Goal: Information Seeking & Learning: Learn about a topic

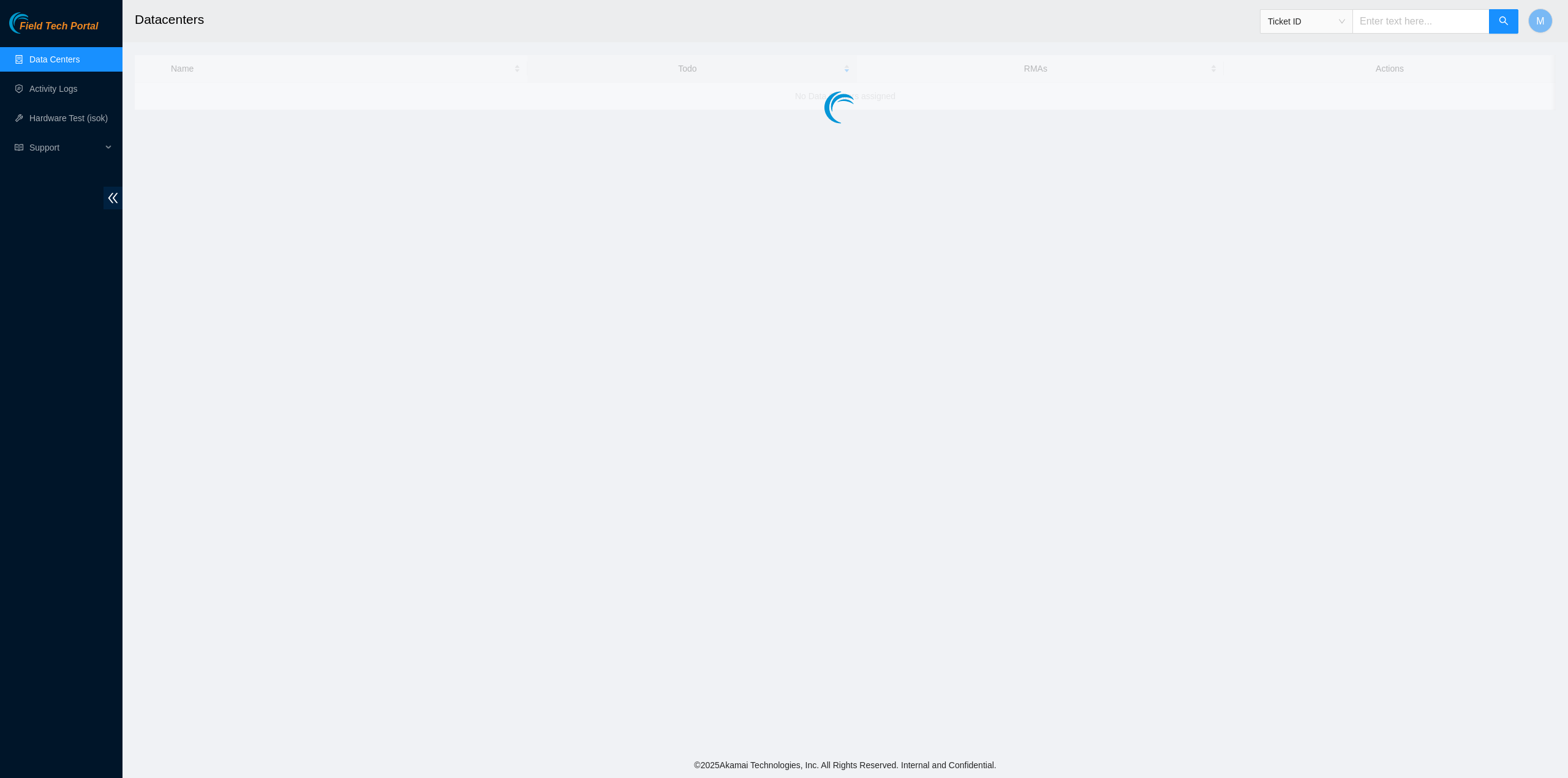
click at [910, 775] on footer "© 2025 Akamai Technologies, Inc. All Rights Reserved. Internal and Confidential." at bounding box center [845, 765] width 1445 height 26
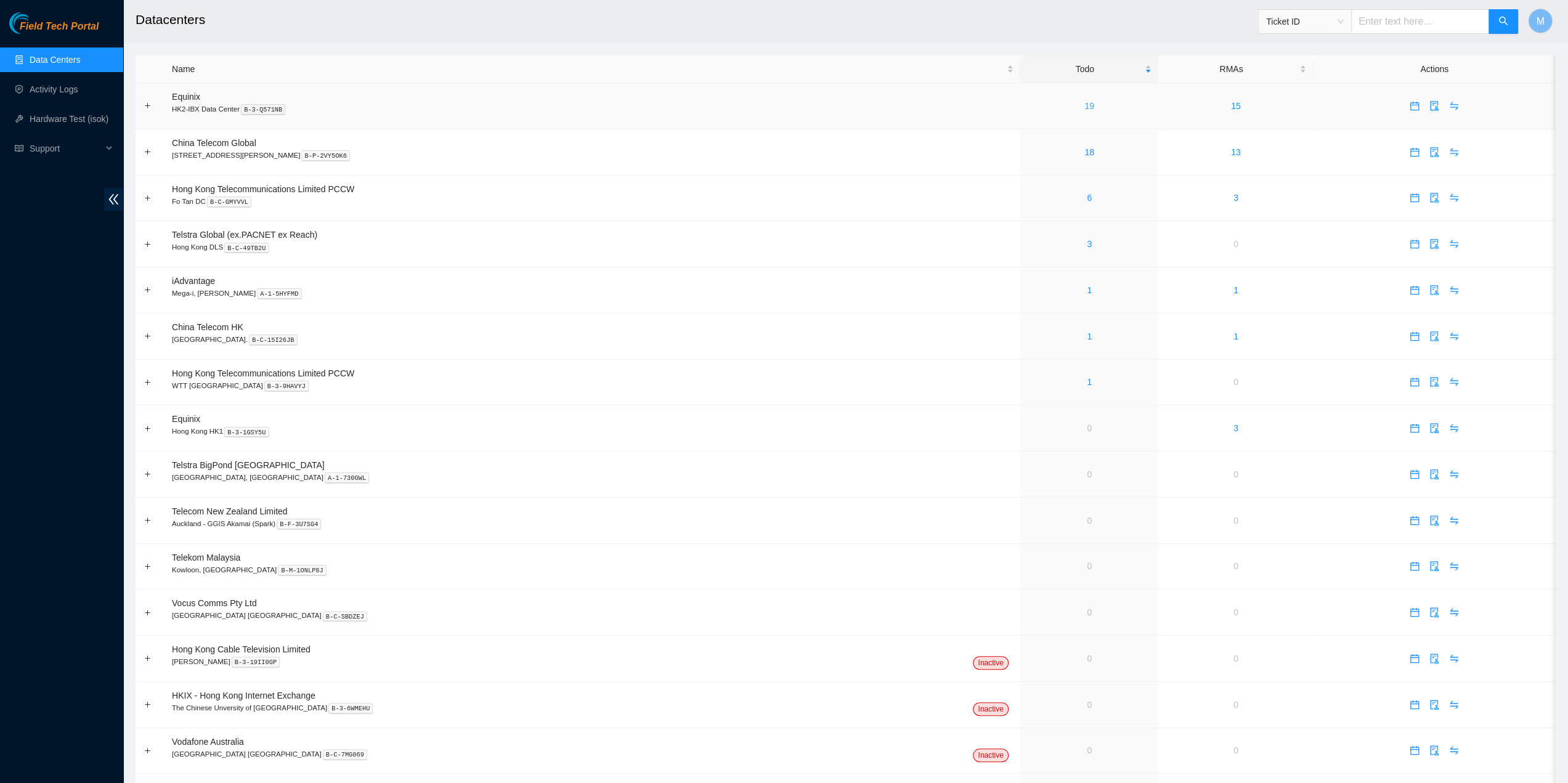
click at [1084, 105] on link "19" at bounding box center [1089, 105] width 10 height 10
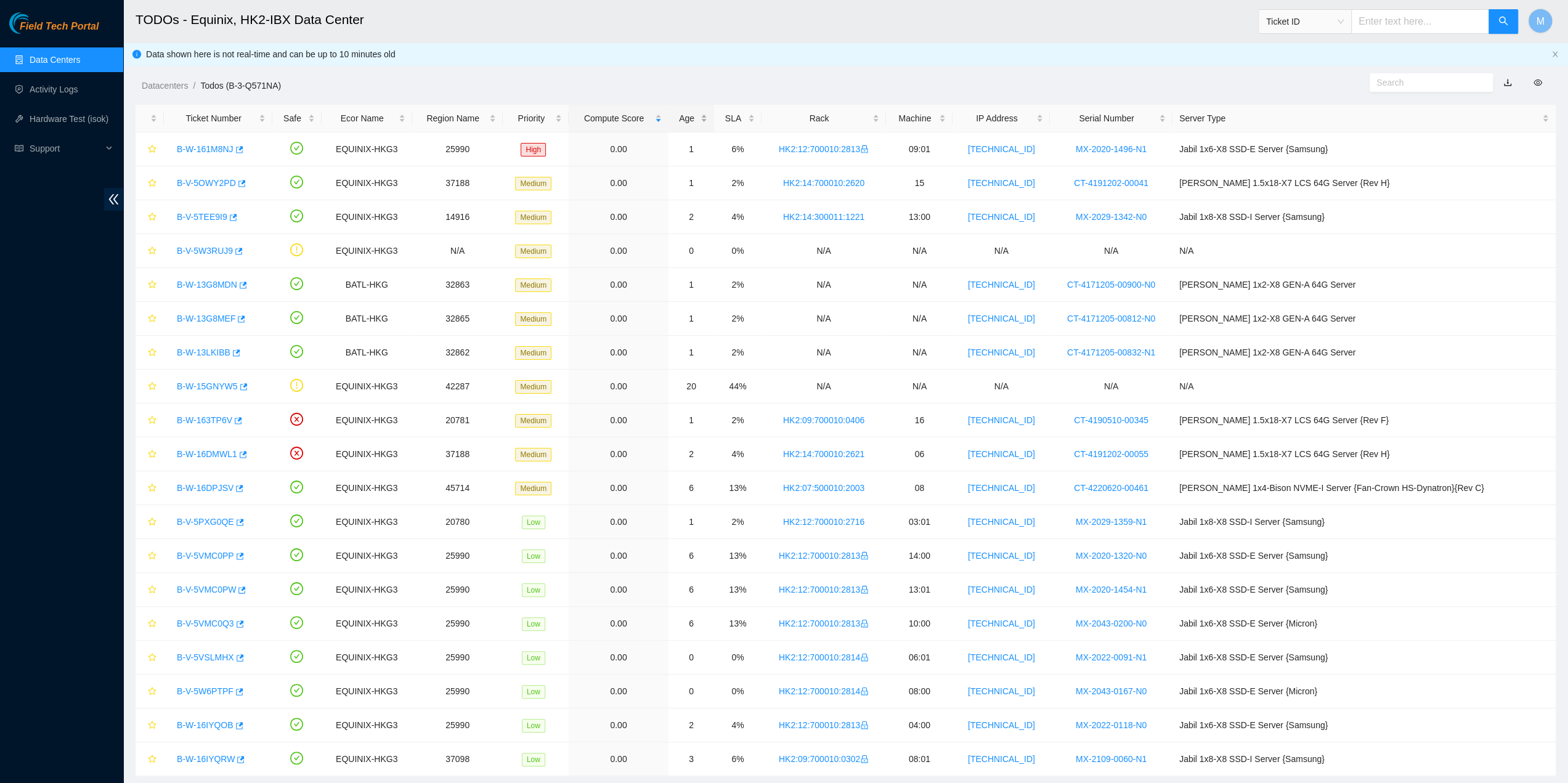
click at [708, 117] on div "Age" at bounding box center [692, 118] width 33 height 14
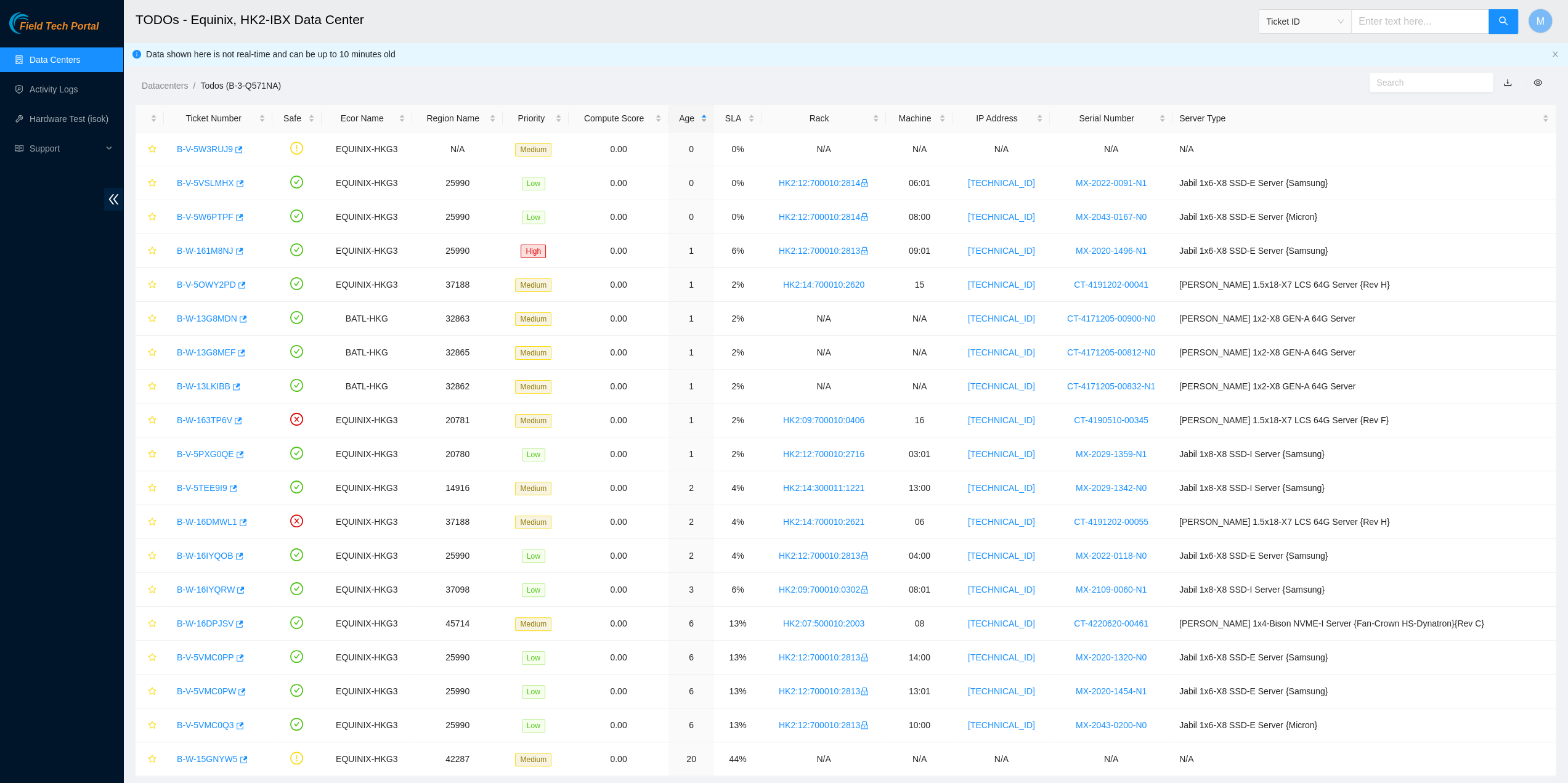
click at [708, 114] on div "Age" at bounding box center [692, 118] width 33 height 14
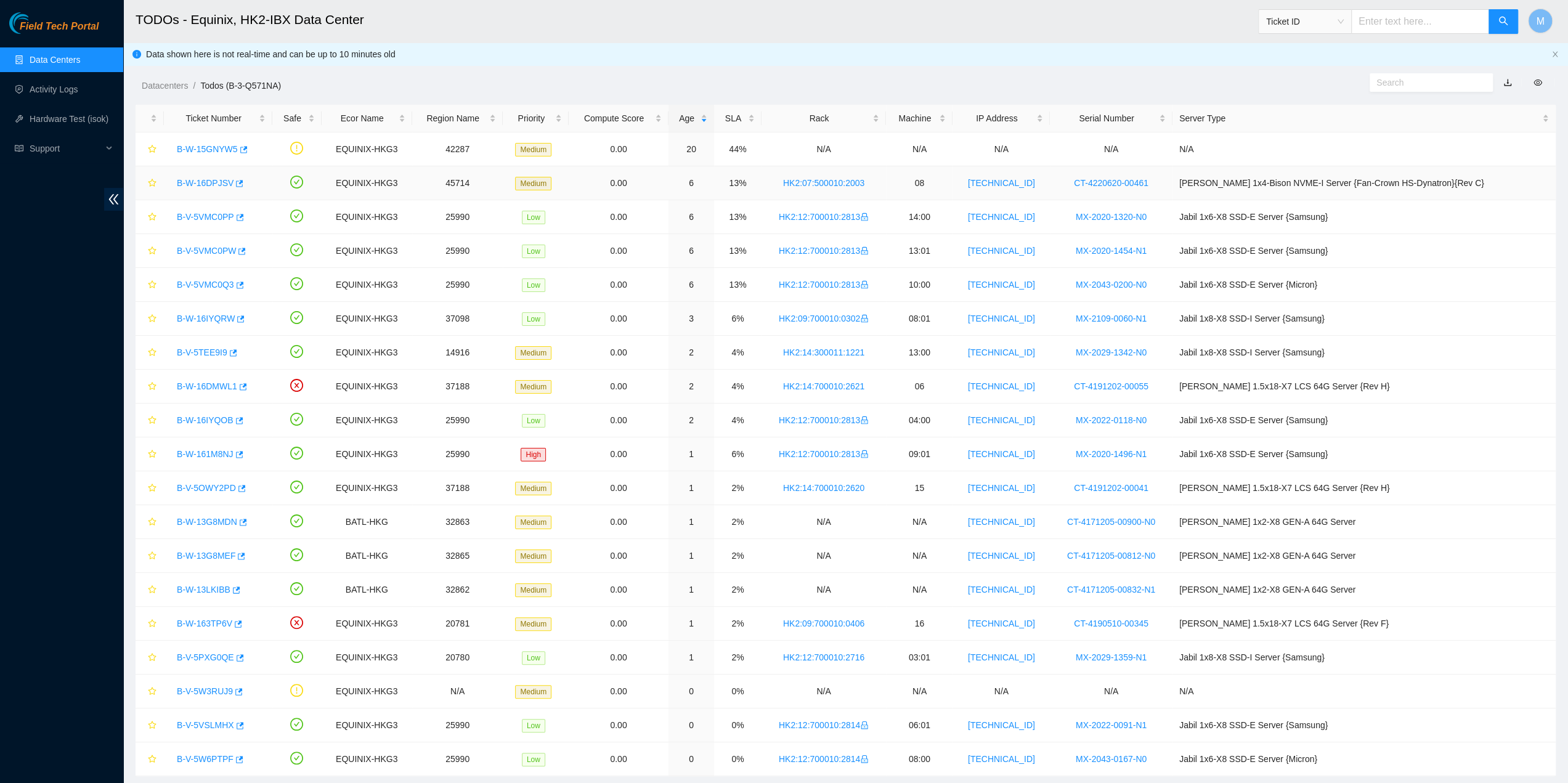
click at [210, 181] on link "B-W-16DPJSV" at bounding box center [205, 183] width 57 height 10
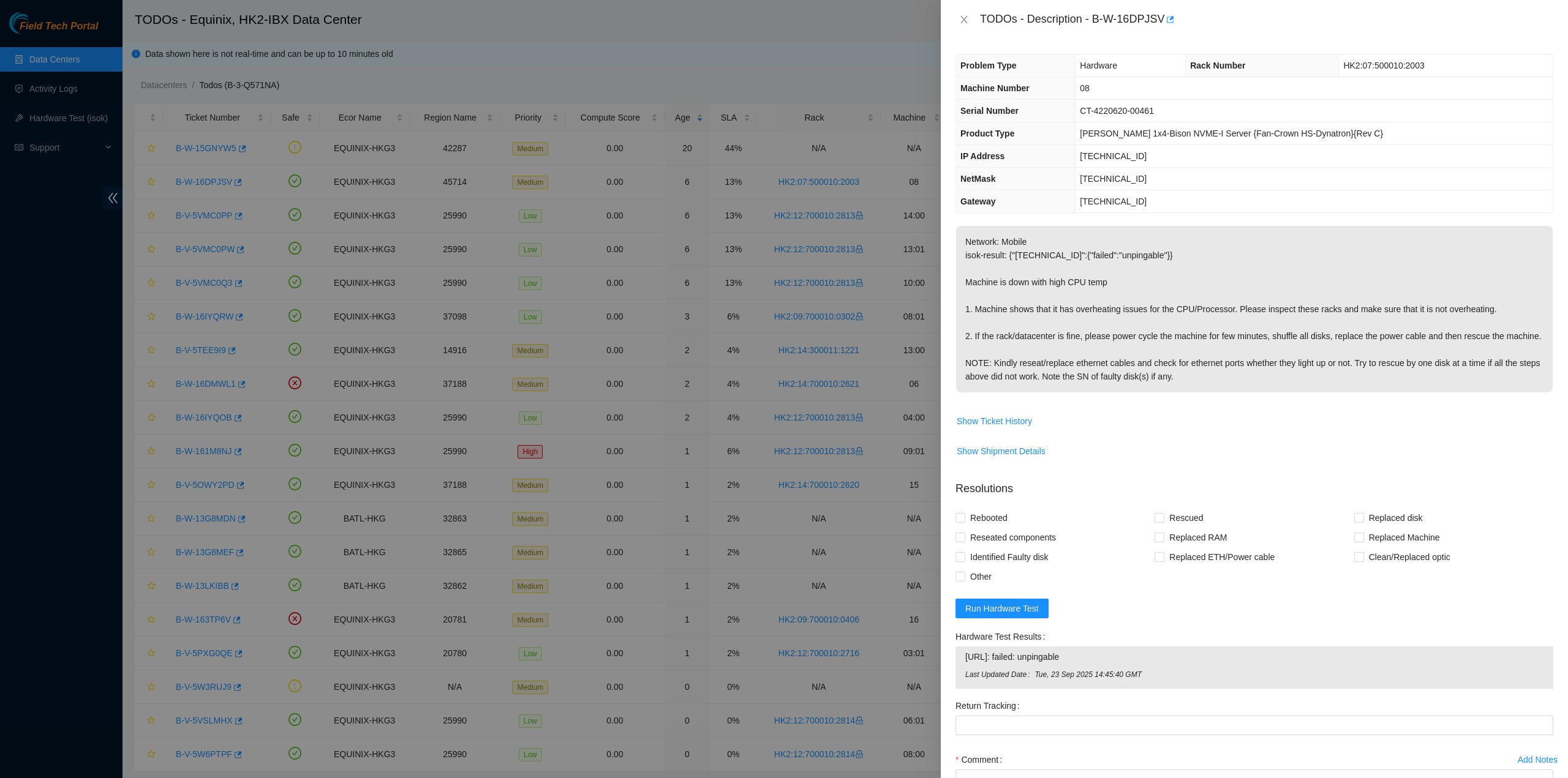
click at [1102, 351] on p "Network: Mobile isok-result: {"[TECHNICAL_ID]":{"failed":"unpingable"}} Machine…" at bounding box center [1254, 308] width 596 height 166
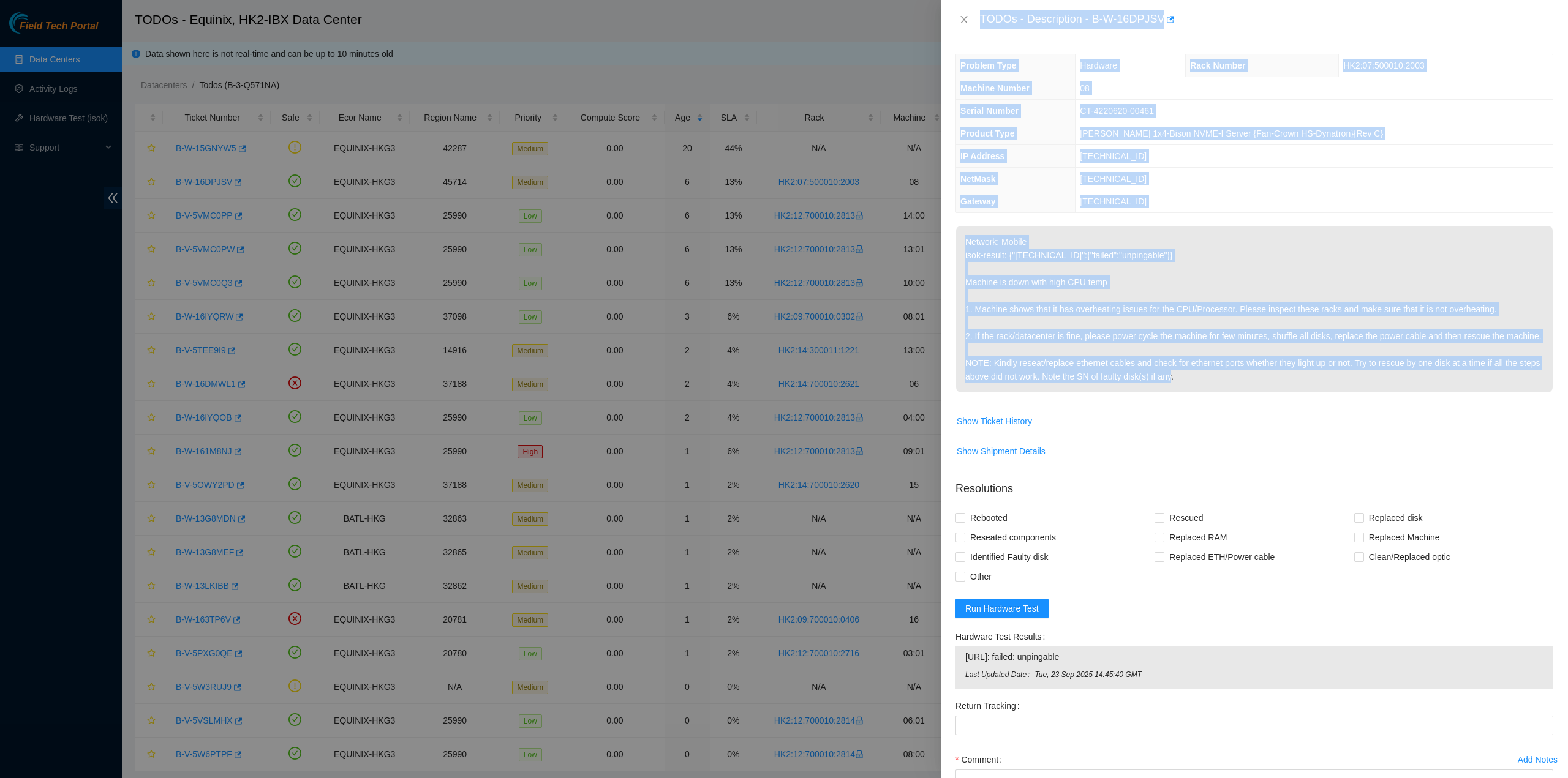
drag, startPoint x: 1192, startPoint y: 383, endPoint x: 968, endPoint y: 27, distance: 420.6
click at [968, 27] on div "TODOs - Description - B-W-16DPJSV Problem Type Hardware Rack Number HK2:07:5000…" at bounding box center [1254, 389] width 627 height 778
copy div "TODOs - Description - B-W-16DPJSV Problem Type Hardware Rack Number HK2:07:5000…"
click at [959, 21] on icon "close" at bounding box center [964, 19] width 10 height 10
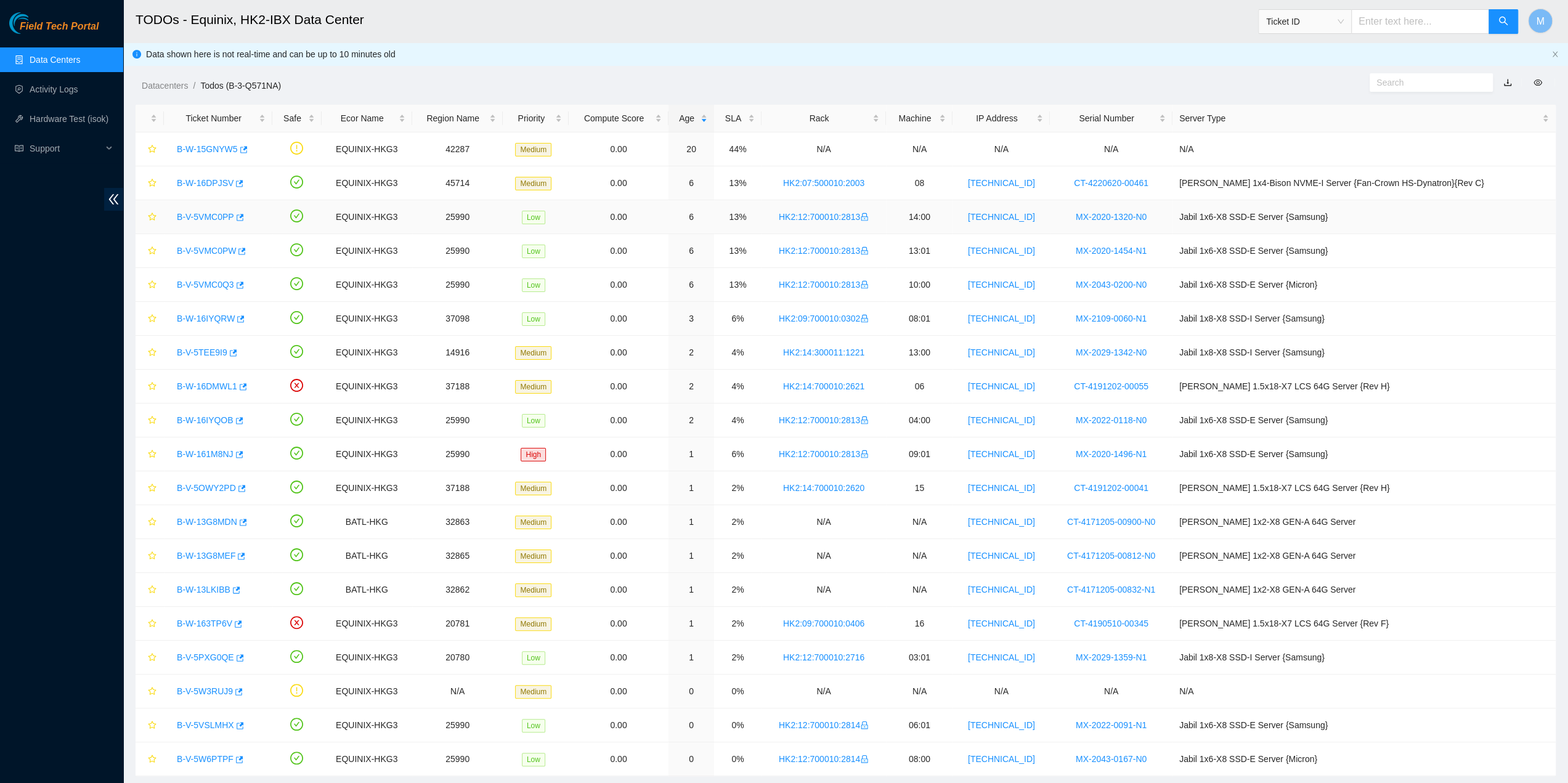
click at [201, 216] on link "B-V-5VMC0PP" at bounding box center [206, 217] width 57 height 10
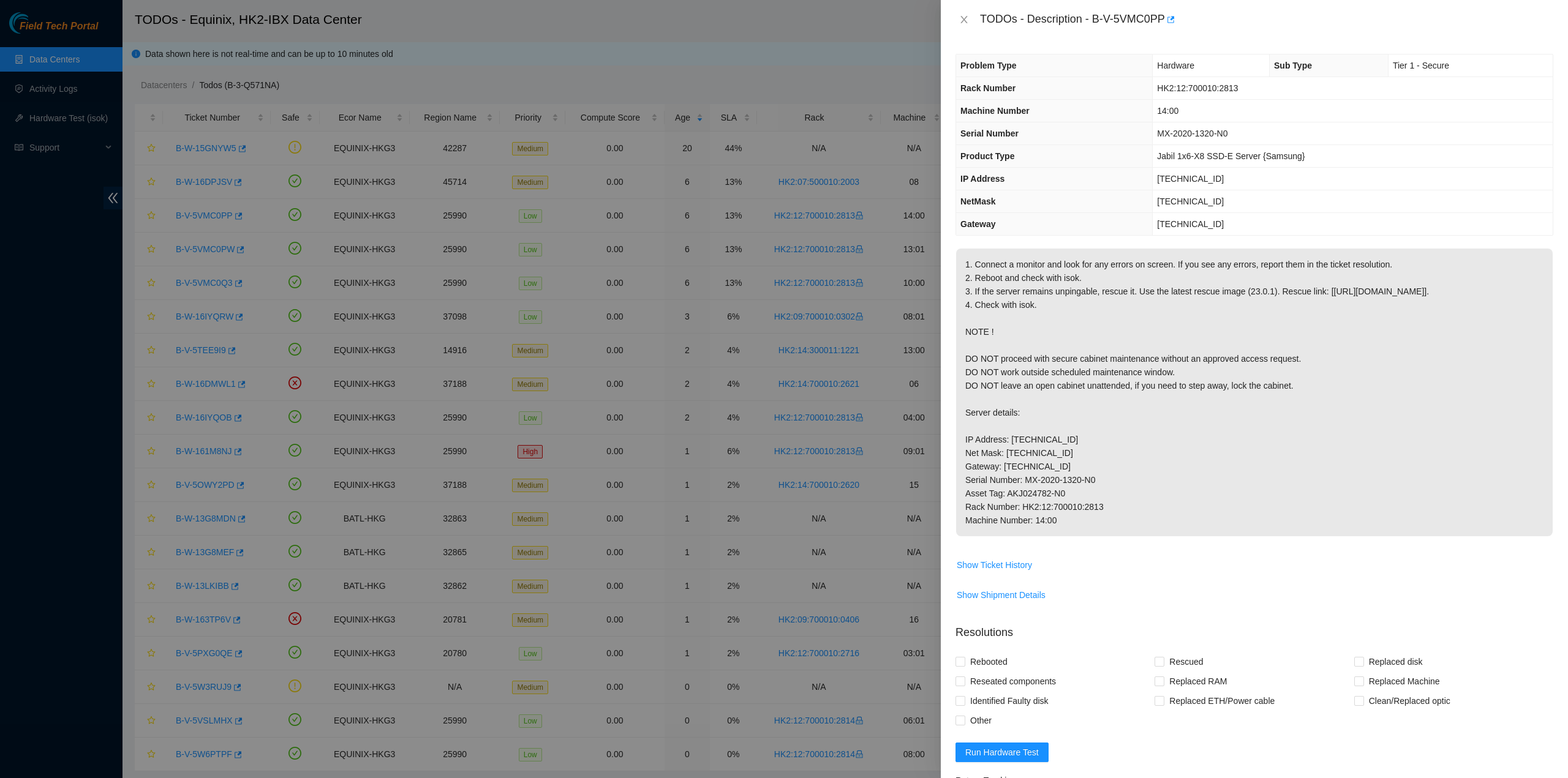
drag, startPoint x: 1012, startPoint y: 409, endPoint x: 1030, endPoint y: 473, distance: 66.5
click at [1012, 409] on p "1. Connect a monitor and look for any errors on screen. If you see any errors, …" at bounding box center [1254, 392] width 596 height 288
drag, startPoint x: 1060, startPoint y: 544, endPoint x: 970, endPoint y: 32, distance: 519.8
click at [970, 32] on div "TODOs - Description - B-V-5VMC0PP Problem Type Hardware Sub Type Tier 1 - Secur…" at bounding box center [1254, 389] width 627 height 778
copy div "TODOs - Description - B-V-5VMC0PP Problem Type Hardware Sub Type Tier 1 - Secur…"
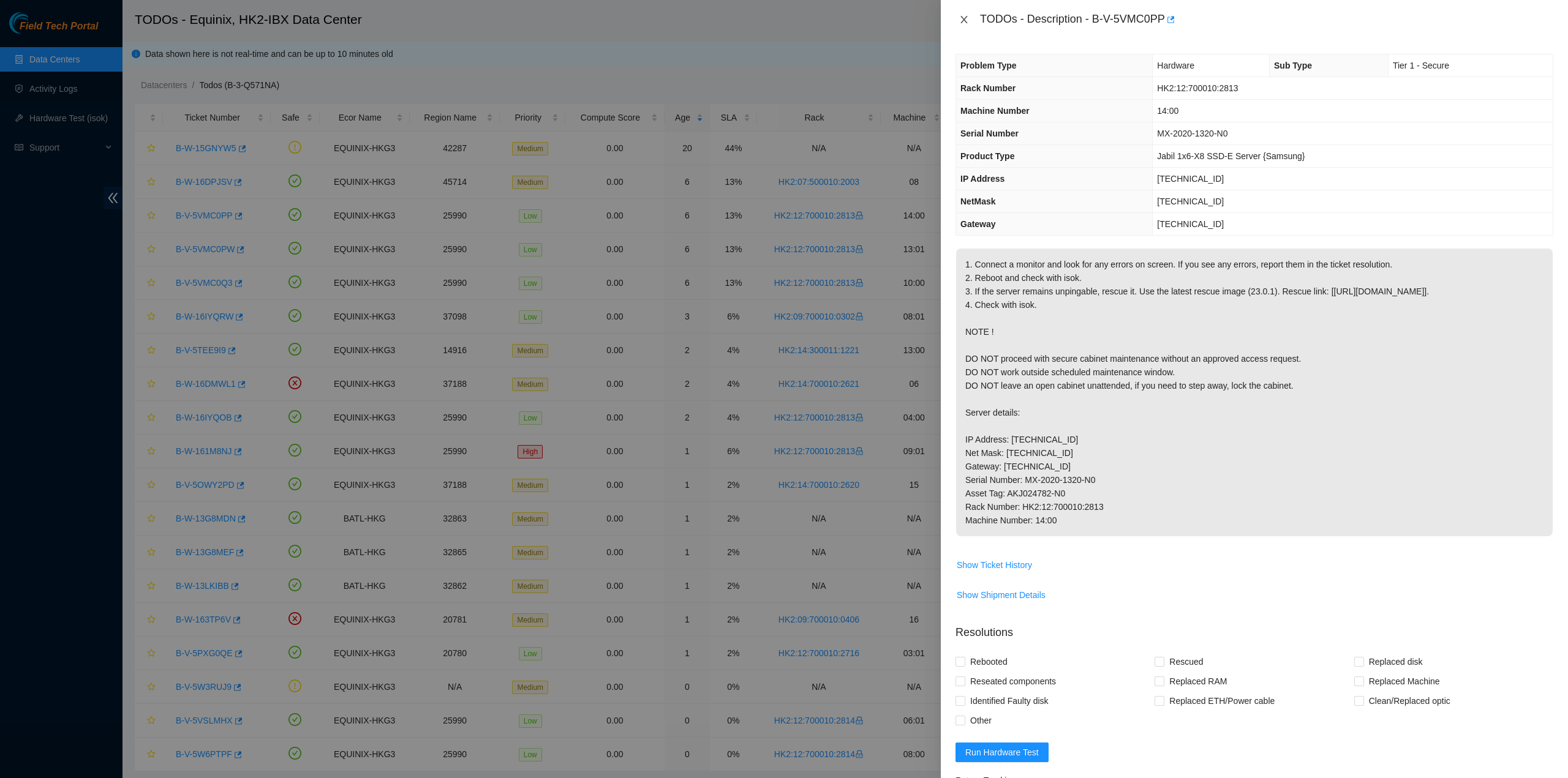
click at [964, 25] on button "Close" at bounding box center [964, 20] width 17 height 12
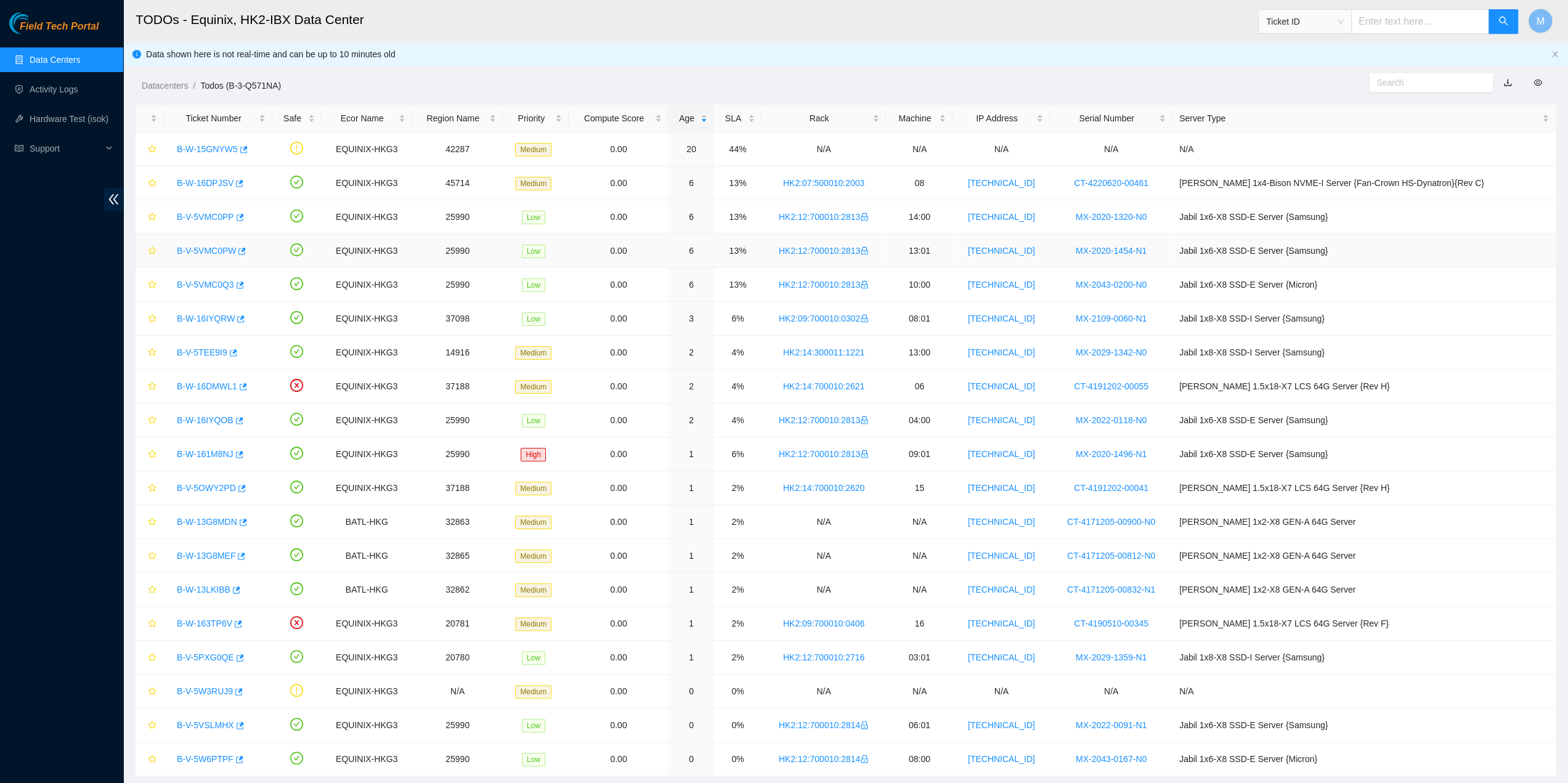
click at [207, 247] on link "B-V-5VMC0PW" at bounding box center [206, 251] width 59 height 10
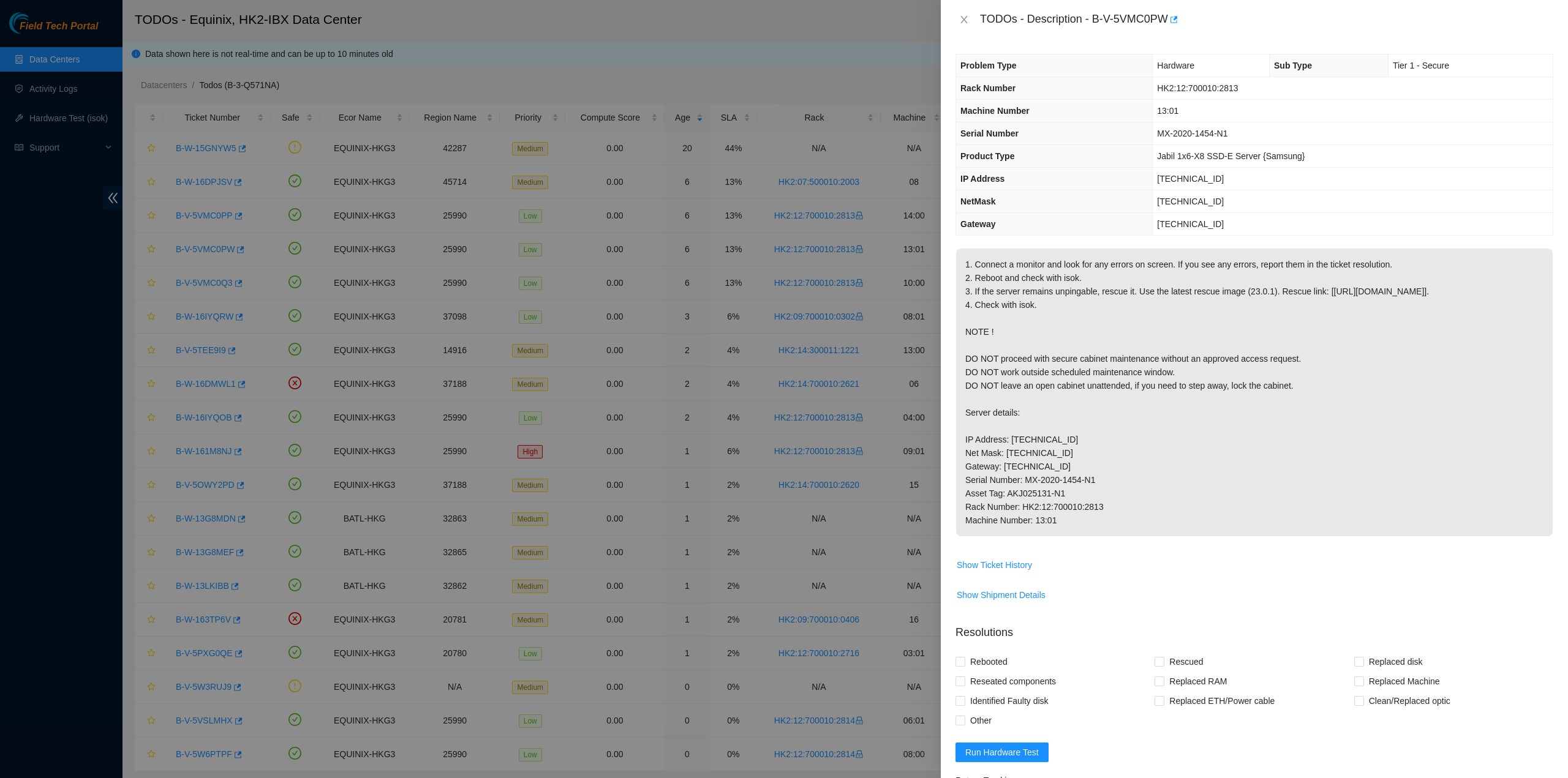
drag, startPoint x: 1095, startPoint y: 479, endPoint x: 1076, endPoint y: 511, distance: 37.2
click at [1096, 480] on p "1. Connect a monitor and look for any errors on screen. If you see any errors, …" at bounding box center [1254, 392] width 596 height 288
drag, startPoint x: 1056, startPoint y: 541, endPoint x: 938, endPoint y: 35, distance: 519.6
click at [938, 35] on div "TODOs - Description - B-V-5VMC0PW Problem Type Hardware Sub Type Tier 1 - Secur…" at bounding box center [784, 389] width 1568 height 778
copy div "TODOs - Description - B-V-5VMC0PW Problem Type Hardware Sub Type Tier 1 - Secur…"
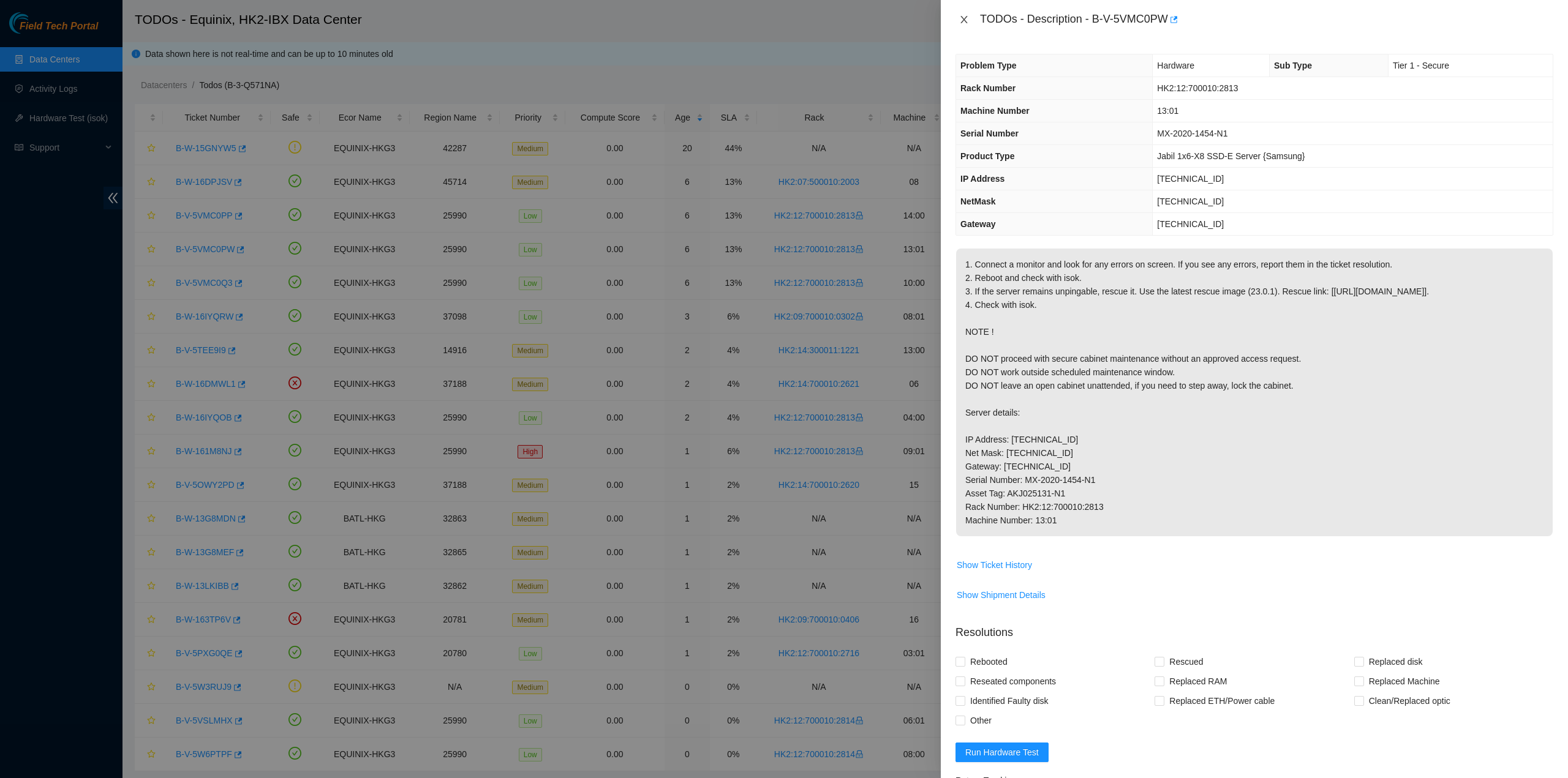
click at [966, 18] on icon "close" at bounding box center [964, 19] width 10 height 10
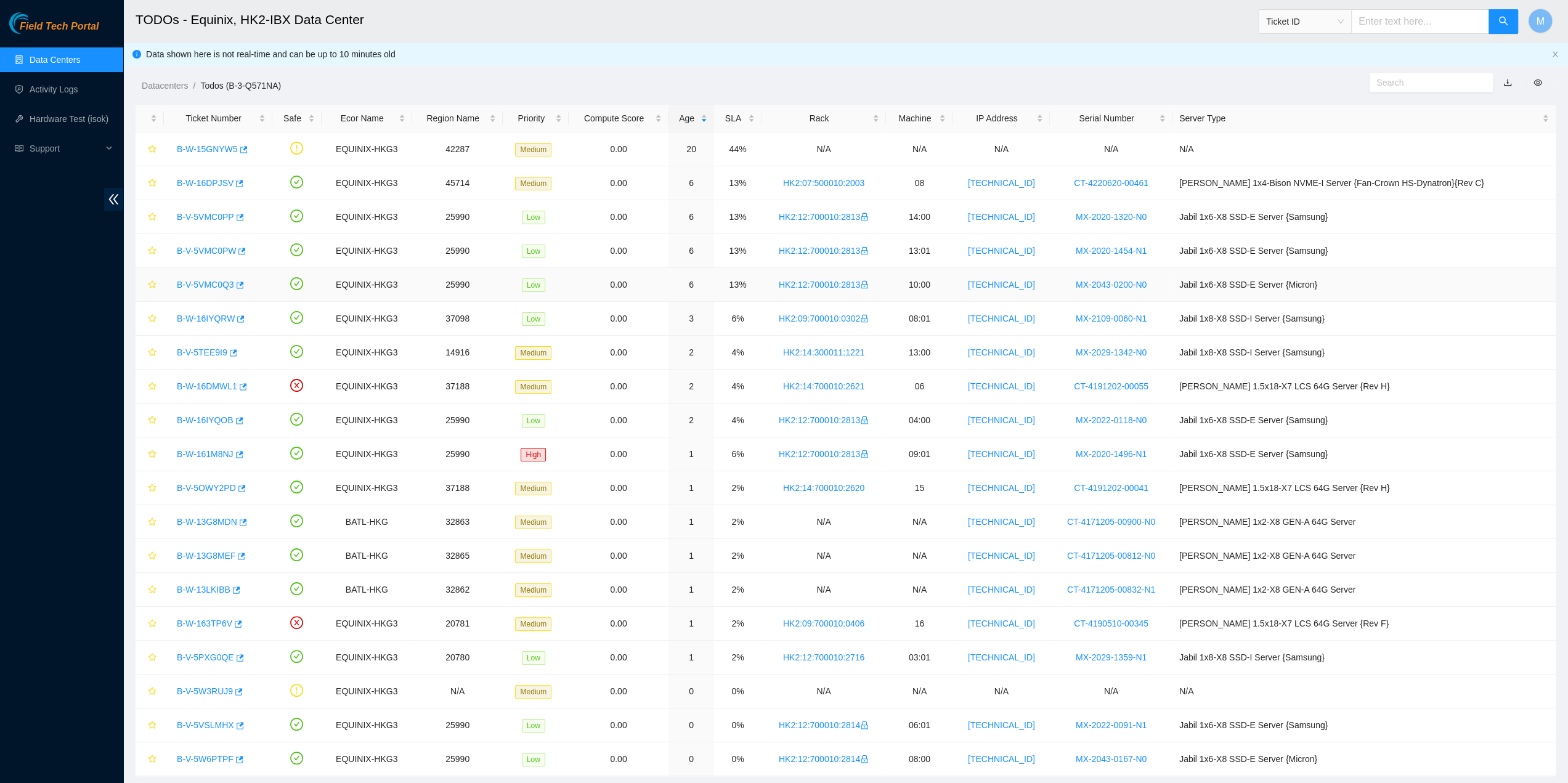
click at [220, 284] on link "B-V-5VMC0Q3" at bounding box center [206, 284] width 57 height 10
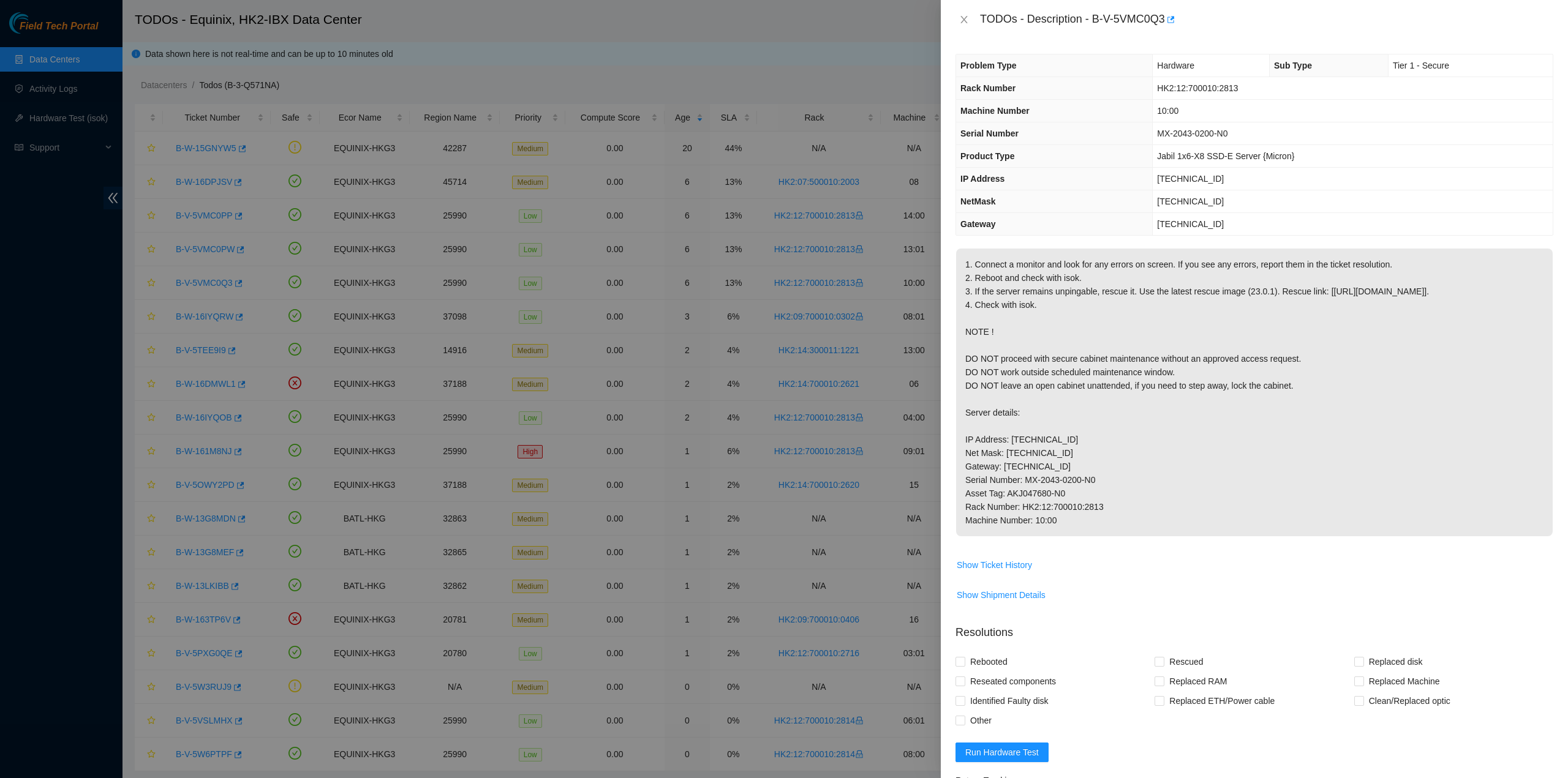
drag, startPoint x: 1082, startPoint y: 456, endPoint x: 1082, endPoint y: 533, distance: 77.0
click at [1082, 457] on p "1. Connect a monitor and look for any errors on screen. If you see any errors, …" at bounding box center [1254, 392] width 596 height 288
drag, startPoint x: 1040, startPoint y: 501, endPoint x: 971, endPoint y: 28, distance: 478.0
click at [971, 28] on div "TODOs - Description - B-V-5VMC0Q3 Problem Type Hardware Sub Type Tier 1 - Secur…" at bounding box center [1254, 389] width 627 height 778
copy div "TODOs - Description - B-V-5VMC0Q3 Problem Type Hardware Sub Type Tier 1 - Secur…"
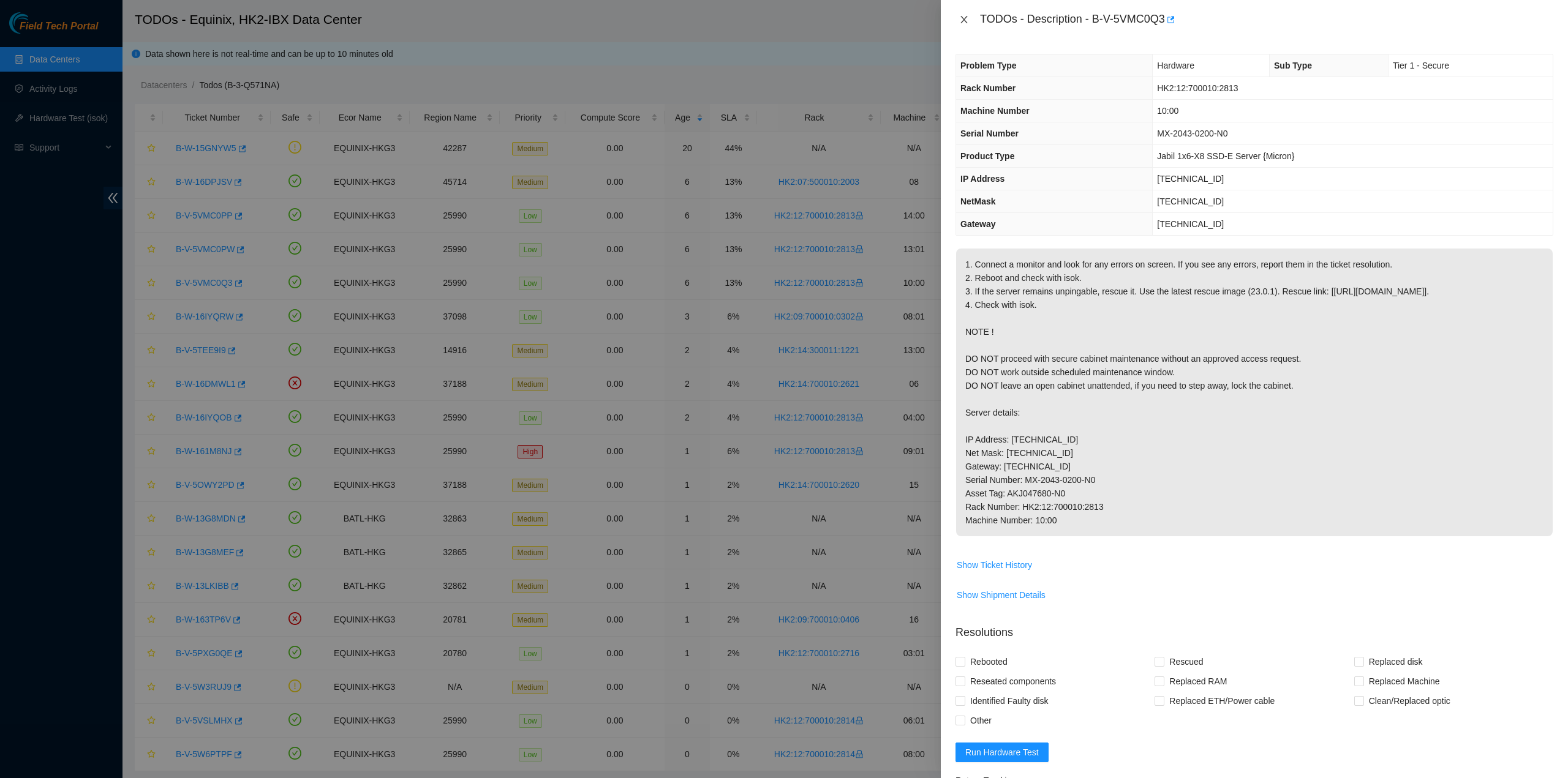
click at [964, 23] on icon "close" at bounding box center [964, 19] width 10 height 10
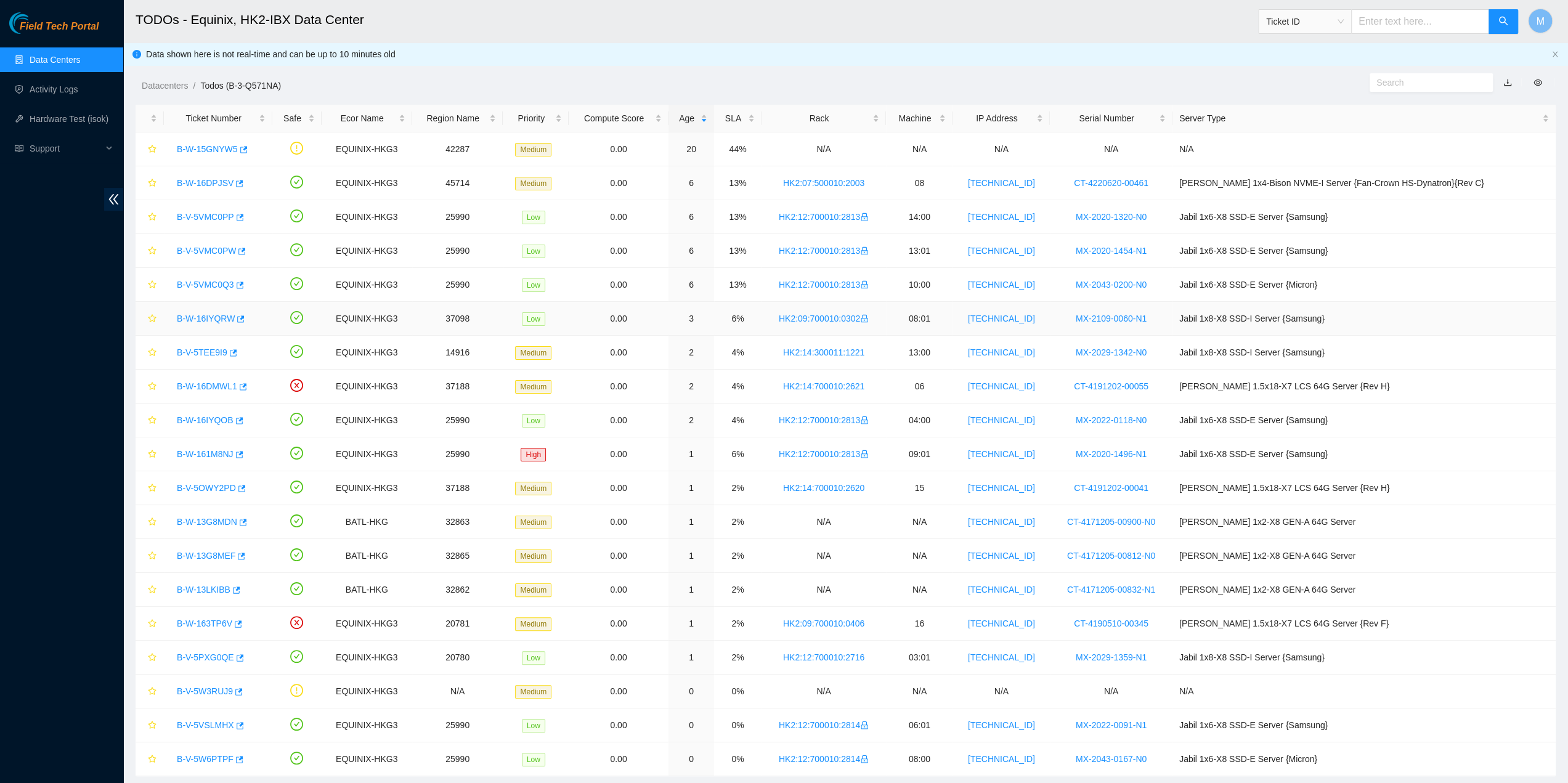
click at [213, 320] on link "B-W-16IYQRW" at bounding box center [206, 318] width 58 height 10
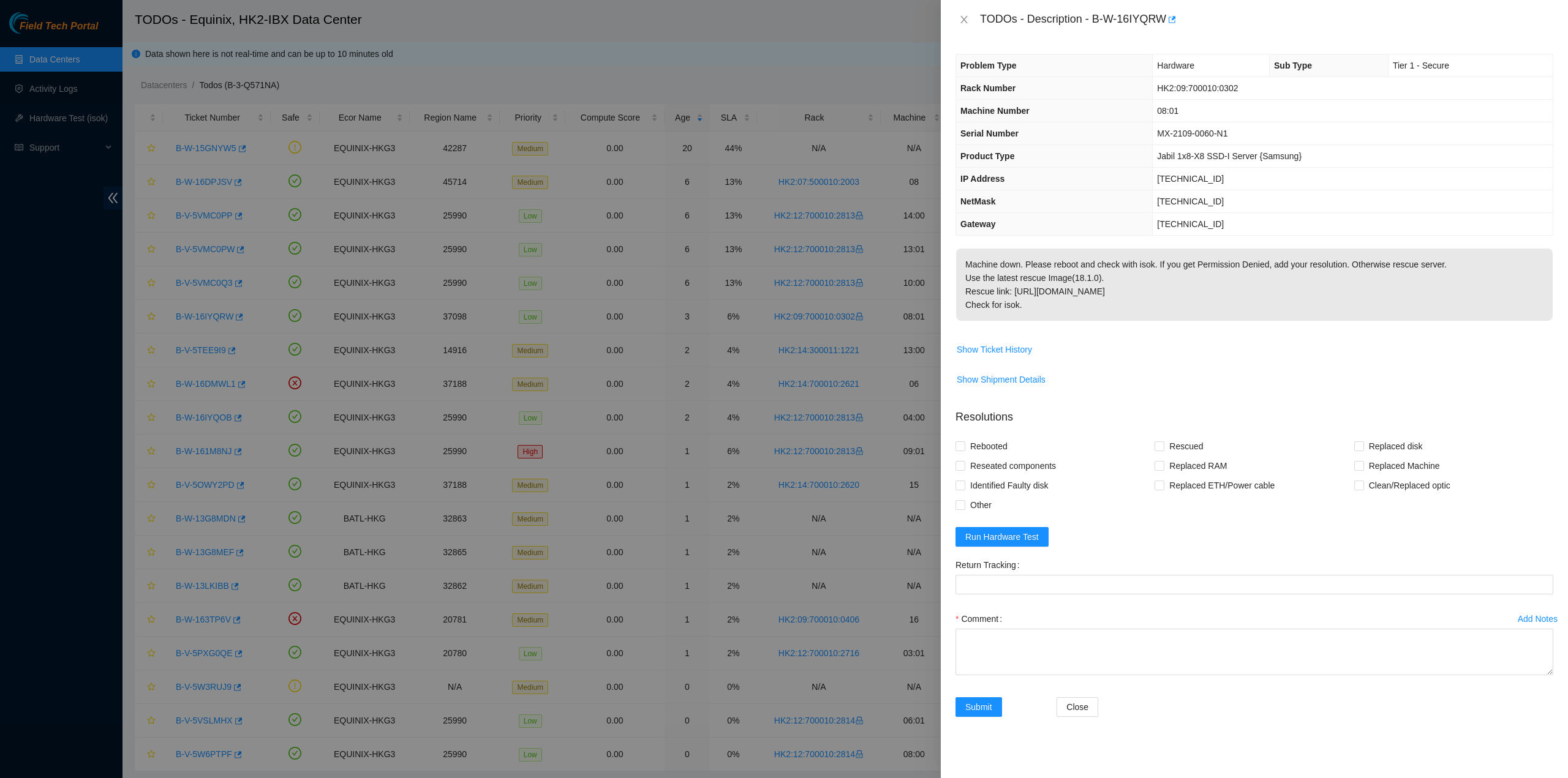
click at [1110, 281] on p "Machine down. Please reboot and check with isok. If you get Permission Denied, …" at bounding box center [1254, 285] width 596 height 72
drag, startPoint x: 1007, startPoint y: 281, endPoint x: 969, endPoint y: 28, distance: 255.8
click at [969, 28] on div "TODOs - Description - B-W-16IYQRW Problem Type Hardware Sub Type Tier 1 - Secur…" at bounding box center [1254, 389] width 627 height 778
copy div "TODOs - Description - B-W-16IYQRW Problem Type Hardware Sub Type Tier 1 - Secur…"
click at [965, 20] on icon "close" at bounding box center [964, 19] width 10 height 10
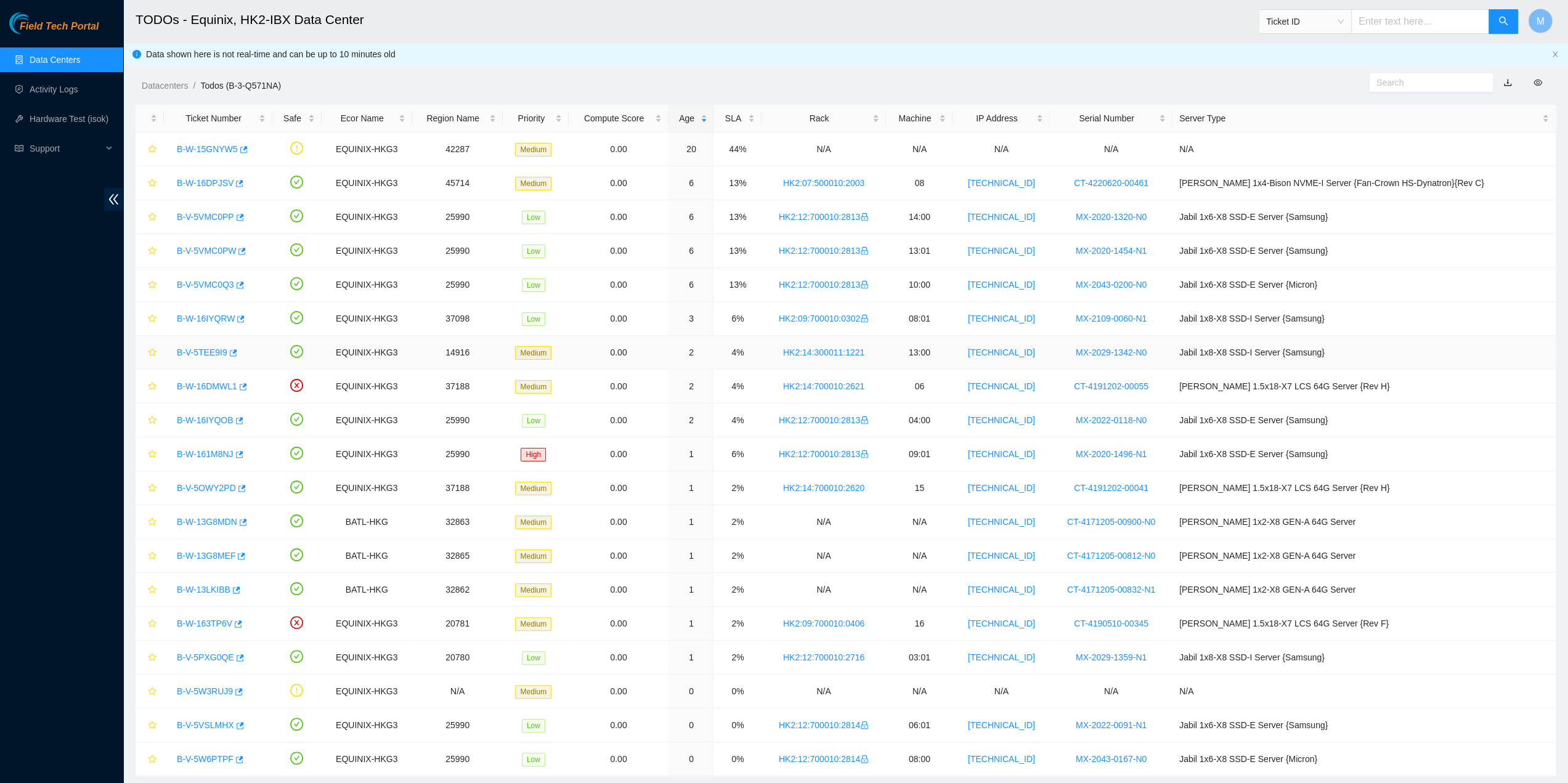
click at [195, 342] on div "B-V-5TEE9I9" at bounding box center [218, 352] width 95 height 20
click at [197, 348] on link "B-V-5TEE9I9" at bounding box center [202, 352] width 51 height 10
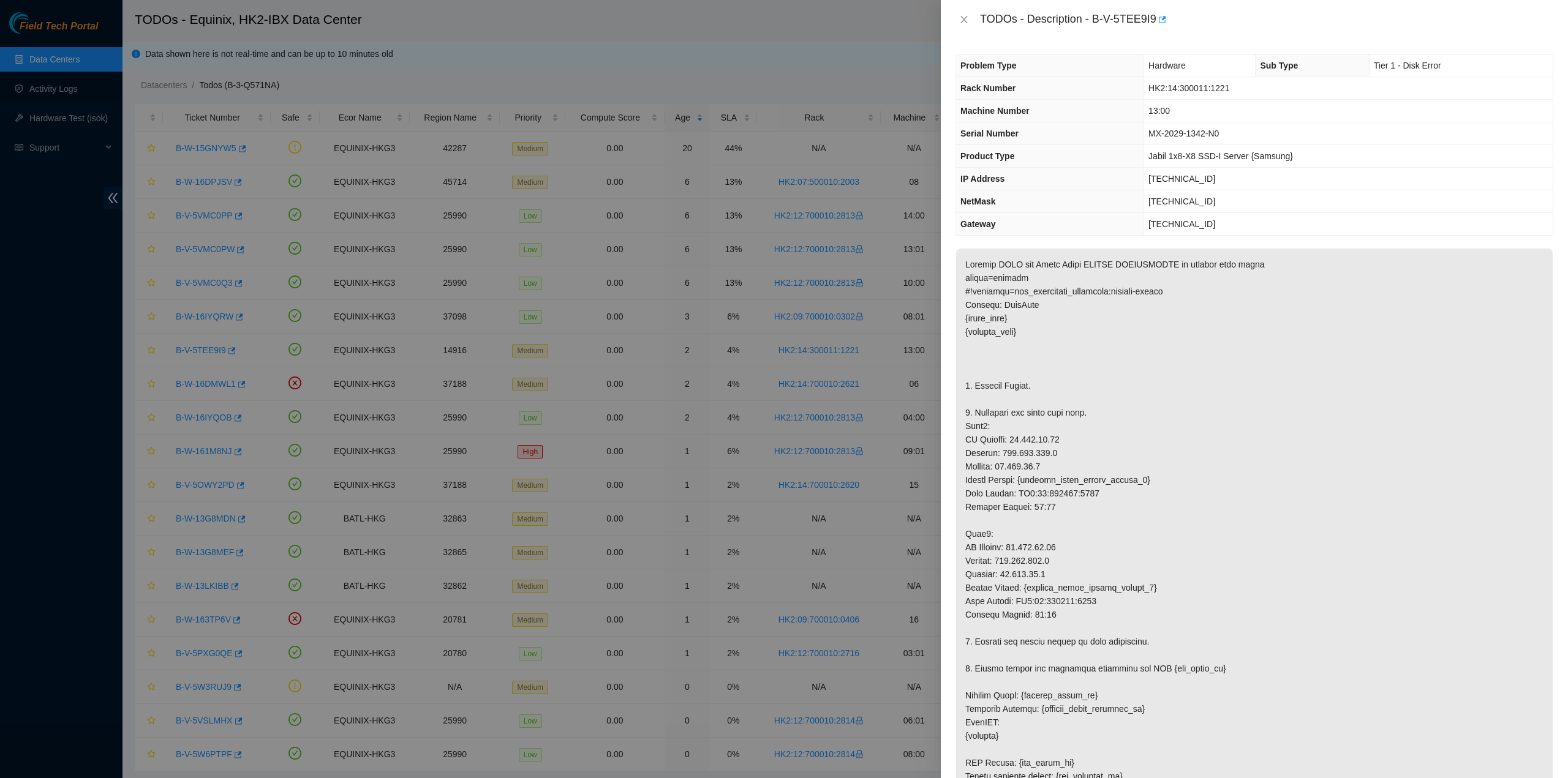
drag, startPoint x: 1031, startPoint y: 450, endPoint x: 1028, endPoint y: 440, distance: 10.4
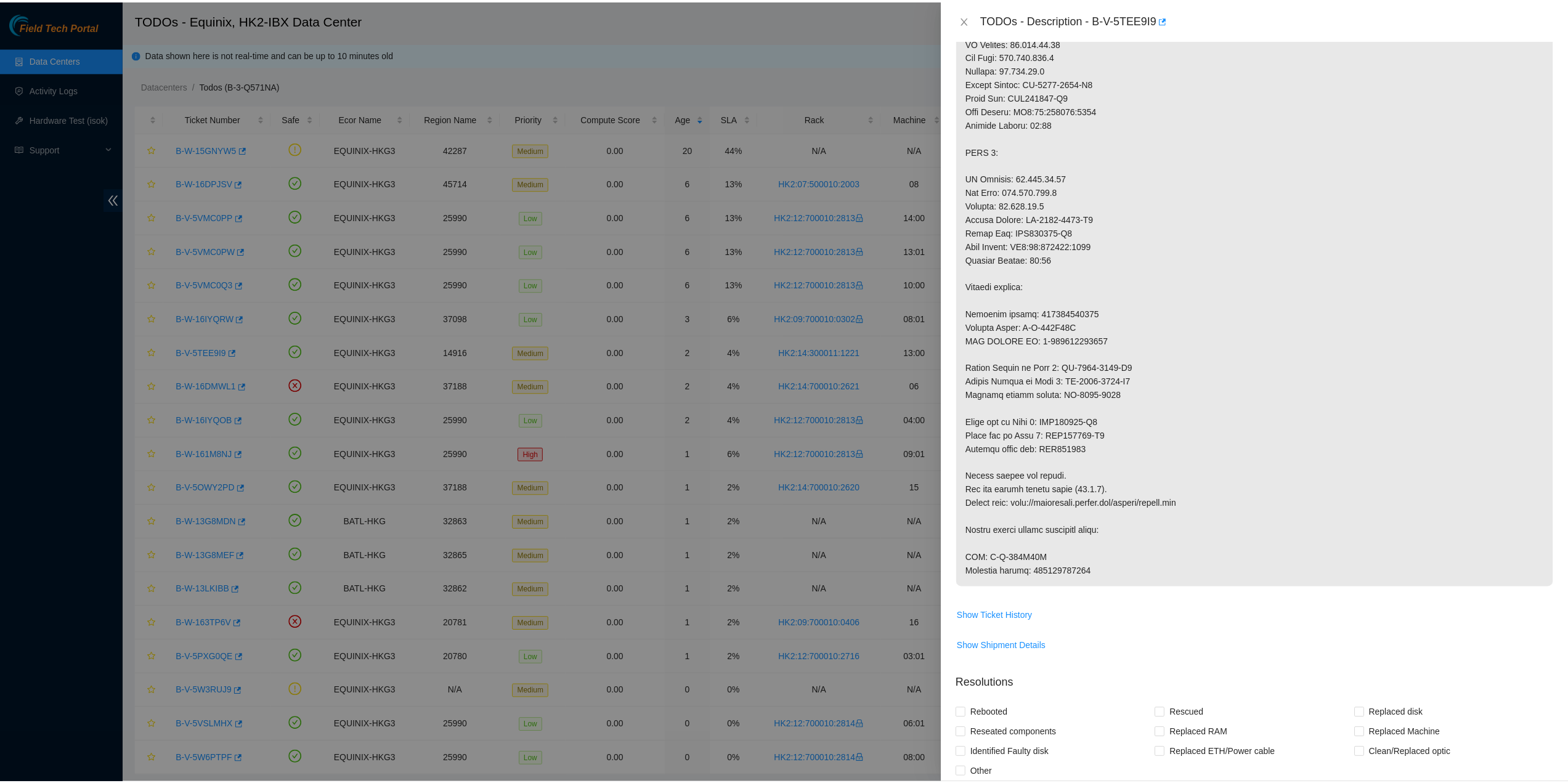
scroll to position [986, 0]
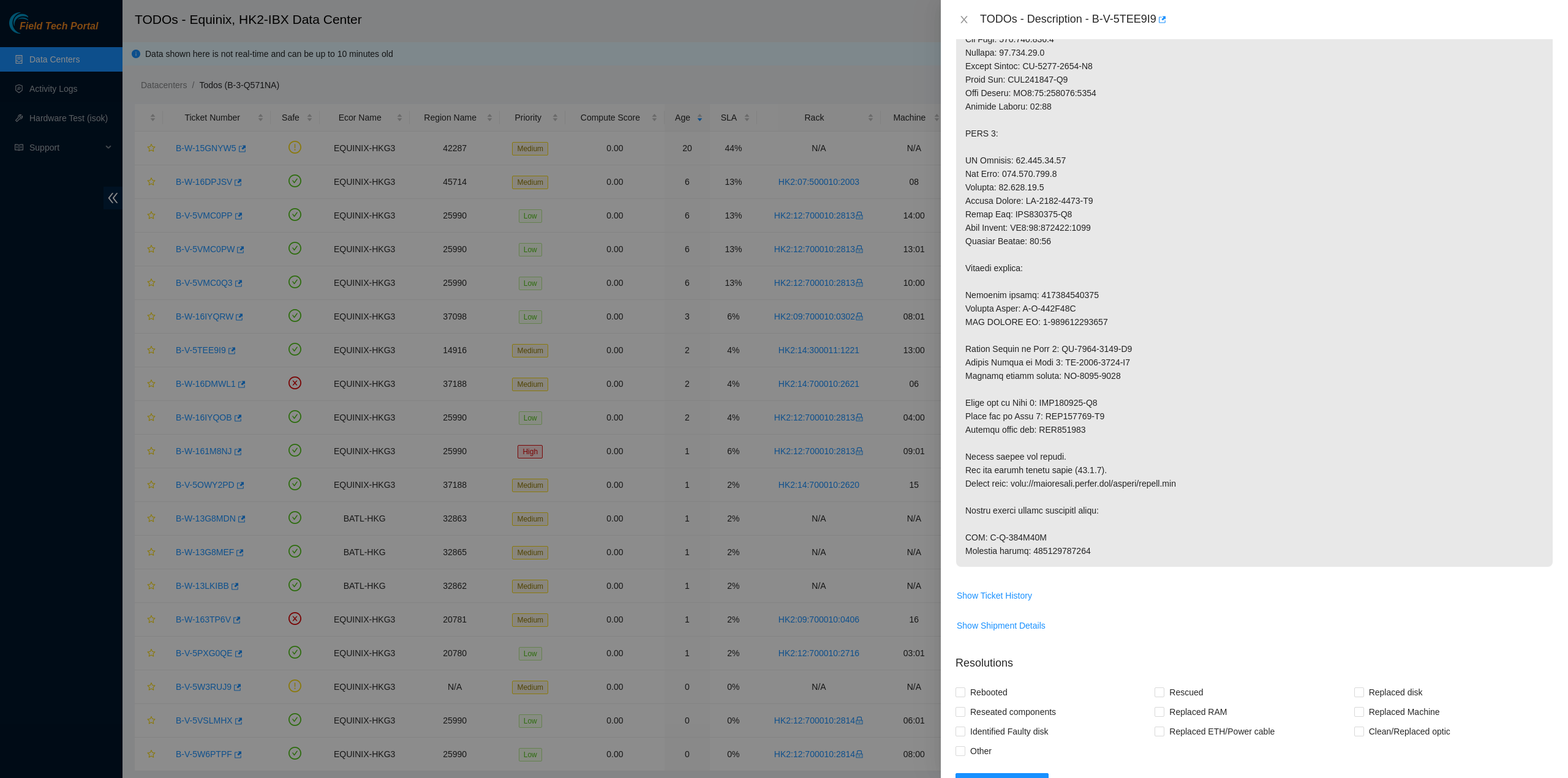
drag, startPoint x: 979, startPoint y: 17, endPoint x: 1093, endPoint y: 557, distance: 551.9
click at [1093, 557] on div "TODOs - Description - B-V-5TEE9I9 Problem Type Hardware Sub Type Tier 1 - Disk …" at bounding box center [1254, 389] width 627 height 778
copy div "TODOs - Description - B-V-5TEE9I9 Problem Type Hardware Sub Type Tier 1 - Disk …"
click at [963, 21] on icon "close" at bounding box center [963, 19] width 6 height 7
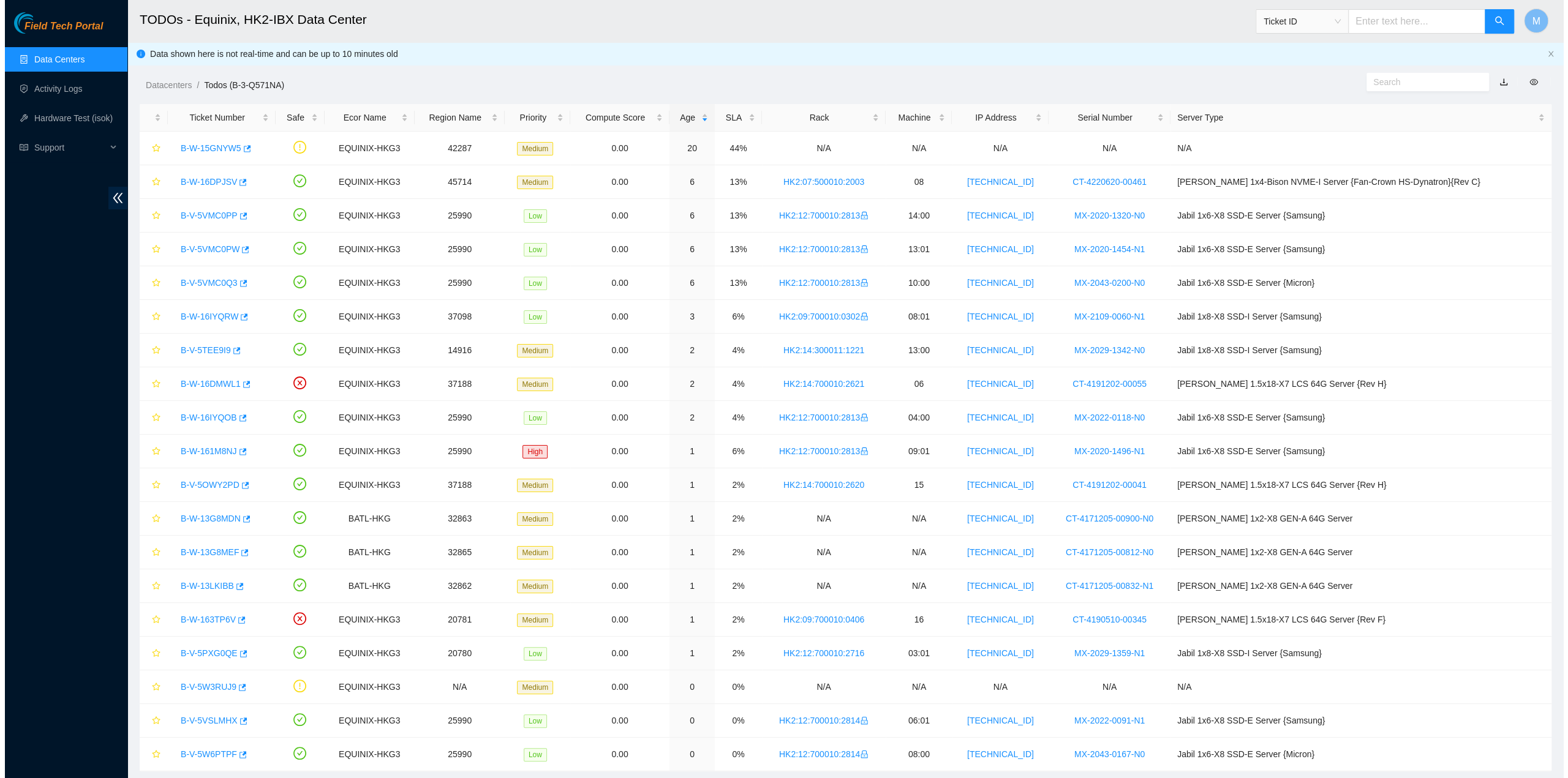
scroll to position [0, 0]
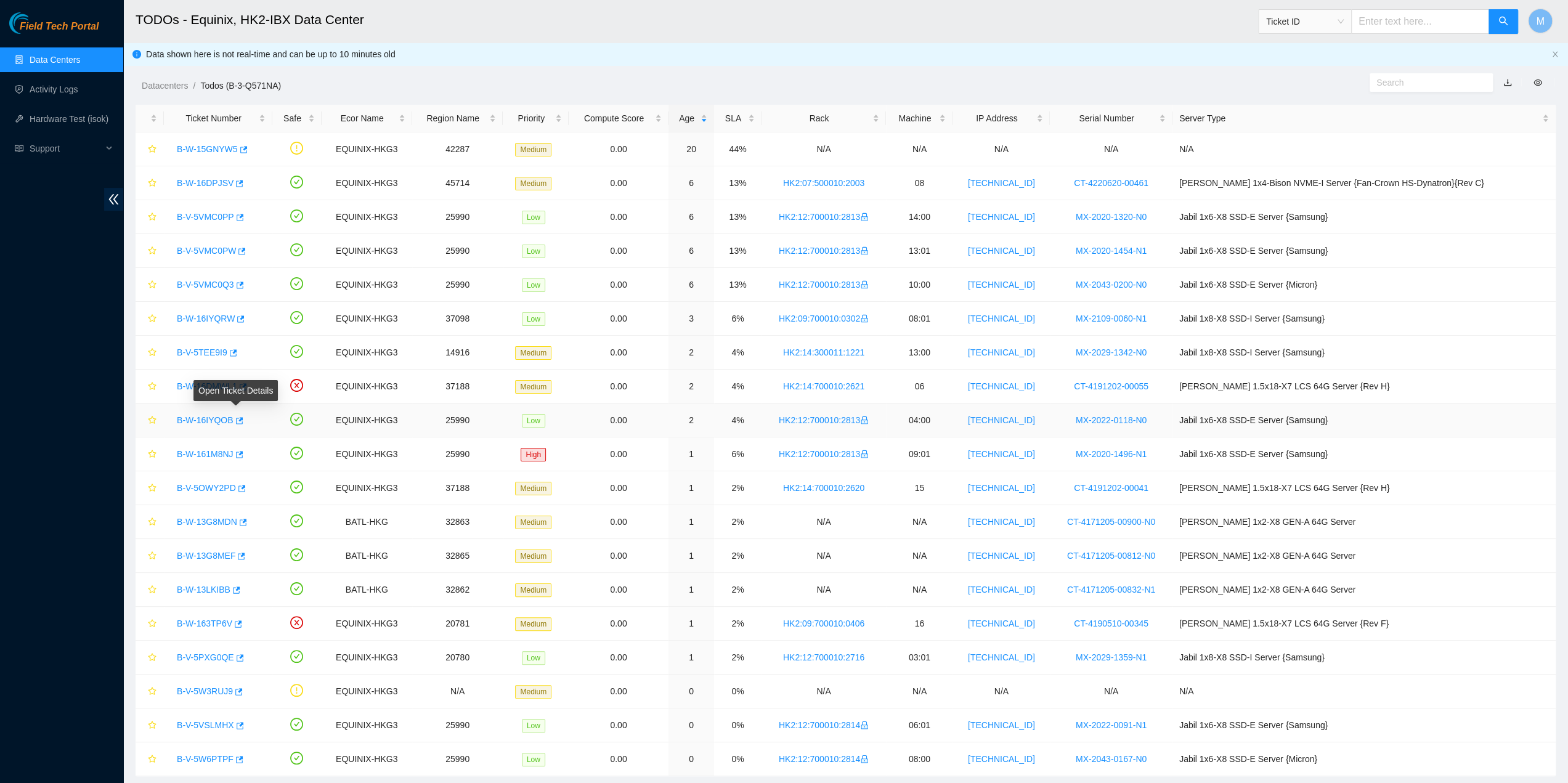
click at [223, 387] on div "Open Ticket Details" at bounding box center [236, 391] width 85 height 21
click at [206, 381] on div "Open Ticket Details" at bounding box center [236, 391] width 85 height 21
click at [183, 385] on link "B-W-16DMWL1" at bounding box center [207, 386] width 61 height 10
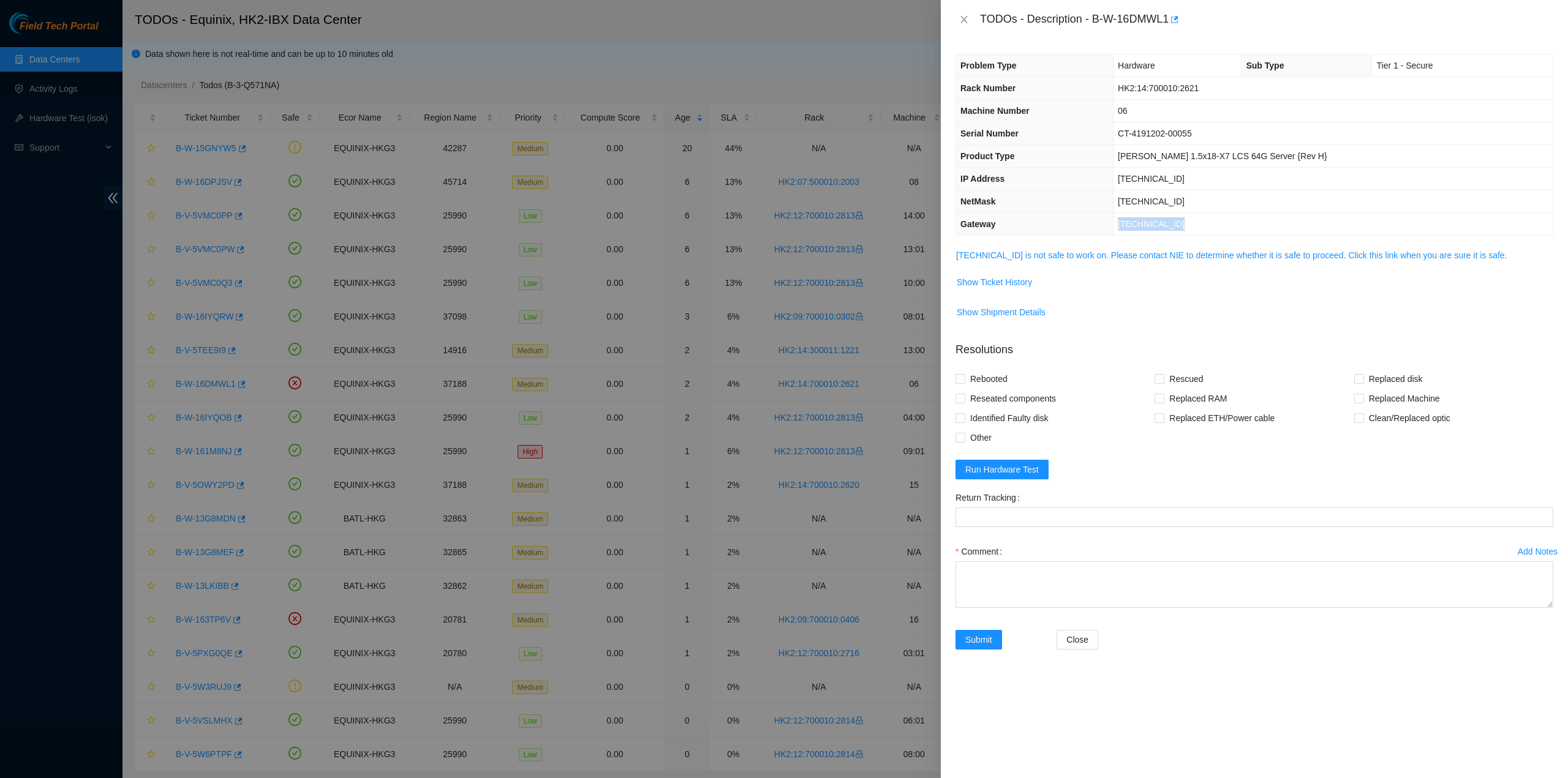
click at [1060, 233] on div "Problem Type Hardware Sub Type Tier 1 - Secure Rack Number HK2:14:700010:2621 M…" at bounding box center [1254, 409] width 627 height 739
click at [1052, 248] on span "[TECHNICAL_ID] is not safe to work on. Please contact NIE to determine whether …" at bounding box center [1254, 255] width 596 height 14
click at [1054, 253] on link "[TECHNICAL_ID] is not safe to work on. Please contact NIE to determine whether …" at bounding box center [1232, 255] width 551 height 10
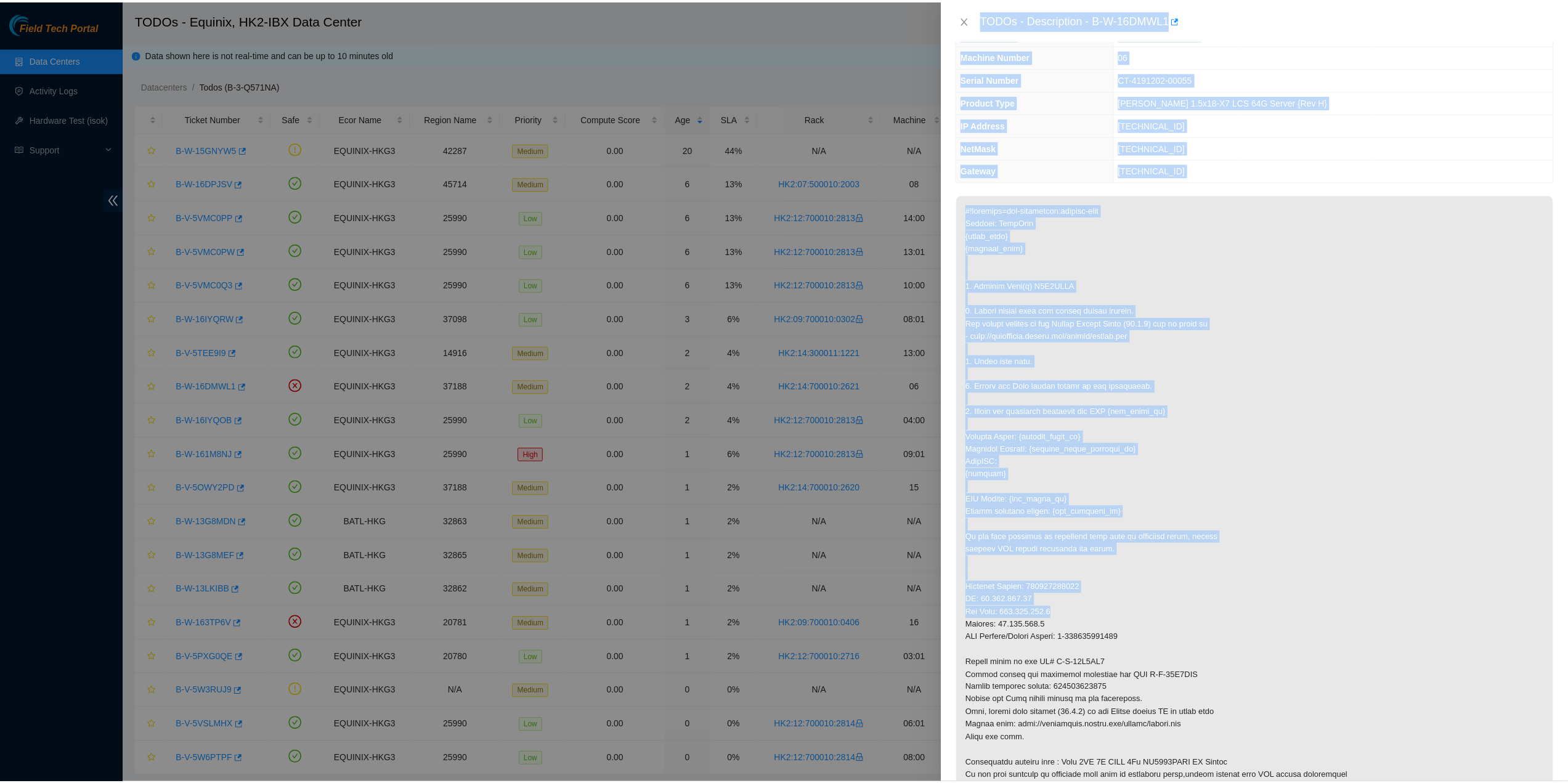
scroll to position [247, 0]
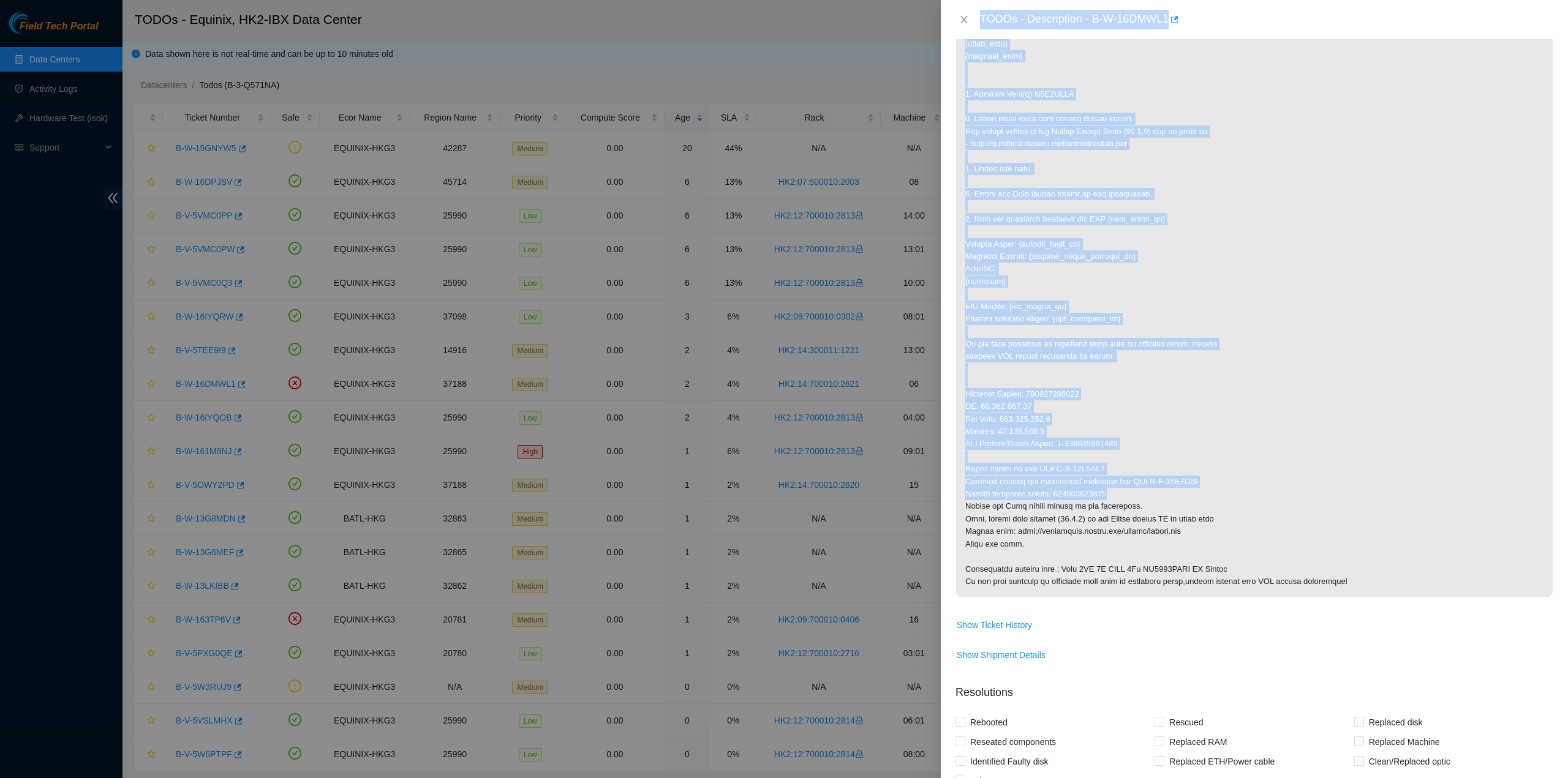
drag, startPoint x: 981, startPoint y: 17, endPoint x: 1144, endPoint y: 498, distance: 507.9
click at [1144, 498] on div "TODOs - Description - B-W-16DMWL1 Problem Type Hardware Sub Type Tier 1 - Secur…" at bounding box center [1254, 389] width 627 height 778
copy div "TODOs - Description - B-W-16DMWL1 Problem Type Hardware Sub Type Tier 1 - Secur…"
click at [964, 20] on icon "close" at bounding box center [963, 19] width 6 height 7
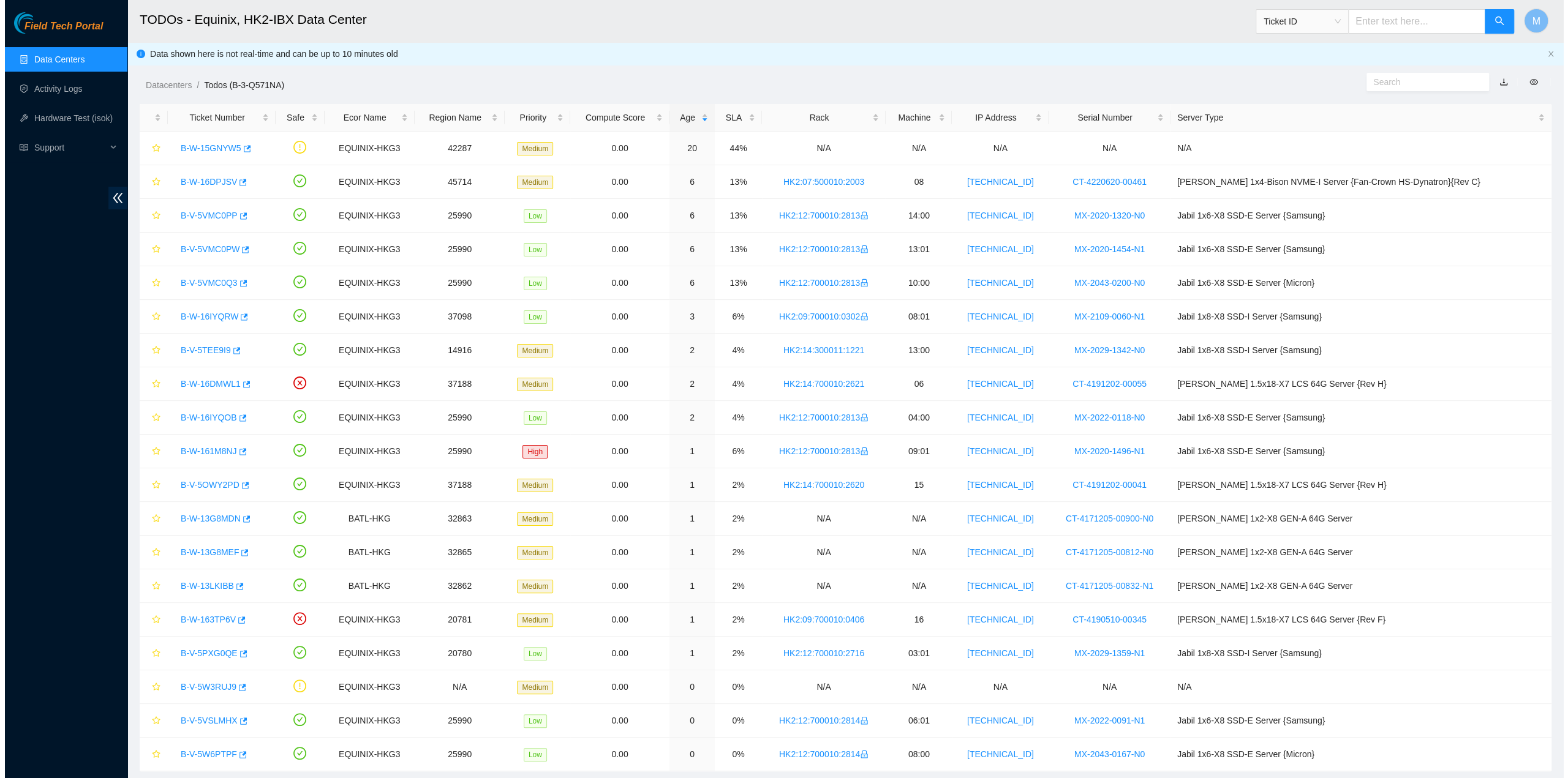
scroll to position [0, 0]
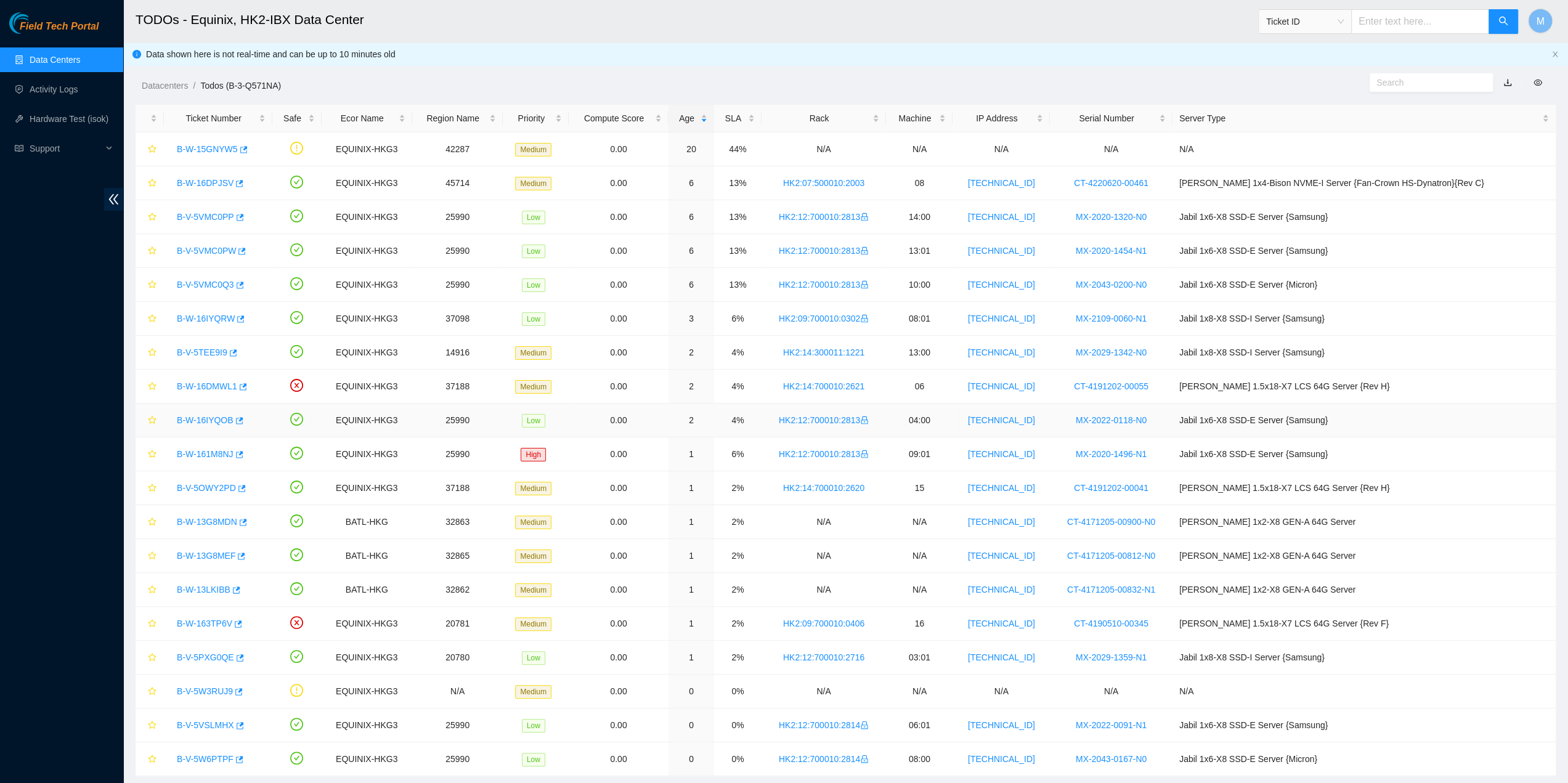
click at [212, 417] on link "B-W-16IYQOB" at bounding box center [205, 420] width 57 height 10
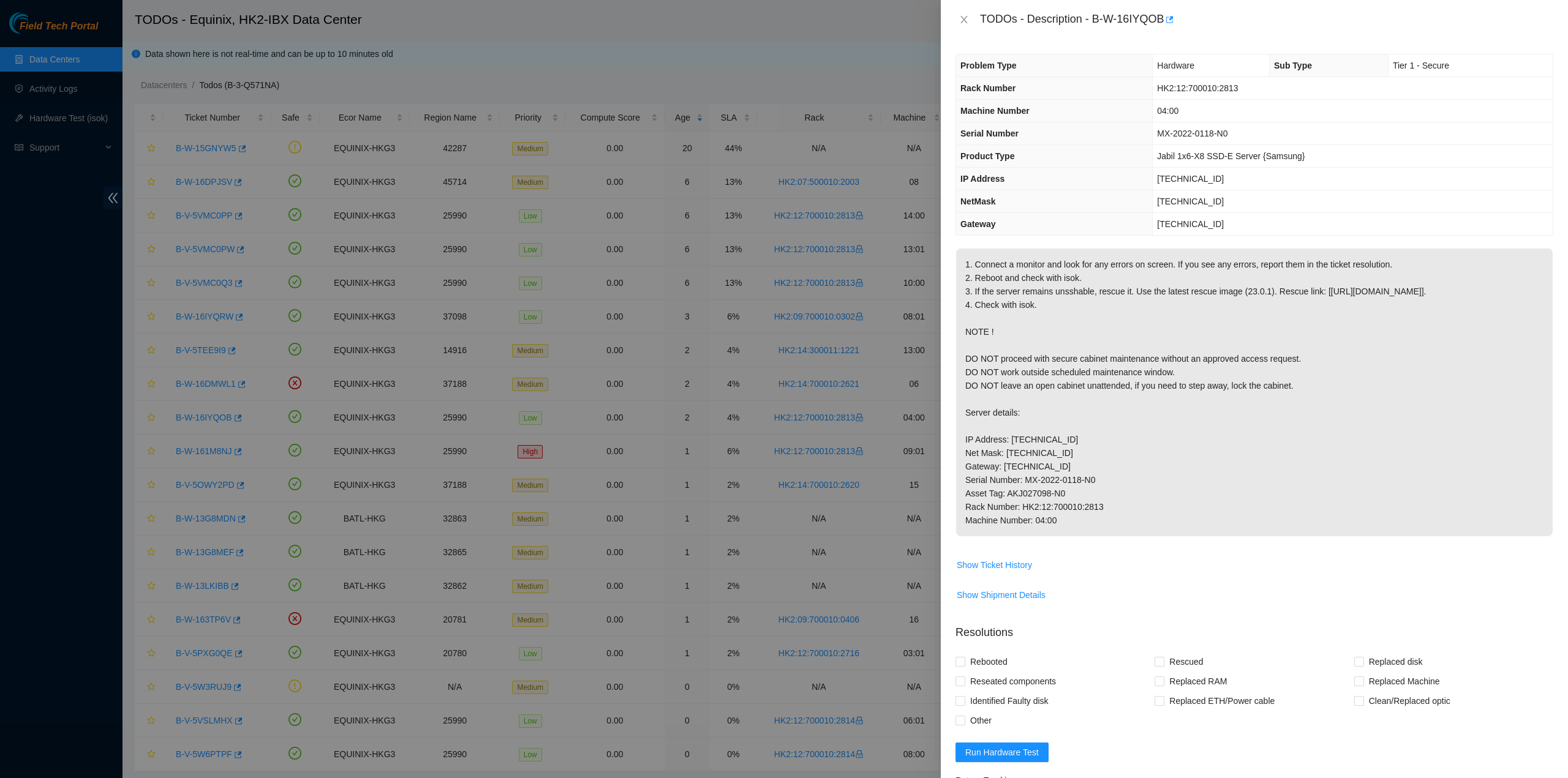
click at [1088, 493] on p "1. Connect a monitor and look for any errors on screen. If you see any errors, …" at bounding box center [1254, 392] width 596 height 288
drag, startPoint x: 1071, startPoint y: 543, endPoint x: 979, endPoint y: 23, distance: 528.1
click at [979, 23] on div "TODOs - Description - B-W-16IYQOB Problem Type Hardware Sub Type Tier 1 - Secur…" at bounding box center [1254, 389] width 627 height 778
copy div "TODOs - Description - B-W-16IYQOB Problem Type Hardware Sub Type Tier 1 - Secur…"
drag, startPoint x: 964, startPoint y: 21, endPoint x: 832, endPoint y: 122, distance: 166.2
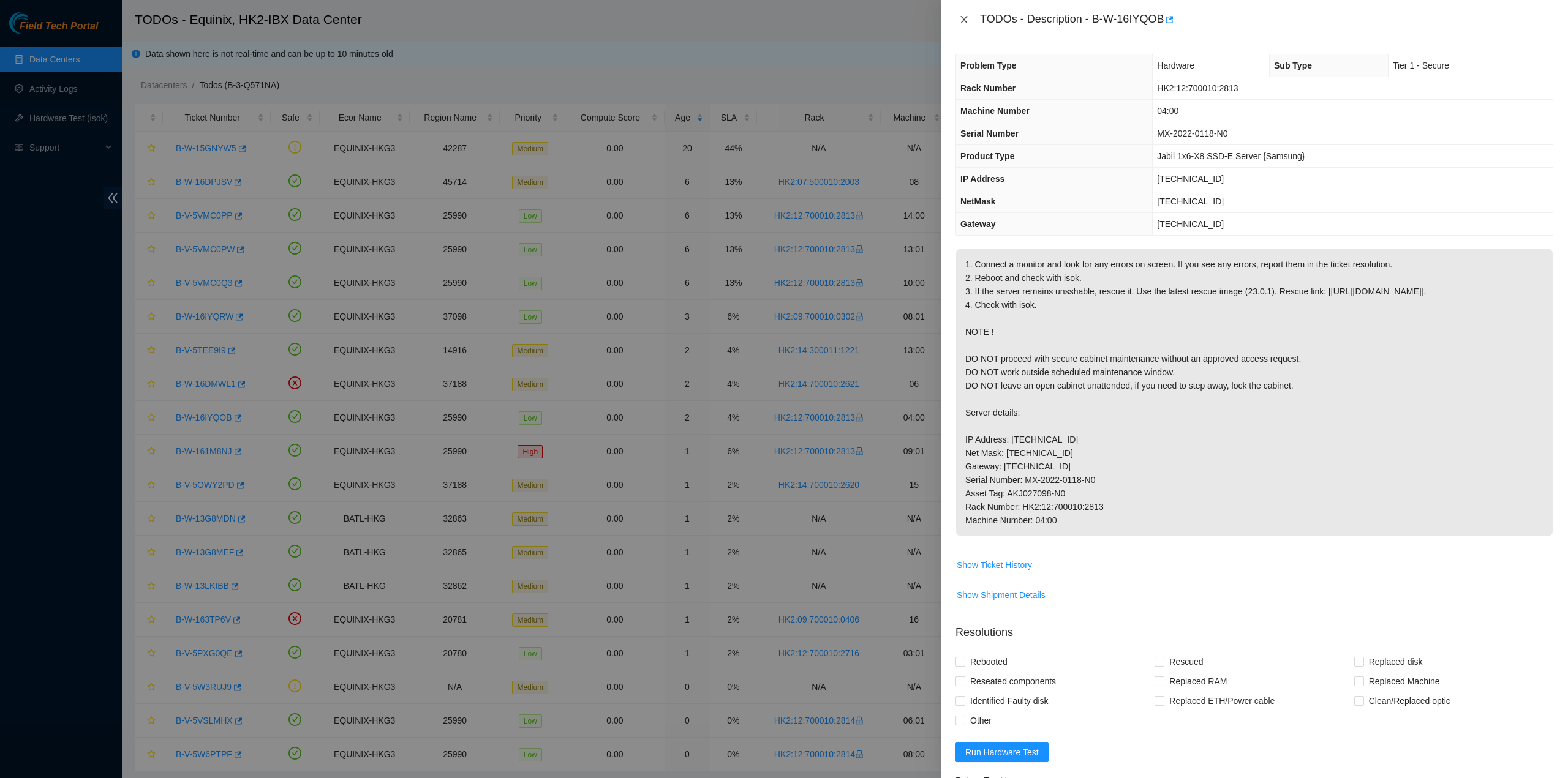
click at [965, 21] on icon "close" at bounding box center [964, 19] width 10 height 10
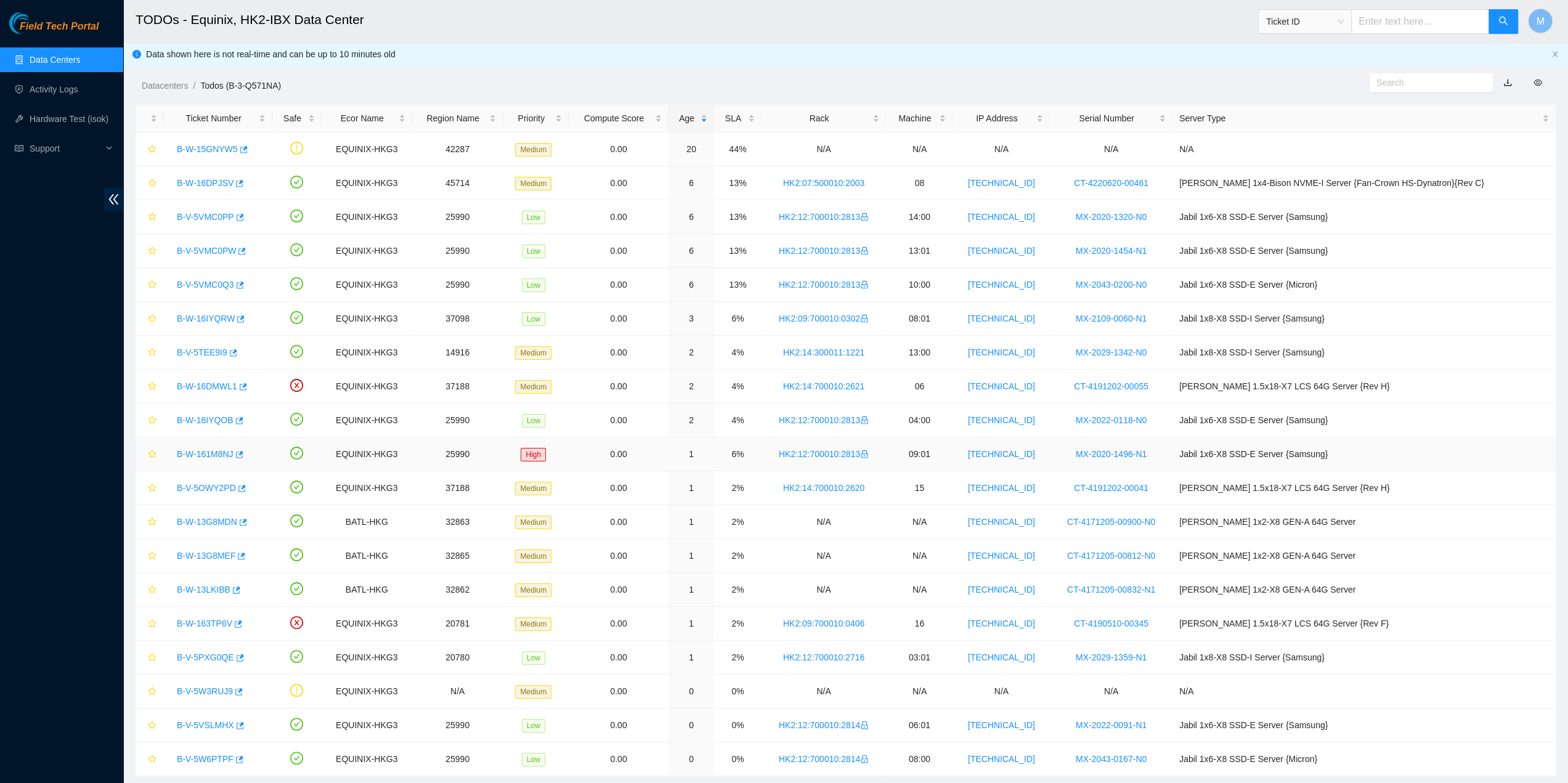
click at [213, 456] on link "B-W-161M8NJ" at bounding box center [205, 454] width 57 height 10
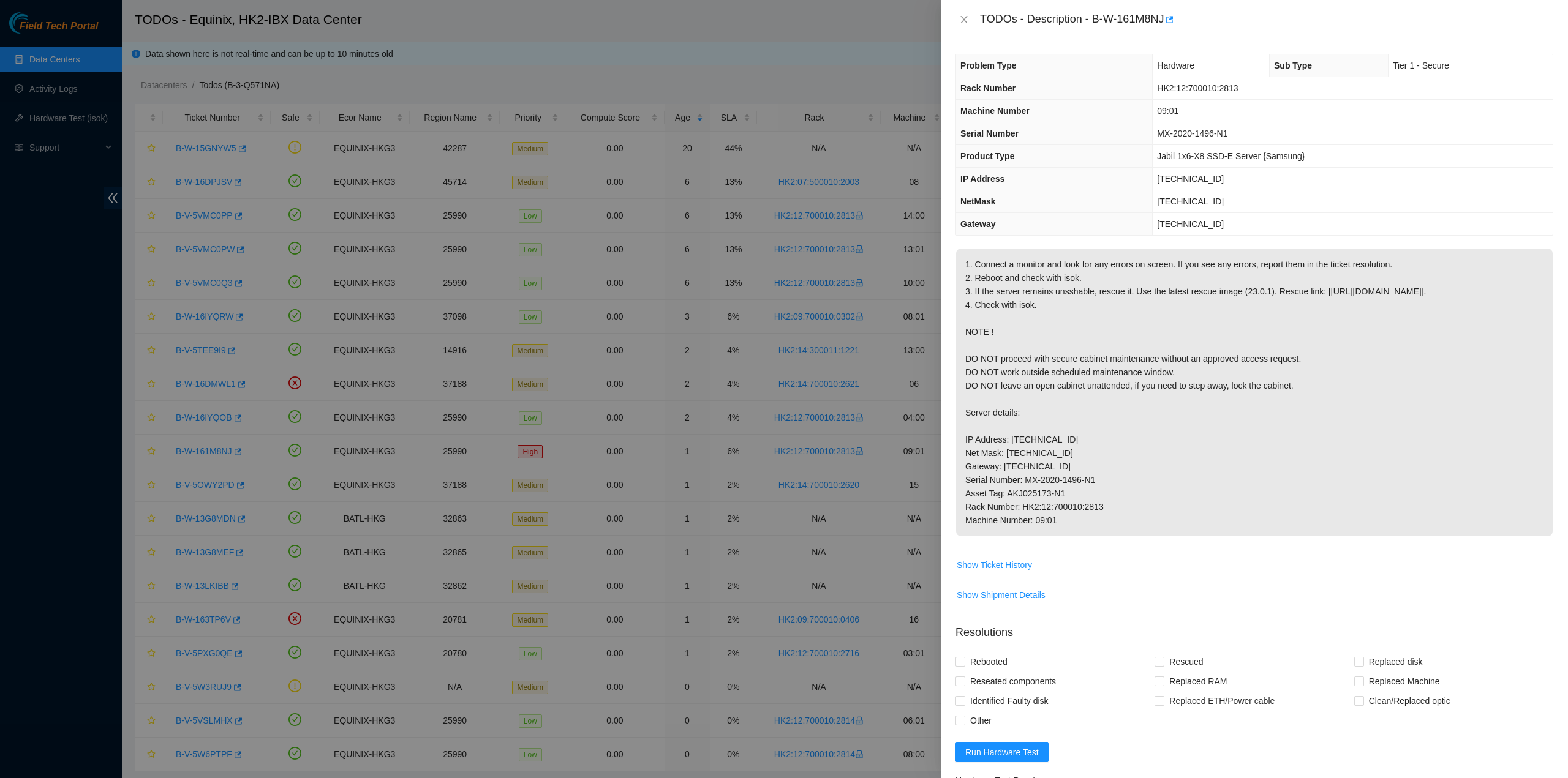
drag, startPoint x: 1200, startPoint y: 506, endPoint x: 1105, endPoint y: 536, distance: 99.6
click at [1199, 506] on p "1. Connect a monitor and look for any errors on screen. If you see any errors, …" at bounding box center [1254, 392] width 596 height 288
drag, startPoint x: 1057, startPoint y: 518, endPoint x: 975, endPoint y: 34, distance: 490.9
click at [975, 34] on div "TODOs - Description - B-W-161M8NJ Problem Type Hardware Sub Type Tier 1 - Secur…" at bounding box center [1254, 389] width 627 height 778
copy div "TODOs - Description - B-W-161M8NJ Problem Type Hardware Sub Type Tier 1 - Secur…"
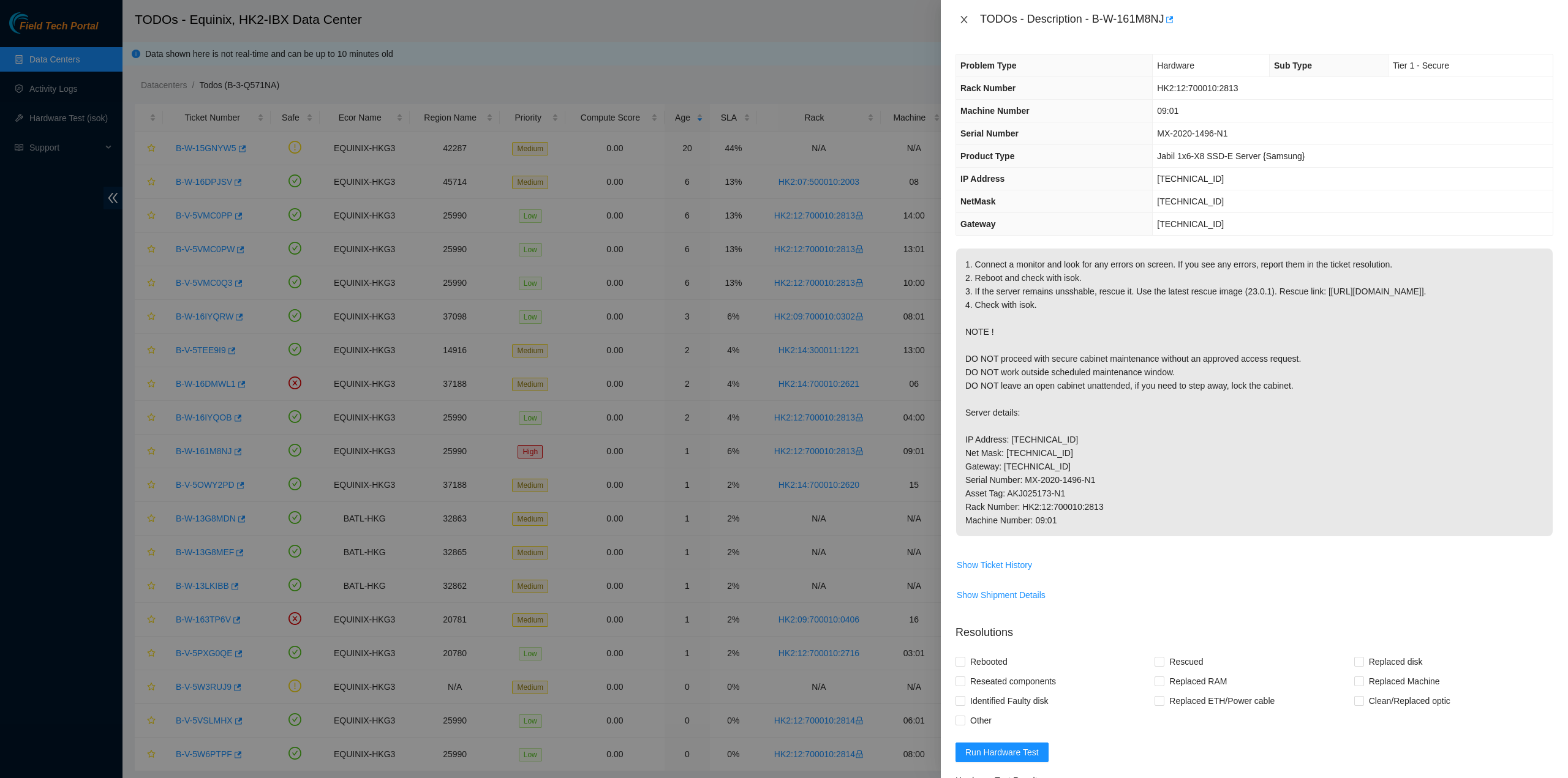
click at [964, 17] on icon "close" at bounding box center [964, 19] width 10 height 10
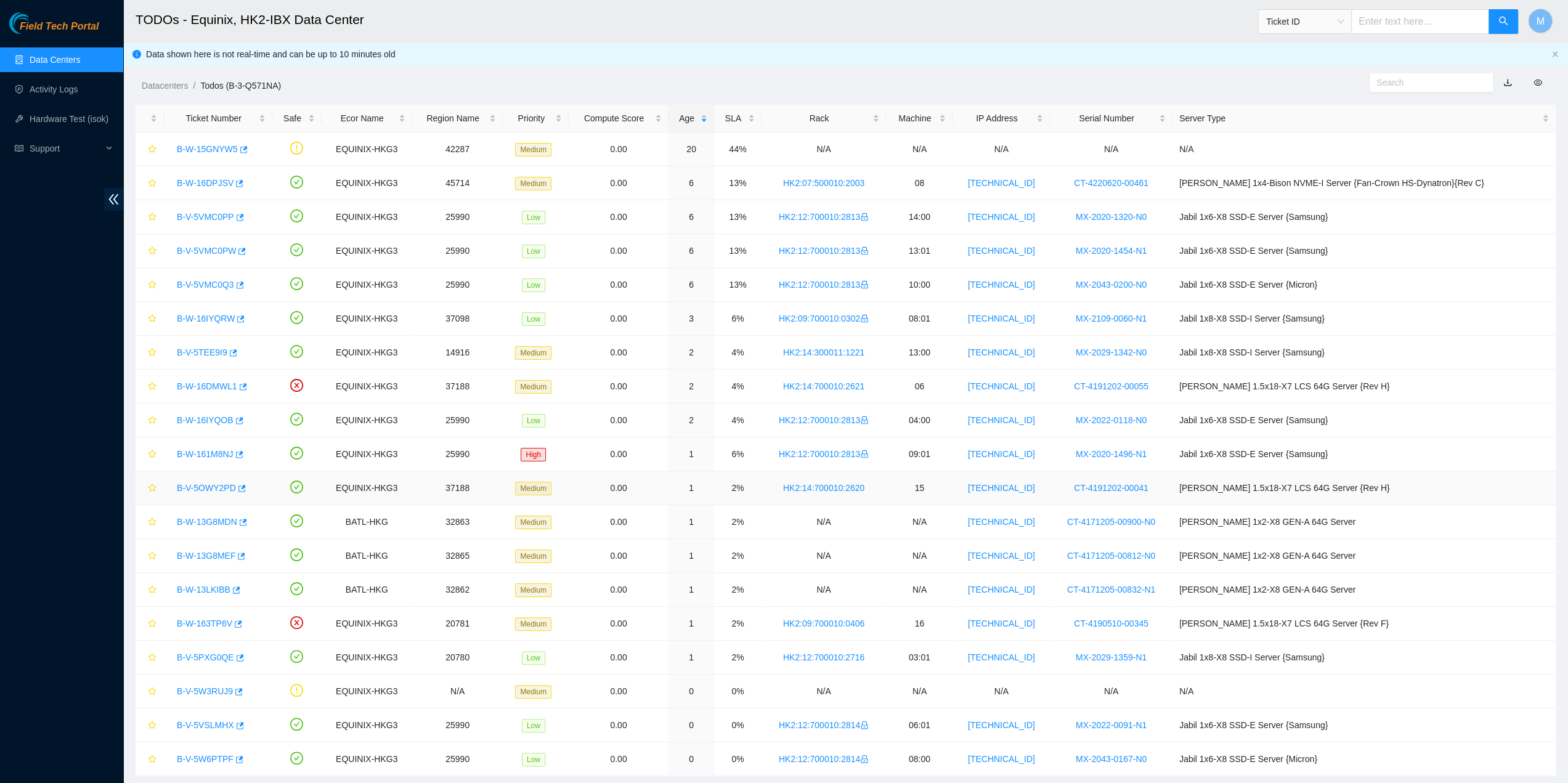
click at [206, 483] on link "B-V-5OWY2PD" at bounding box center [206, 488] width 59 height 10
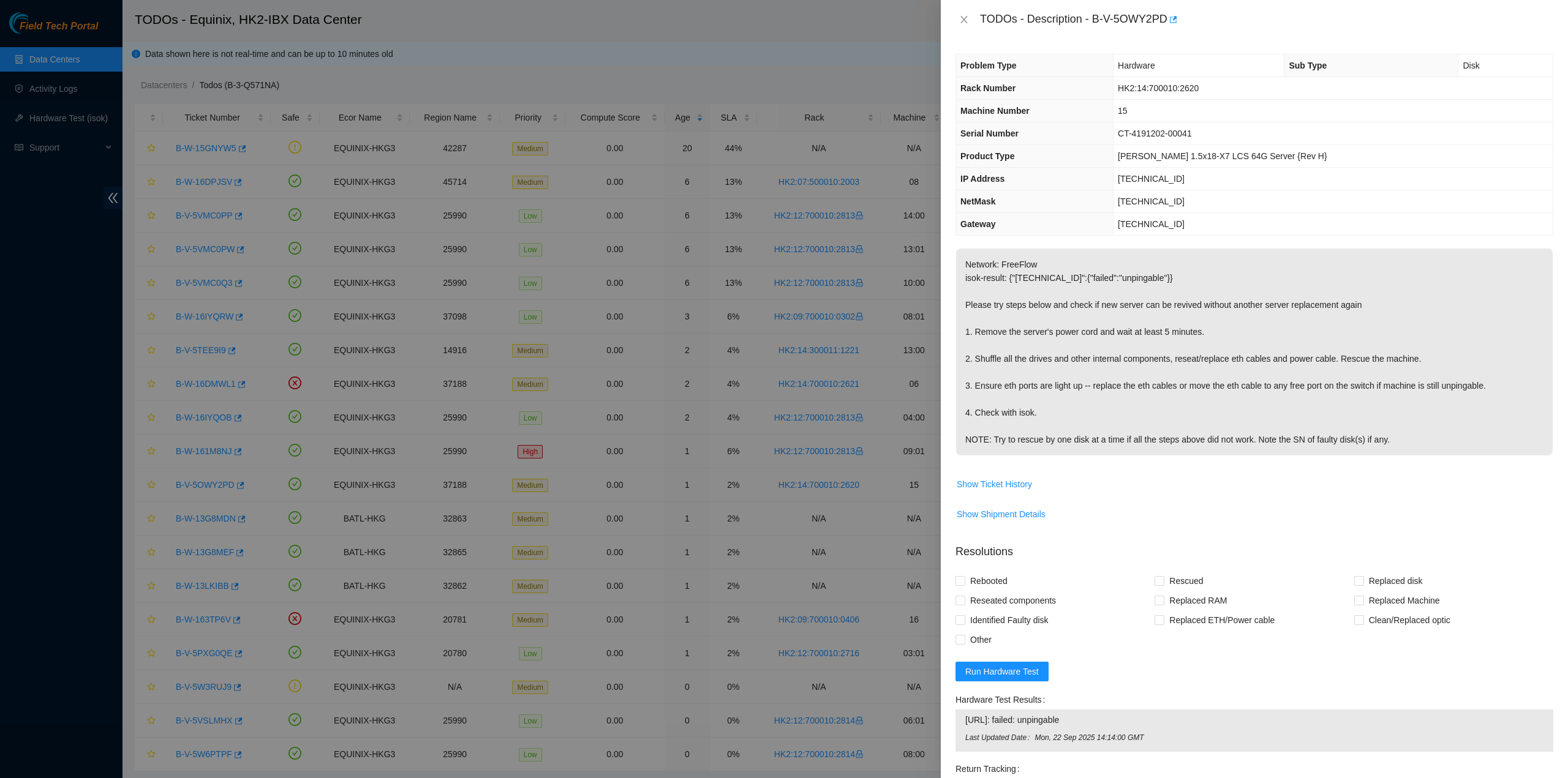
drag, startPoint x: 1145, startPoint y: 444, endPoint x: 1204, endPoint y: 446, distance: 59.0
click at [1152, 442] on p "Network: FreeFlow isok-result: {"[TECHNICAL_ID]":{"failed":"unpingable"}} Pleas…" at bounding box center [1254, 352] width 596 height 207
click at [1395, 442] on p "Network: FreeFlow isok-result: {"[TECHNICAL_ID]":{"failed":"unpingable"}} Pleas…" at bounding box center [1254, 352] width 596 height 207
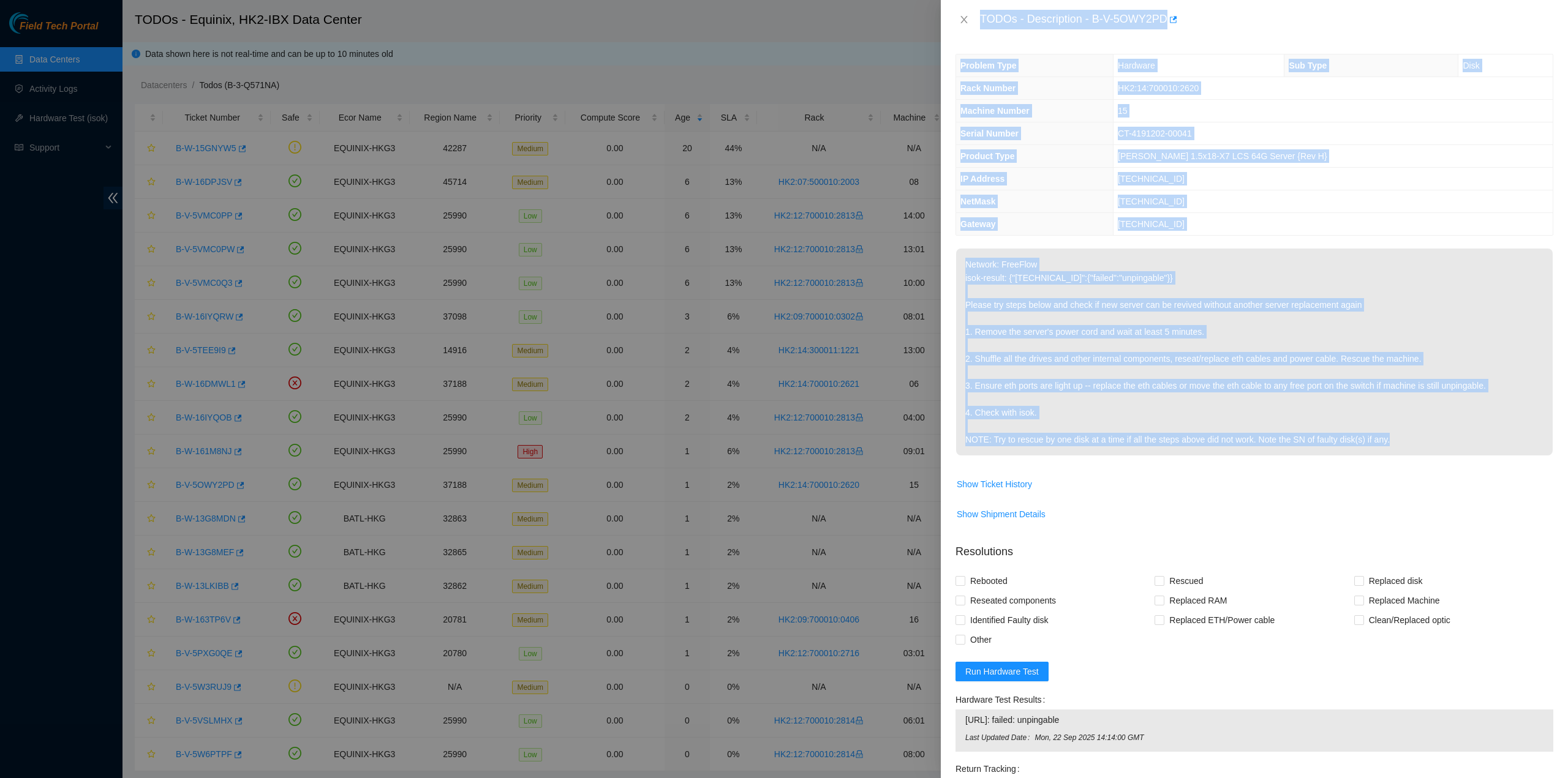
drag, startPoint x: 1394, startPoint y: 440, endPoint x: 980, endPoint y: 30, distance: 582.7
click at [980, 30] on div "TODOs - Description - B-V-5OWY2PD Problem Type Hardware Sub Type Disk Rack Numb…" at bounding box center [1254, 389] width 627 height 778
copy div "TODOs - Description - B-V-5OWY2PD Problem Type Hardware Sub Type Disk Rack Numb…"
click at [967, 17] on icon "close" at bounding box center [964, 19] width 10 height 10
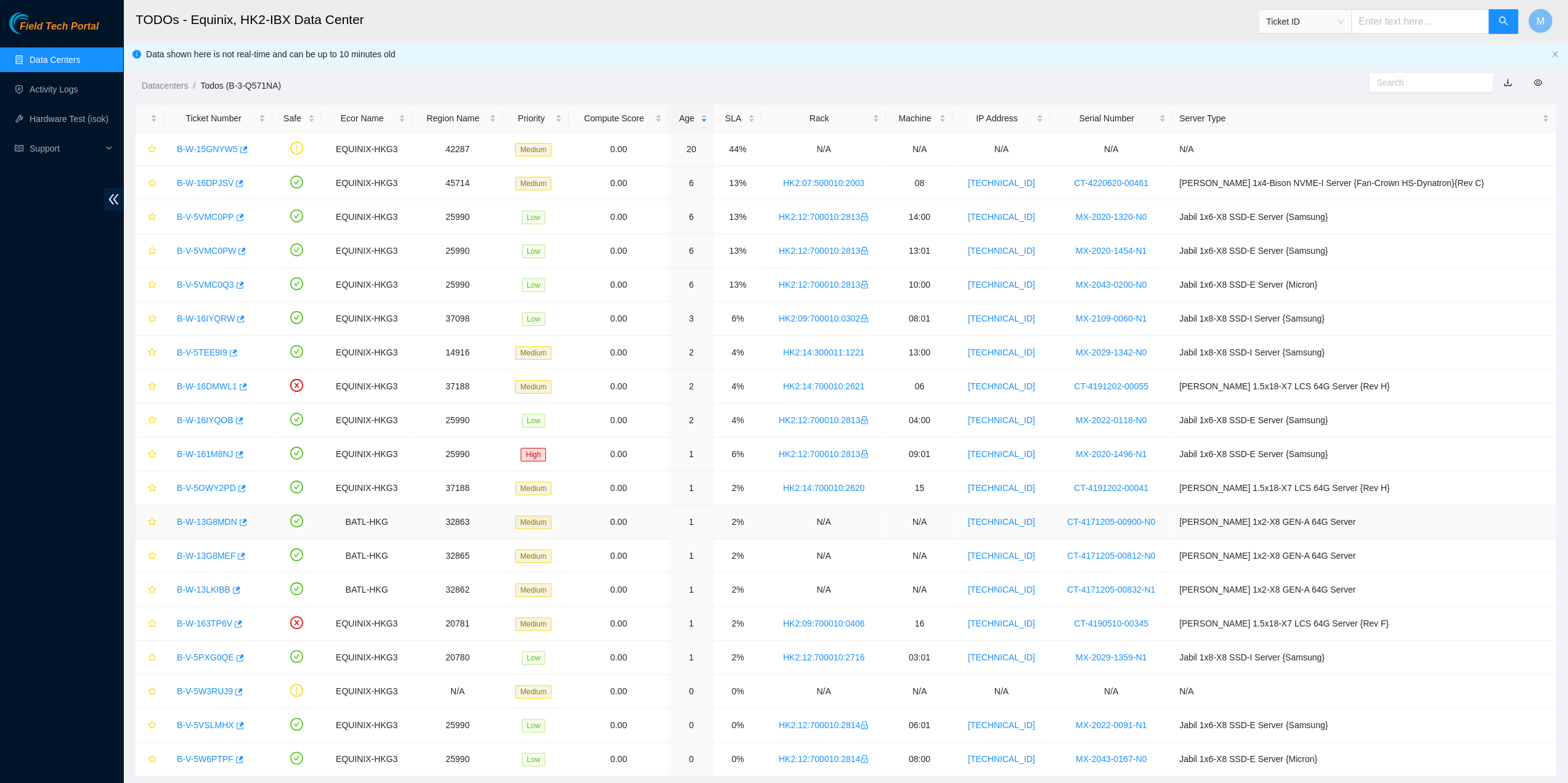
click at [212, 518] on link "B-W-13G8MDN" at bounding box center [207, 521] width 61 height 10
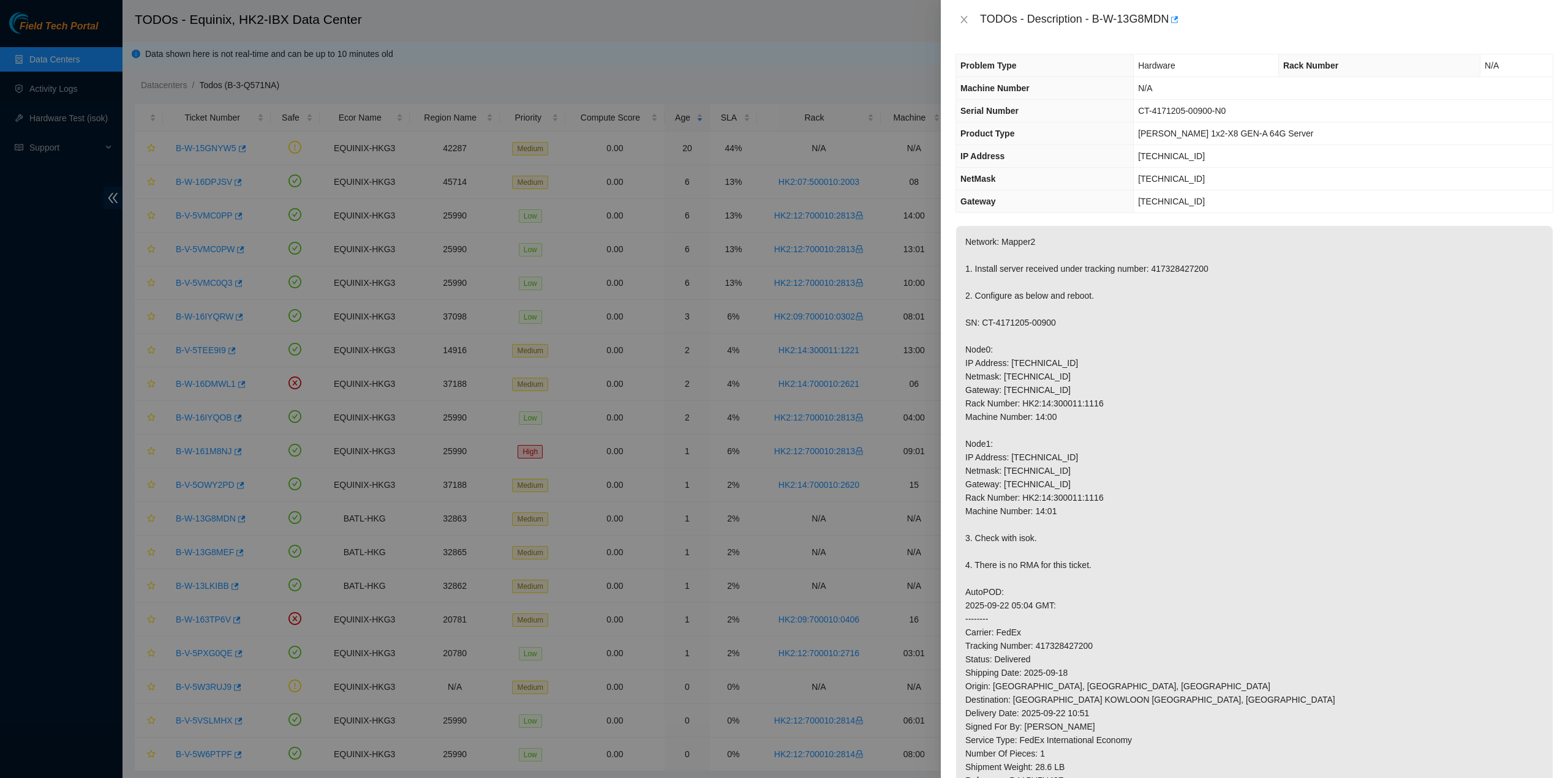
drag, startPoint x: 1079, startPoint y: 425, endPoint x: 1046, endPoint y: 423, distance: 33.1
click at [1082, 420] on p "Network: Mapper2 1. Install server received under tracking number: 417328427200…" at bounding box center [1254, 531] width 596 height 611
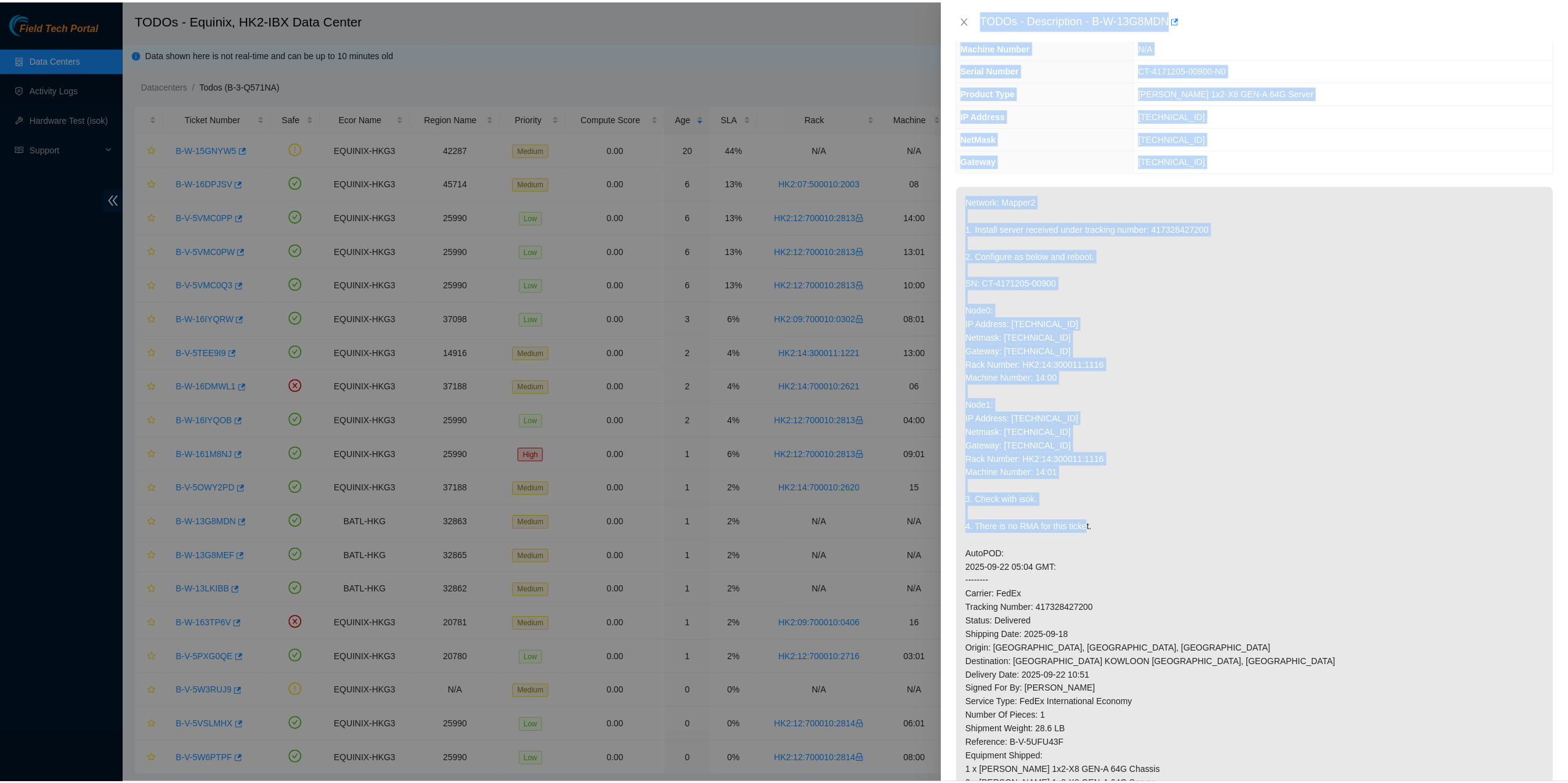
scroll to position [185, 0]
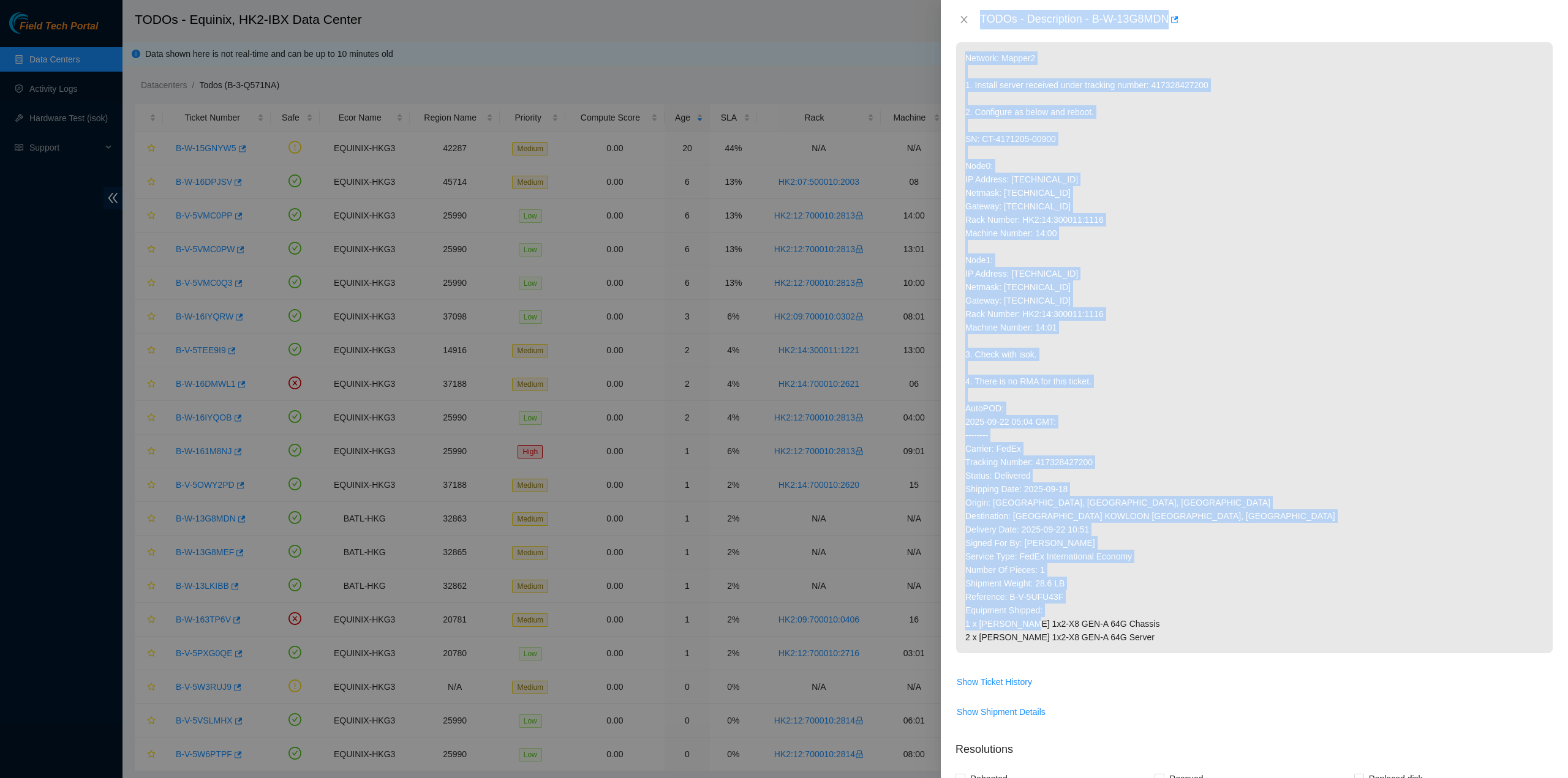
drag, startPoint x: 981, startPoint y: 16, endPoint x: 1120, endPoint y: 635, distance: 634.4
click at [1120, 635] on div "TODOs - Description - B-W-13G8MDN Problem Type Hardware Rack Number N/A Machine…" at bounding box center [1254, 389] width 627 height 778
click at [963, 18] on icon "close" at bounding box center [963, 19] width 6 height 7
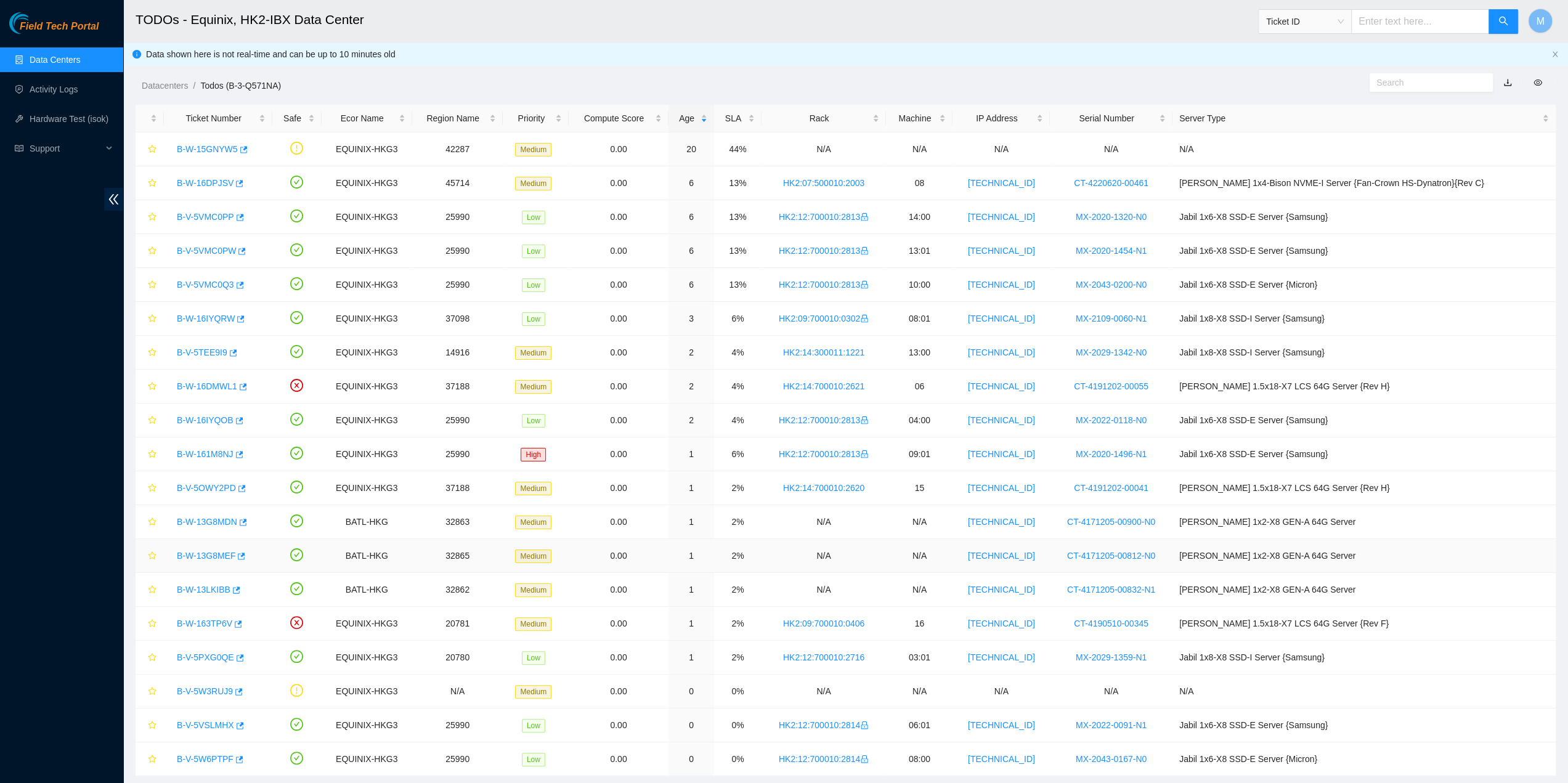
click at [212, 554] on link "B-W-13G8MEF" at bounding box center [206, 555] width 59 height 10
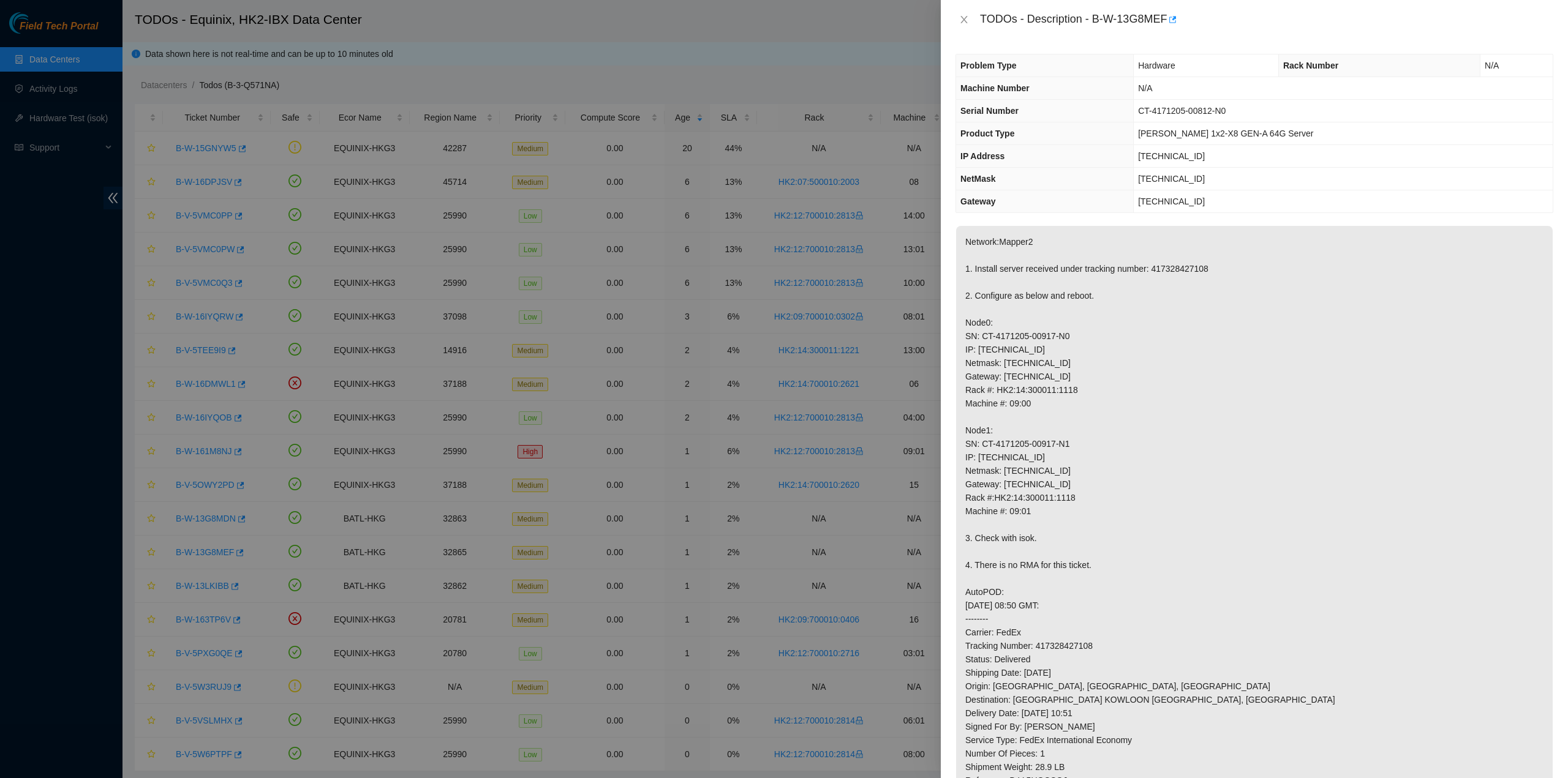
drag, startPoint x: 1117, startPoint y: 403, endPoint x: 1118, endPoint y: 394, distance: 9.1
click at [1118, 394] on p "Network:Mapper2 1. Install server received under tracking number: 417328427108 …" at bounding box center [1254, 531] width 596 height 611
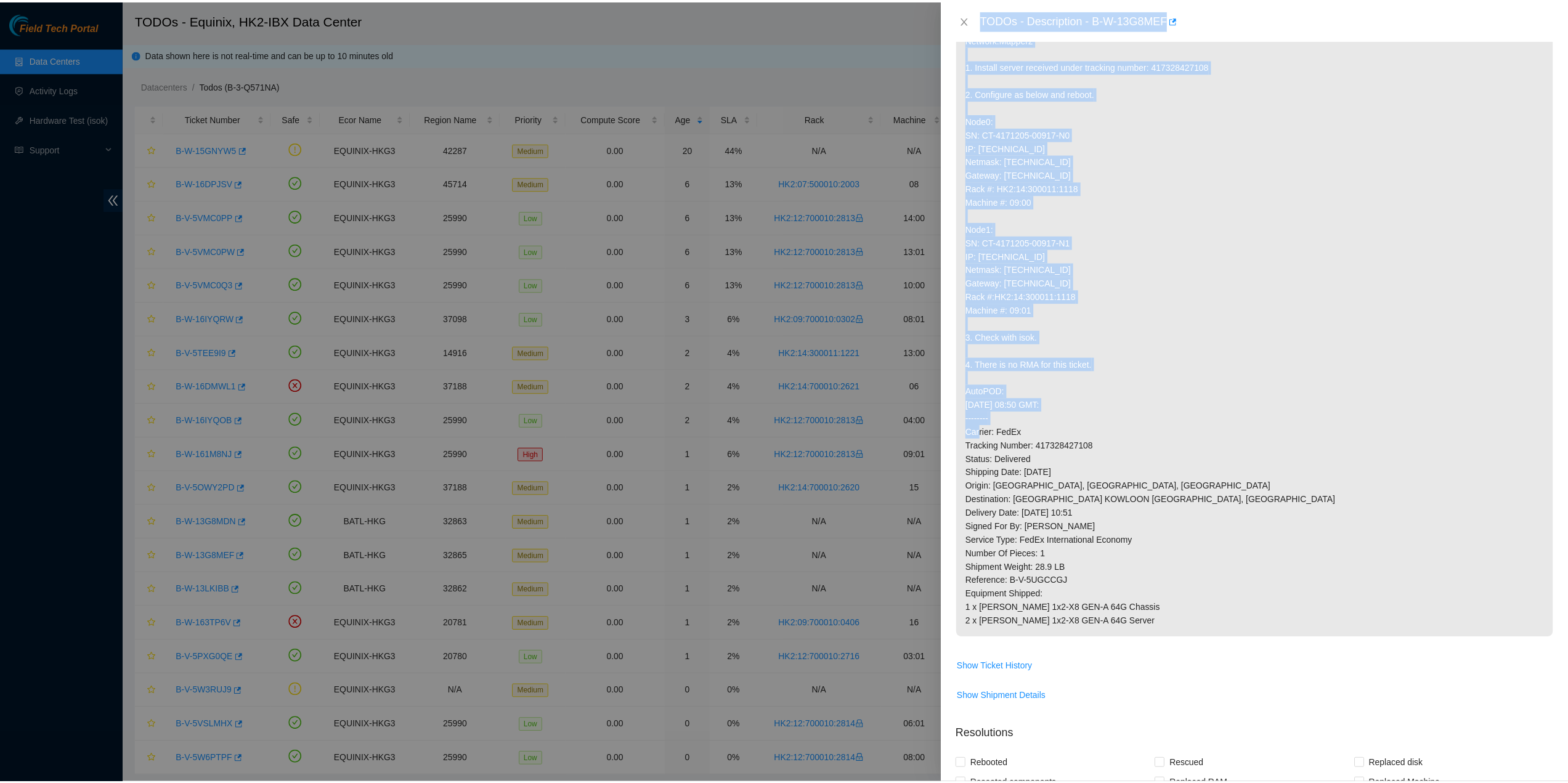
scroll to position [247, 0]
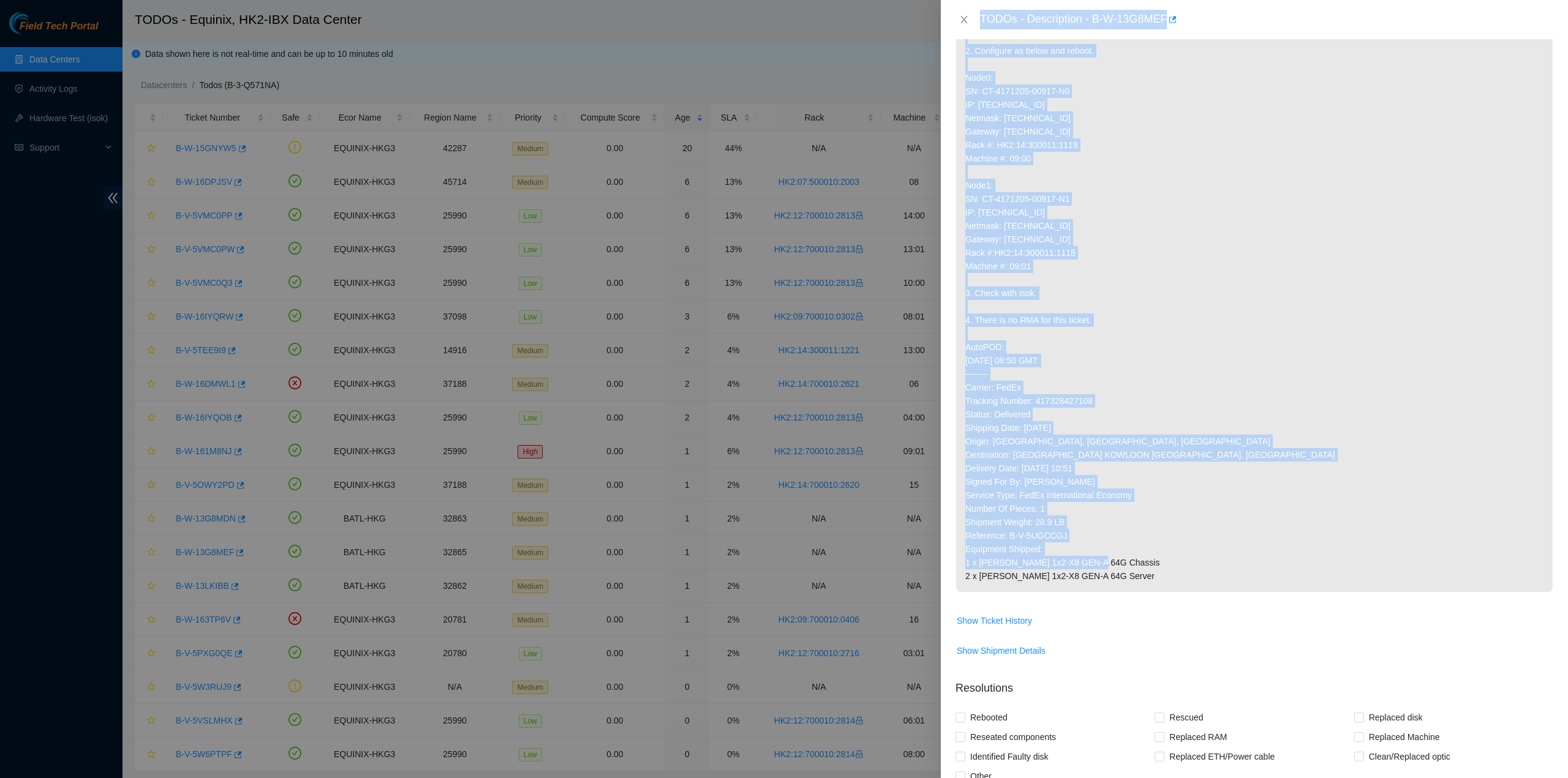
drag, startPoint x: 977, startPoint y: 17, endPoint x: 1108, endPoint y: 579, distance: 577.1
click at [1108, 579] on div "TODOs - Description - B-W-13G8MEF Problem Type Hardware Rack Number N/A Machine…" at bounding box center [1254, 389] width 627 height 778
click at [964, 17] on icon "close" at bounding box center [964, 19] width 10 height 10
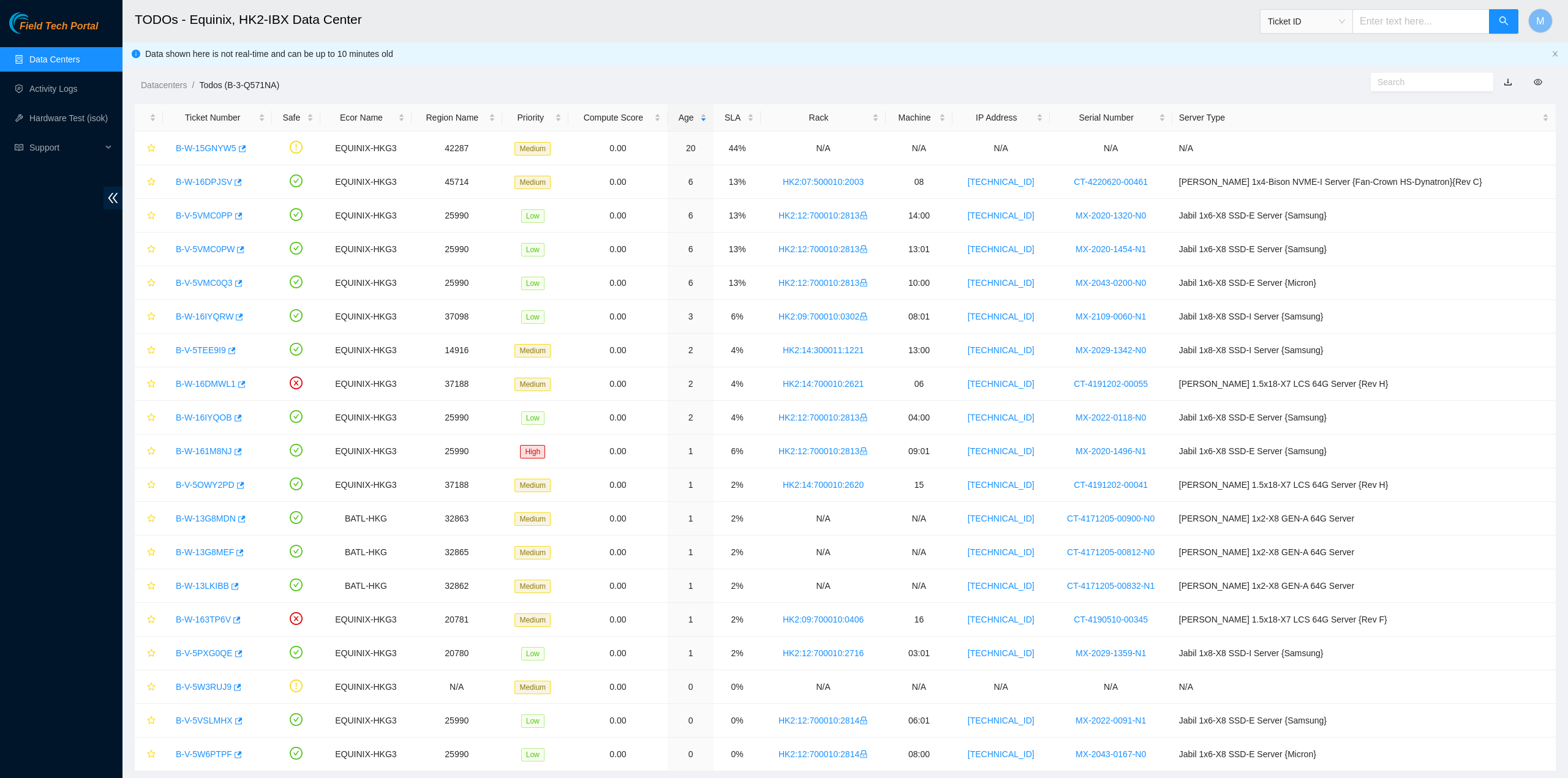
scroll to position [0, 0]
click at [204, 581] on link "B-W-13LKIBB" at bounding box center [202, 585] width 53 height 10
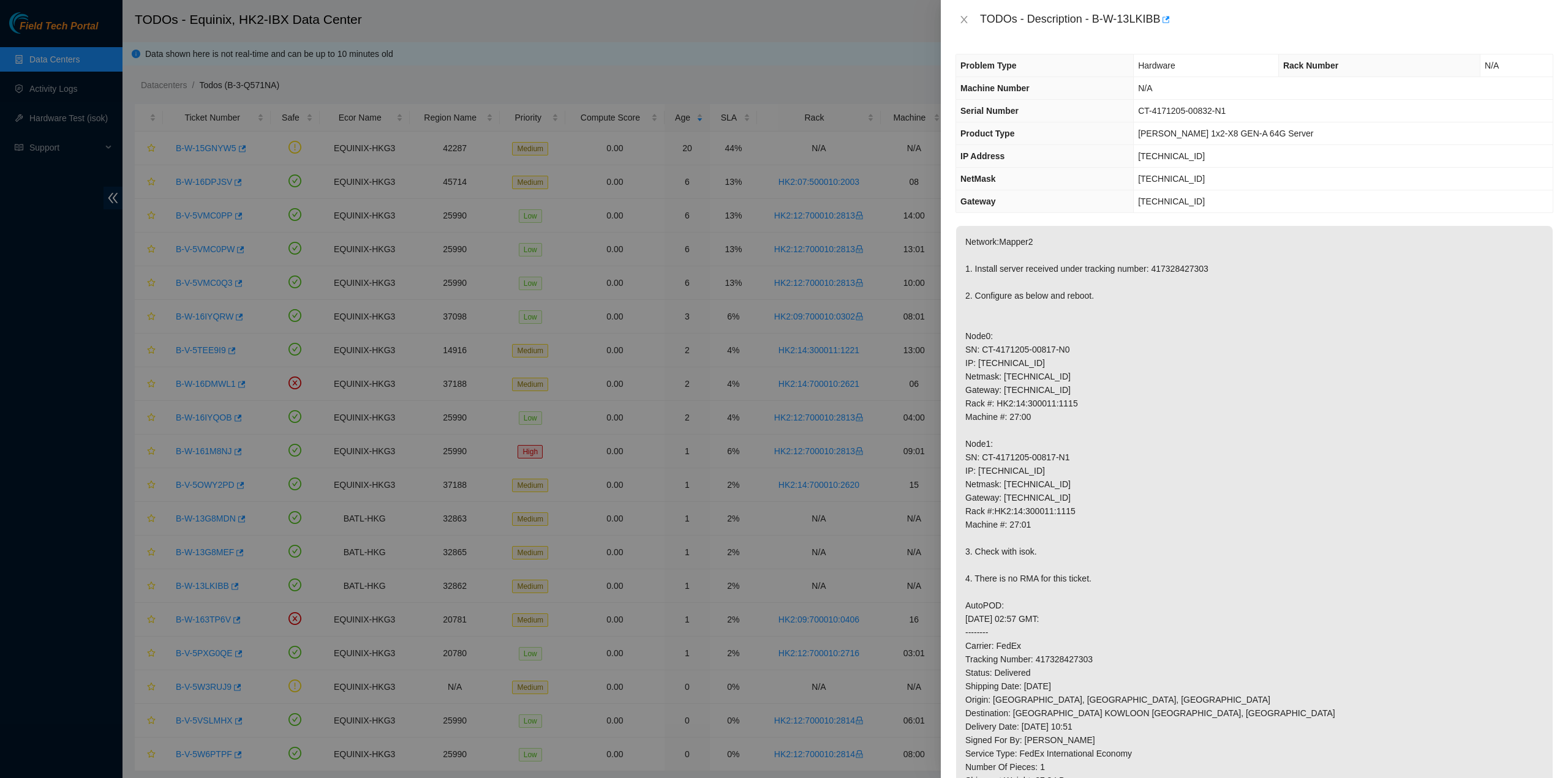
drag, startPoint x: 1061, startPoint y: 453, endPoint x: 1038, endPoint y: 384, distance: 72.7
click at [1060, 449] on p "Network:Mapper2 1. Install server received under tracking number: 417328427303 …" at bounding box center [1254, 538] width 596 height 625
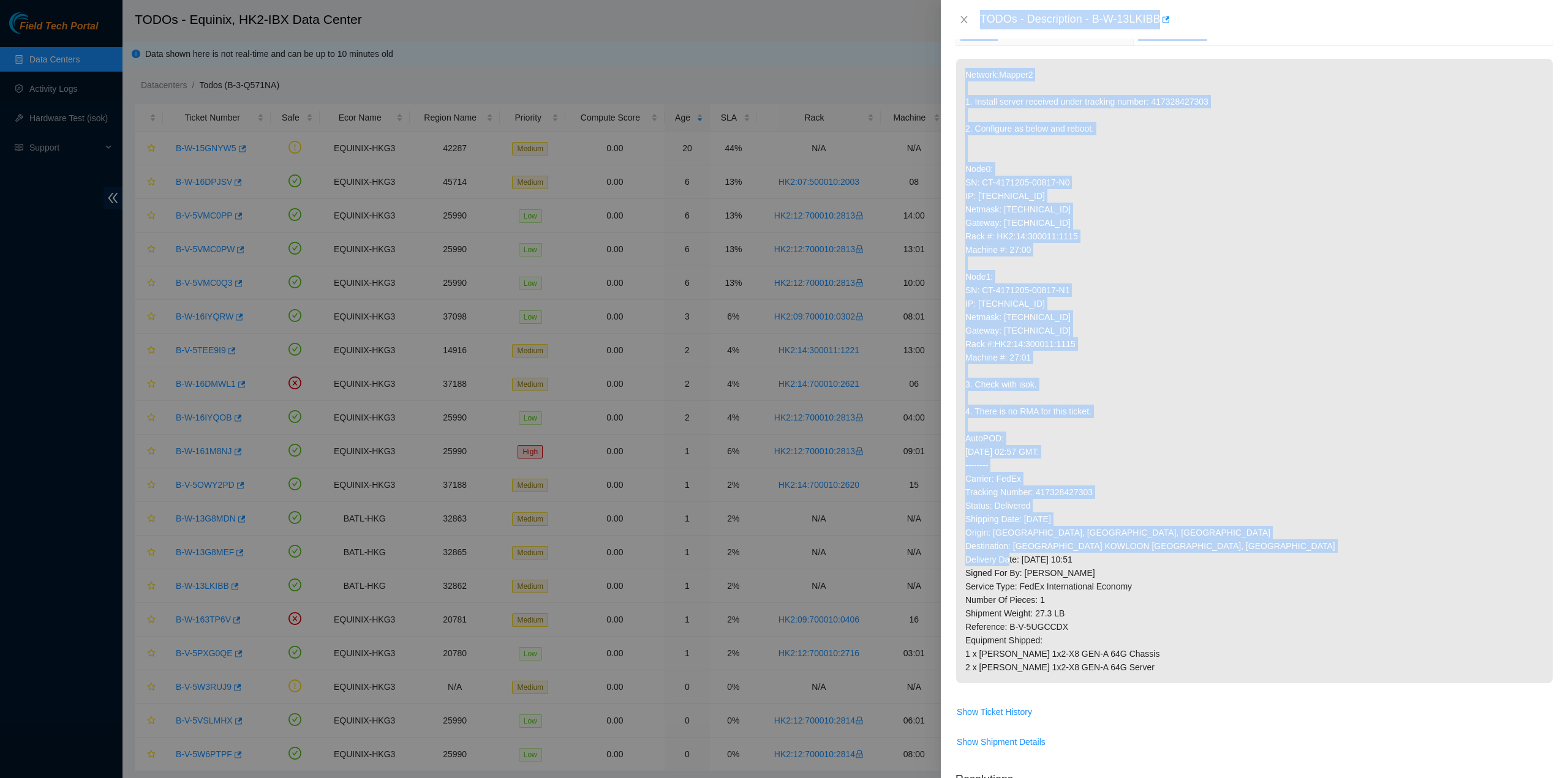
scroll to position [184, 0]
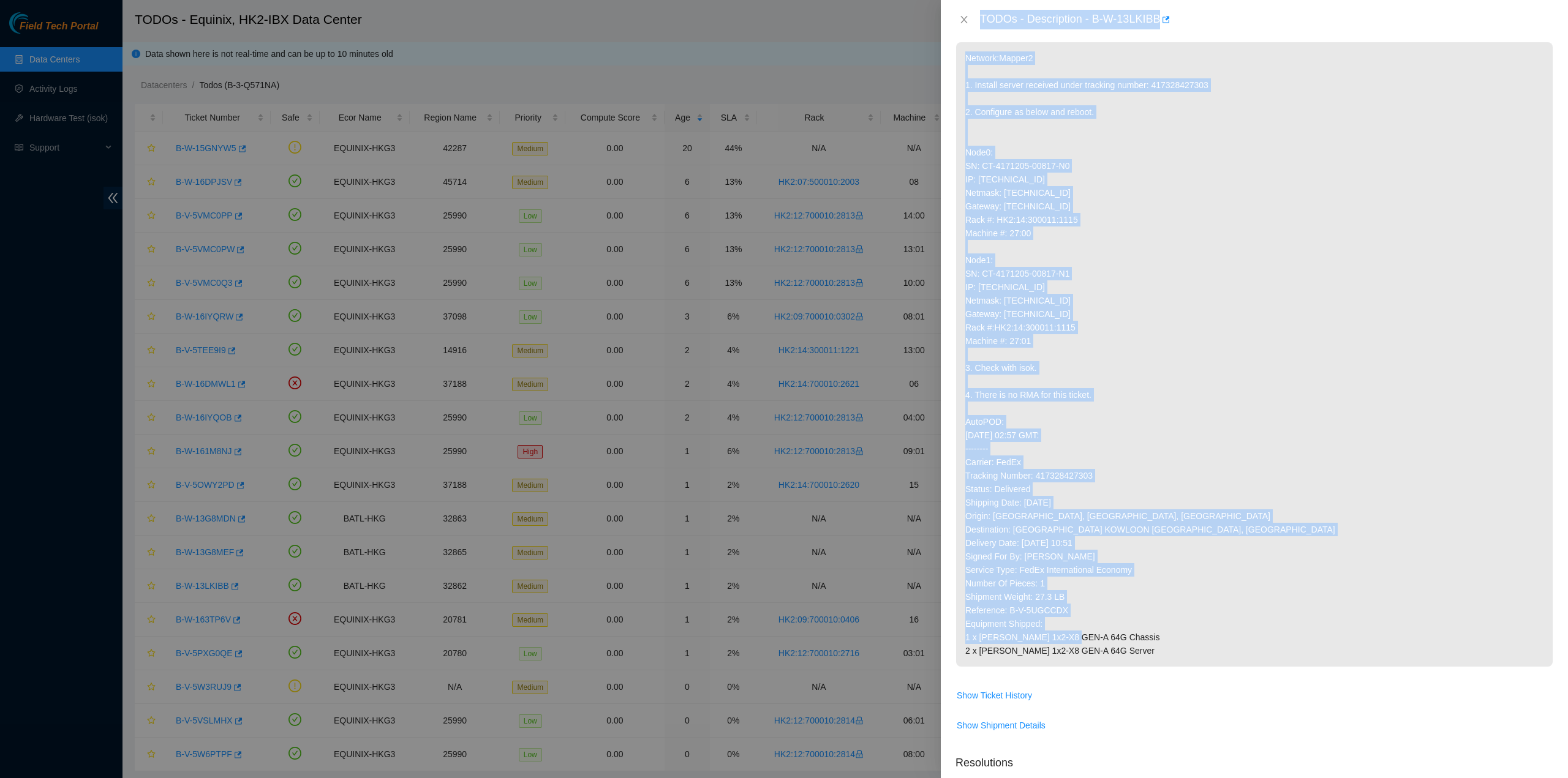
drag, startPoint x: 979, startPoint y: 17, endPoint x: 1105, endPoint y: 645, distance: 640.5
click at [1105, 645] on div "TODOs - Description - B-W-13LKIBB Problem Type Hardware Rack Number N/A Machine…" at bounding box center [1254, 389] width 627 height 778
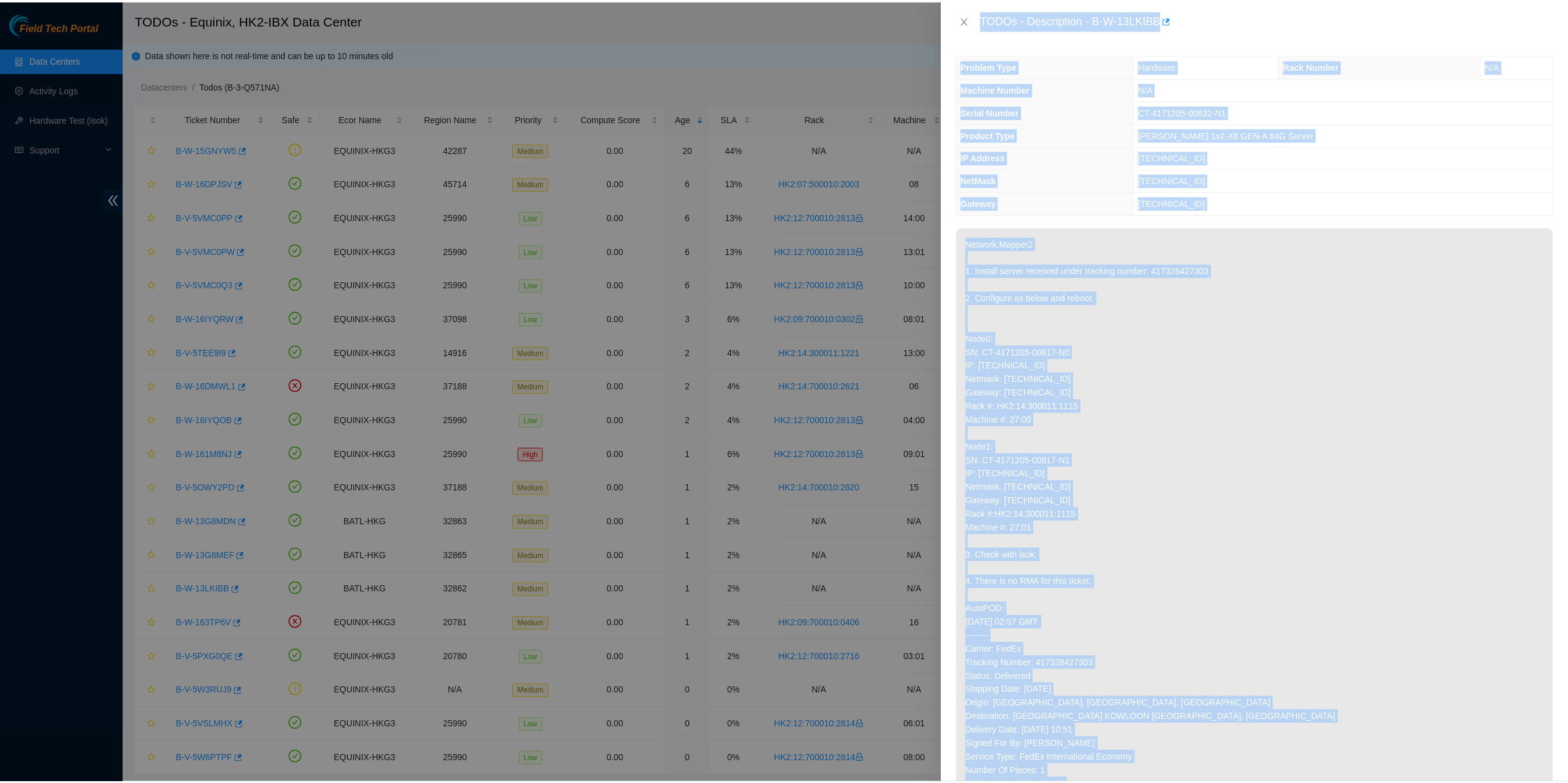
scroll to position [0, 0]
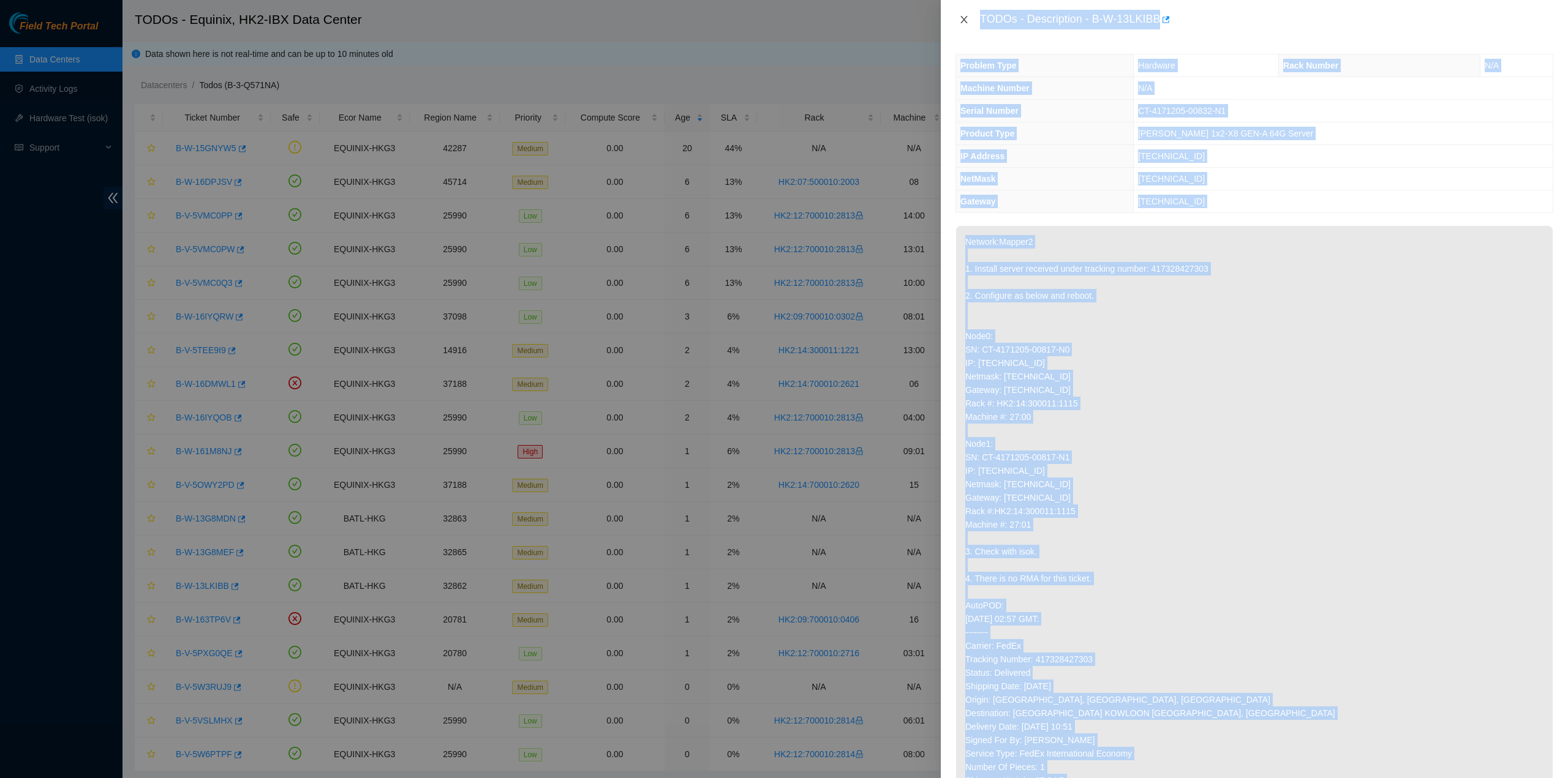
click at [964, 23] on icon "close" at bounding box center [964, 19] width 10 height 10
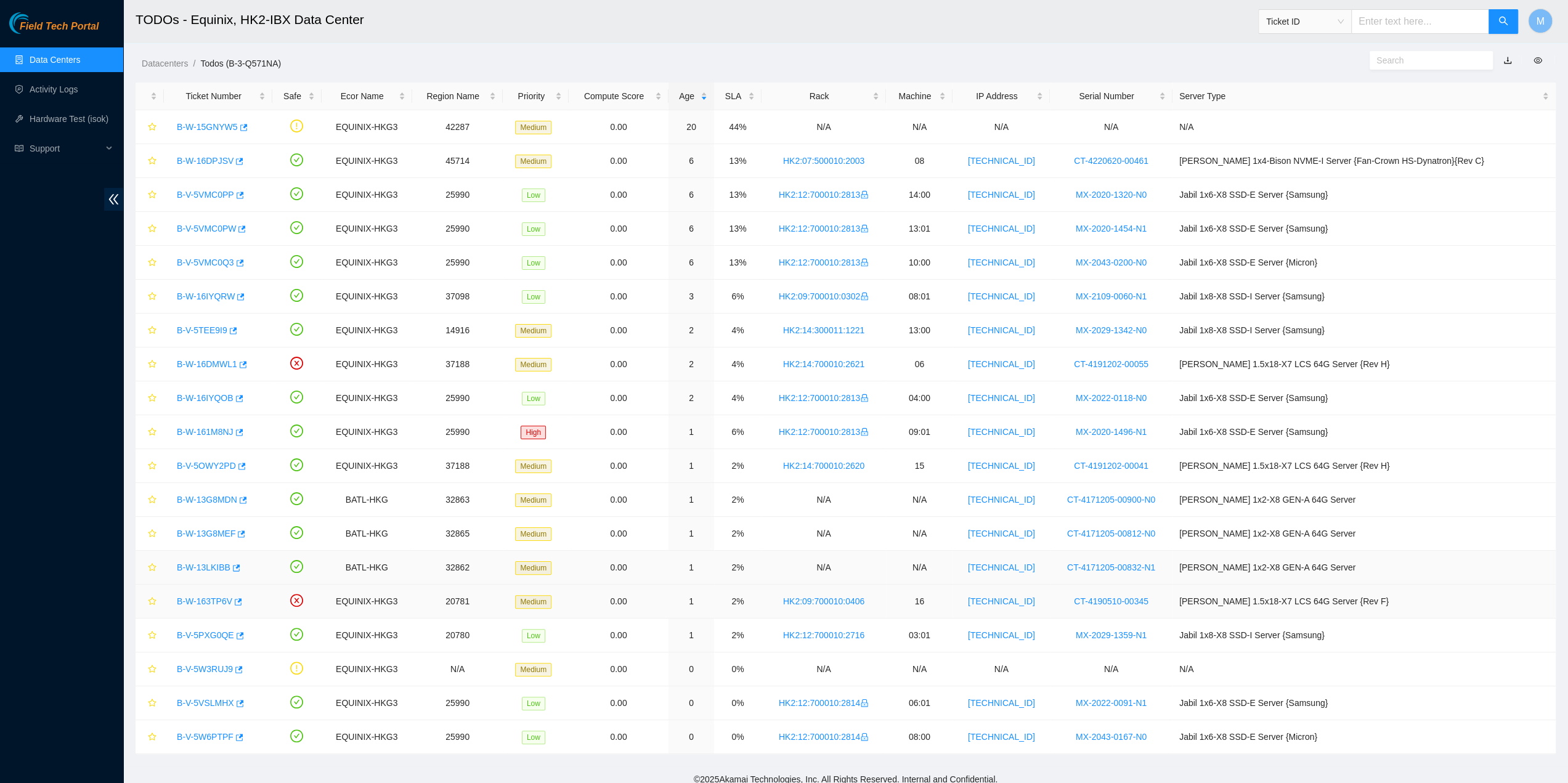
scroll to position [27, 0]
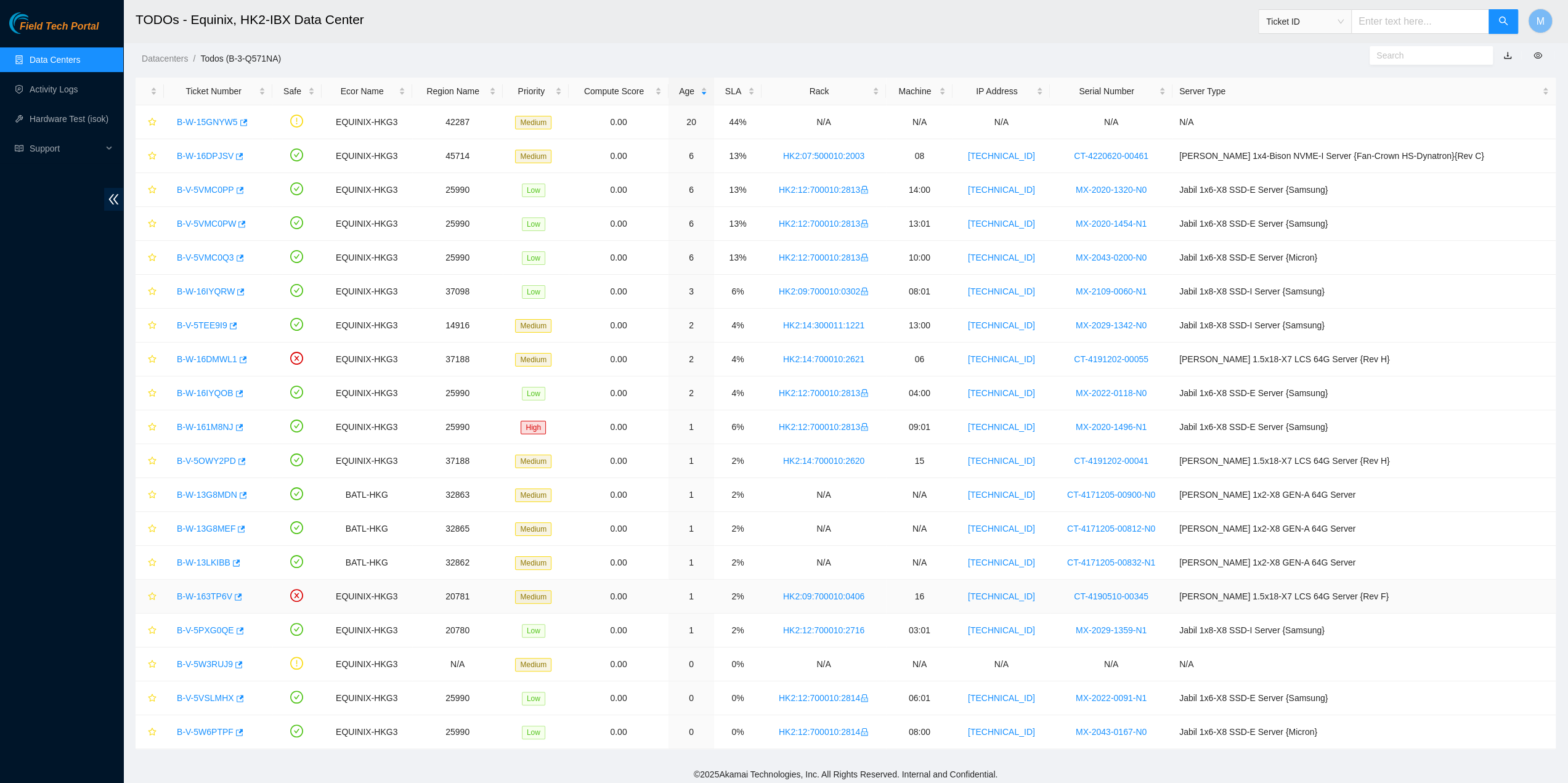
click at [212, 592] on link "B-W-163TP6V" at bounding box center [204, 596] width 55 height 10
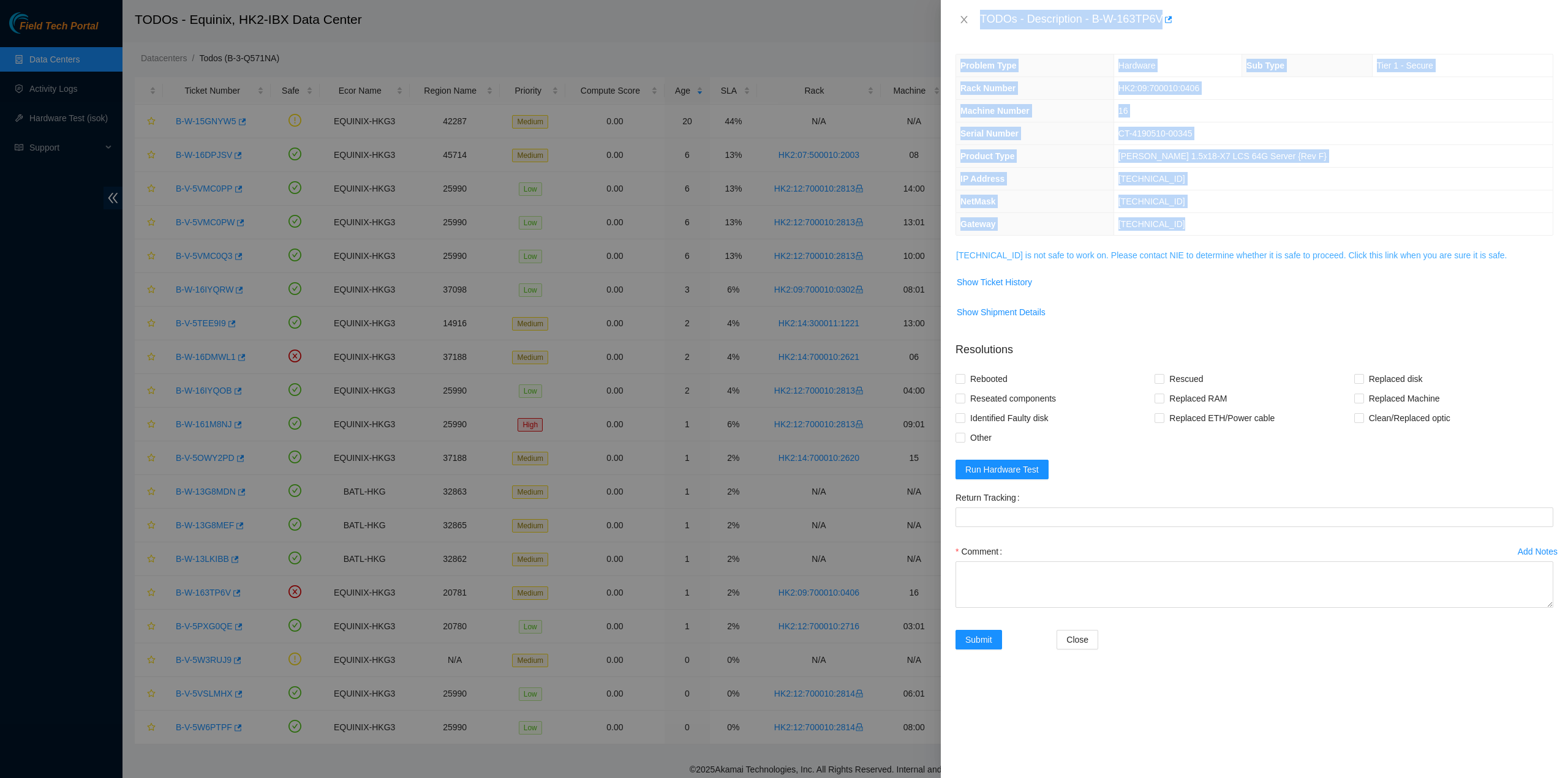
click at [1038, 255] on link "[TECHNICAL_ID] is not safe to work on. Please contact NIE to determine whether …" at bounding box center [1232, 255] width 551 height 10
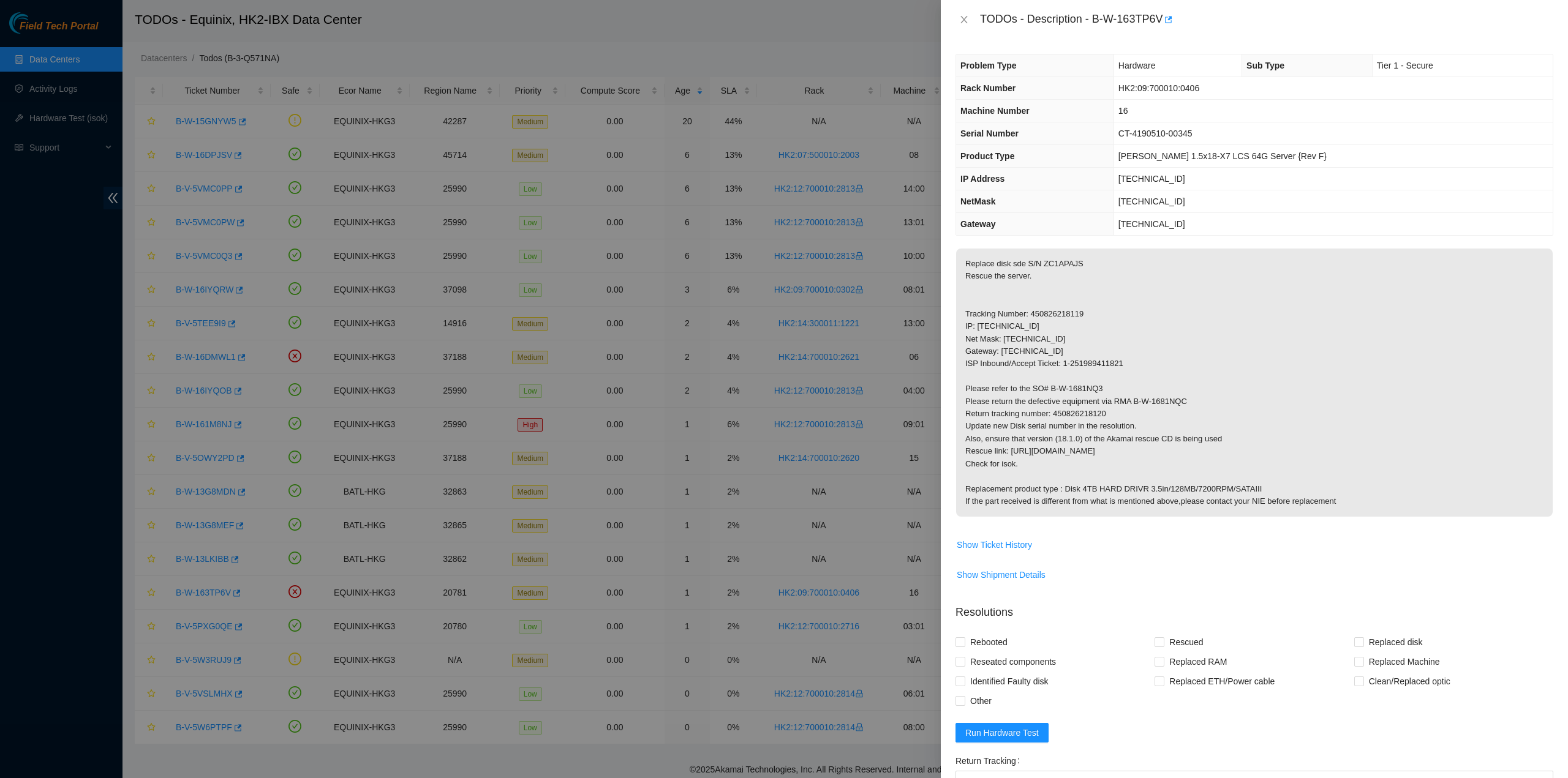
drag, startPoint x: 1097, startPoint y: 393, endPoint x: 1097, endPoint y: 385, distance: 8.0
click at [1097, 393] on p "Replace disk sde S/N ZC1APAJS Rescue the server. Tracking Number: 450826218119 …" at bounding box center [1254, 382] width 596 height 268
drag, startPoint x: 981, startPoint y: 17, endPoint x: 1338, endPoint y: 510, distance: 608.7
click at [1338, 510] on div "TODOs - Description - B-W-163TP6V Problem Type Hardware Sub Type Tier 1 - Secur…" at bounding box center [1254, 389] width 627 height 778
click at [963, 17] on icon "close" at bounding box center [964, 19] width 10 height 10
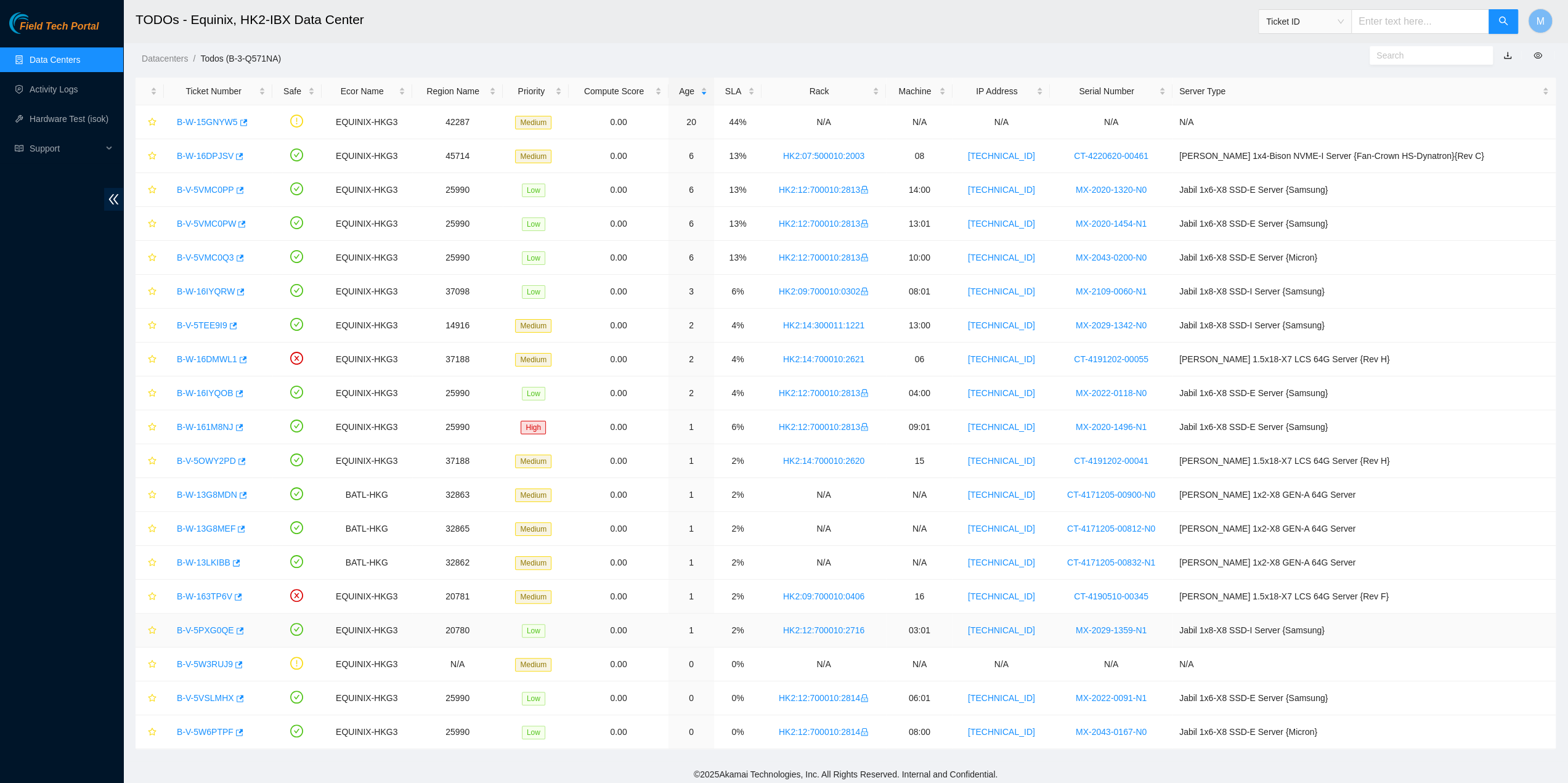
click at [208, 625] on link "B-V-5PXG0QE" at bounding box center [206, 630] width 57 height 10
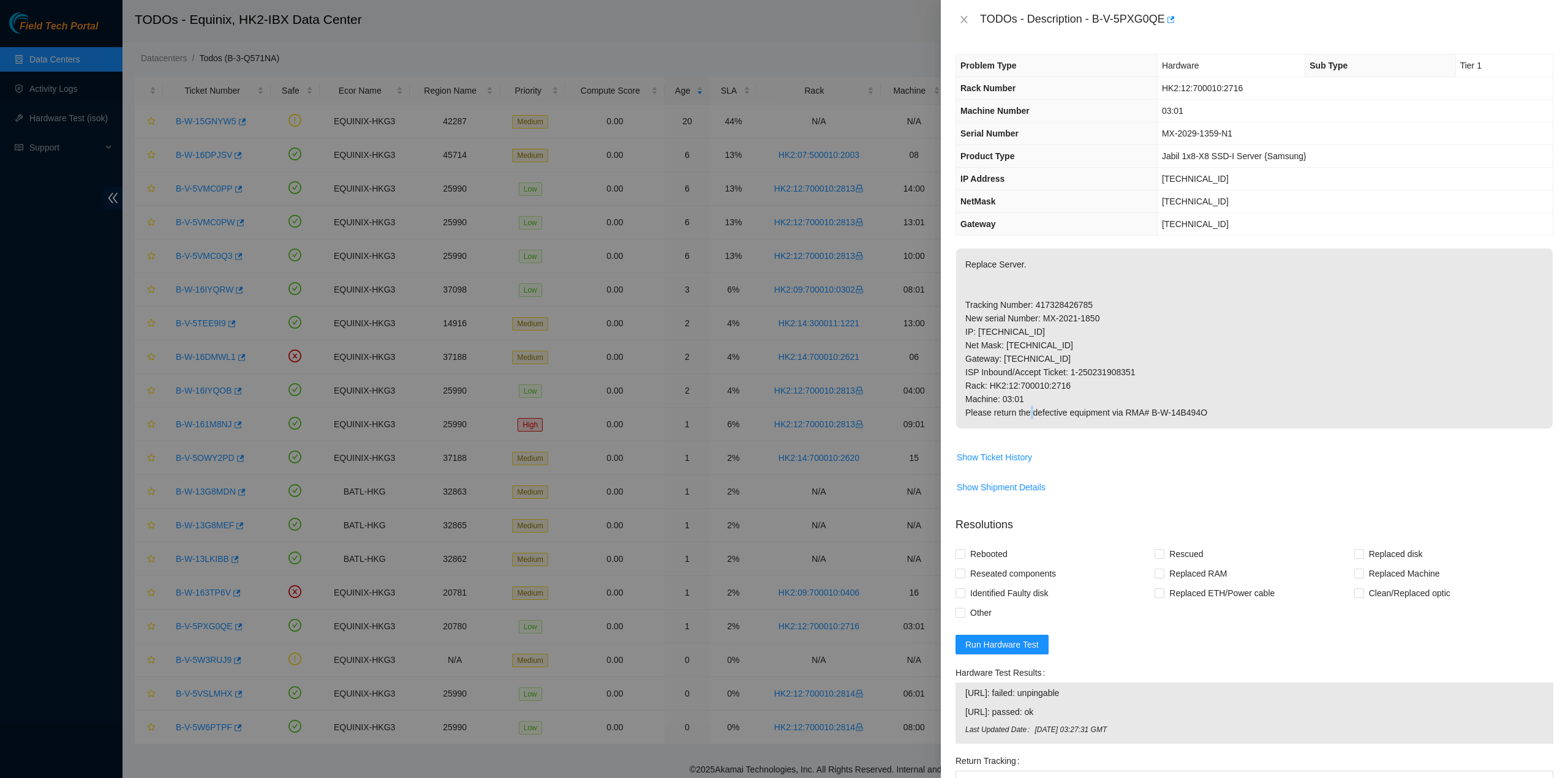
drag, startPoint x: 1049, startPoint y: 419, endPoint x: 1054, endPoint y: 413, distance: 7.8
click at [1052, 415] on p "Replace Server. Tracking Number: 417328426785 New serial Number: MX-2021-1850 I…" at bounding box center [1254, 338] width 596 height 180
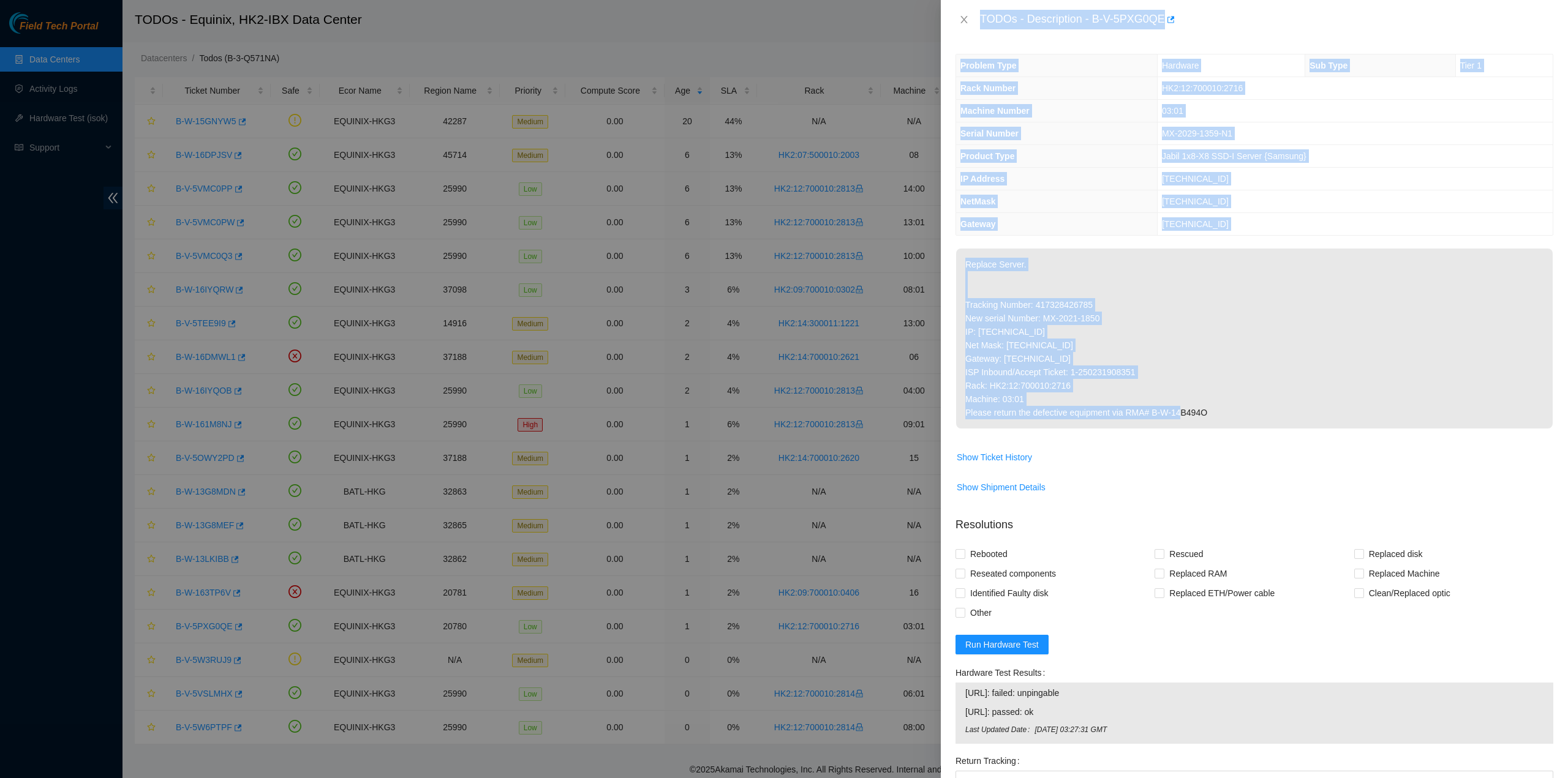
drag, startPoint x: 977, startPoint y: 18, endPoint x: 1198, endPoint y: 413, distance: 452.6
click at [1212, 415] on div "TODOs - Description - B-V-5PXG0QE Problem Type Hardware Sub Type Tier 1 Rack Nu…" at bounding box center [1254, 389] width 627 height 778
click at [959, 19] on icon "close" at bounding box center [964, 19] width 10 height 10
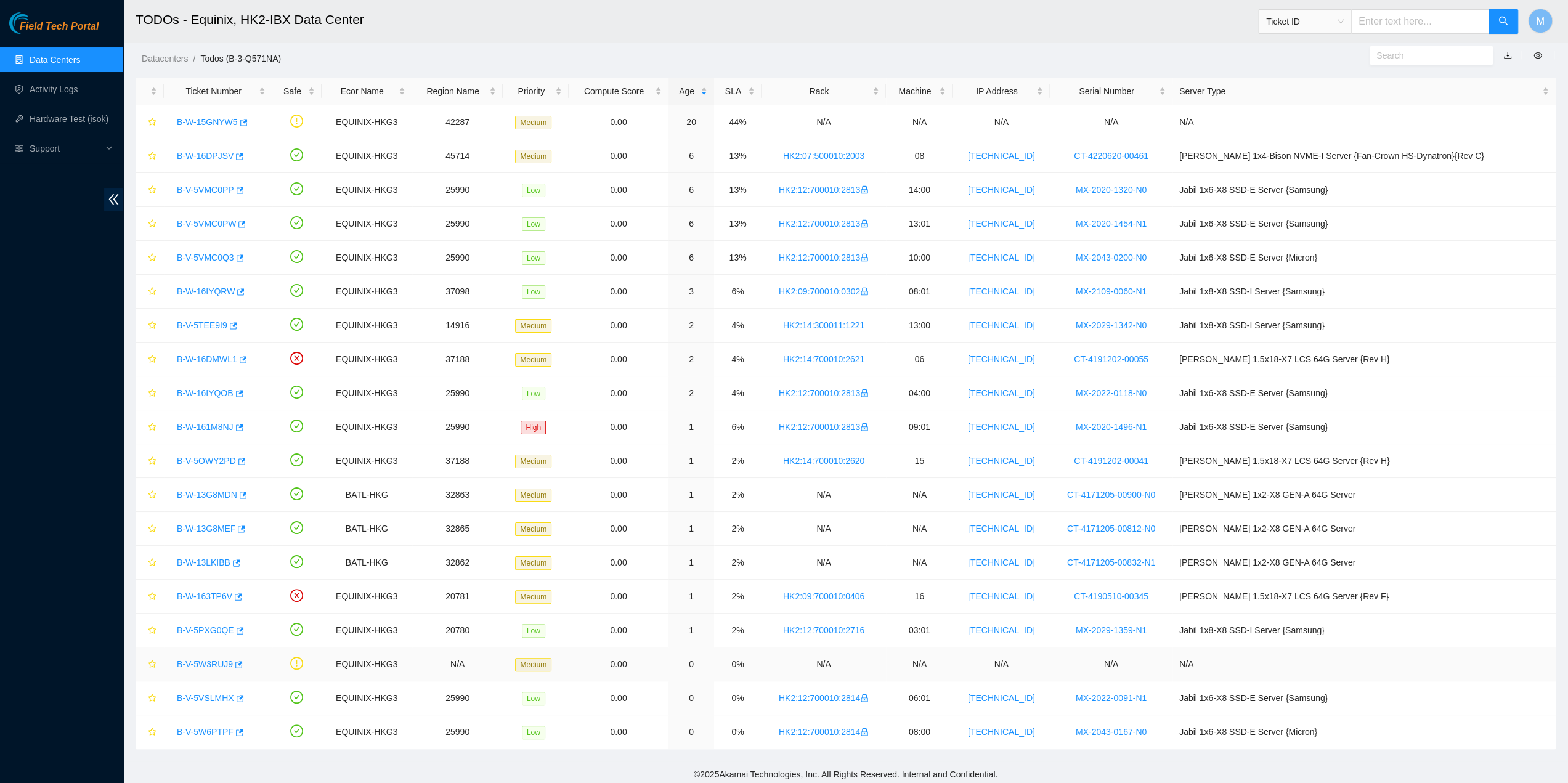
click at [197, 660] on link "B-V-5W3RUJ9" at bounding box center [205, 664] width 56 height 10
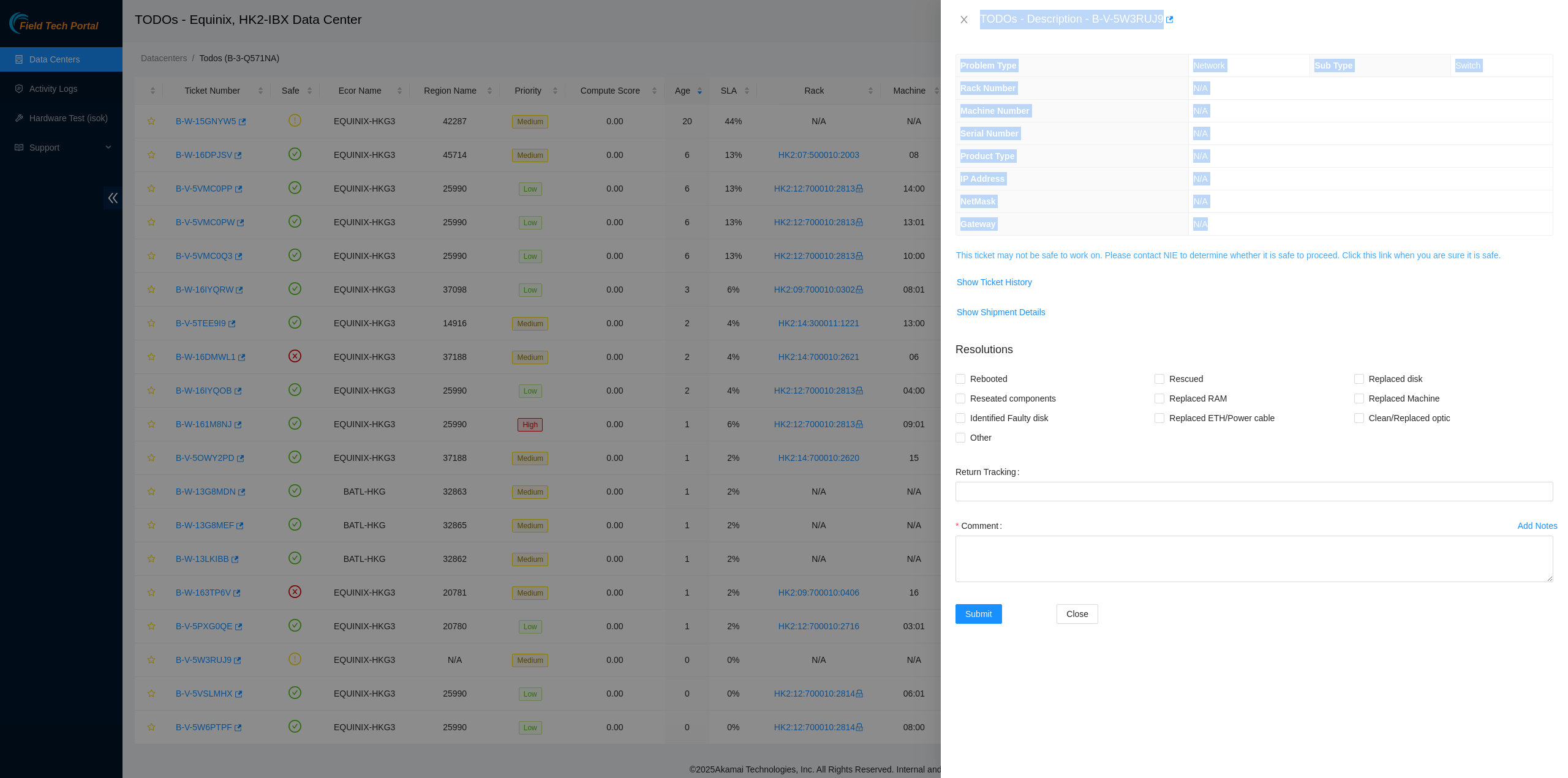
click at [1023, 255] on link "This ticket may not be safe to work on. Please contact NIE to determine whether…" at bounding box center [1228, 255] width 545 height 10
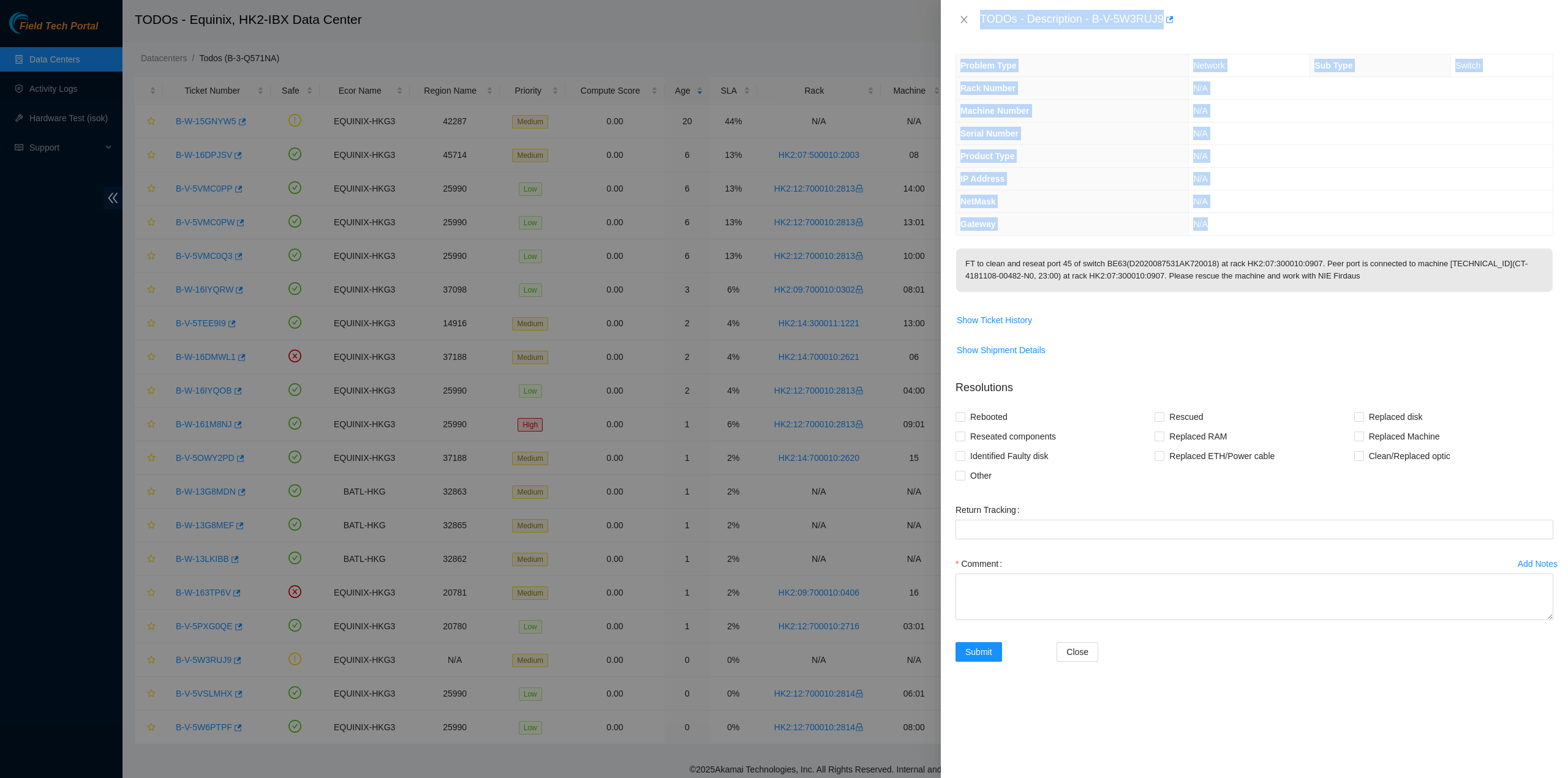
drag, startPoint x: 1045, startPoint y: 129, endPoint x: 1054, endPoint y: 131, distance: 9.2
click at [1046, 129] on th "Serial Number" at bounding box center [1073, 133] width 233 height 23
drag, startPoint x: 1038, startPoint y: 63, endPoint x: 1022, endPoint y: 52, distance: 19.4
click at [1036, 62] on th "Problem Type" at bounding box center [1073, 65] width 233 height 23
drag, startPoint x: 1002, startPoint y: 30, endPoint x: 994, endPoint y: 23, distance: 10.6
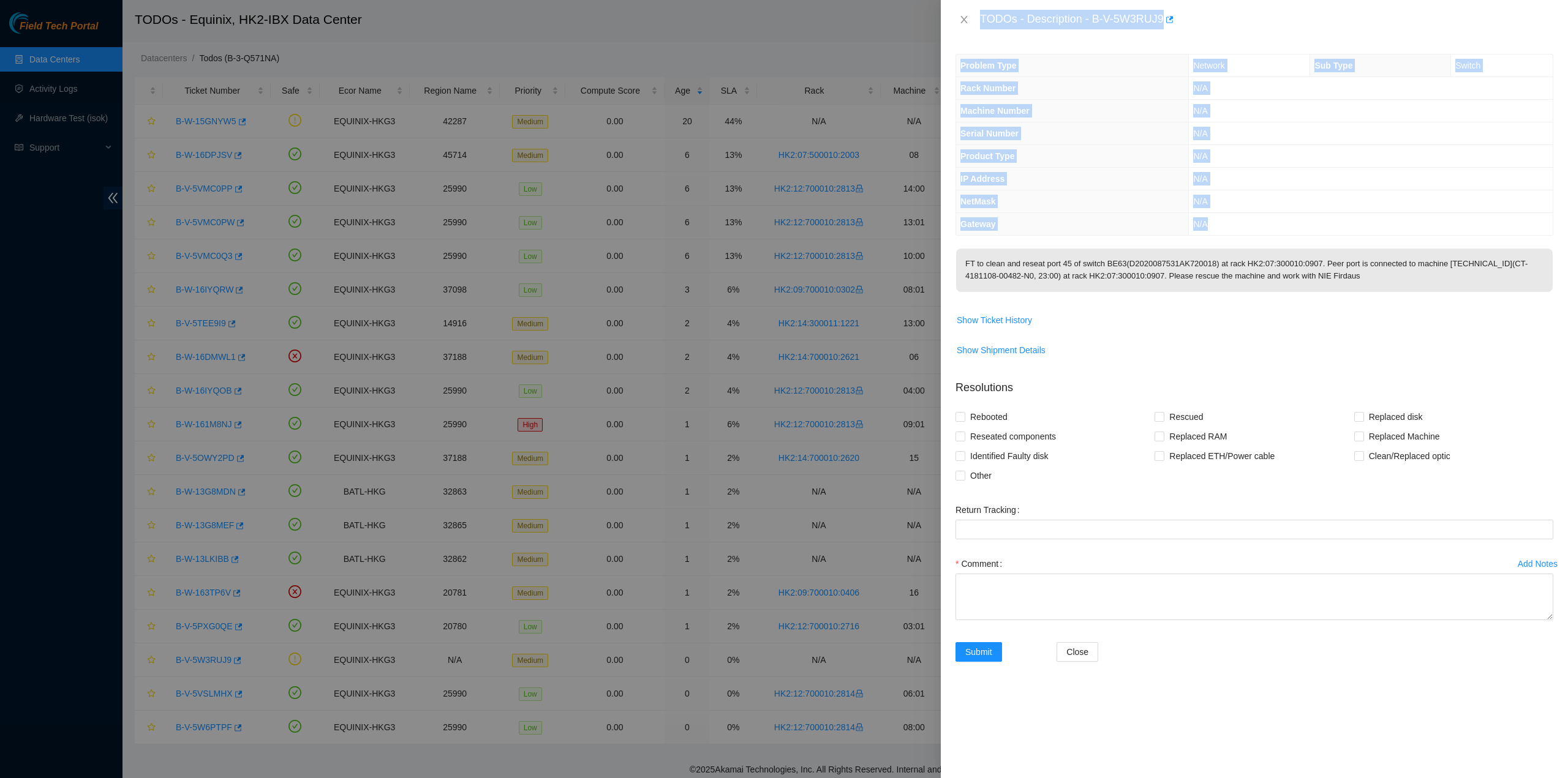
click at [1001, 30] on div "TODOs - Description - B-V-5W3RUJ9" at bounding box center [1254, 19] width 627 height 39
click at [992, 20] on div "TODOs - Description - B-V-5W3RUJ9" at bounding box center [1267, 19] width 573 height 19
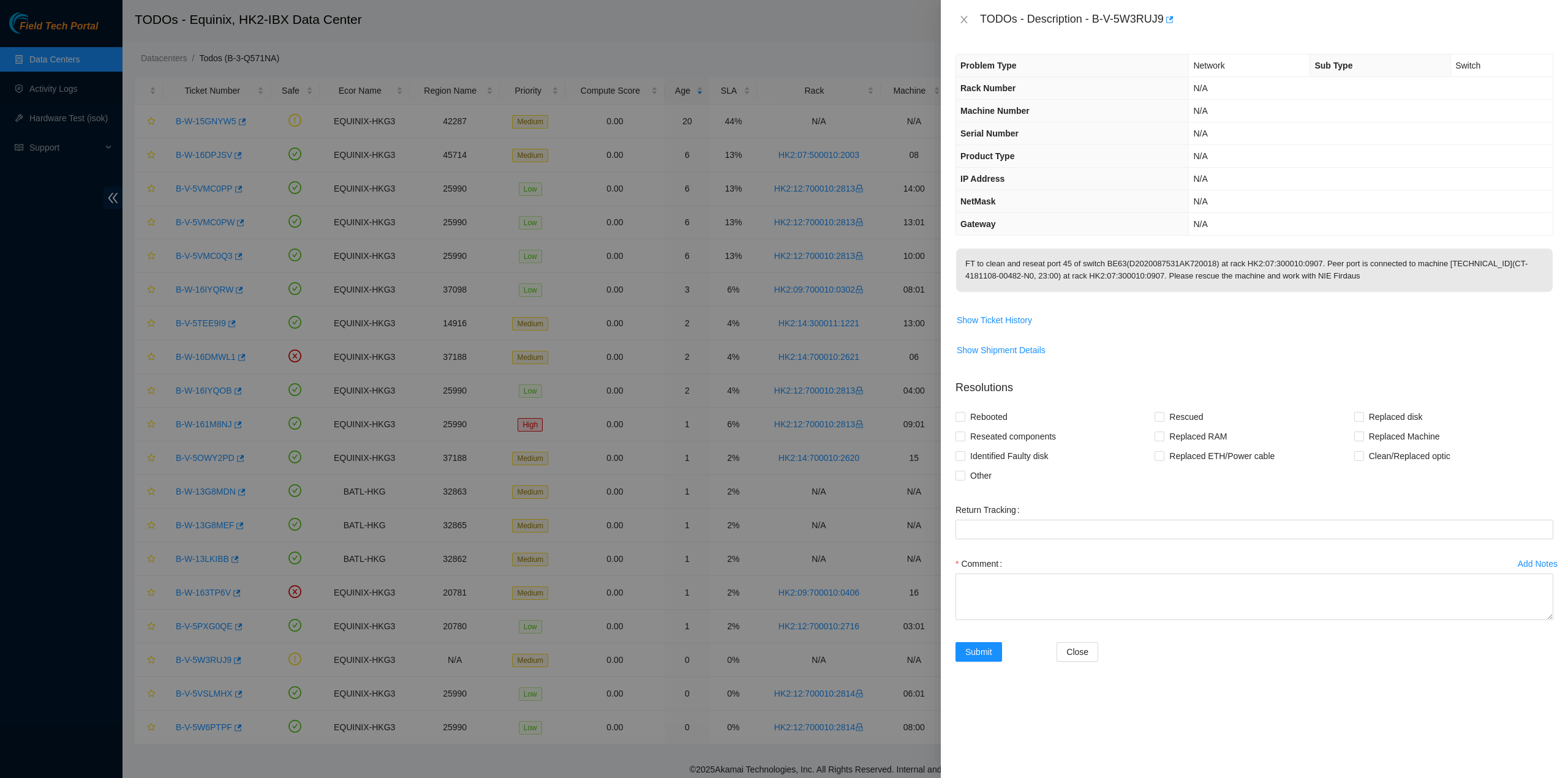
click at [984, 19] on div "TODOs - Description - B-V-5W3RUJ9" at bounding box center [1267, 19] width 573 height 19
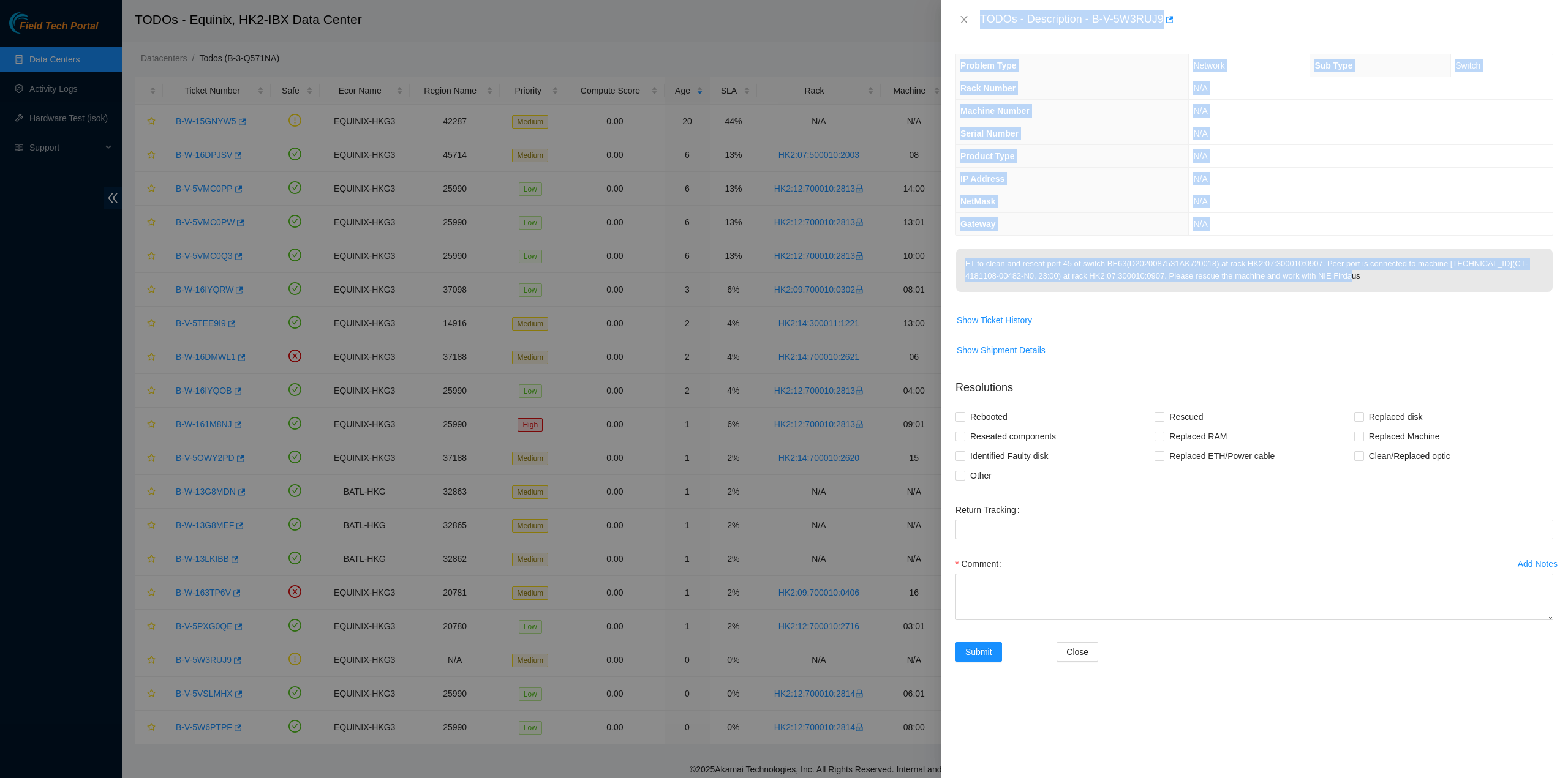
drag, startPoint x: 981, startPoint y: 17, endPoint x: 1338, endPoint y: 281, distance: 444.0
click at [1338, 281] on div "TODOs - Description - B-V-5W3RUJ9 Problem Type Network Sub Type Switch Rack Num…" at bounding box center [1254, 389] width 627 height 778
drag, startPoint x: 966, startPoint y: 20, endPoint x: 961, endPoint y: 28, distance: 9.4
click at [965, 19] on icon "close" at bounding box center [964, 19] width 10 height 10
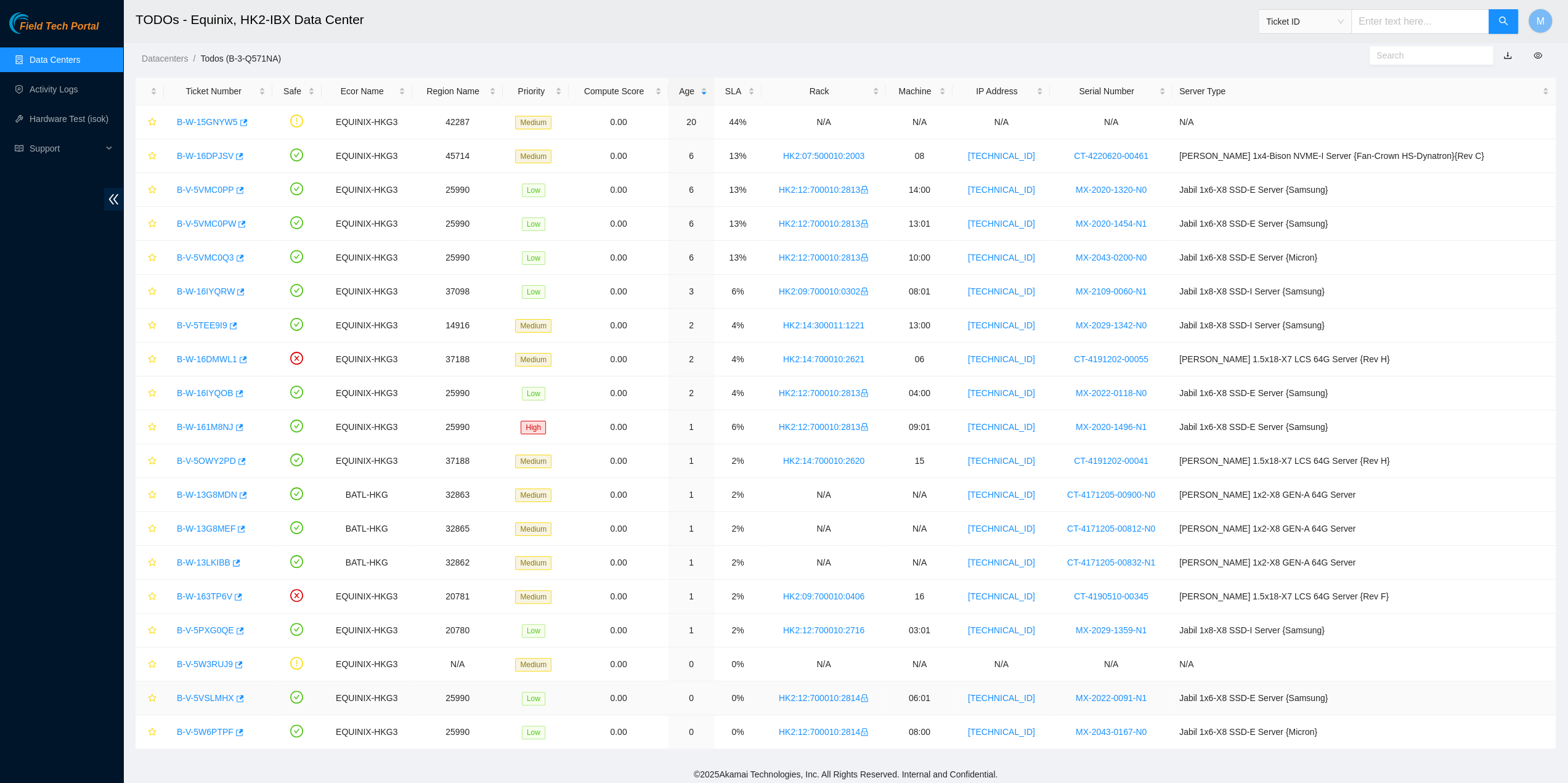
click at [203, 693] on link "B-V-5VSLMHX" at bounding box center [206, 698] width 57 height 10
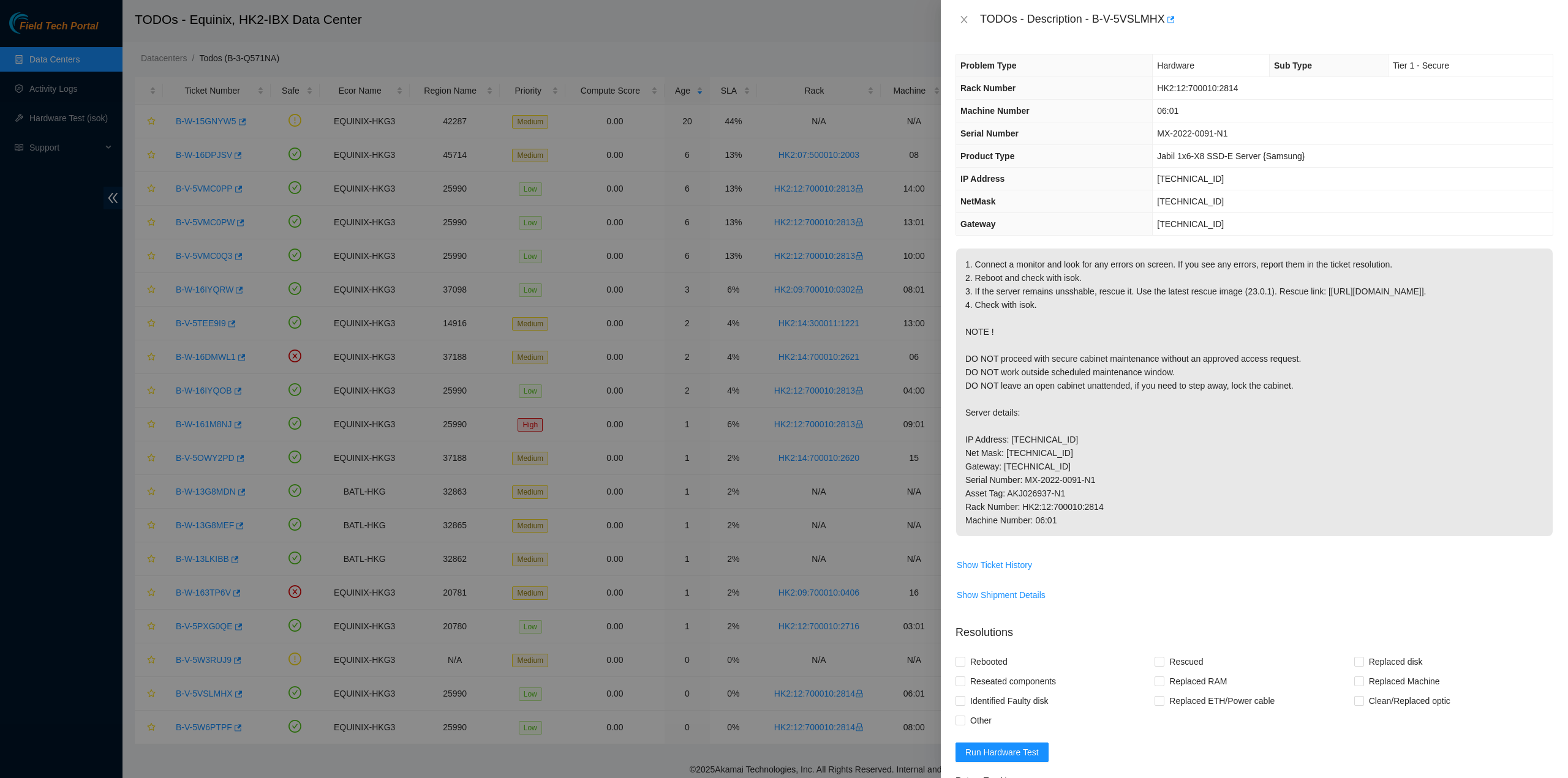
click at [1038, 435] on p "1. Connect a monitor and look for any errors on screen. If you see any errors, …" at bounding box center [1254, 392] width 596 height 288
drag, startPoint x: 981, startPoint y: 19, endPoint x: 1112, endPoint y: 531, distance: 528.5
click at [1112, 531] on div "TODOs - Description - B-V-5VSLMHX Problem Type Hardware Sub Type Tier 1 - Secur…" at bounding box center [1254, 389] width 627 height 778
click at [964, 17] on icon "close" at bounding box center [964, 19] width 10 height 10
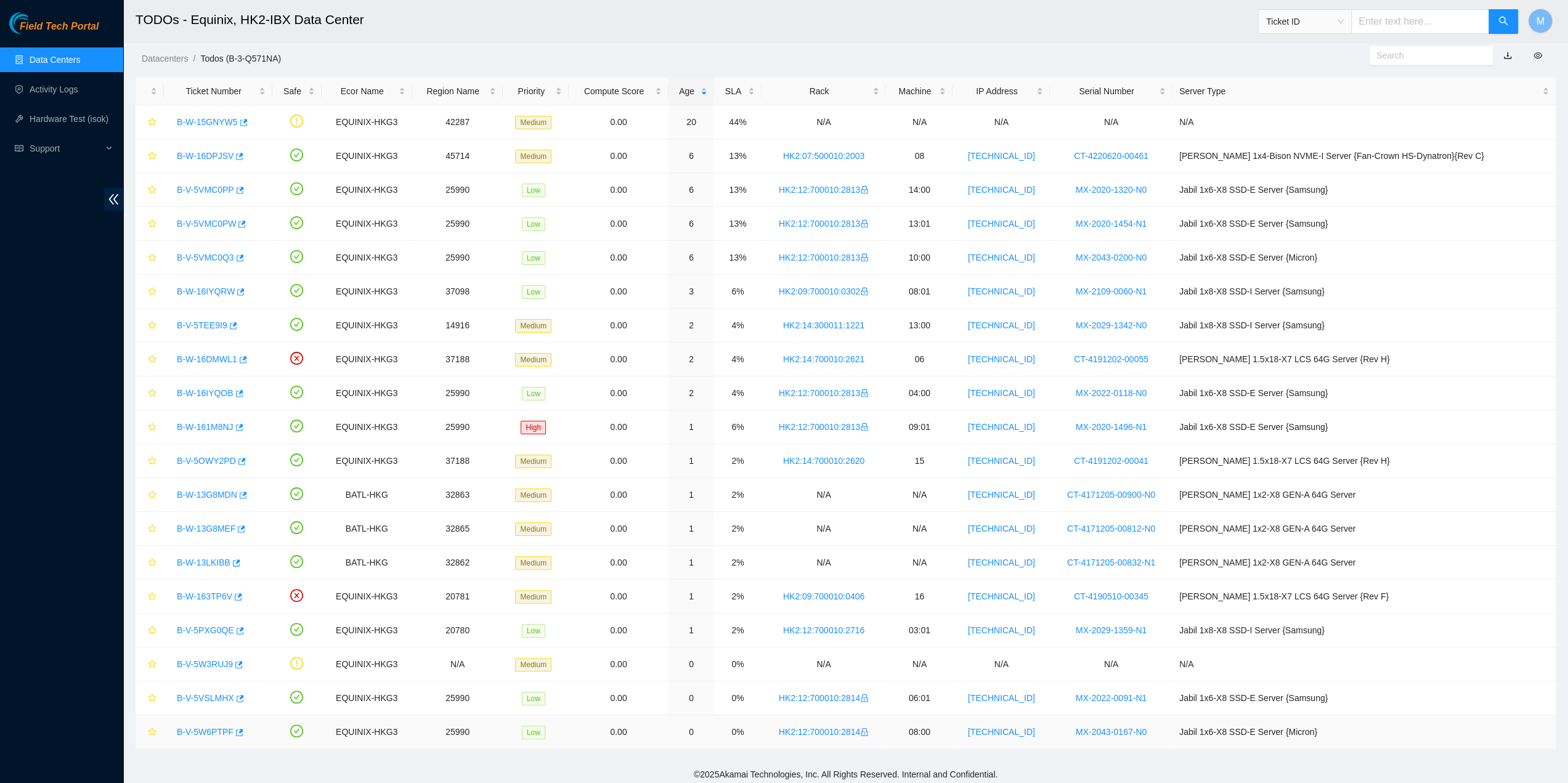
click at [210, 727] on link "B-V-5W6PTPF" at bounding box center [205, 732] width 57 height 10
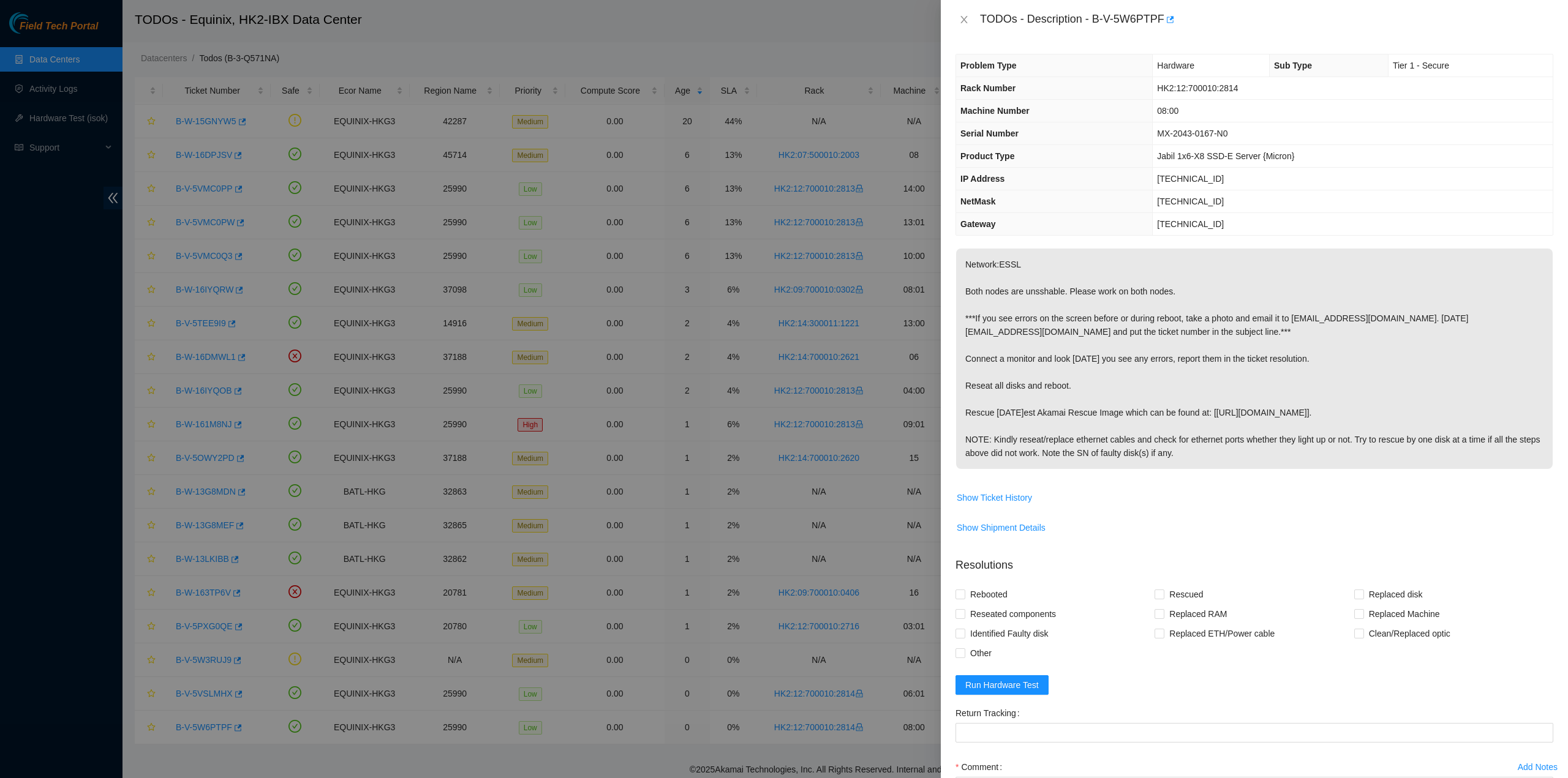
click at [1135, 385] on p "Network:ESSL Both nodes are unsshable. Please work on both nodes. ***If you see…" at bounding box center [1254, 358] width 596 height 221
drag, startPoint x: 1204, startPoint y: 455, endPoint x: 980, endPoint y: 31, distance: 479.5
click at [980, 31] on div "TODOs - Description - B-V-5W6PTPF Problem Type Hardware Sub Type Tier 1 - Secur…" at bounding box center [1254, 389] width 627 height 778
click at [968, 20] on icon "close" at bounding box center [964, 19] width 10 height 10
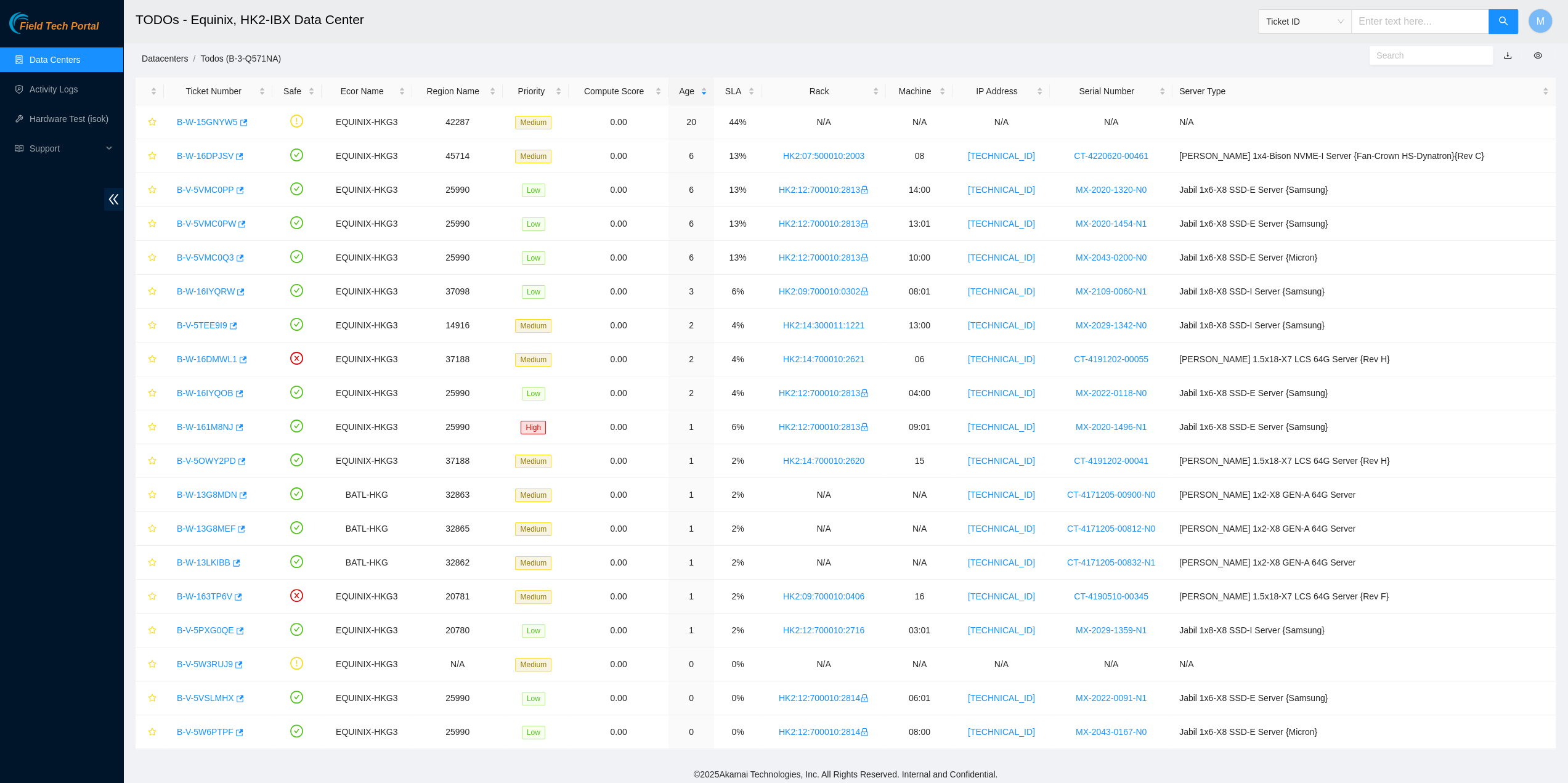
click at [175, 56] on link "Datacenters" at bounding box center [165, 58] width 46 height 10
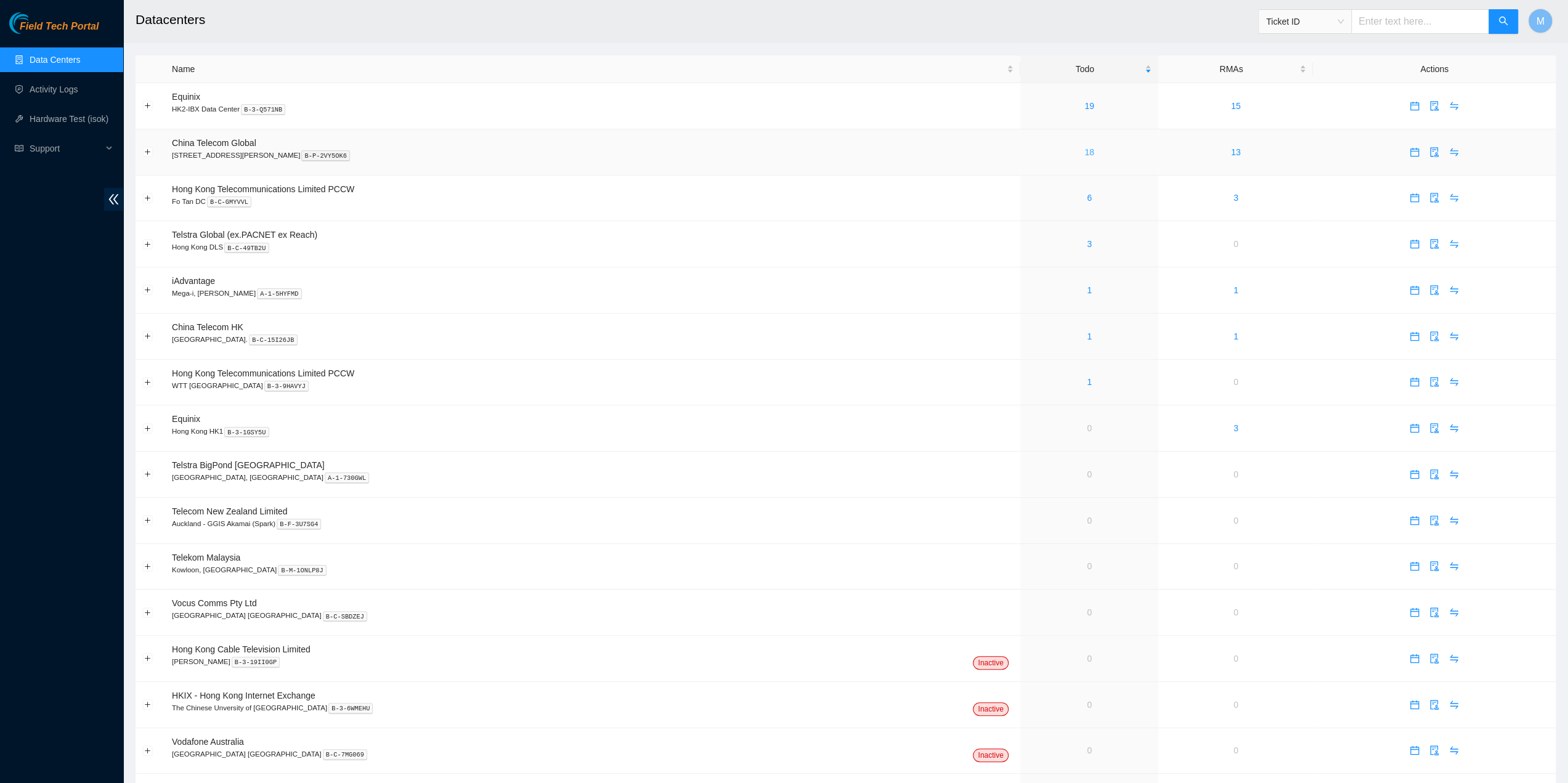
click at [1084, 150] on link "18" at bounding box center [1089, 152] width 10 height 10
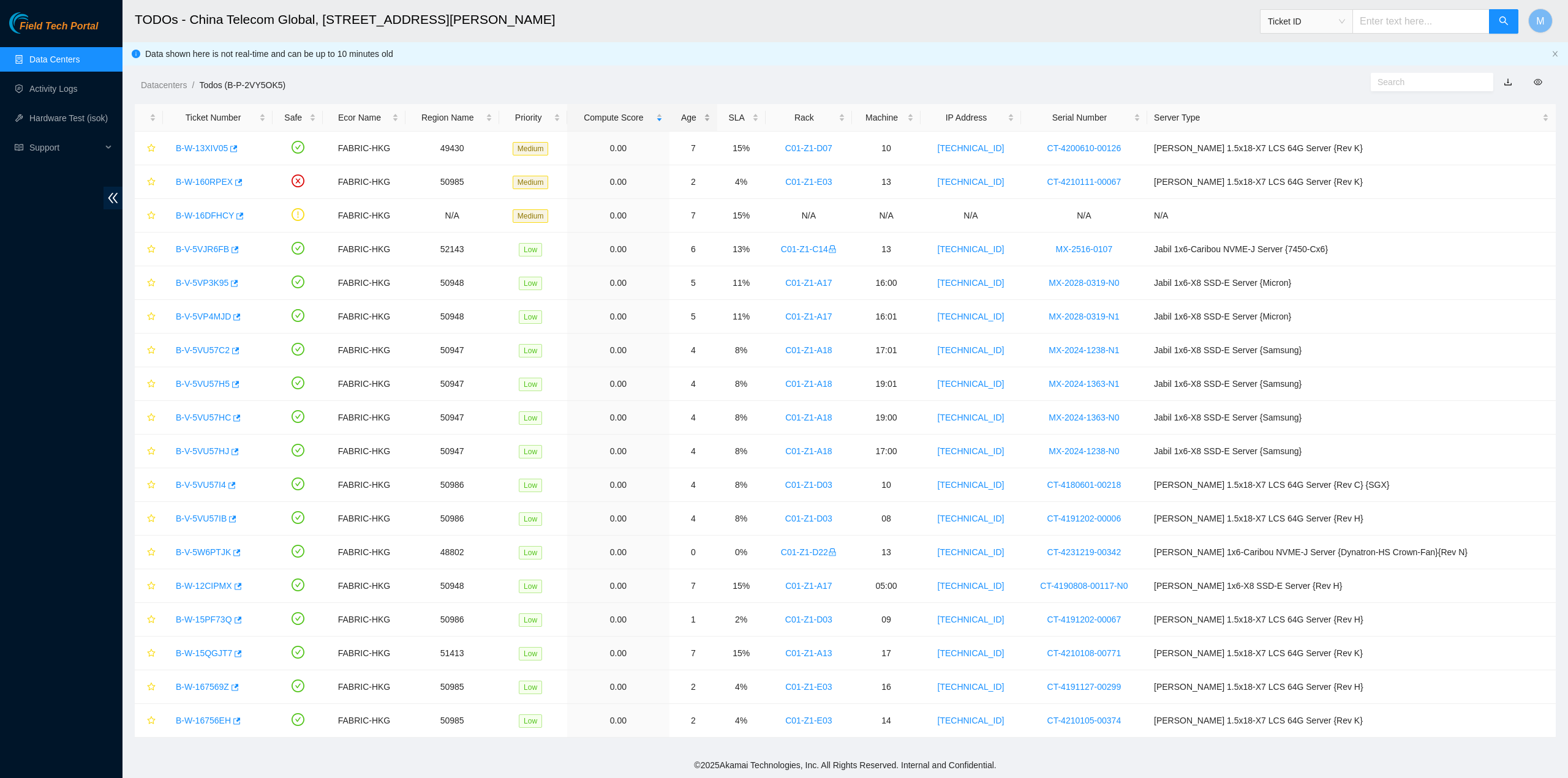
click at [710, 111] on div "Age" at bounding box center [693, 117] width 34 height 14
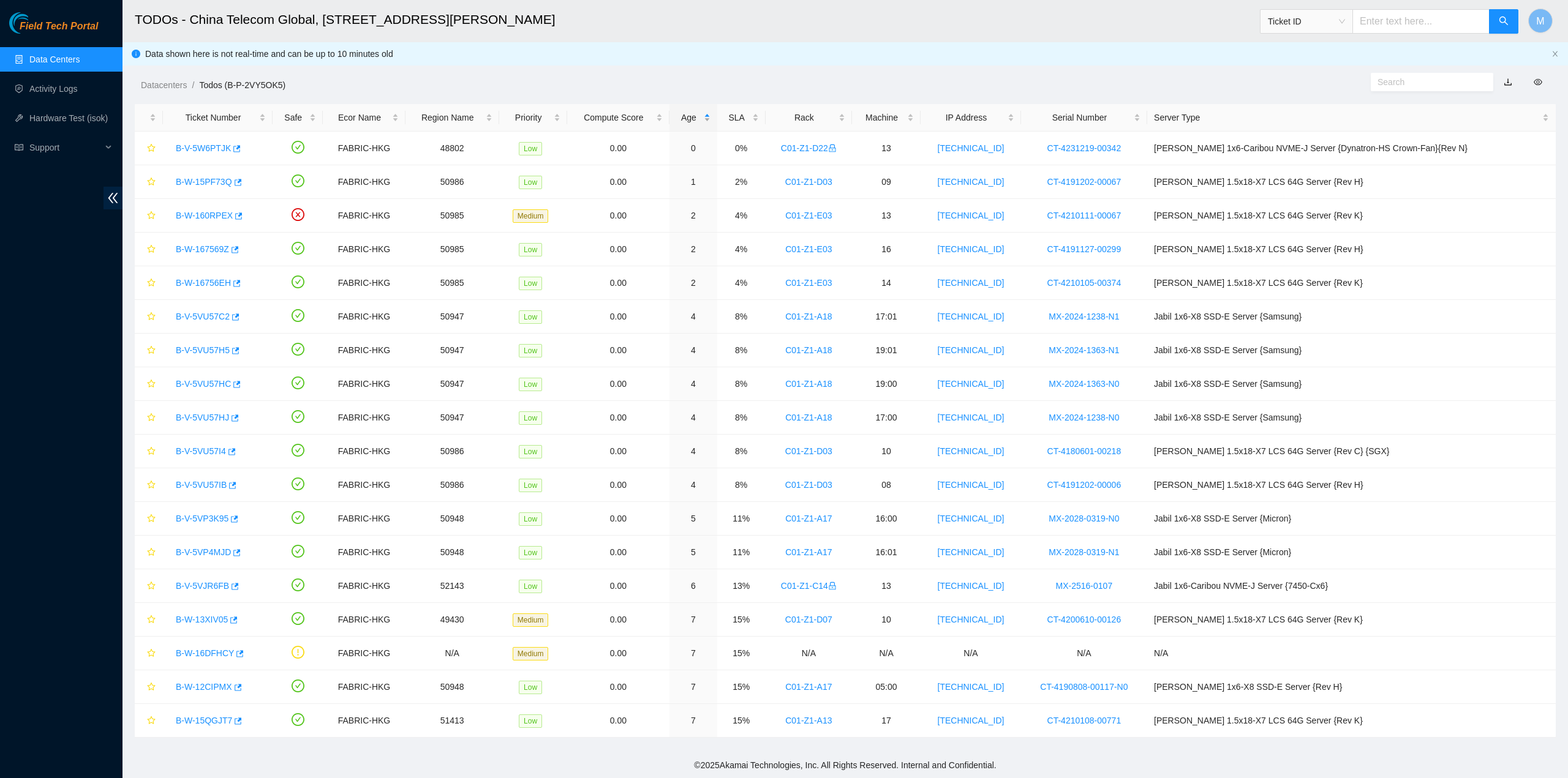
click at [710, 111] on div "Age" at bounding box center [693, 117] width 34 height 14
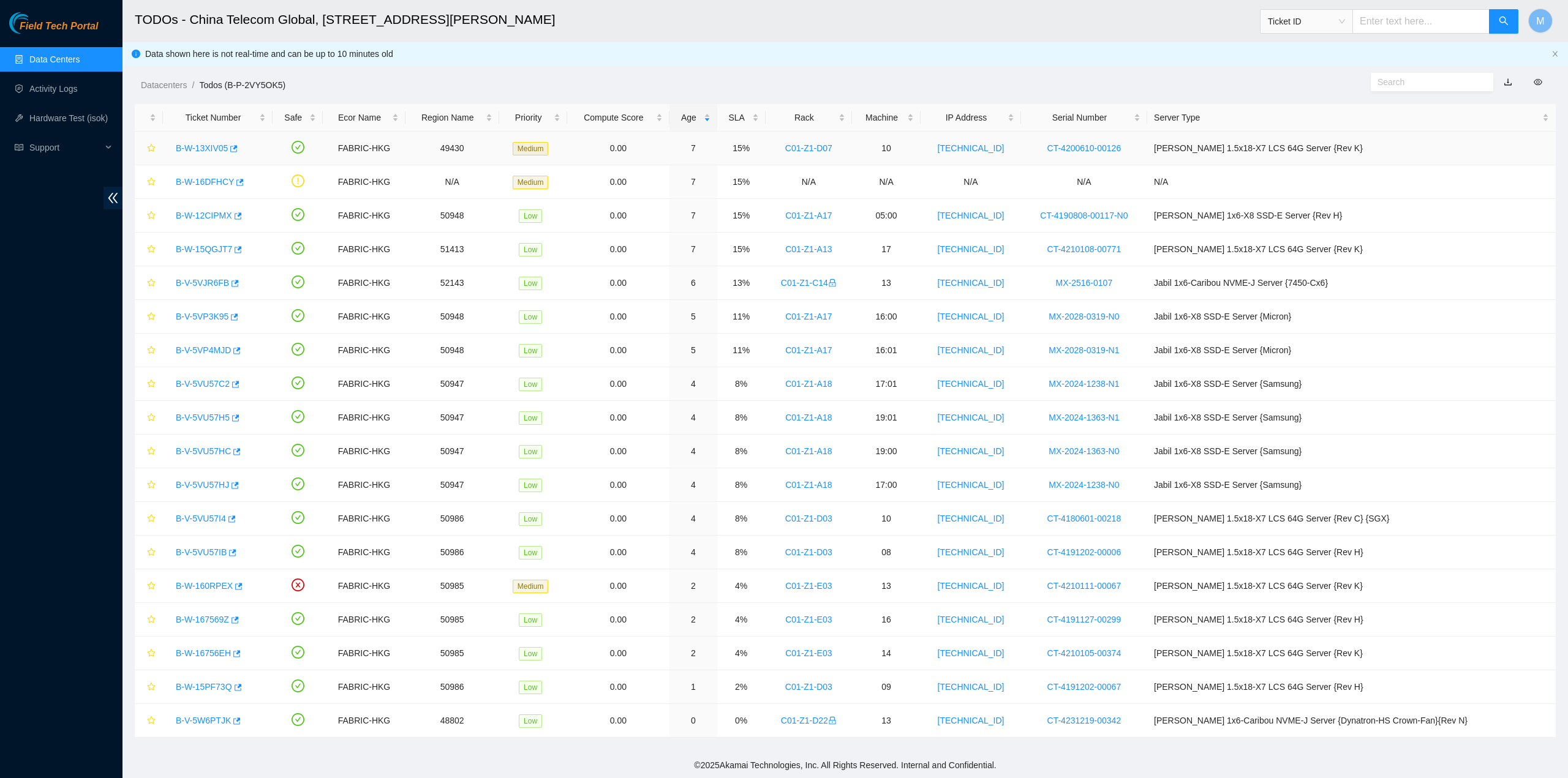
click at [210, 148] on link "B-W-13XIV05" at bounding box center [202, 148] width 52 height 10
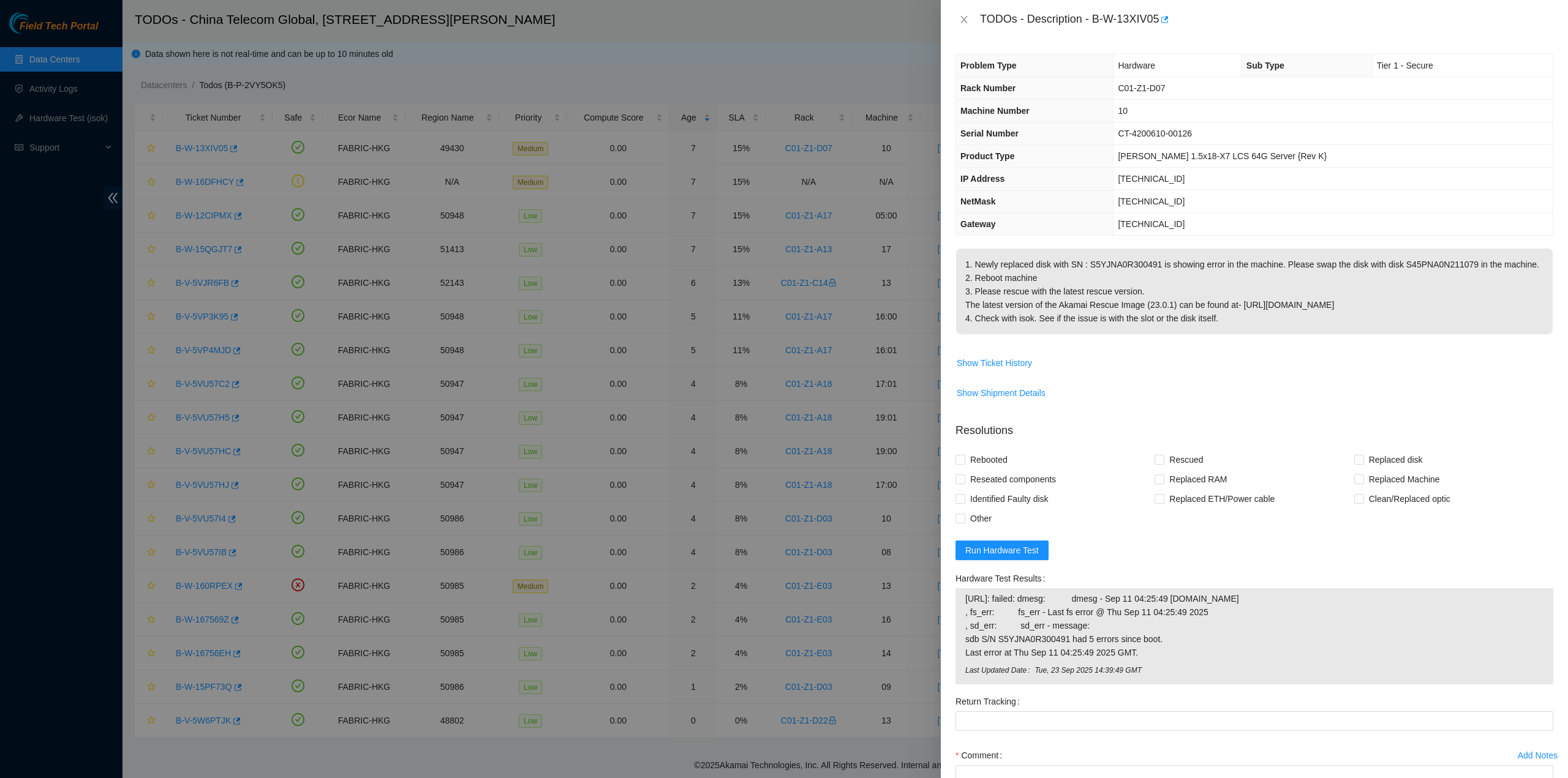
click at [1161, 329] on p "1. Newly replaced disk with SN : S5YJNA0R300491 is showing error in the machine…" at bounding box center [1254, 291] width 596 height 86
drag, startPoint x: 1227, startPoint y: 323, endPoint x: 959, endPoint y: 31, distance: 396.3
click at [959, 31] on div "TODOs - Description - B-W-13XIV05 Problem Type Hardware Sub Type Tier 1 - Secur…" at bounding box center [1254, 389] width 627 height 778
click at [959, 23] on button "Close" at bounding box center [964, 20] width 17 height 12
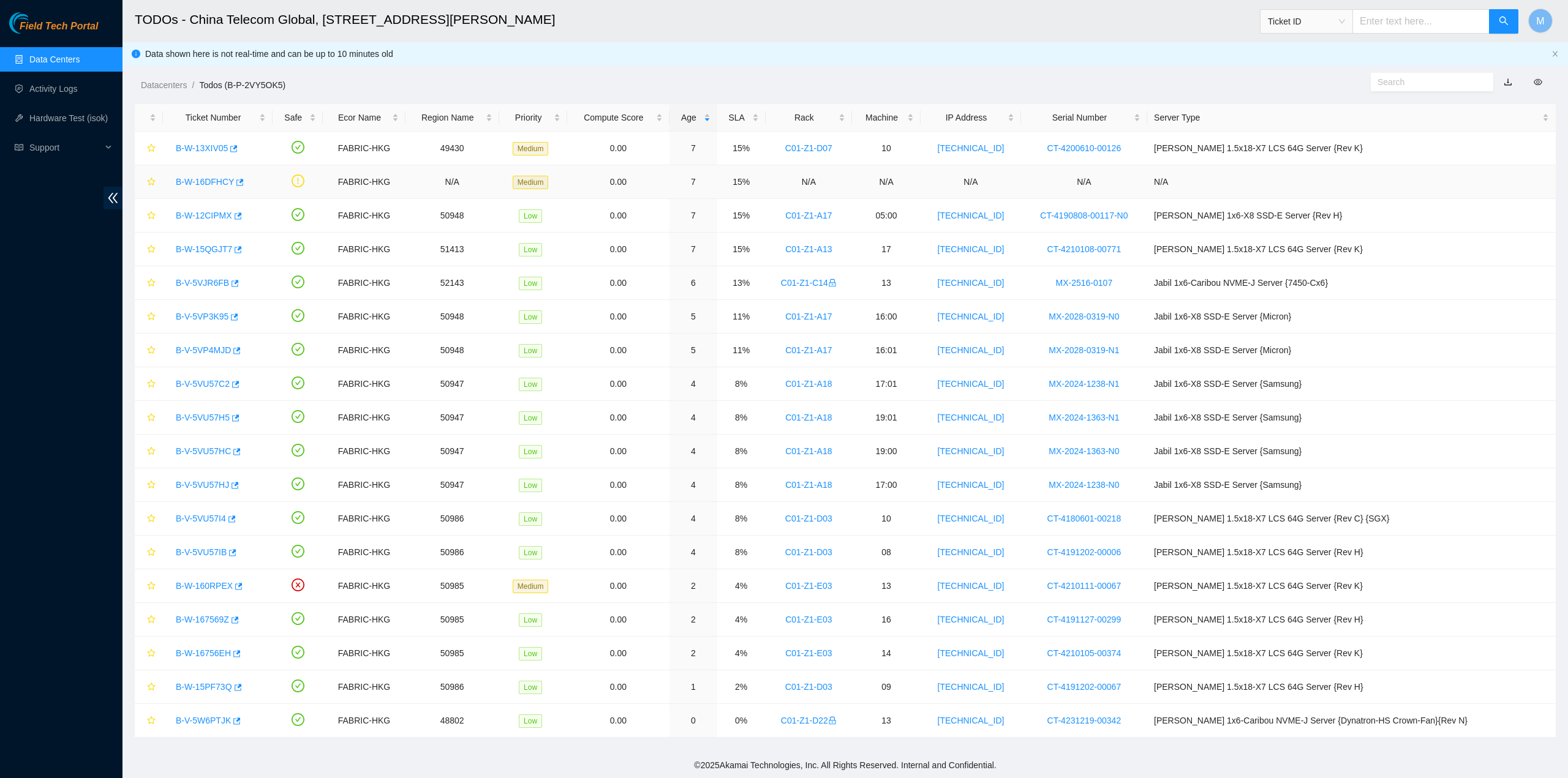
click at [209, 179] on link "B-W-16DFHCY" at bounding box center [205, 182] width 58 height 10
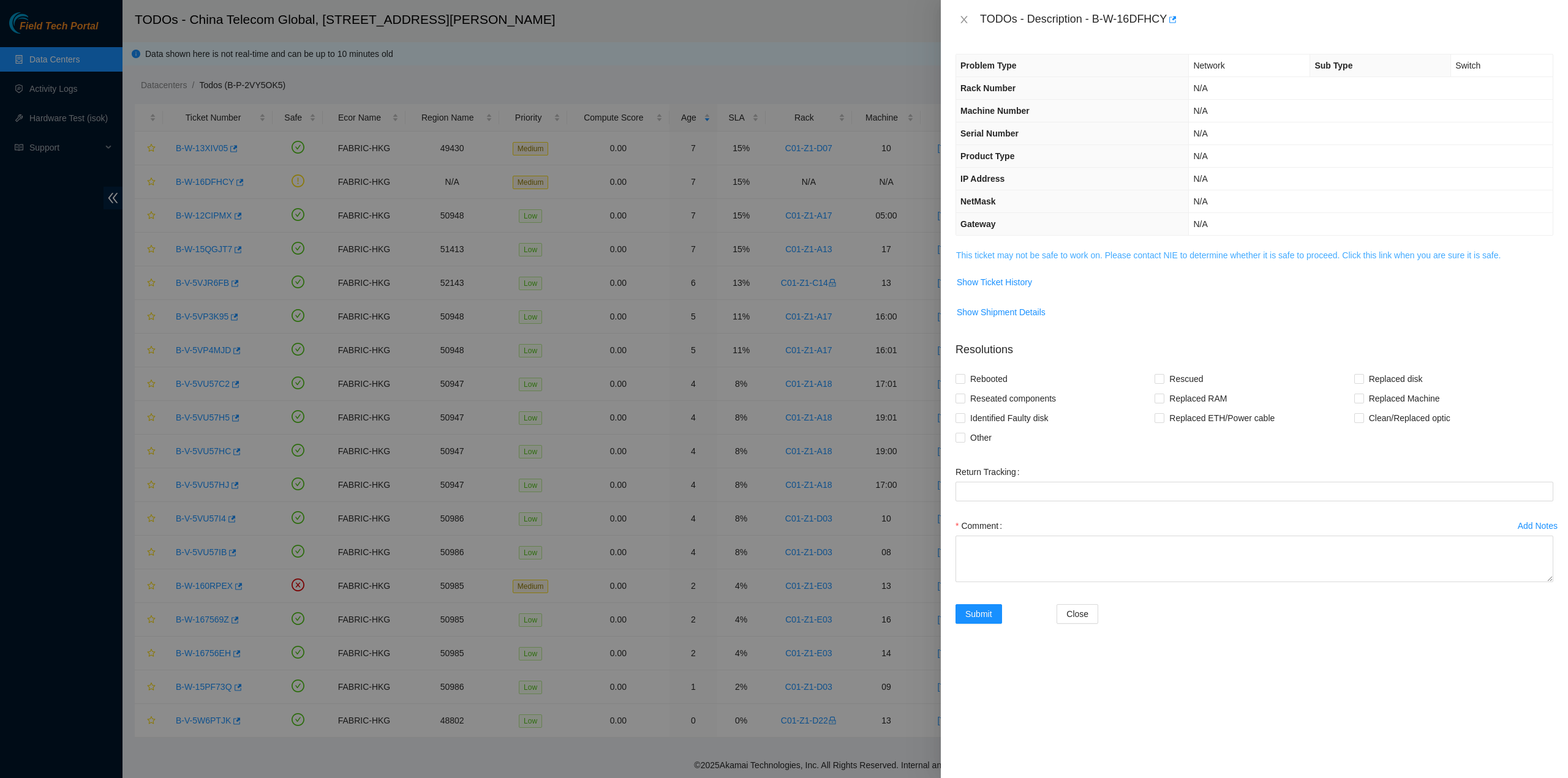
click at [1007, 253] on link "This ticket may not be safe to work on. Please contact NIE to determine whether…" at bounding box center [1228, 255] width 545 height 10
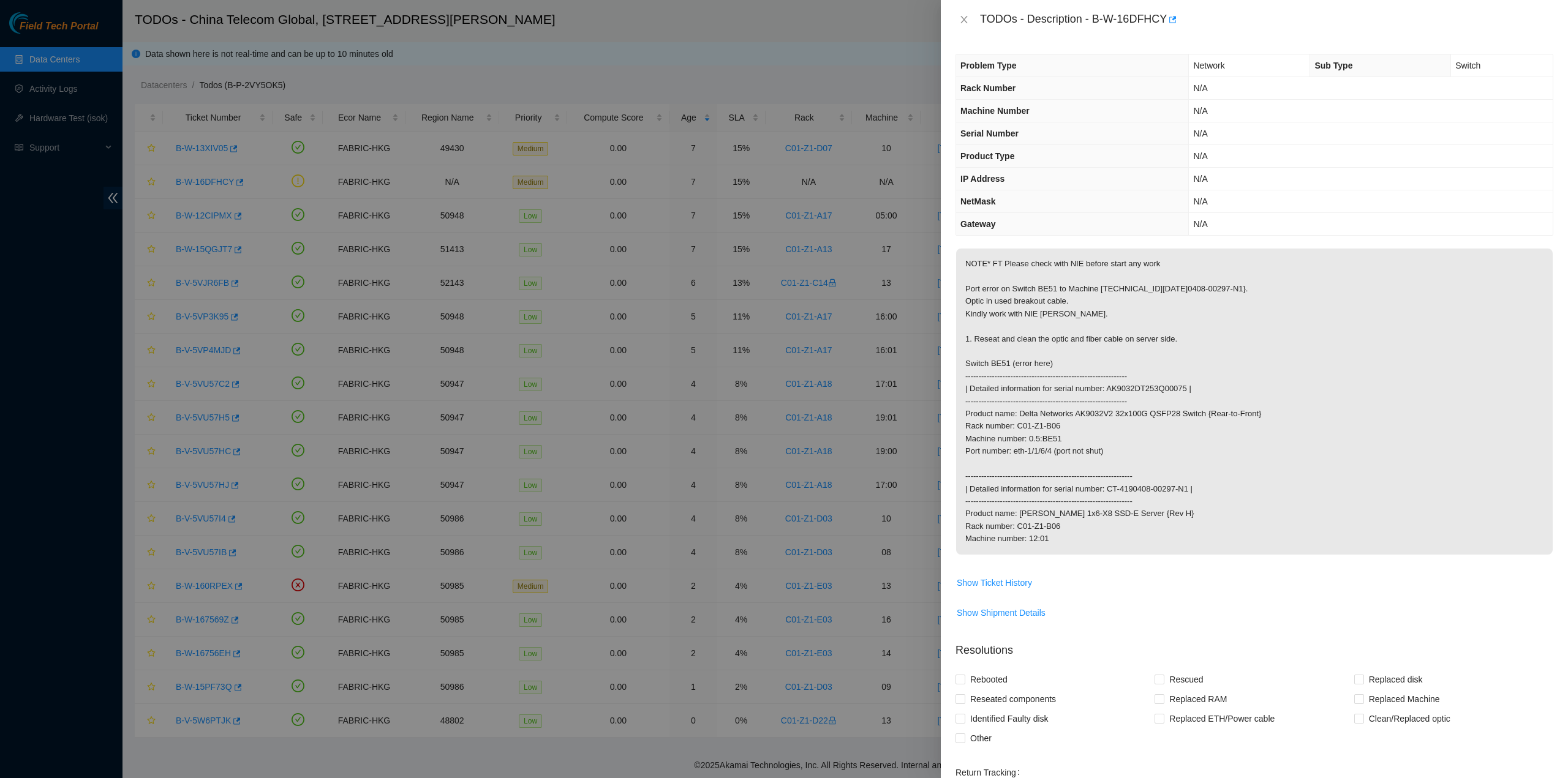
drag, startPoint x: 1079, startPoint y: 395, endPoint x: 1088, endPoint y: 265, distance: 130.3
click at [1080, 393] on p "NOTE* FT Please check with NIE before start any work Port error on Switch BE51 …" at bounding box center [1254, 401] width 596 height 306
click at [1054, 149] on th "Product Type" at bounding box center [1073, 156] width 233 height 23
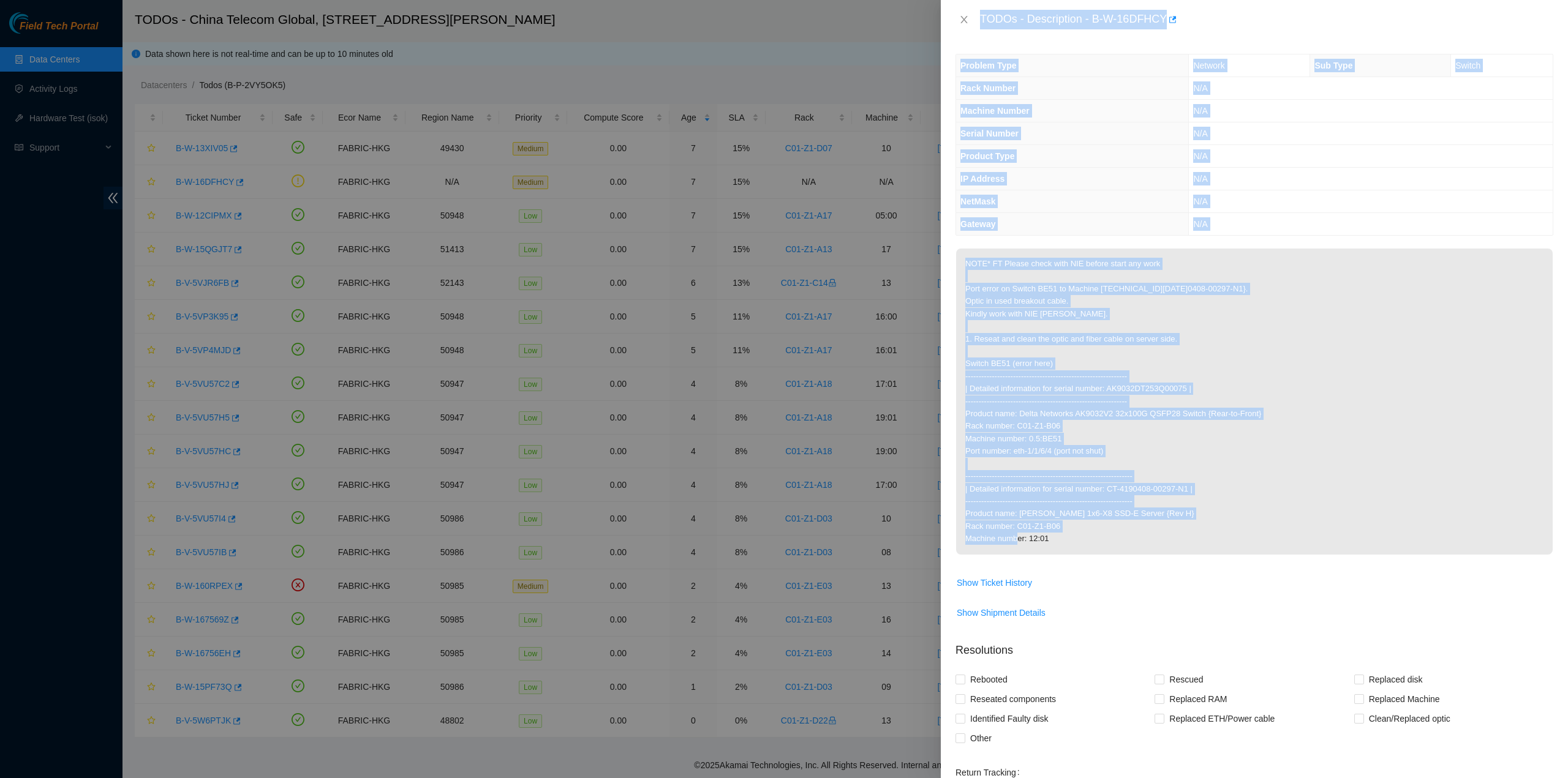
drag, startPoint x: 977, startPoint y: 17, endPoint x: 1086, endPoint y: 538, distance: 532.3
click at [1086, 538] on div "TODOs - Description - B-W-16DFHCY Problem Type Network Sub Type Switch Rack Num…" at bounding box center [1254, 389] width 627 height 778
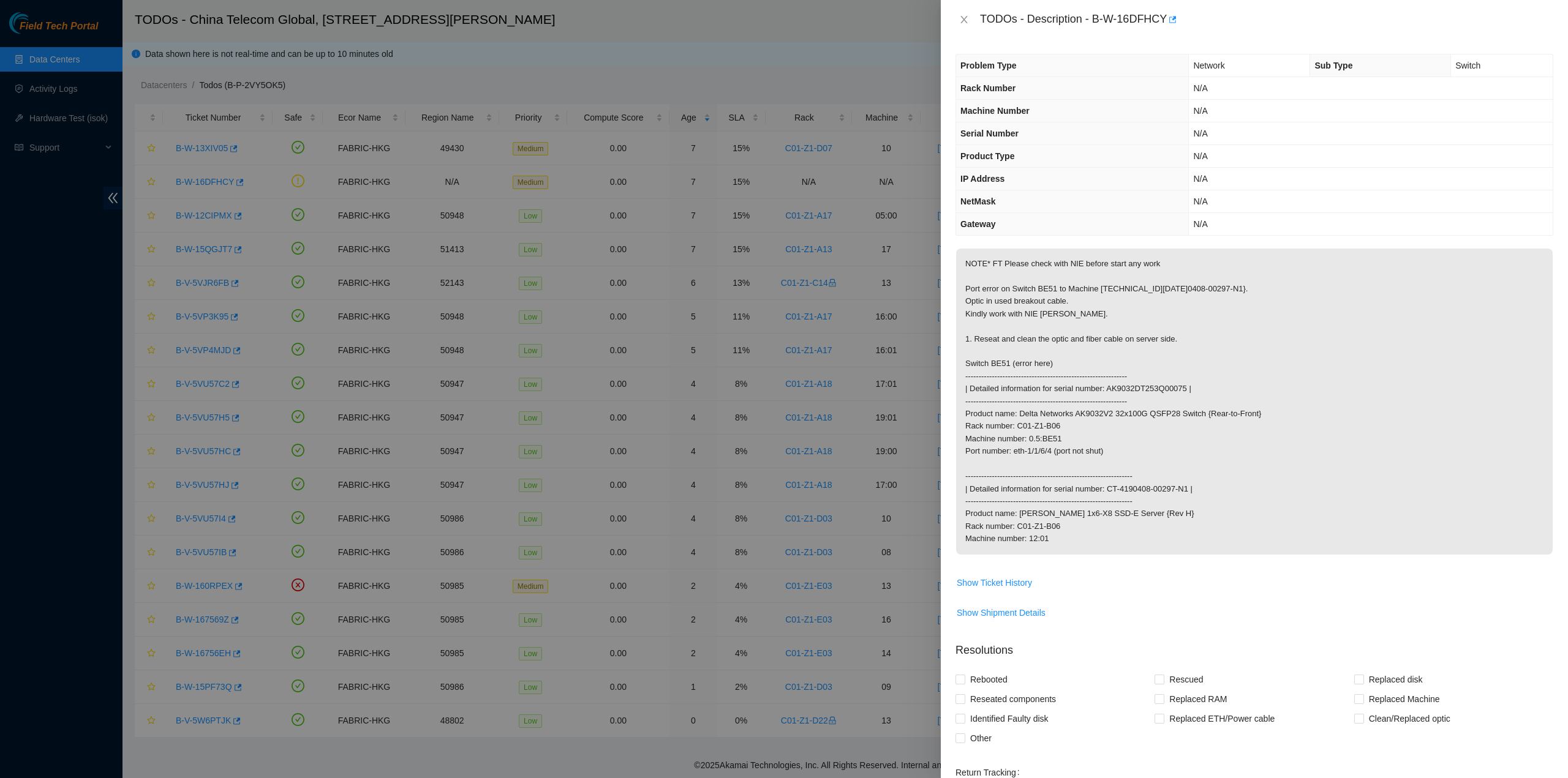
click at [966, 748] on span "Other" at bounding box center [981, 739] width 31 height 19
click at [964, 742] on input "Other" at bounding box center [959, 737] width 8 height 8
checkbox input "true"
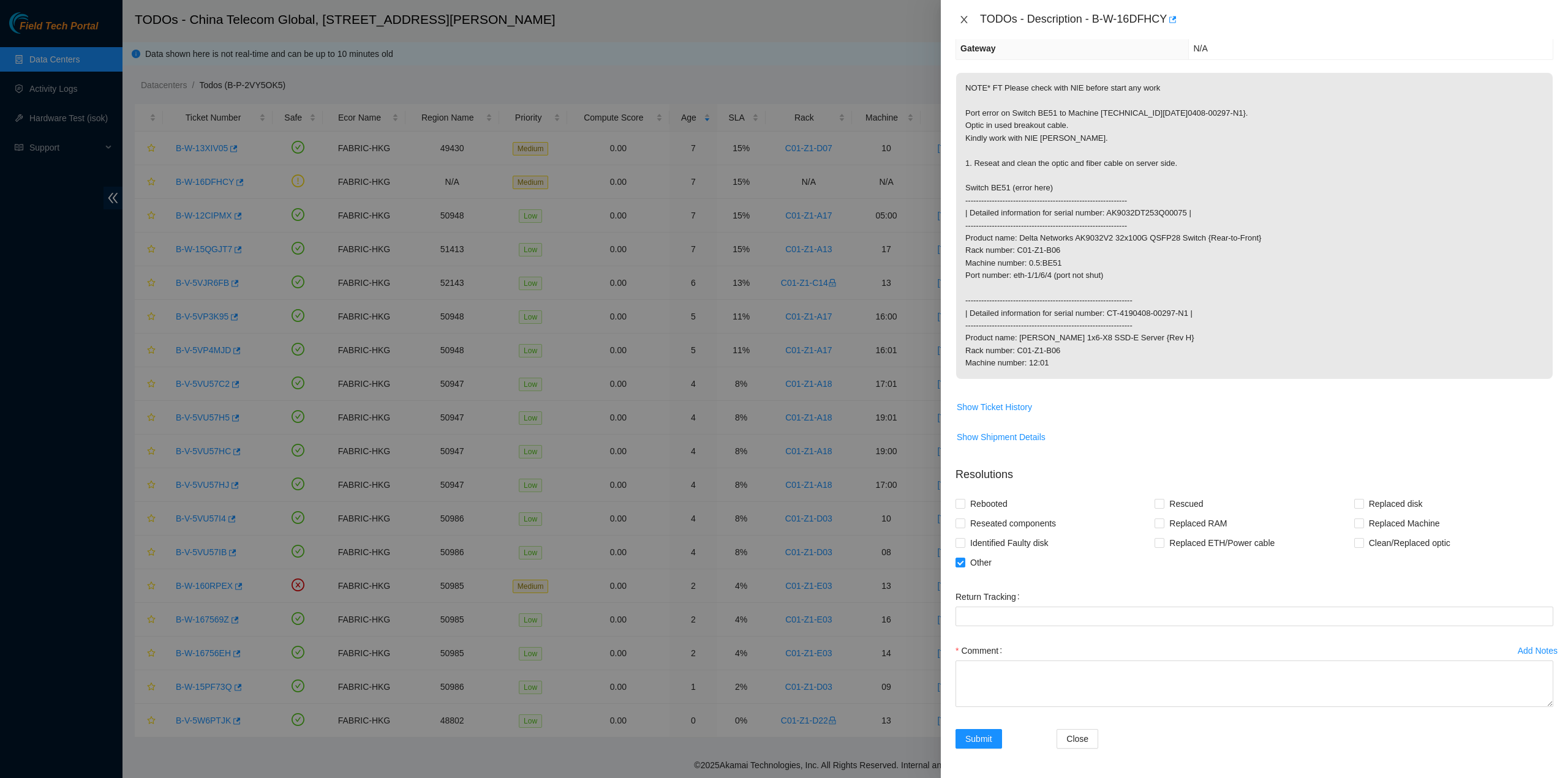
click at [964, 15] on icon "close" at bounding box center [964, 19] width 10 height 10
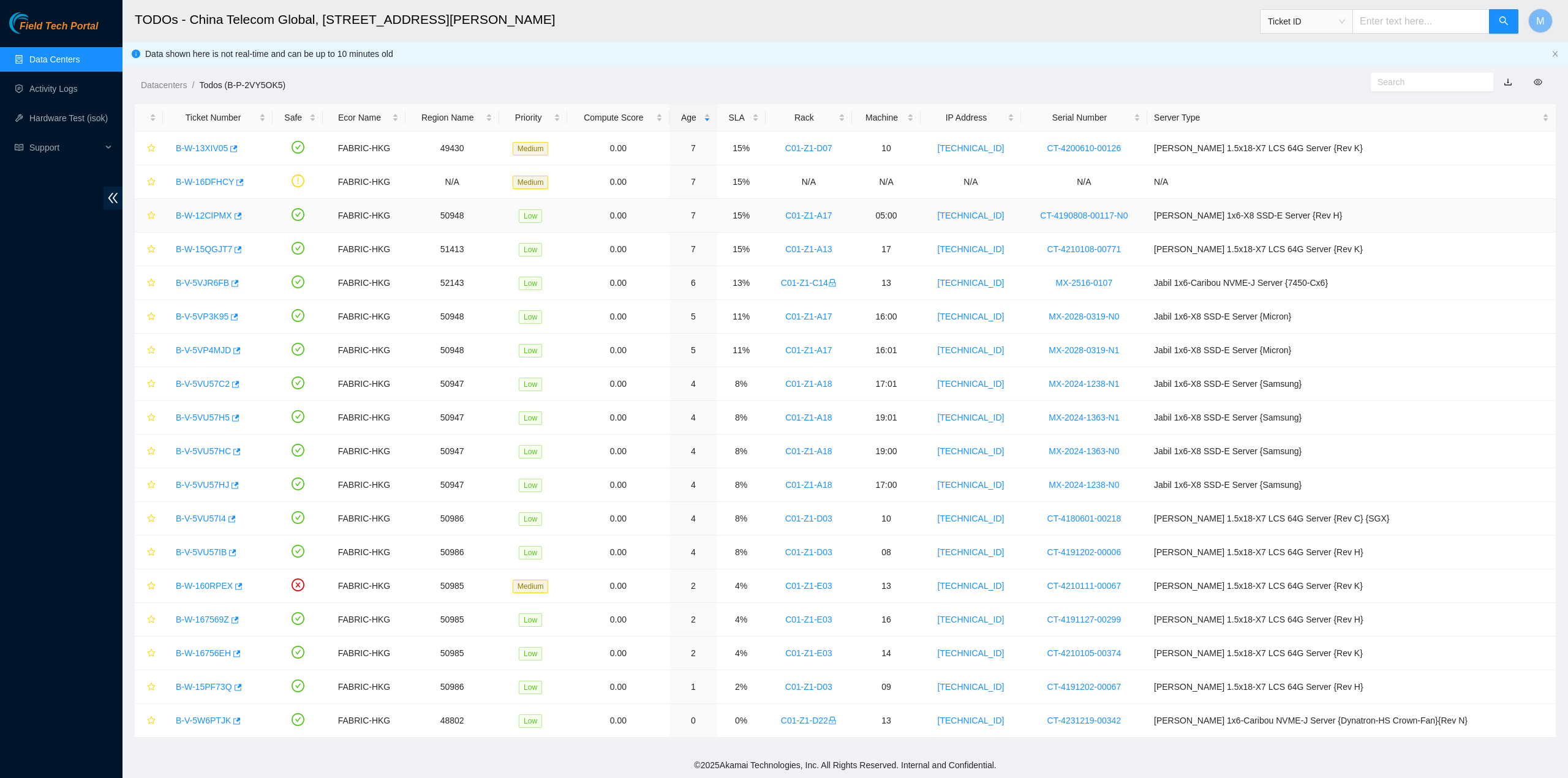
click at [208, 212] on link "B-W-12CIPMX" at bounding box center [204, 215] width 56 height 10
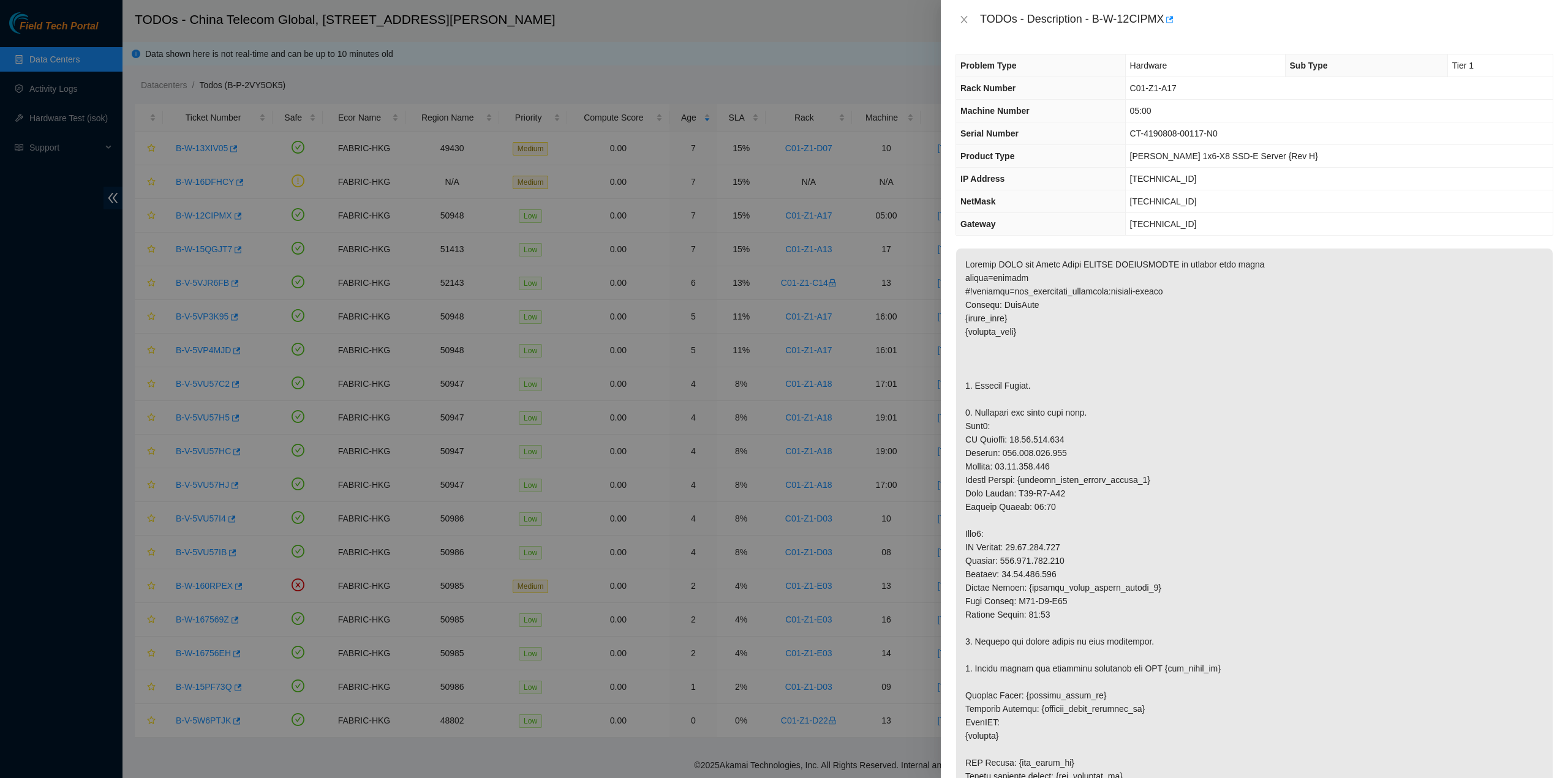
drag, startPoint x: 1105, startPoint y: 360, endPoint x: 1058, endPoint y: 168, distance: 197.7
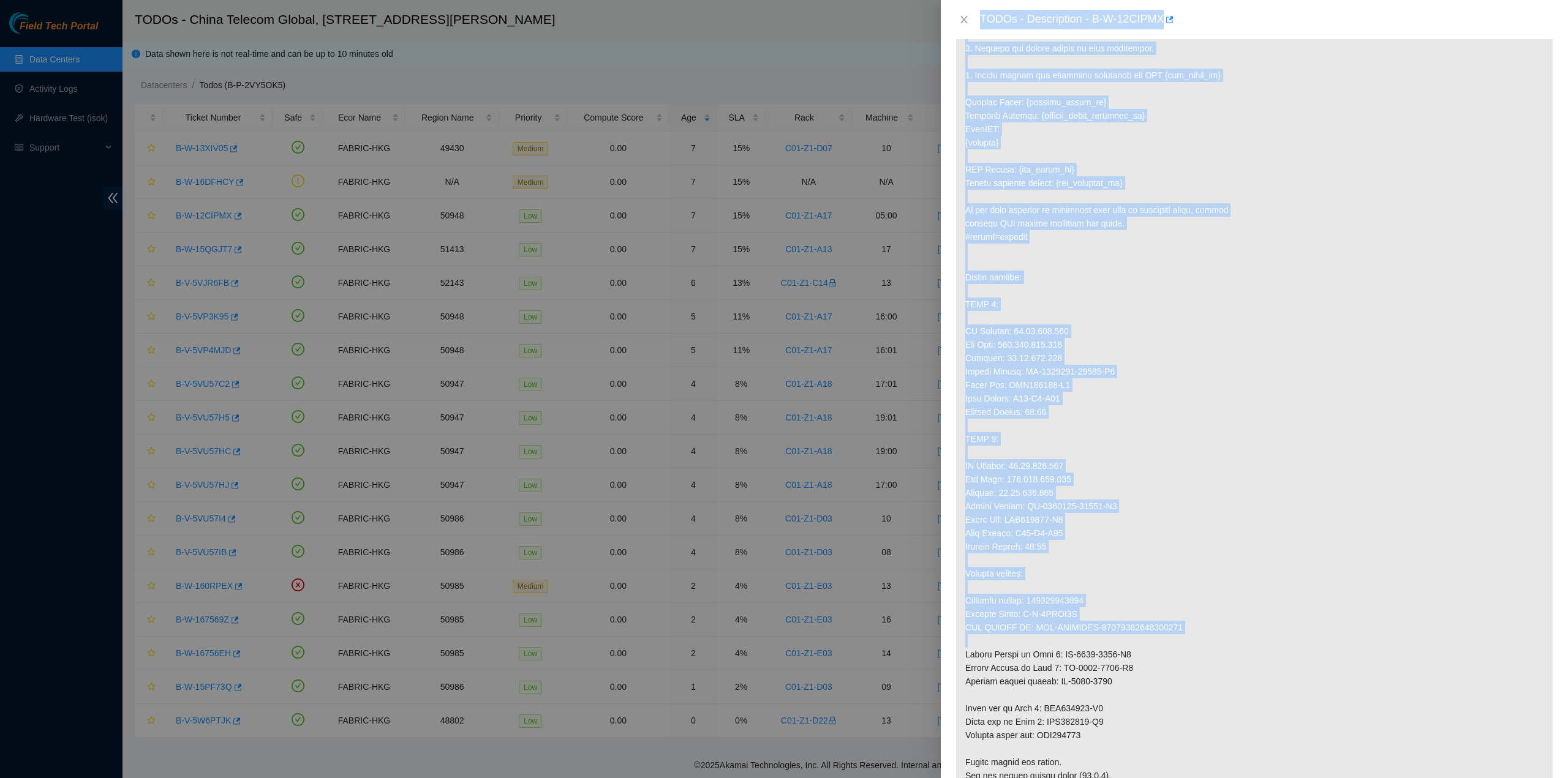
scroll to position [735, 0]
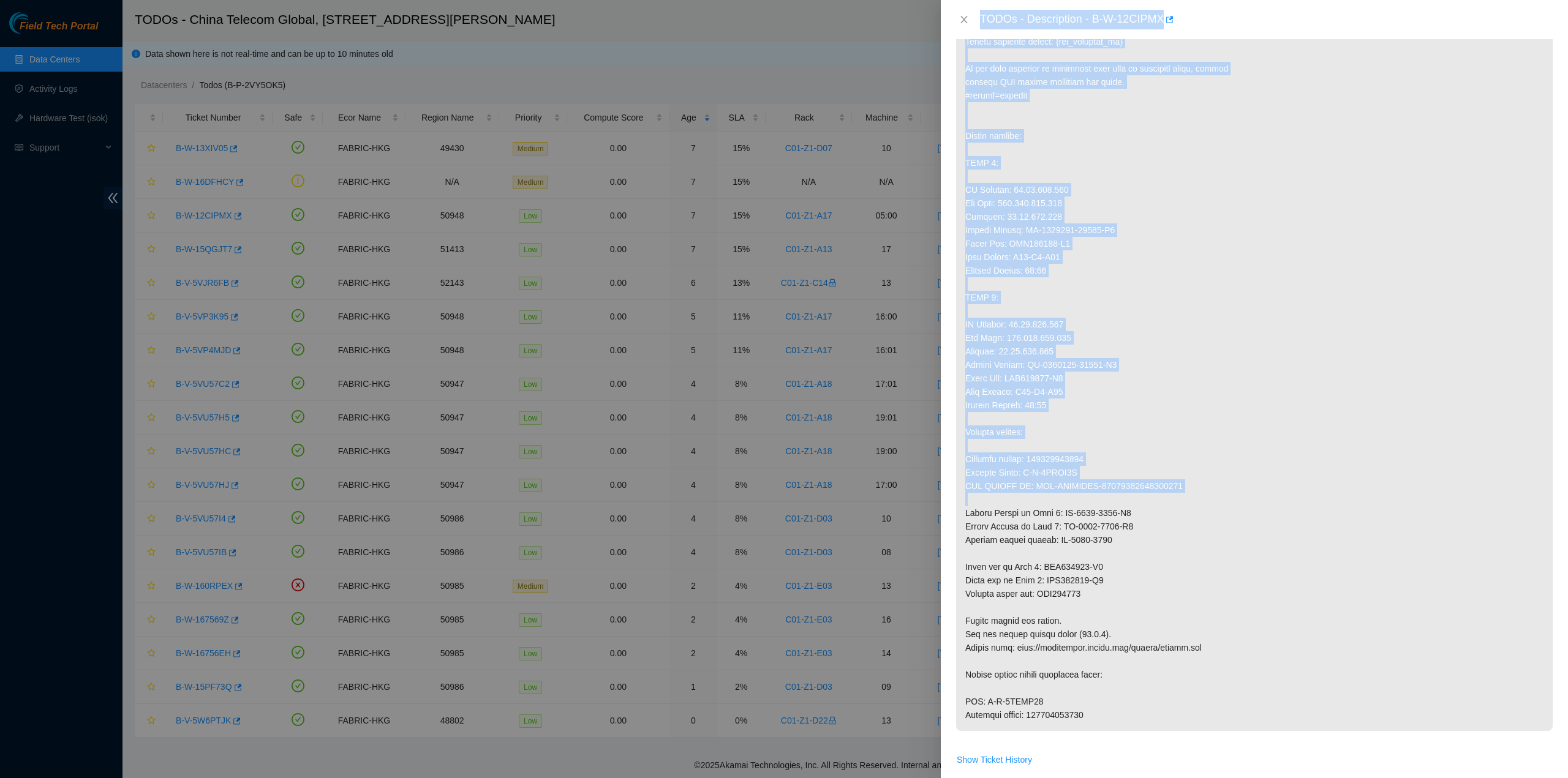
drag, startPoint x: 979, startPoint y: 17, endPoint x: 1097, endPoint y: 727, distance: 719.7
click at [1097, 727] on div "TODOs - Description - B-W-12CIPMX Problem Type Hardware Sub Type Tier 1 Rack Nu…" at bounding box center [1254, 389] width 627 height 778
click at [958, 18] on button "Close" at bounding box center [964, 20] width 17 height 12
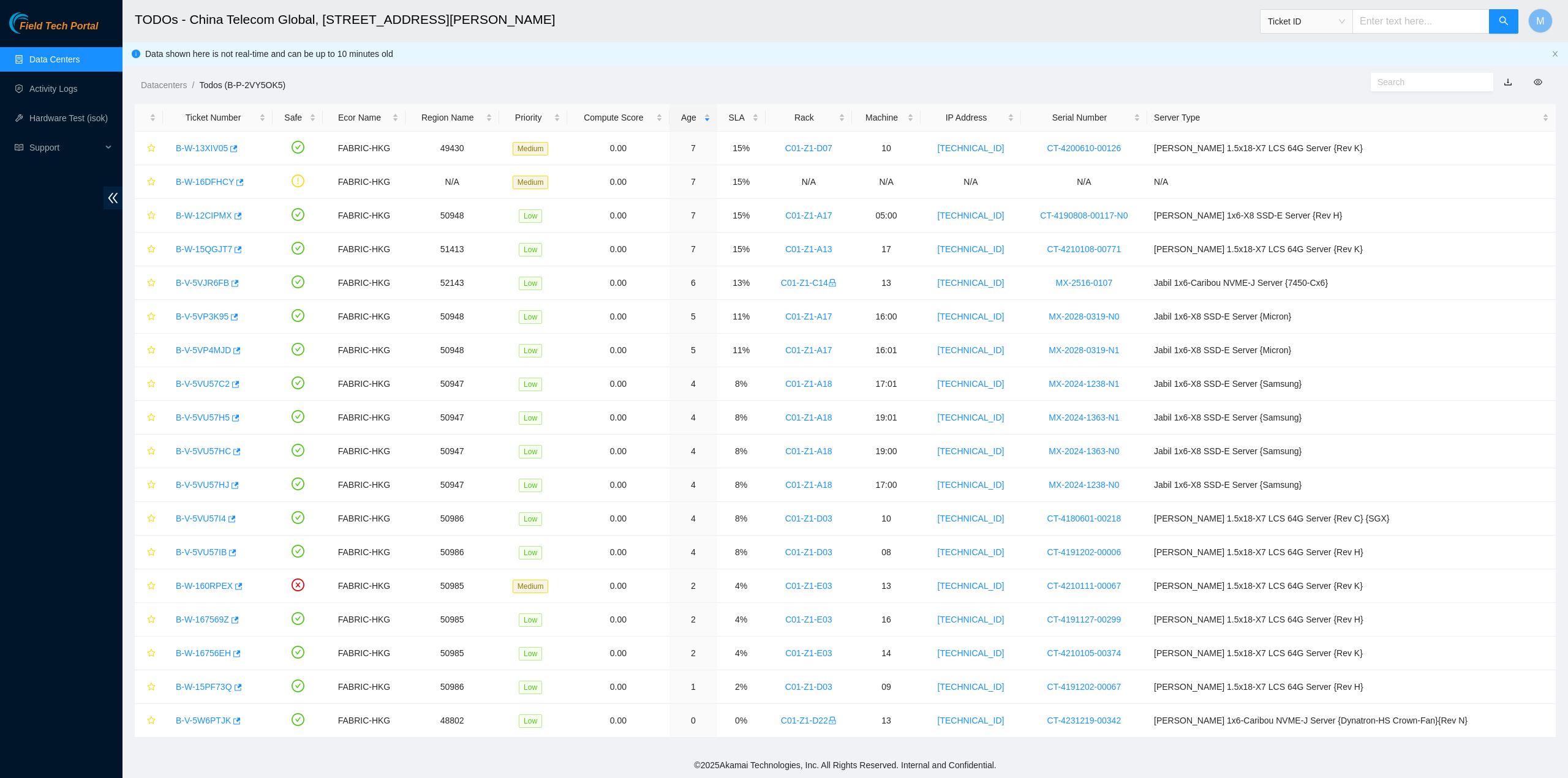
scroll to position [0, 0]
click at [207, 244] on link "B-W-15QGJT7" at bounding box center [204, 249] width 56 height 10
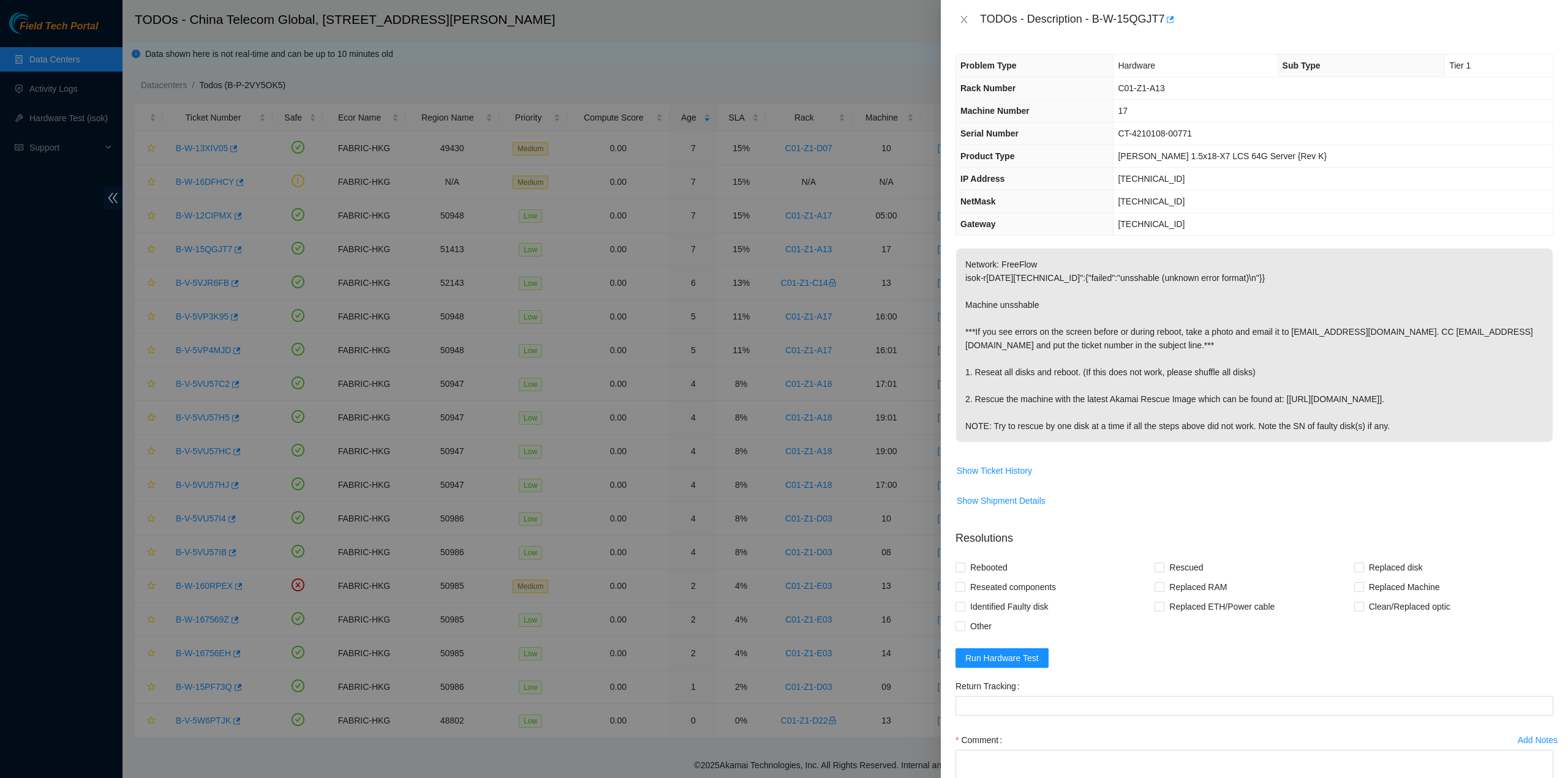
click at [1018, 397] on p "Network: FreeFlow isok-r[DATE][TECHNICAL_ID]":{"failed":"unsshable (unknown err…" at bounding box center [1254, 345] width 596 height 193
drag, startPoint x: 977, startPoint y: 17, endPoint x: 1481, endPoint y: 439, distance: 657.3
click at [1485, 439] on div "TODOs - Description - B-W-15QGJT7 Problem Type Hardware Sub Type Tier 1 Rack Nu…" at bounding box center [1254, 389] width 627 height 778
click at [964, 17] on icon "close" at bounding box center [964, 19] width 10 height 10
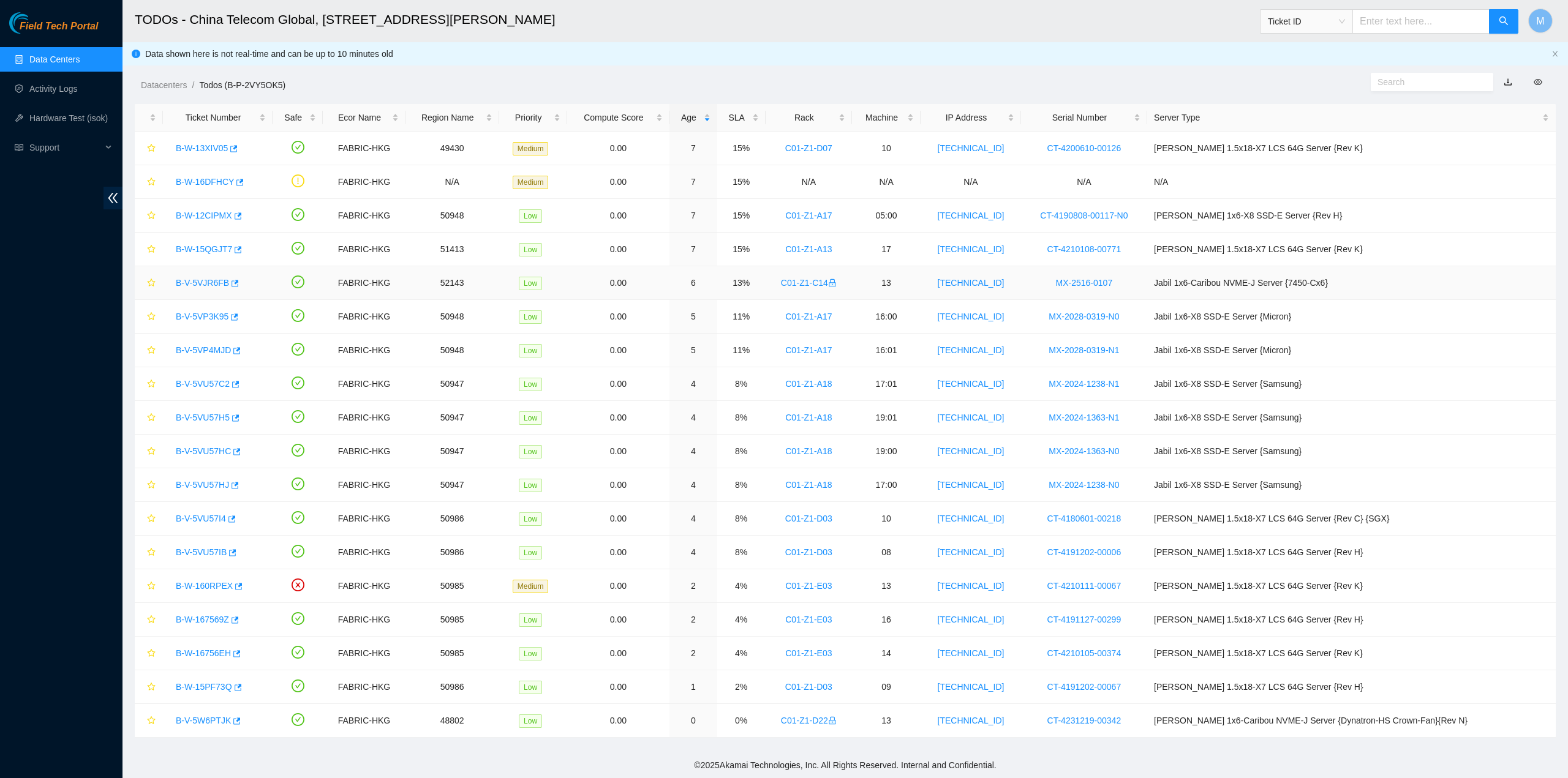
click at [212, 278] on link "B-V-5VJR6FB" at bounding box center [202, 283] width 53 height 10
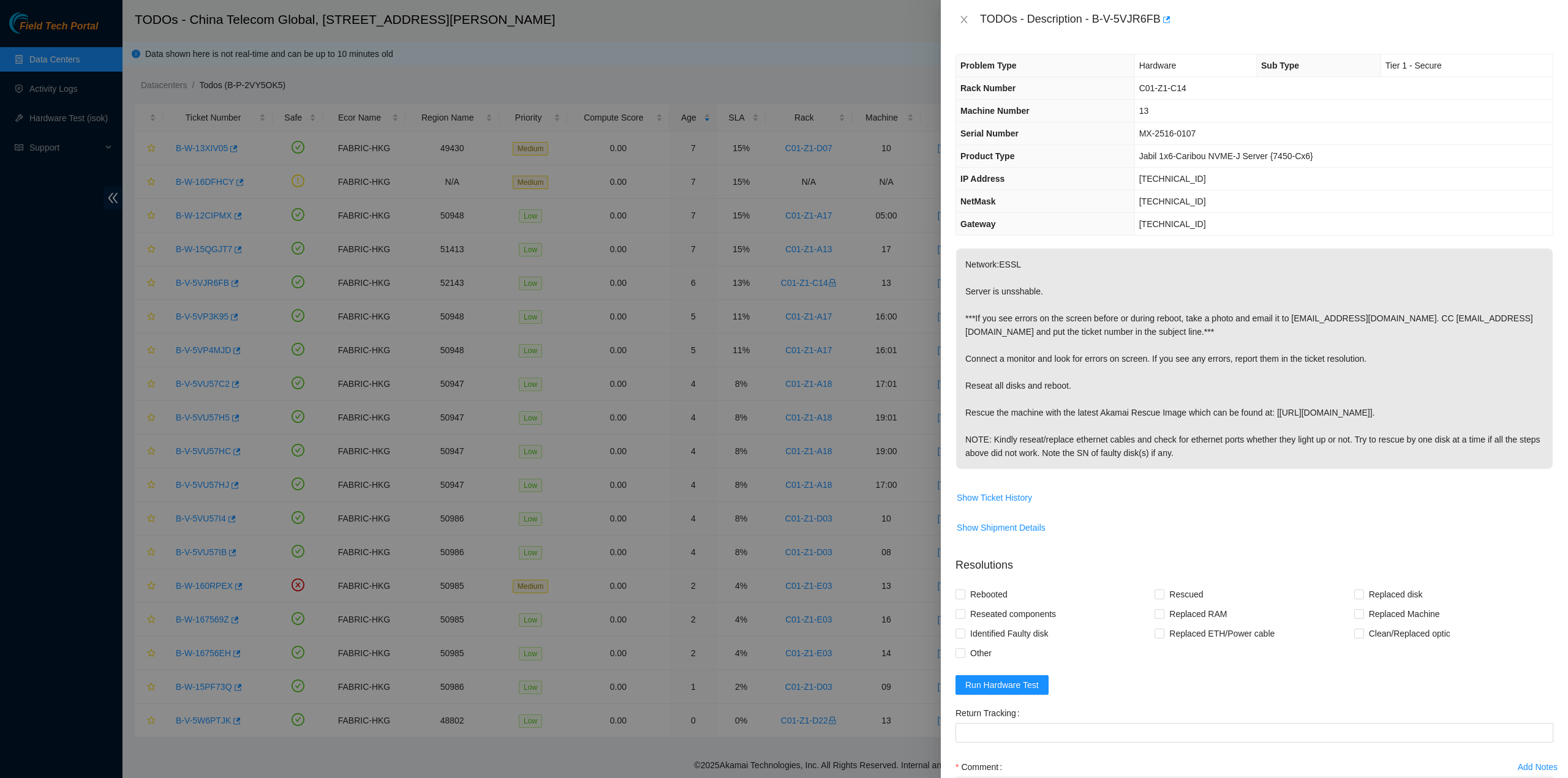
click at [977, 363] on p "Network:ESSL Server is unsshable. ***If you see errors on the screen before or …" at bounding box center [1254, 358] width 596 height 221
drag, startPoint x: 981, startPoint y: 21, endPoint x: 1271, endPoint y: 450, distance: 517.8
click at [1271, 450] on div "TODOs - Description - B-V-5VJR6FB Problem Type Hardware Sub Type Tier 1 - Secur…" at bounding box center [1254, 389] width 627 height 778
click at [964, 21] on icon "close" at bounding box center [963, 19] width 6 height 7
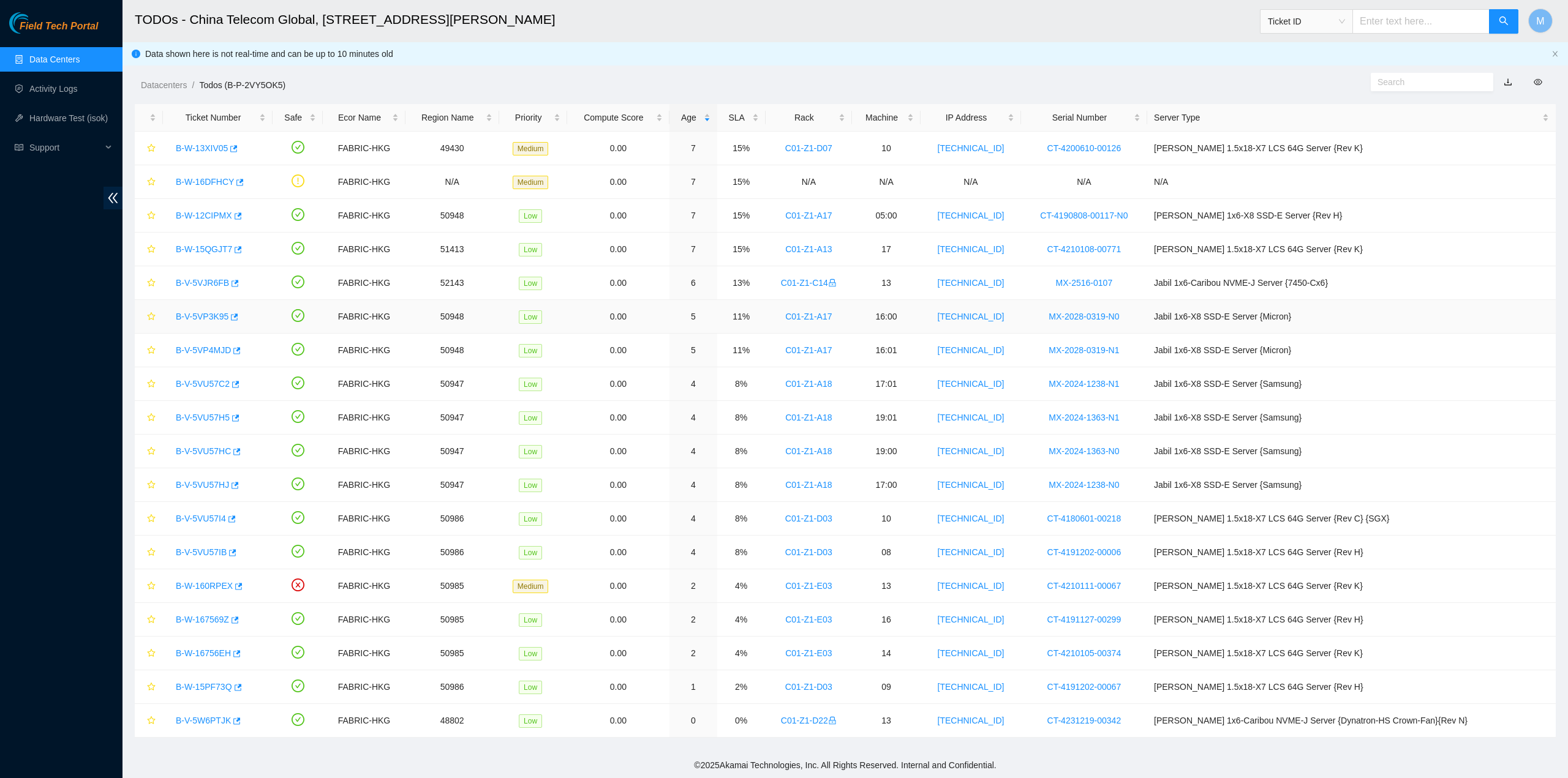
click at [207, 314] on link "B-V-5VP3K95" at bounding box center [202, 316] width 52 height 10
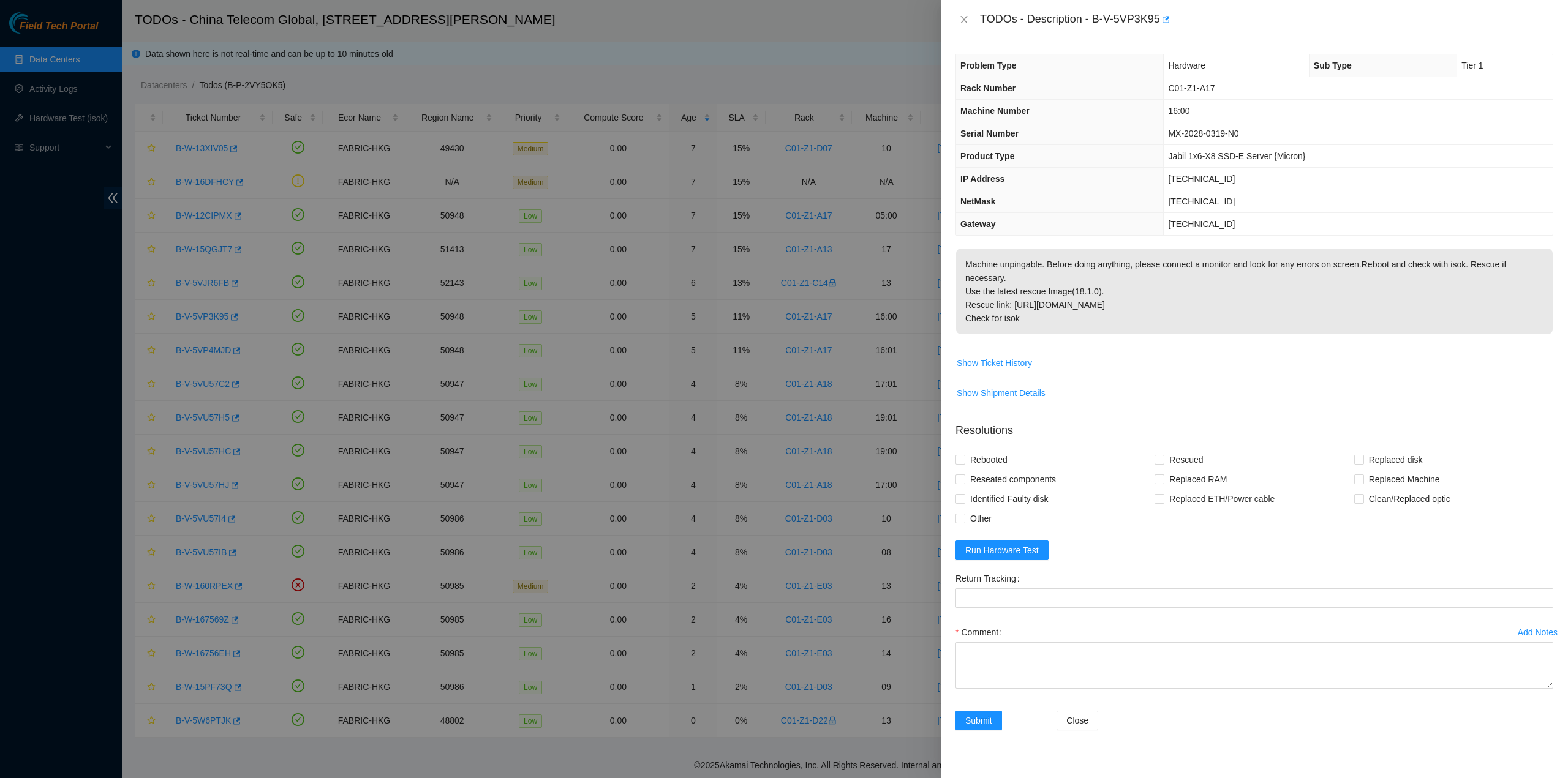
click at [1063, 331] on td "Machine unpingable. Before doing anything, please connect a monitor and look fo…" at bounding box center [1254, 300] width 598 height 105
drag, startPoint x: 1021, startPoint y: 312, endPoint x: 966, endPoint y: 35, distance: 282.4
click at [966, 35] on div "TODOs - Description - B-V-5VP3K95 Problem Type Hardware Sub Type Tier 1 Rack Nu…" at bounding box center [1254, 389] width 627 height 778
click at [966, 19] on icon "close" at bounding box center [964, 19] width 10 height 10
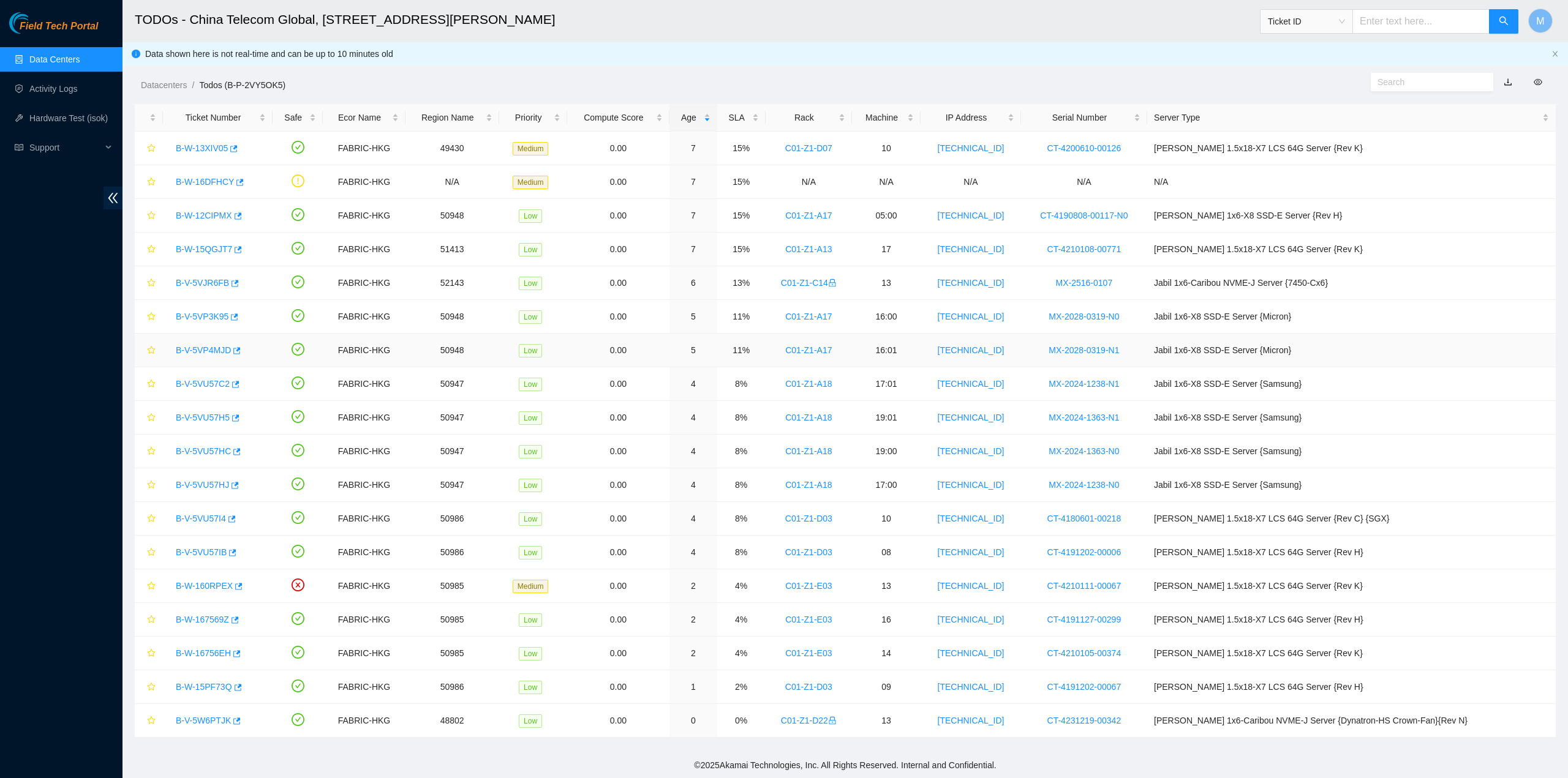
click at [204, 350] on link "B-V-5VP4MJD" at bounding box center [203, 350] width 55 height 10
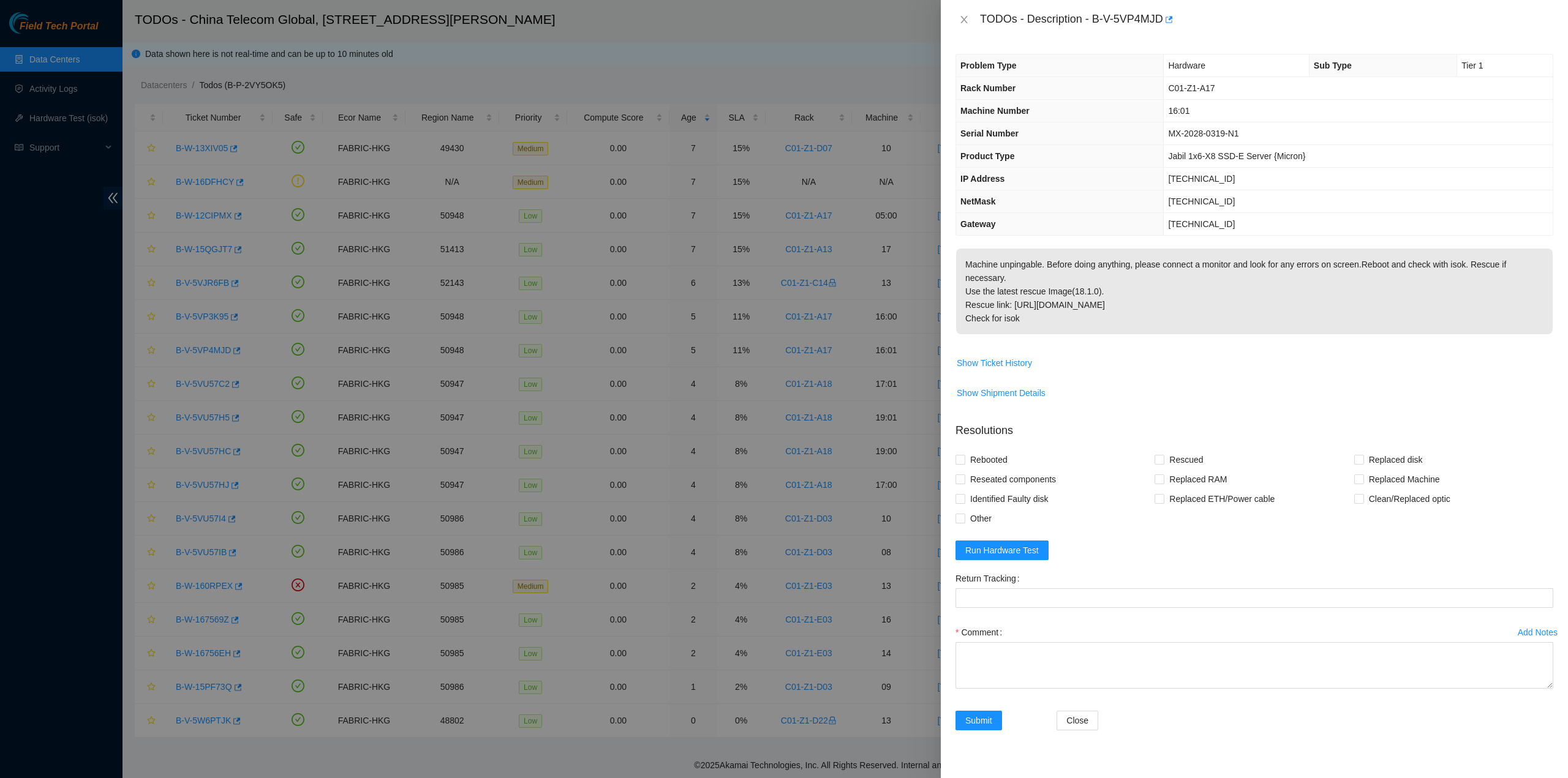
drag, startPoint x: 1047, startPoint y: 295, endPoint x: 1041, endPoint y: 301, distance: 8.5
click at [1046, 296] on p "Machine unpingable. Before doing anything, please connect a monitor and look fo…" at bounding box center [1254, 291] width 596 height 86
drag, startPoint x: 1025, startPoint y: 307, endPoint x: 971, endPoint y: 34, distance: 278.3
click at [971, 34] on div "TODOs - Description - B-V-5VP4MJD Problem Type Hardware Sub Type Tier 1 Rack Nu…" at bounding box center [1254, 389] width 627 height 778
click at [963, 19] on icon "close" at bounding box center [964, 19] width 10 height 10
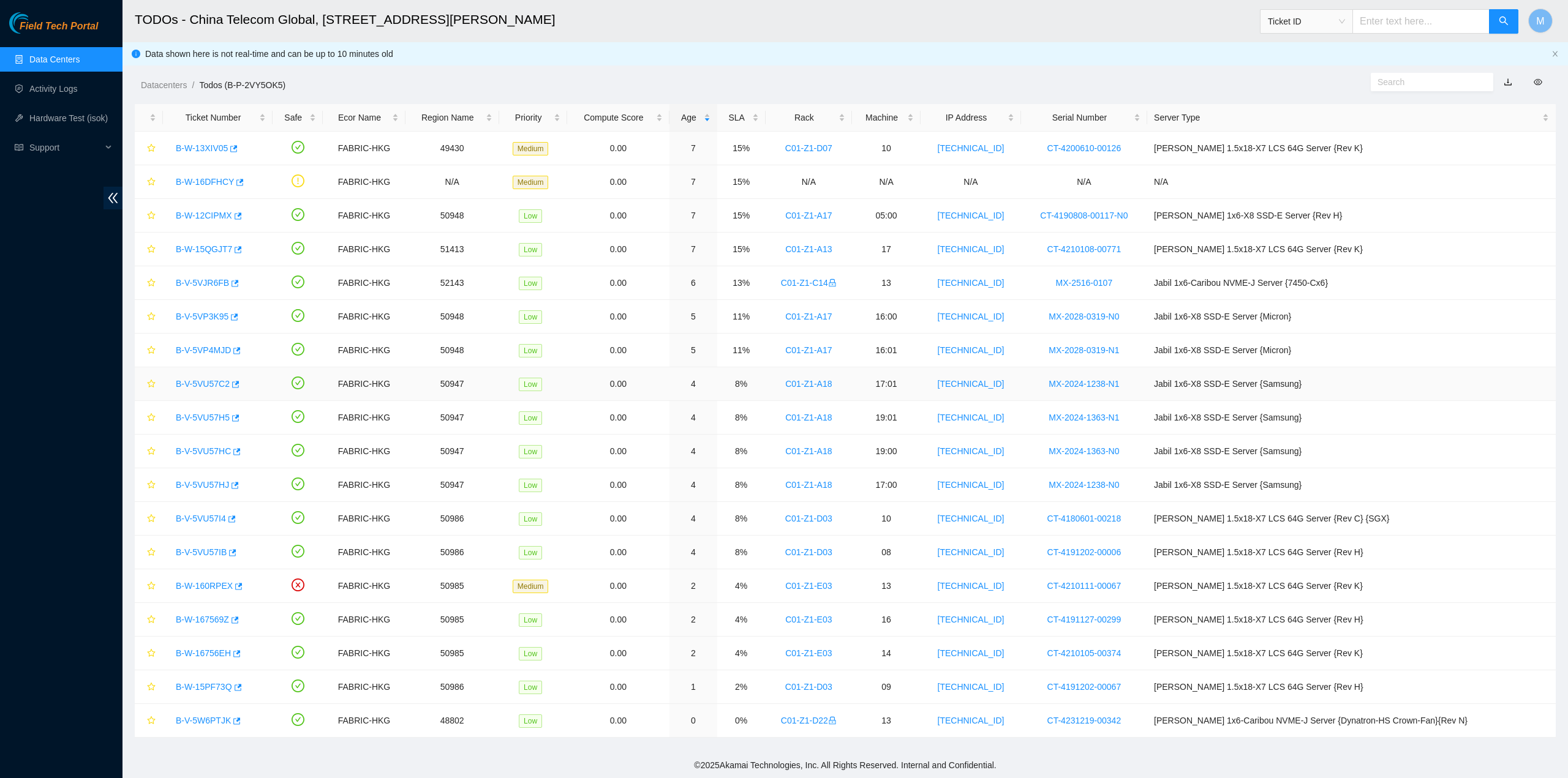
click at [202, 384] on link "B-V-5VU57C2" at bounding box center [202, 384] width 54 height 10
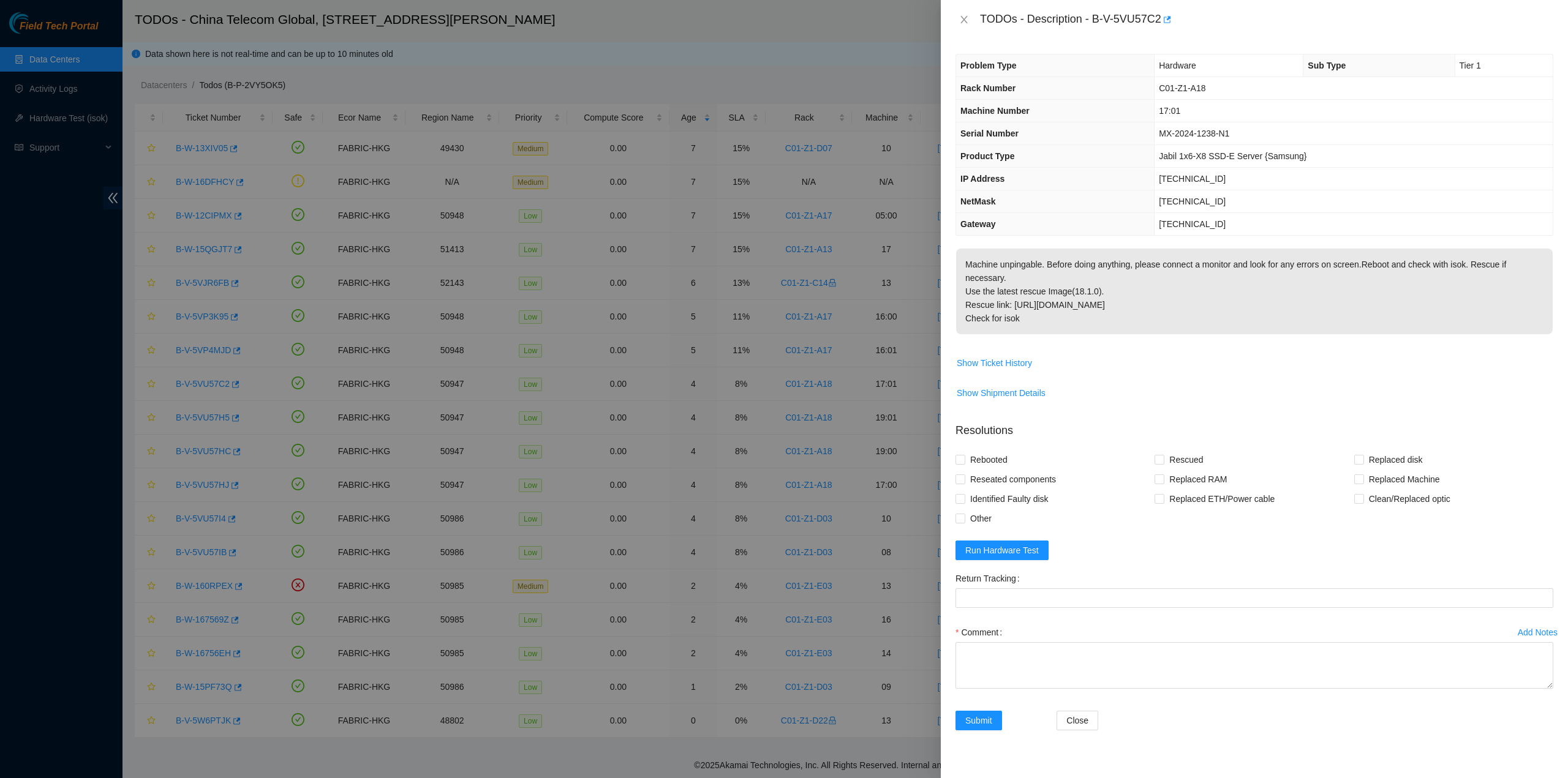
drag, startPoint x: 1020, startPoint y: 323, endPoint x: 1021, endPoint y: 316, distance: 7.1
click at [1020, 322] on span "Machine unpingable. Before doing anything, please connect a monitor and look fo…" at bounding box center [1254, 296] width 596 height 94
drag, startPoint x: 1026, startPoint y: 310, endPoint x: 978, endPoint y: 28, distance: 286.1
click at [978, 28] on div "TODOs - Description - B-V-5VU57C2 Problem Type Hardware Sub Type Tier 1 Rack Nu…" at bounding box center [1254, 389] width 627 height 778
click at [963, 18] on icon "close" at bounding box center [963, 19] width 6 height 7
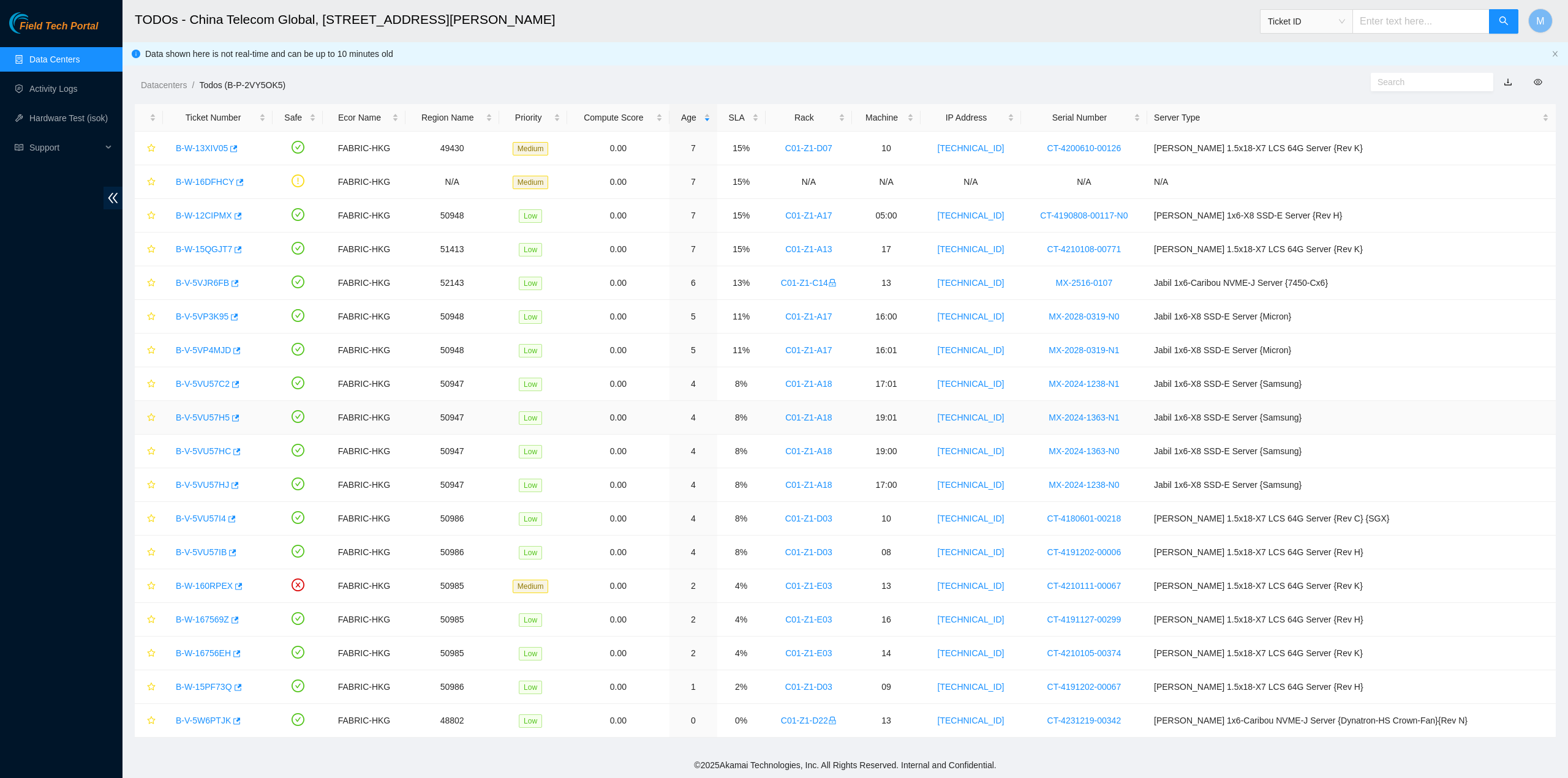
click at [213, 415] on link "B-V-5VU57H5" at bounding box center [202, 417] width 54 height 10
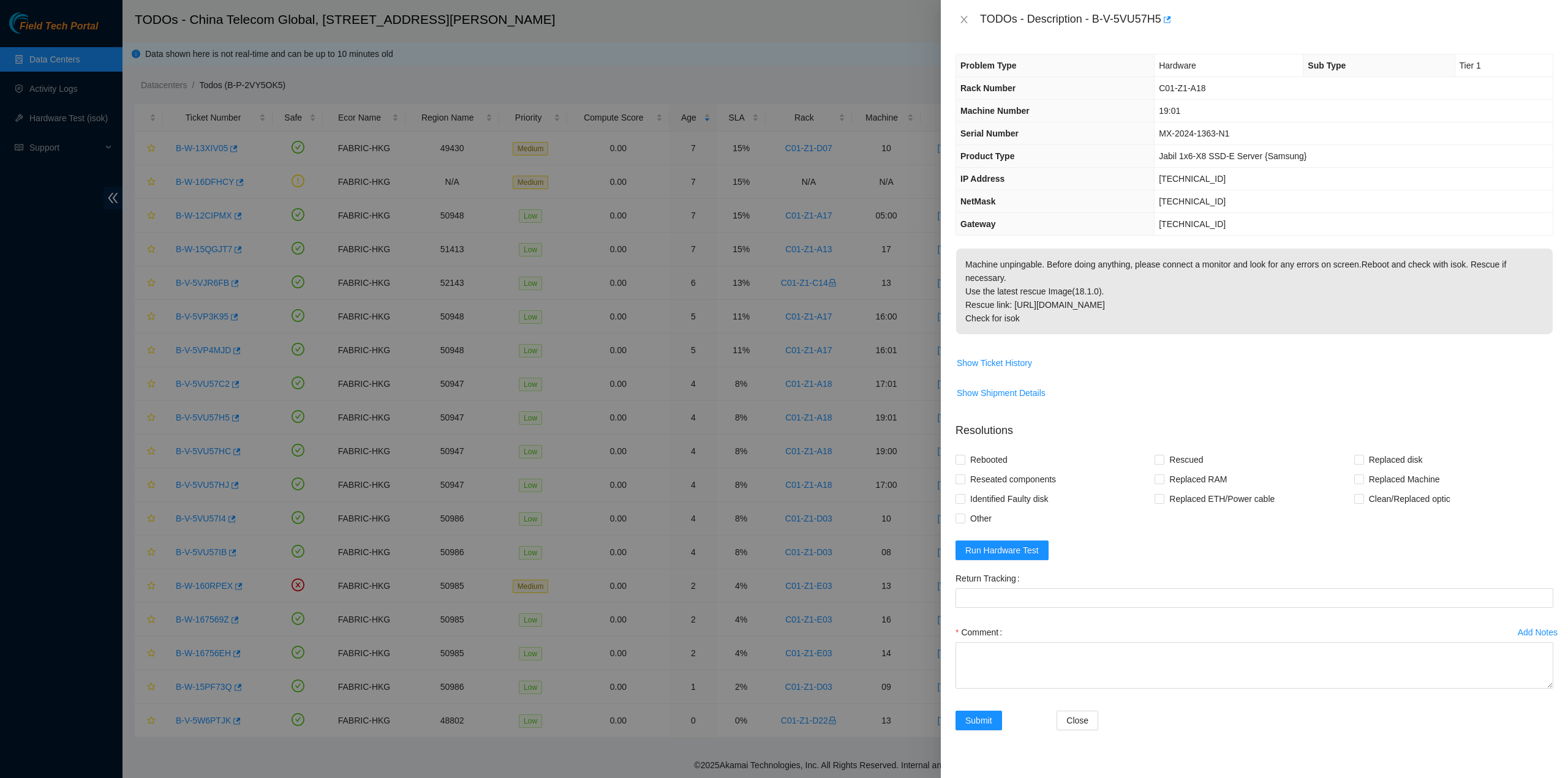
click at [1085, 305] on p "Machine unpingable. Before doing anything, please connect a monitor and look fo…" at bounding box center [1254, 291] width 596 height 86
drag, startPoint x: 982, startPoint y: 20, endPoint x: 1055, endPoint y: 312, distance: 301.0
click at [1055, 312] on div "TODOs - Description - B-V-5VU57H5 Problem Type Hardware Sub Type Tier 1 Rack Nu…" at bounding box center [1254, 389] width 627 height 778
click at [963, 23] on icon "close" at bounding box center [964, 19] width 10 height 10
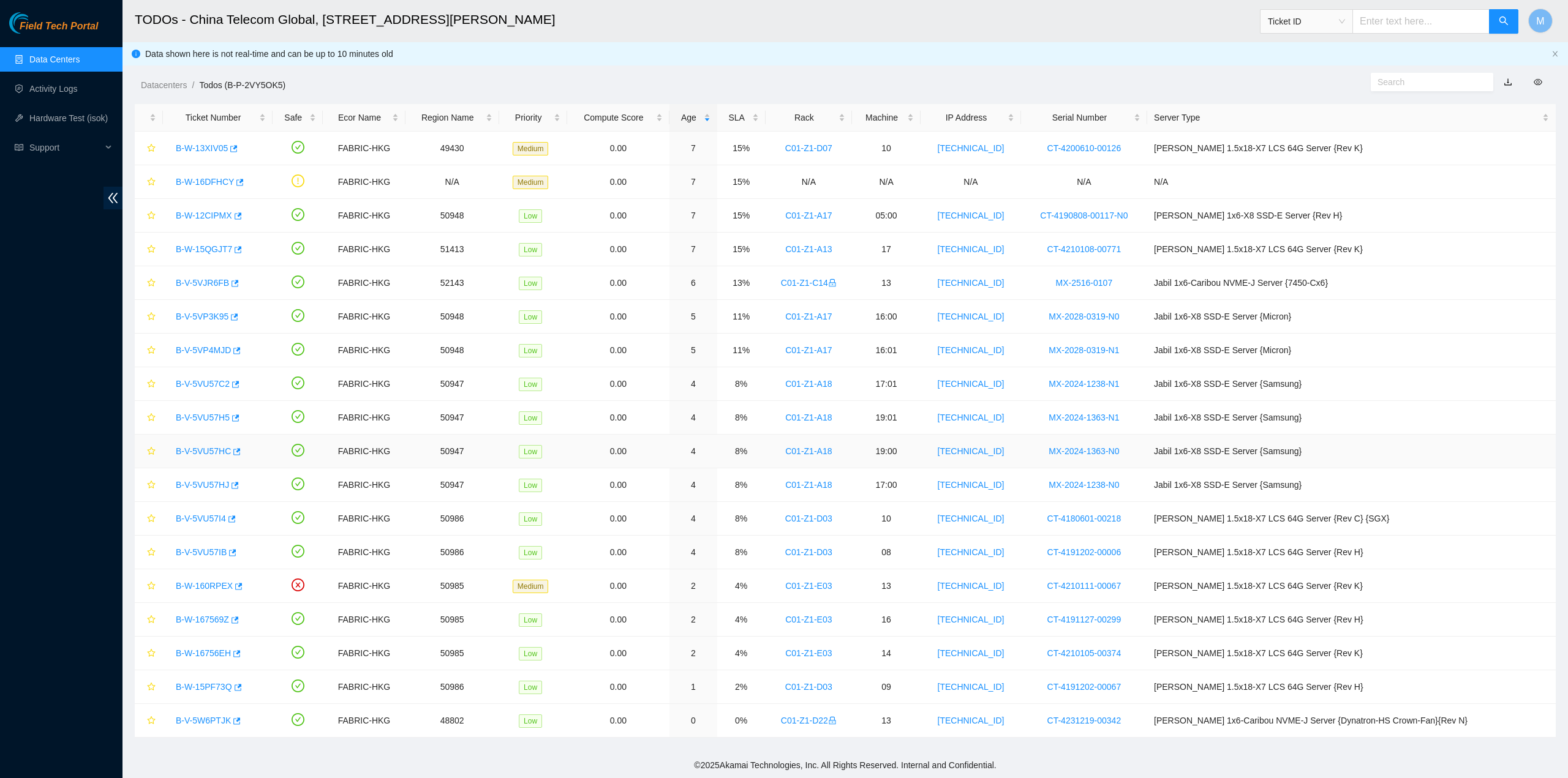
click at [211, 450] on link "B-V-5VU57HC" at bounding box center [203, 451] width 55 height 10
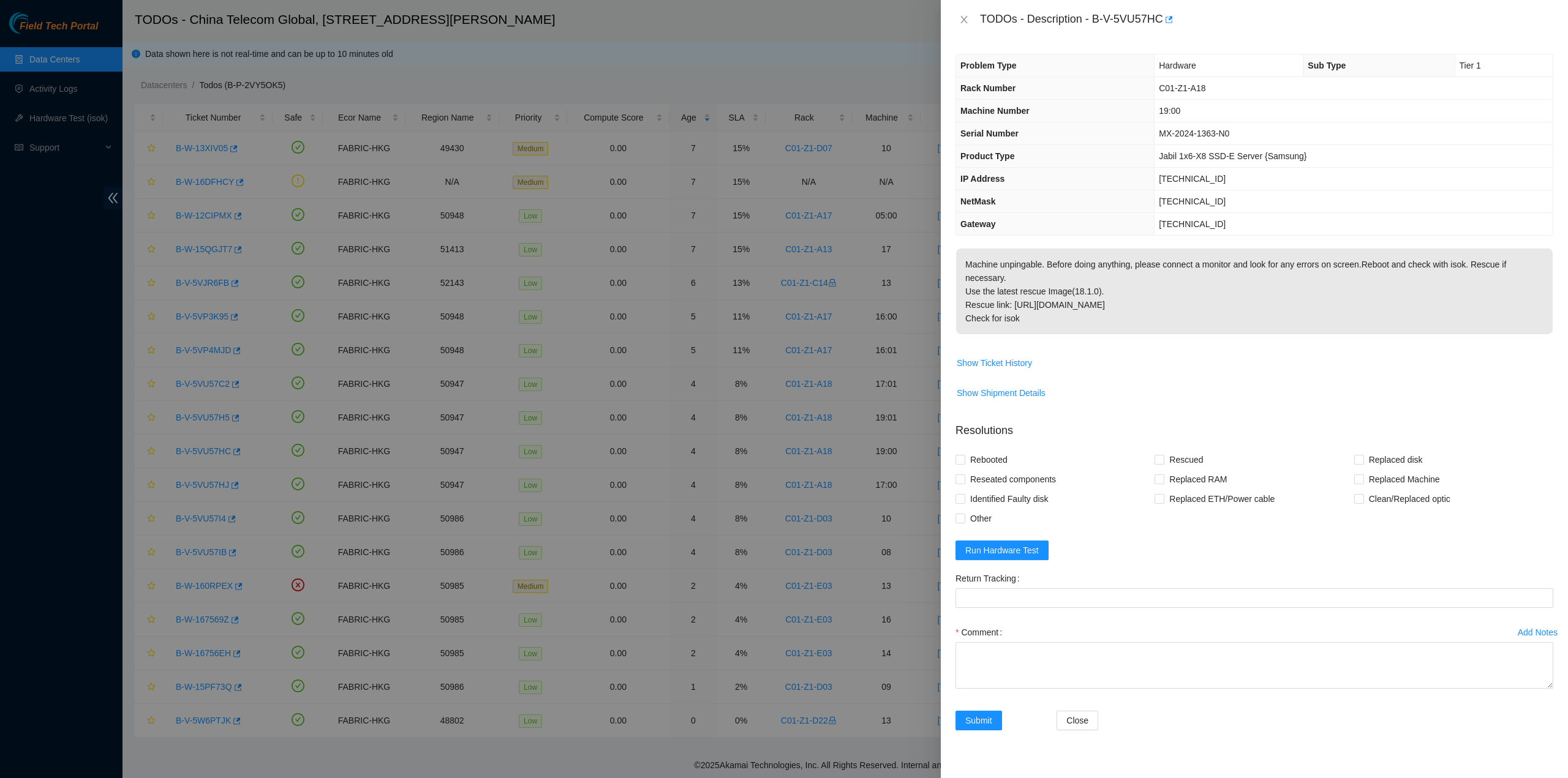
click at [1148, 313] on p "Machine unpingable. Before doing anything, please connect a monitor and look fo…" at bounding box center [1254, 291] width 596 height 86
drag, startPoint x: 1040, startPoint y: 311, endPoint x: 970, endPoint y: 32, distance: 287.6
click at [970, 32] on div "TODOs - Description - B-V-5VU57HC Problem Type Hardware Sub Type Tier 1 Rack Nu…" at bounding box center [1254, 389] width 627 height 778
click at [966, 17] on icon "close" at bounding box center [963, 19] width 6 height 7
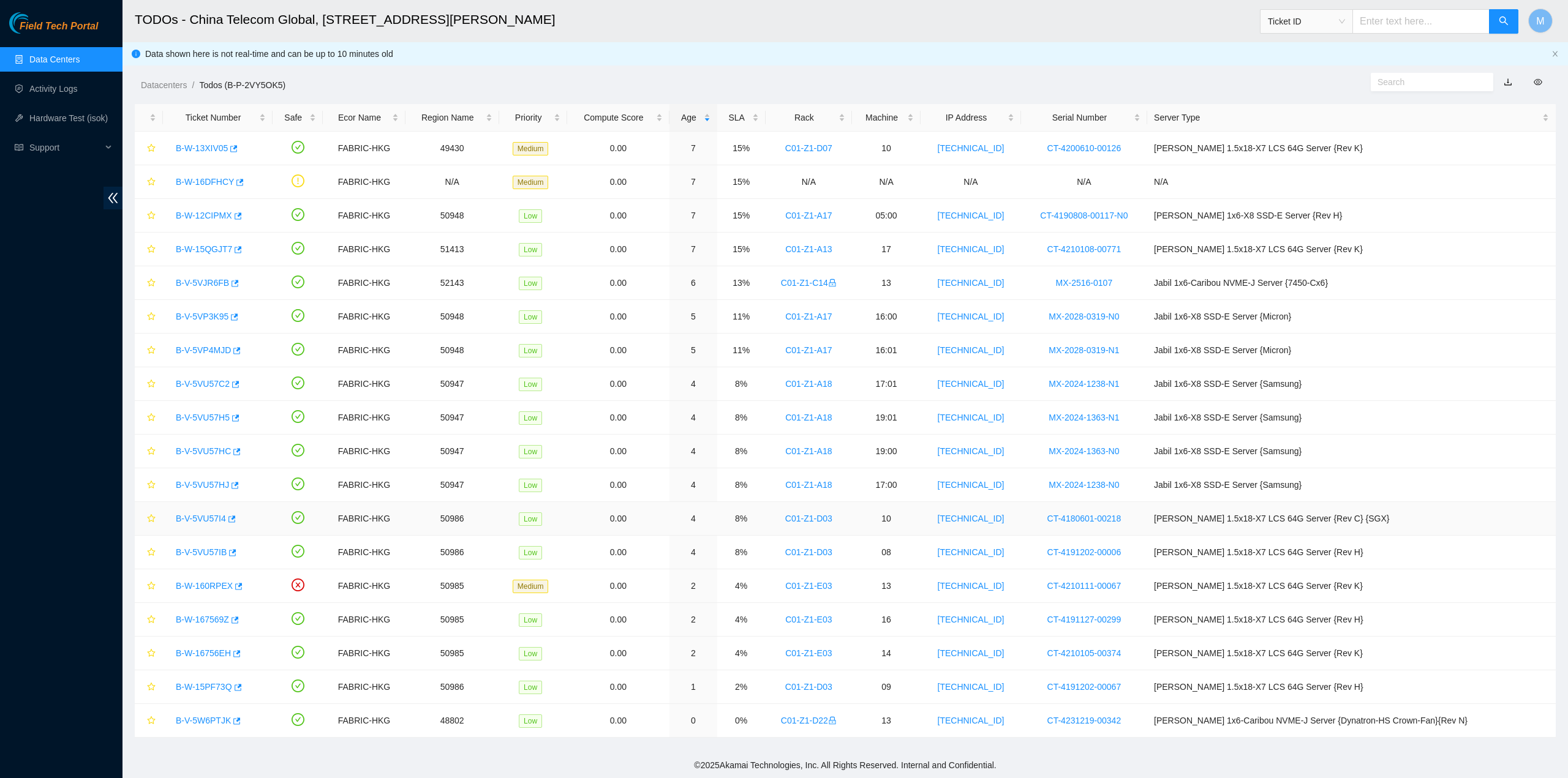
click at [195, 515] on link "B-V-5VU57I4" at bounding box center [201, 518] width 50 height 10
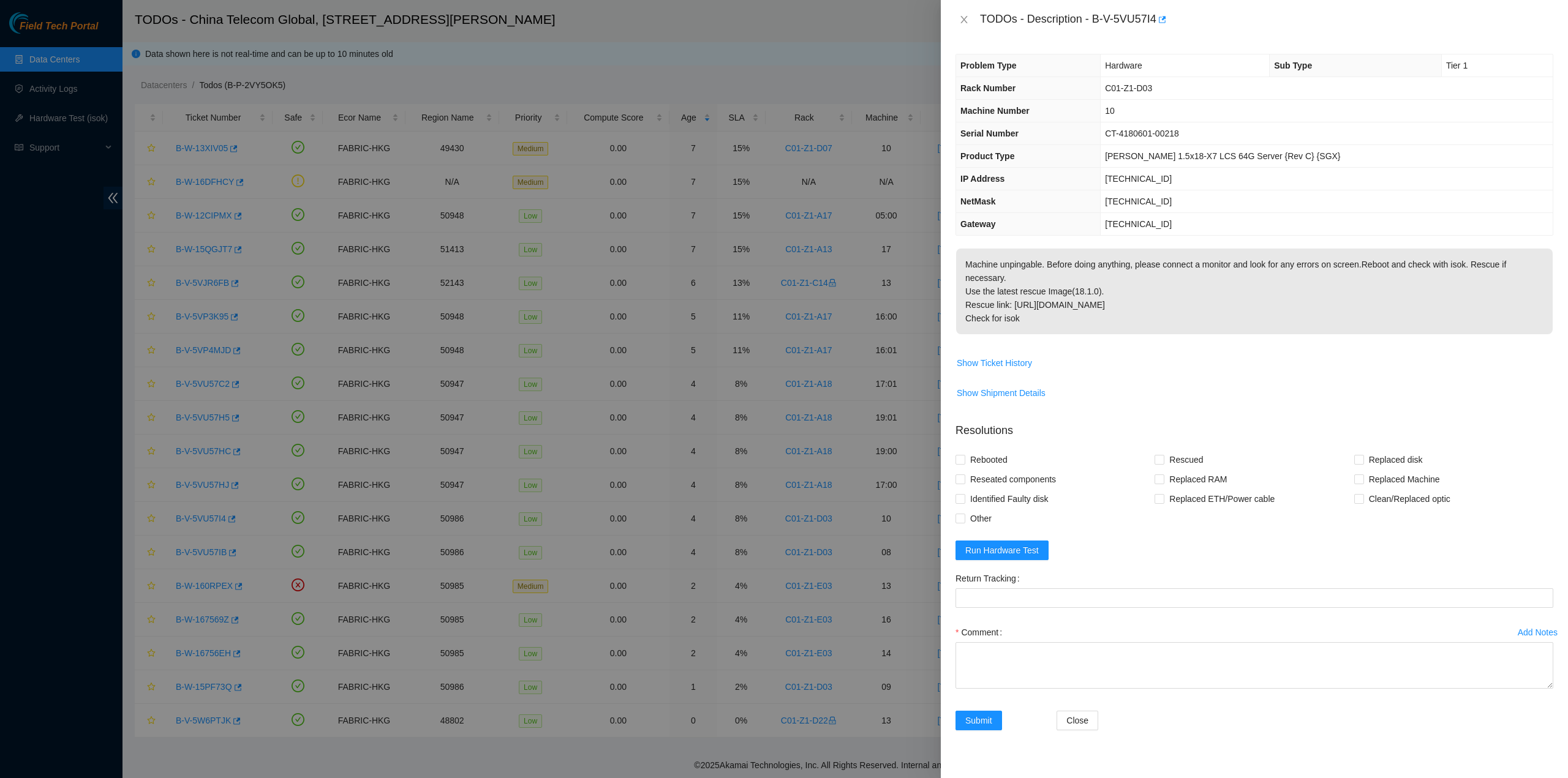
click at [1039, 309] on p "Machine unpingable. Before doing anything, please connect a monitor and look fo…" at bounding box center [1254, 291] width 596 height 86
drag, startPoint x: 1030, startPoint y: 312, endPoint x: 966, endPoint y: 38, distance: 281.4
click at [967, 31] on div "TODOs - Description - B-V-5VU57I4 Problem Type Hardware Sub Type Tier 1 Rack Nu…" at bounding box center [1254, 389] width 627 height 778
click at [968, 20] on icon "close" at bounding box center [964, 19] width 10 height 10
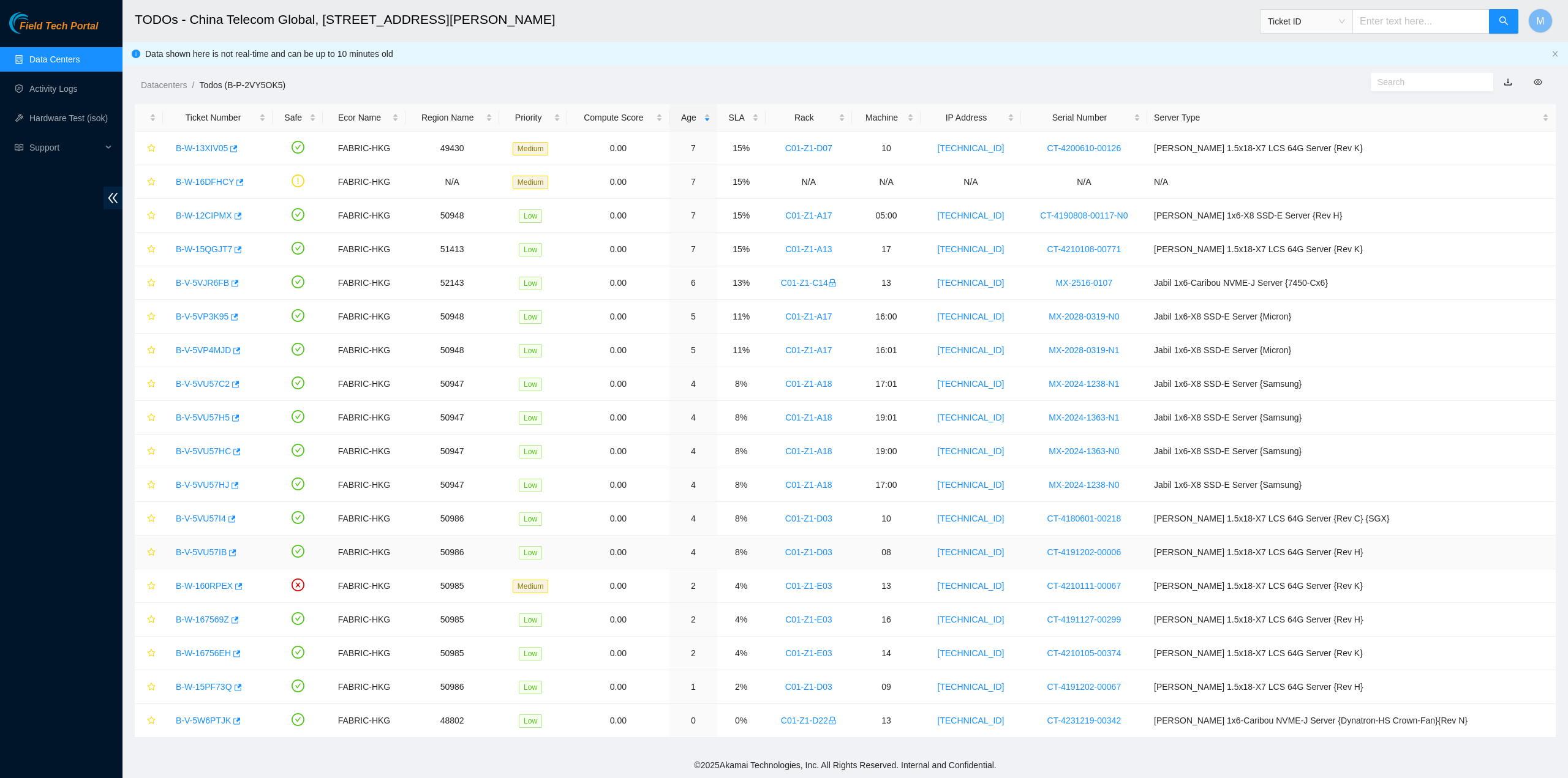
click at [205, 551] on link "B-V-5VU57IB" at bounding box center [201, 552] width 51 height 10
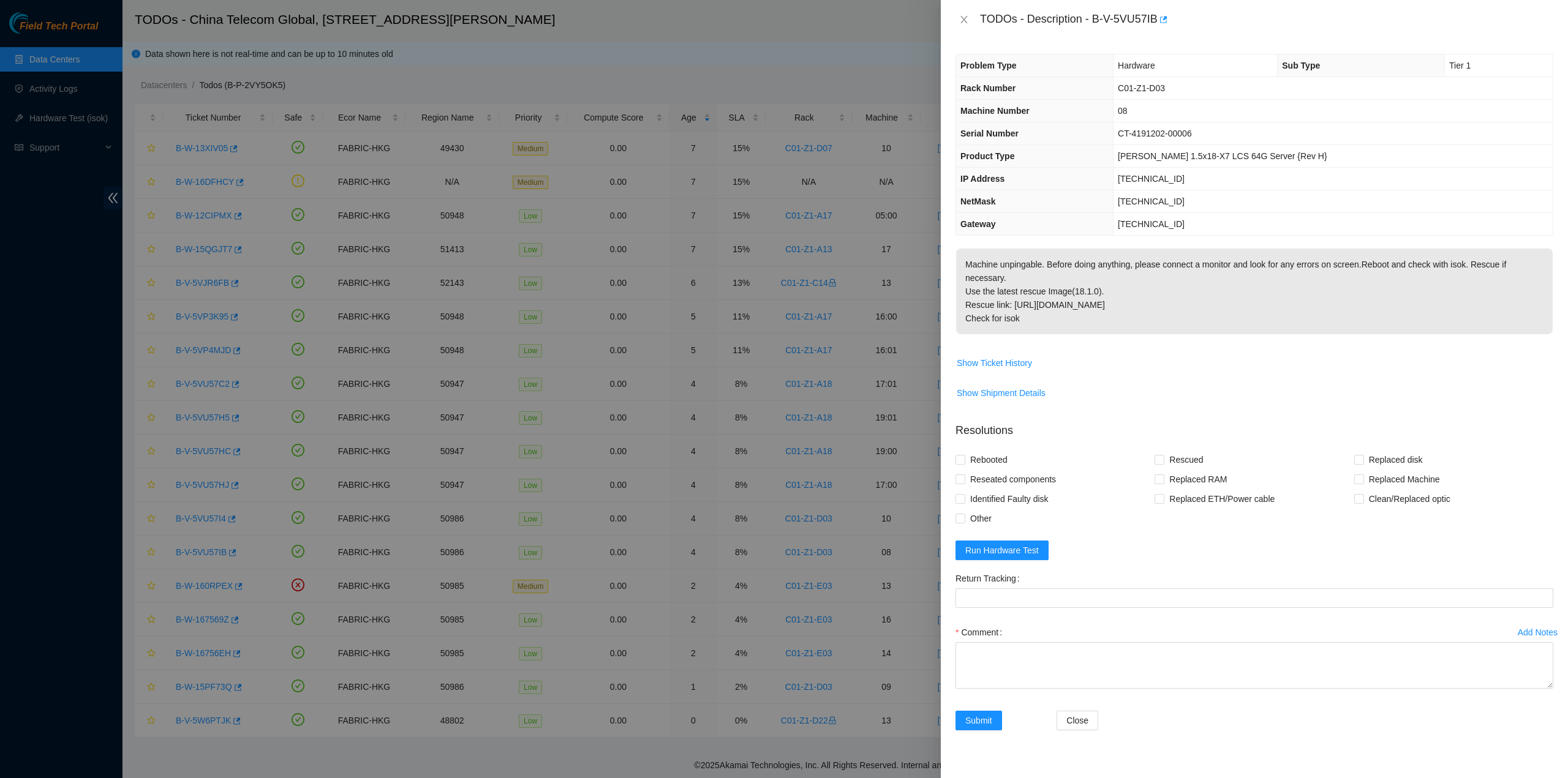
click at [1025, 299] on p "Machine unpingable. Before doing anything, please connect a monitor and look fo…" at bounding box center [1254, 291] width 596 height 86
drag, startPoint x: 1028, startPoint y: 308, endPoint x: 975, endPoint y: 24, distance: 288.9
click at [975, 24] on div "TODOs - Description - B-V-5VU57IB Problem Type Hardware Sub Type Tier 1 Rack Nu…" at bounding box center [1254, 389] width 627 height 778
click at [965, 12] on div "TODOs - Description - B-V-5VU57IB" at bounding box center [1254, 19] width 598 height 19
click at [961, 20] on icon "close" at bounding box center [964, 19] width 10 height 10
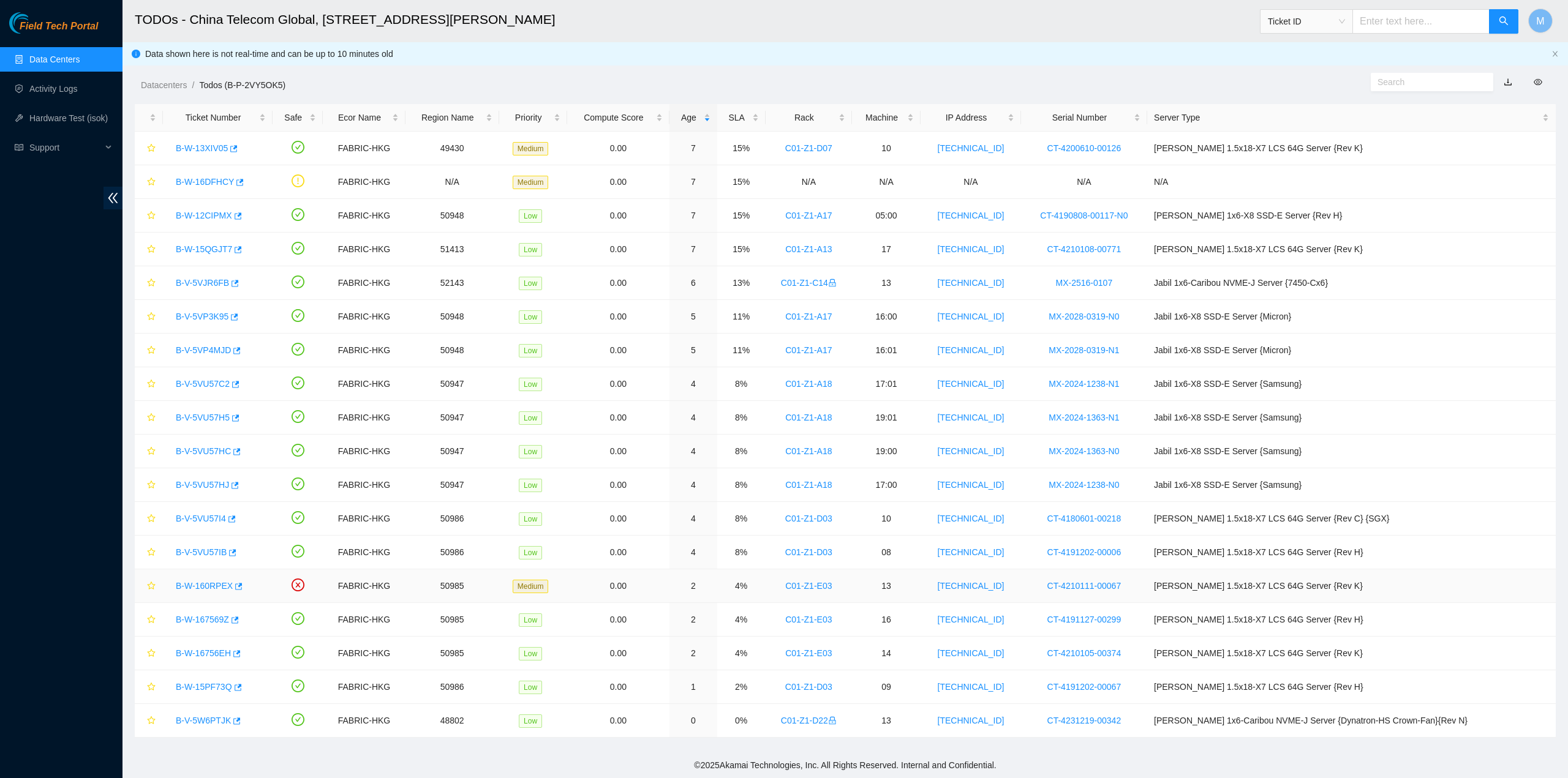
click at [198, 582] on link "B-W-160RPEX" at bounding box center [204, 585] width 57 height 10
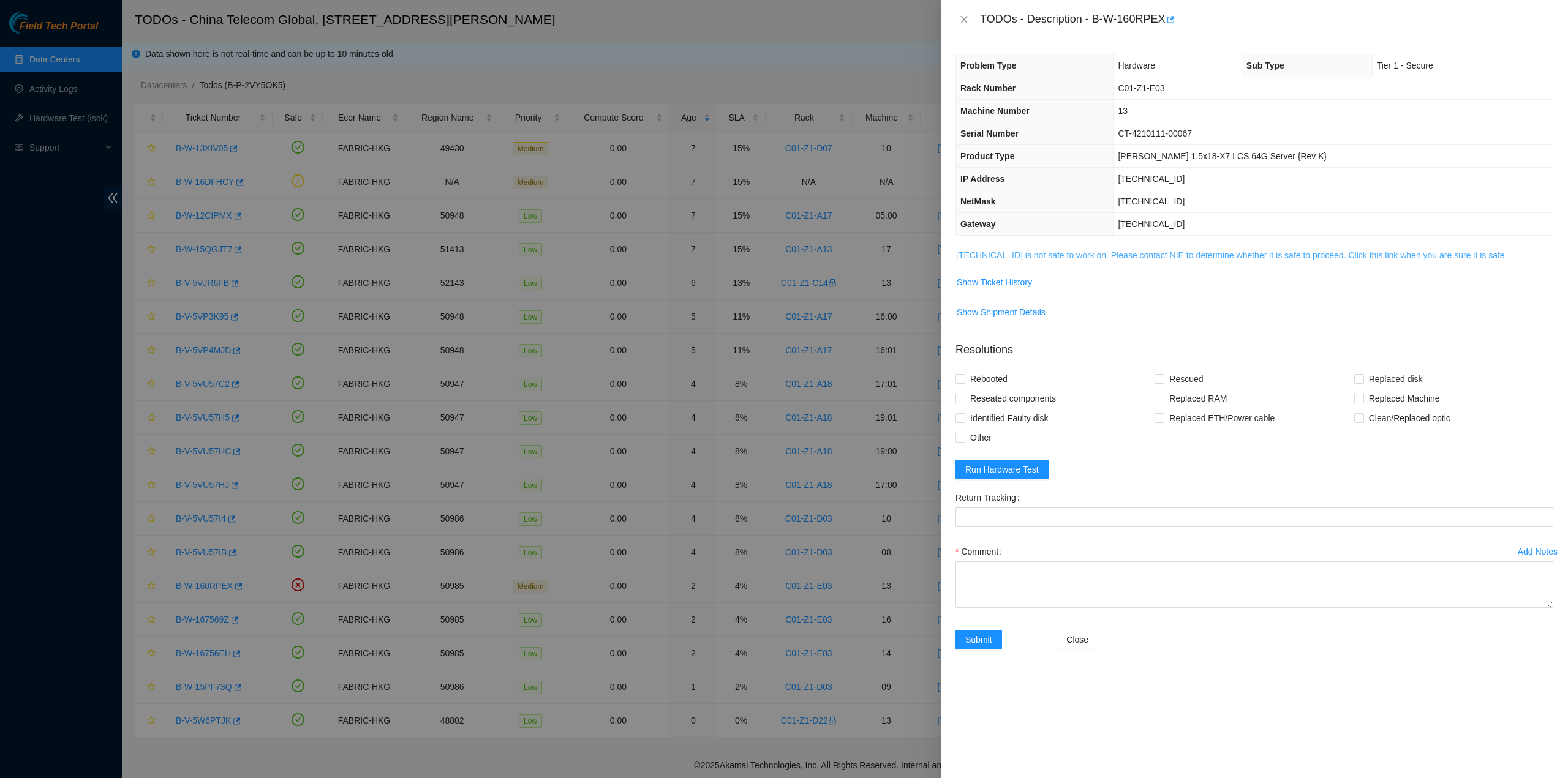
click at [1052, 257] on link "[TECHNICAL_ID] is not safe to work on. Please contact NIE to determine whether …" at bounding box center [1232, 255] width 551 height 10
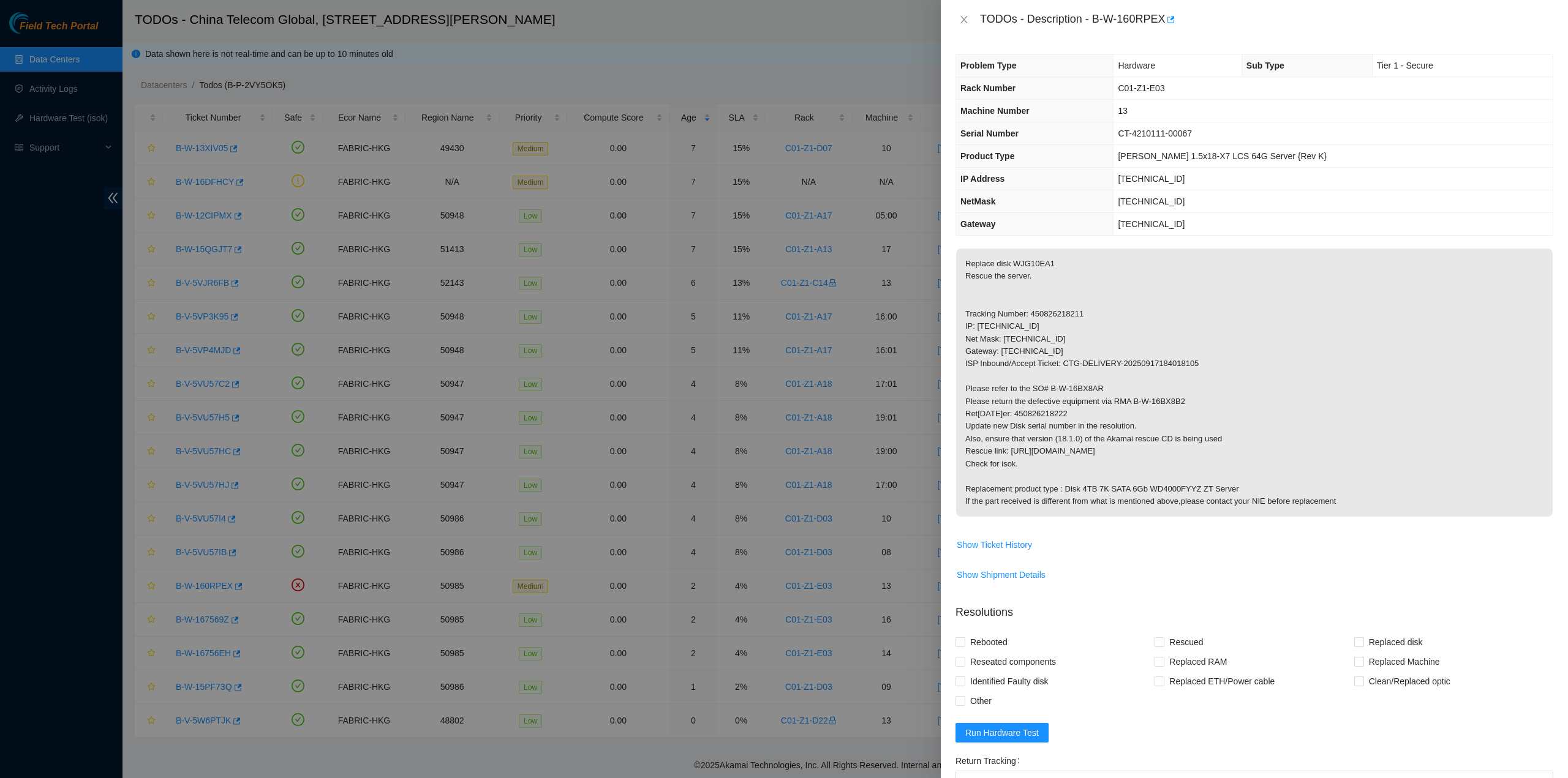
drag, startPoint x: 980, startPoint y: 21, endPoint x: 1339, endPoint y: 510, distance: 606.6
click at [1339, 510] on div "TODOs - Description - B-W-160RPEX Problem Type Hardware Sub Type Tier 1 - Secur…" at bounding box center [1254, 389] width 627 height 778
click at [963, 23] on icon "close" at bounding box center [964, 19] width 10 height 10
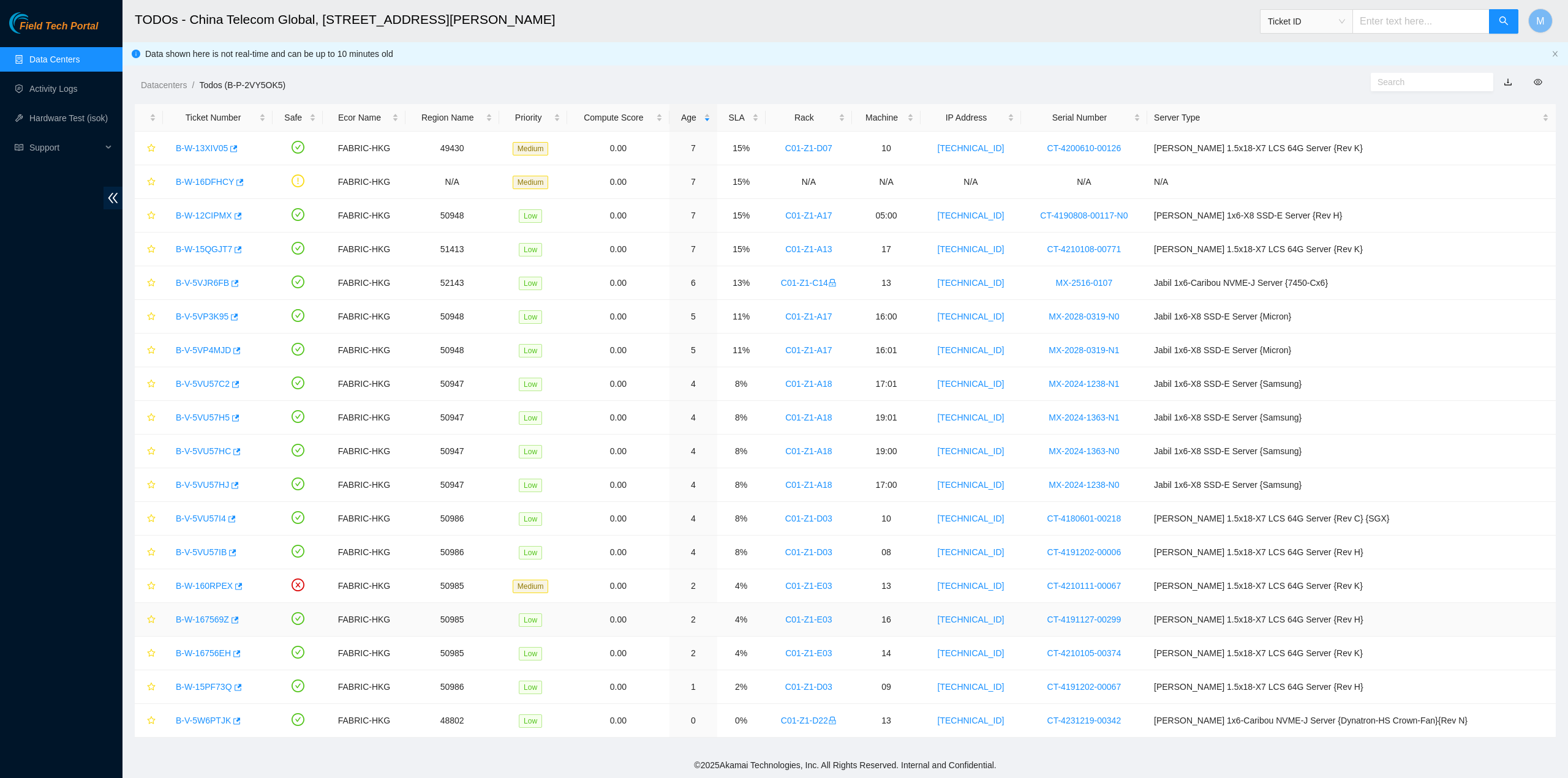
click at [213, 614] on link "B-W-167569Z" at bounding box center [202, 619] width 53 height 10
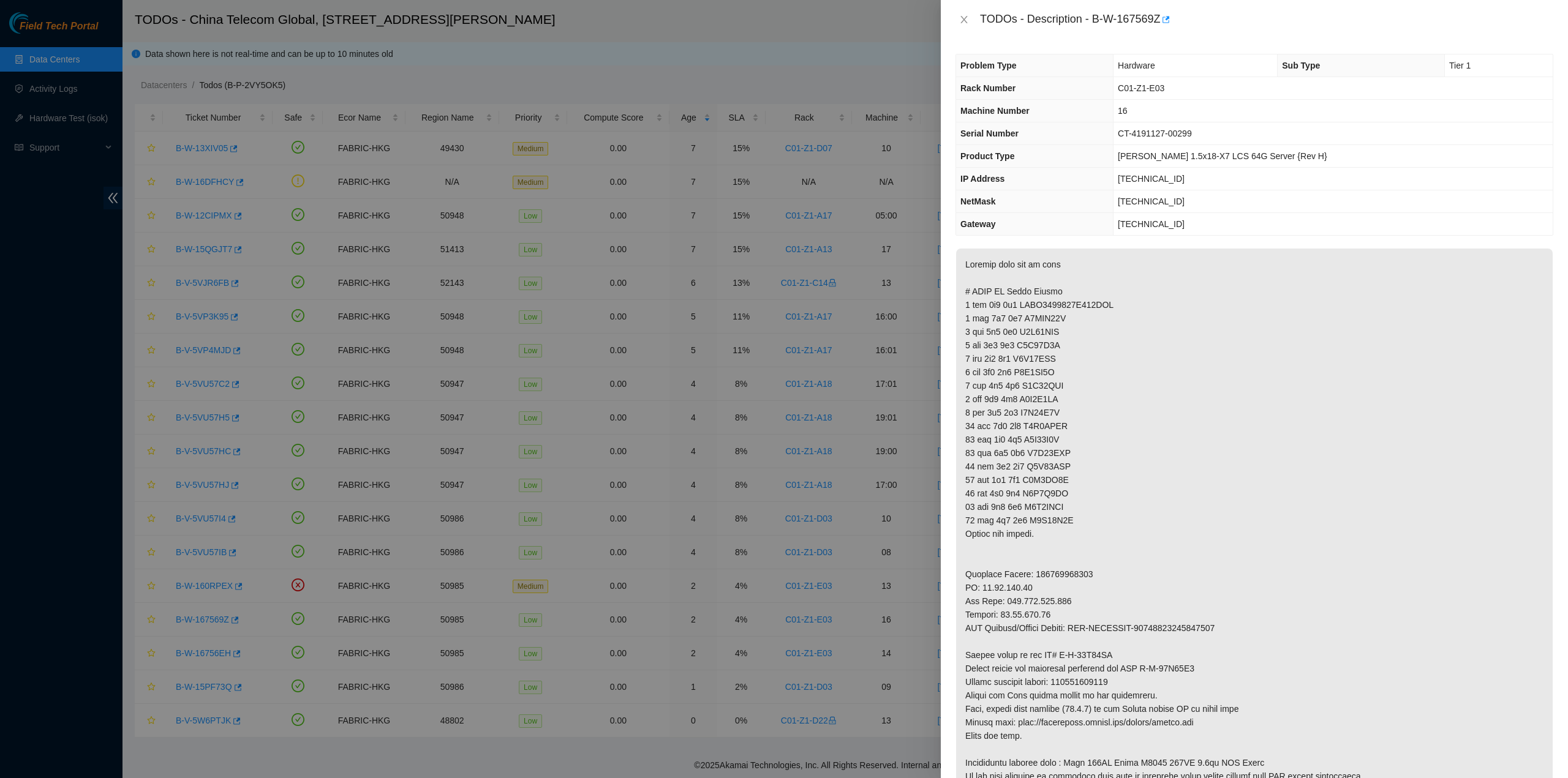
drag, startPoint x: 1146, startPoint y: 437, endPoint x: 1143, endPoint y: 429, distance: 8.5
click at [1148, 431] on p at bounding box center [1254, 520] width 596 height 544
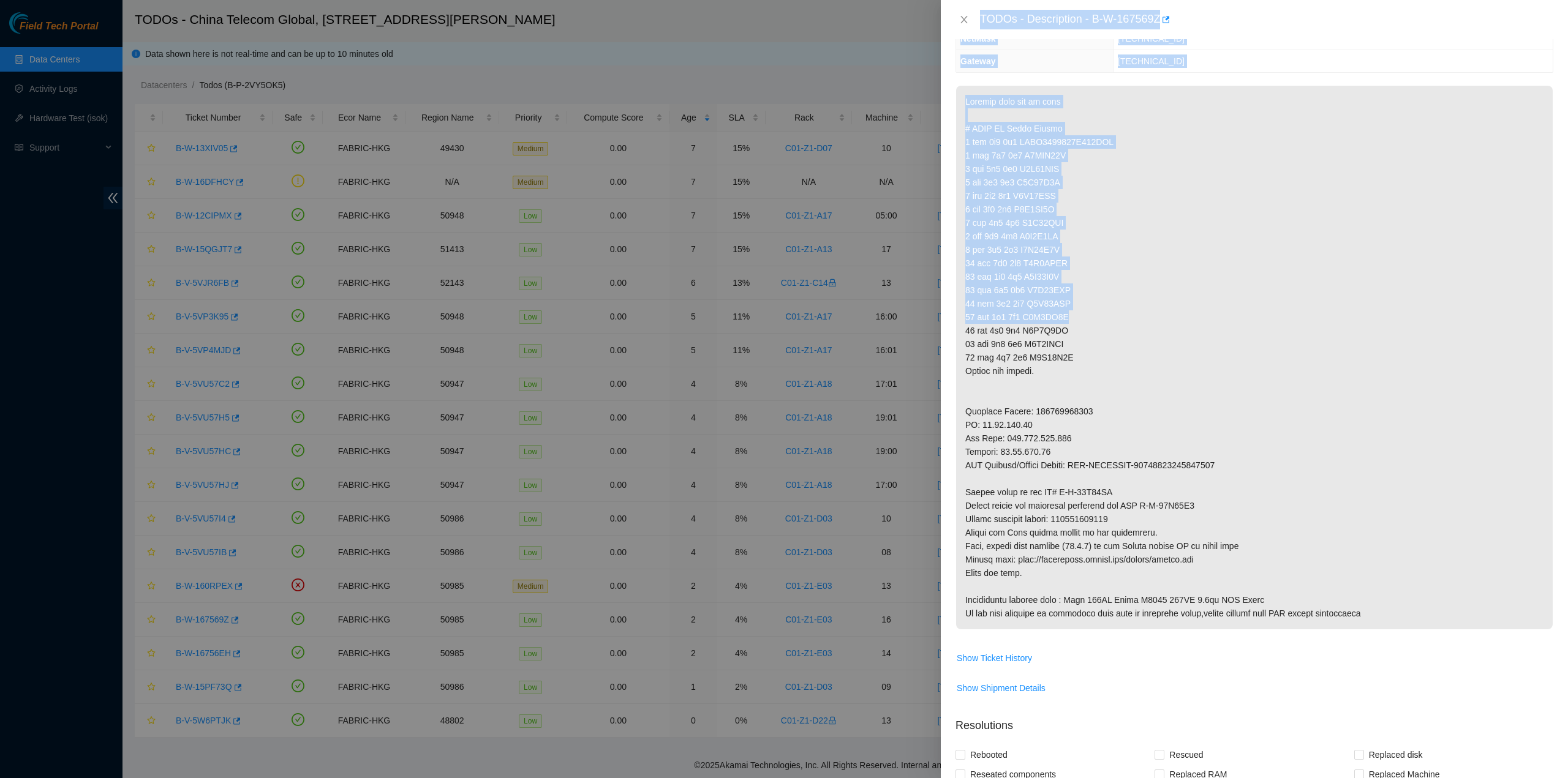
scroll to position [184, 0]
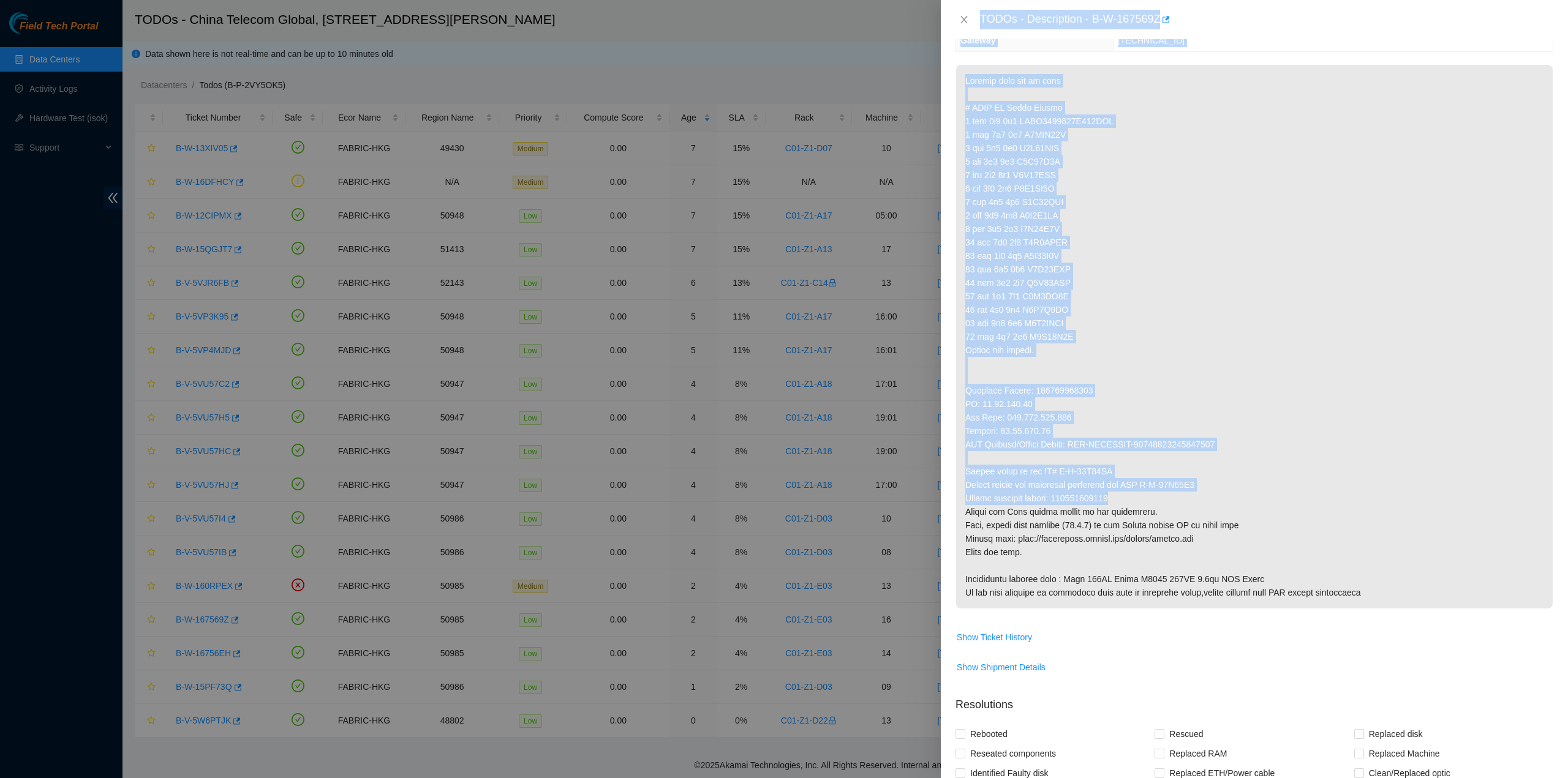
drag, startPoint x: 981, startPoint y: 17, endPoint x: 1180, endPoint y: 498, distance: 520.5
click at [1180, 498] on div "TODOs - Description - B-W-167569Z Problem Type Hardware Sub Type Tier 1 Rack Nu…" at bounding box center [1254, 389] width 627 height 778
click at [963, 17] on icon "close" at bounding box center [964, 19] width 10 height 10
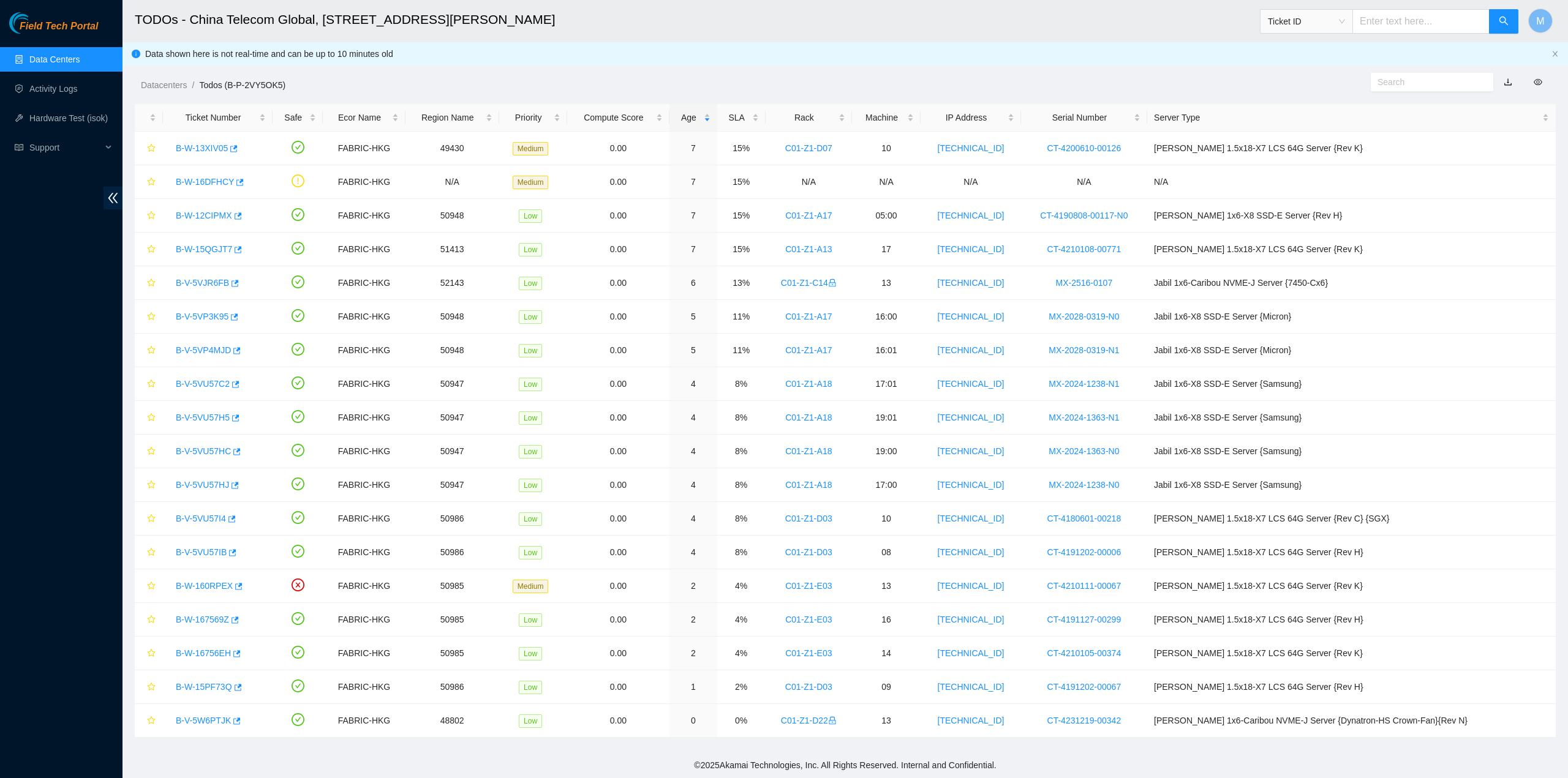
scroll to position [0, 0]
click at [199, 649] on link "B-W-16756EH" at bounding box center [203, 653] width 55 height 10
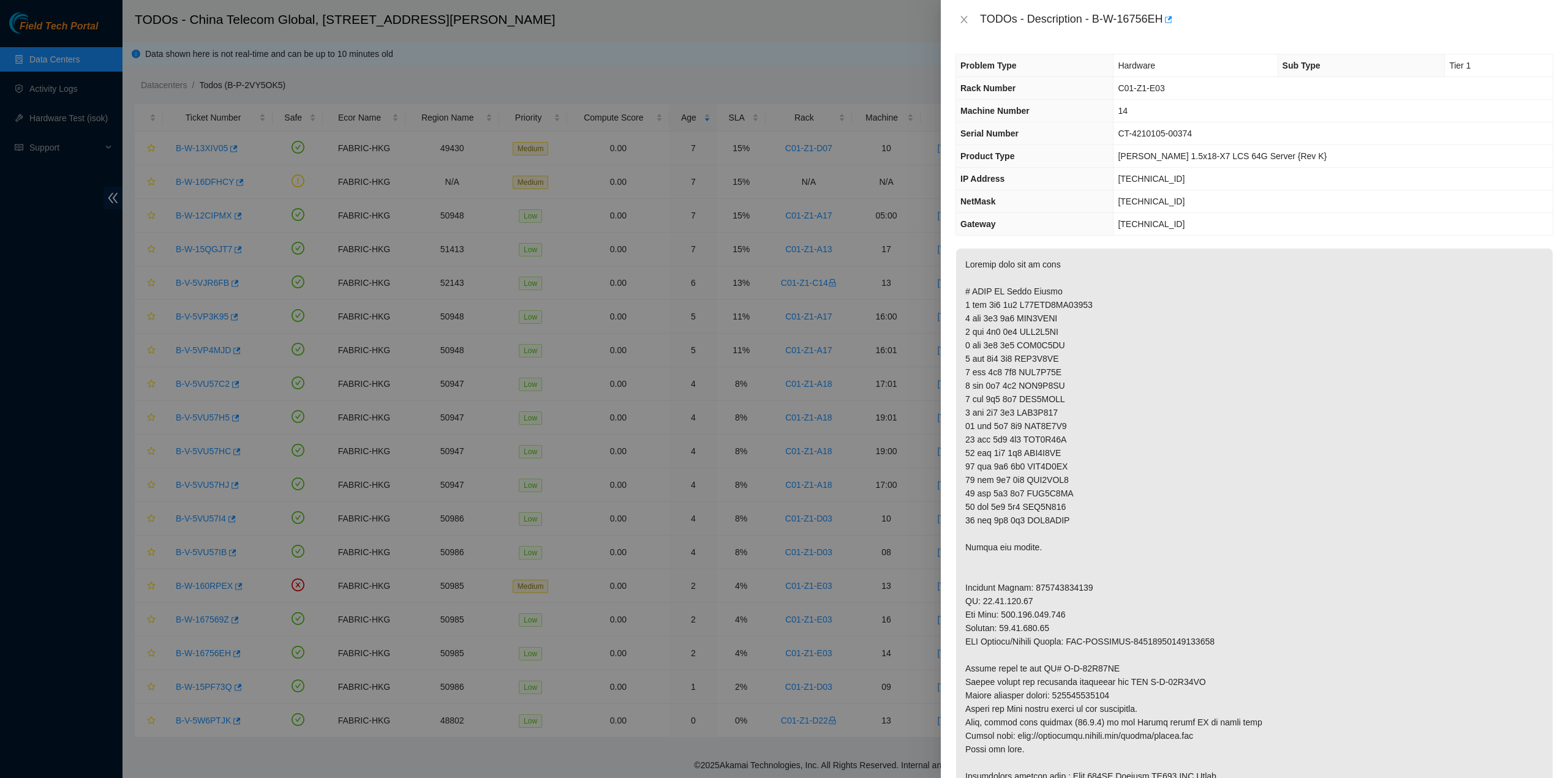
click at [1010, 343] on p at bounding box center [1254, 526] width 596 height 557
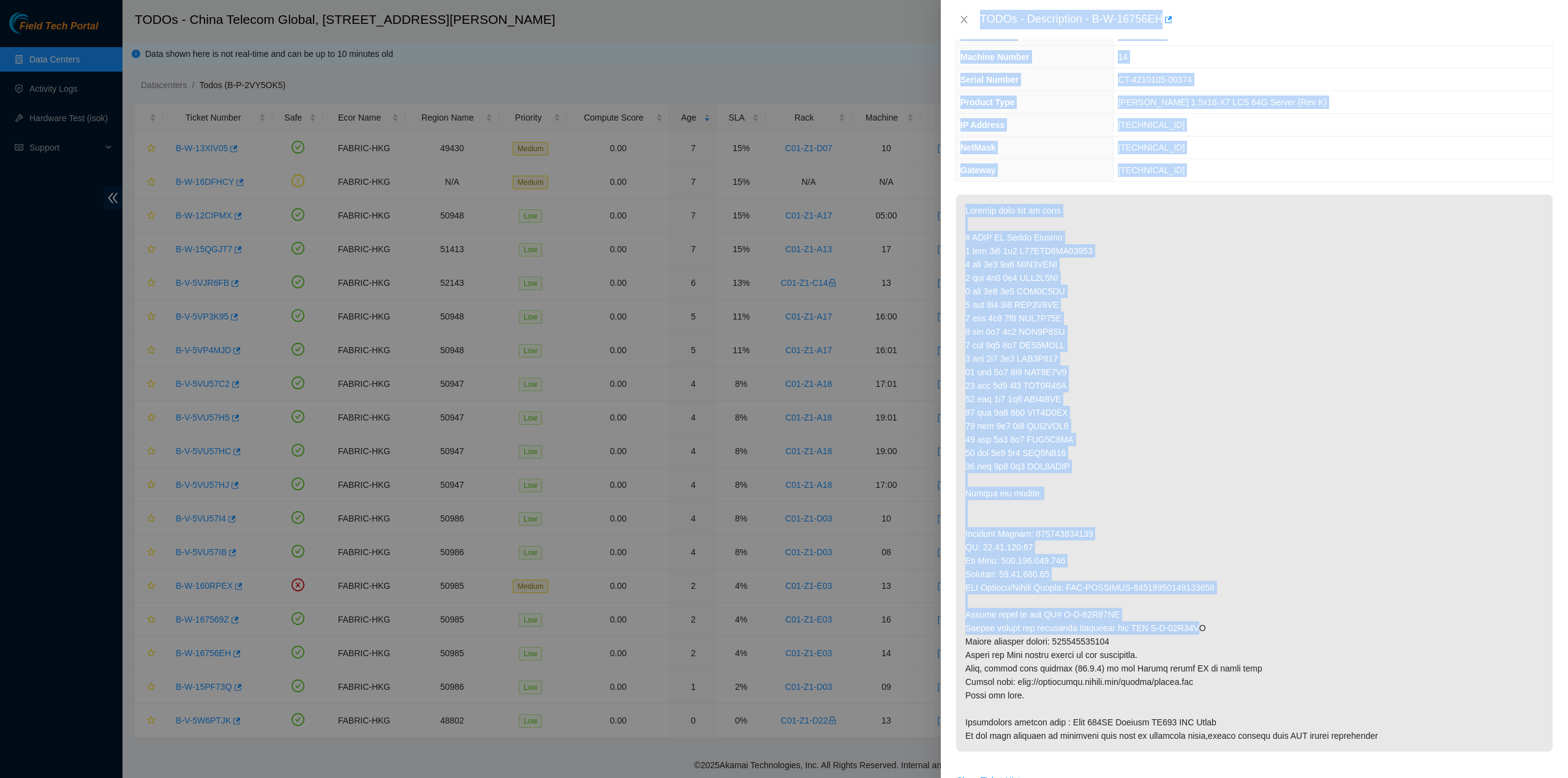
scroll to position [61, 0]
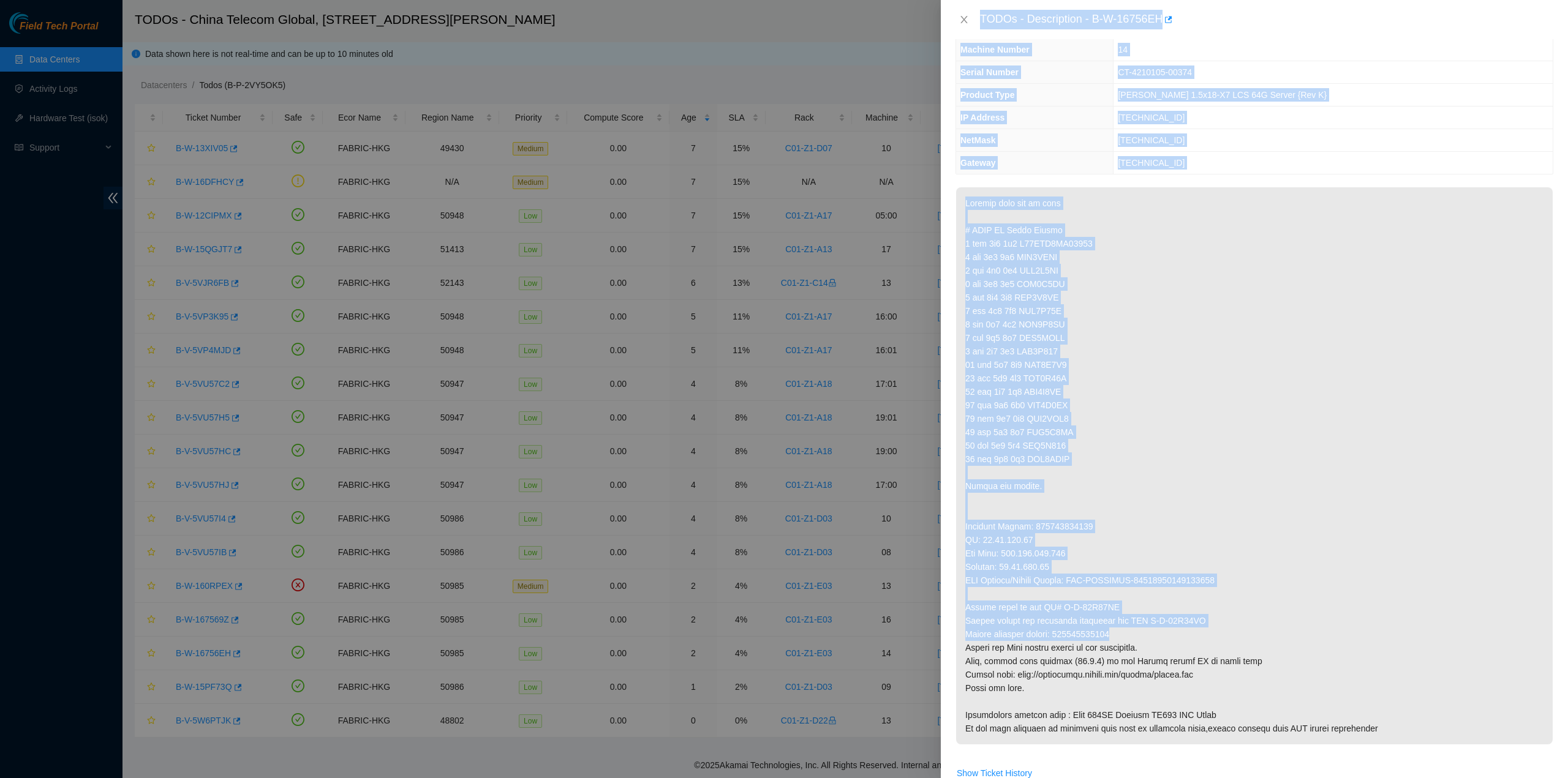
drag, startPoint x: 980, startPoint y: 16, endPoint x: 1159, endPoint y: 629, distance: 638.6
click at [1163, 627] on div "TODOs - Description - B-W-16756EH Problem Type Hardware Sub Type Tier 1 Rack Nu…" at bounding box center [1254, 389] width 627 height 778
click at [962, 19] on icon "close" at bounding box center [964, 19] width 10 height 10
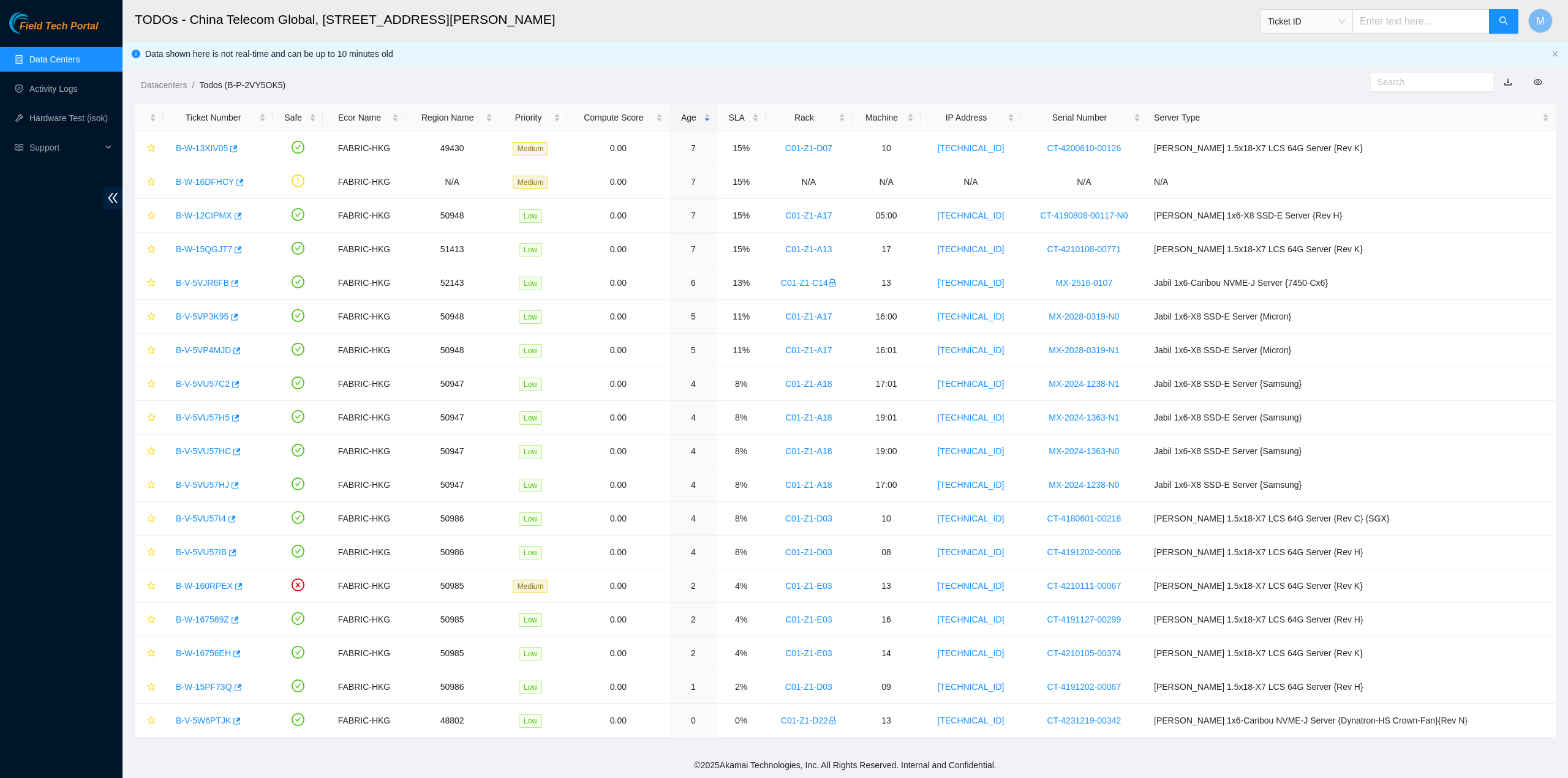
scroll to position [0, 0]
click at [212, 682] on link "B-W-15PF73Q" at bounding box center [204, 687] width 56 height 10
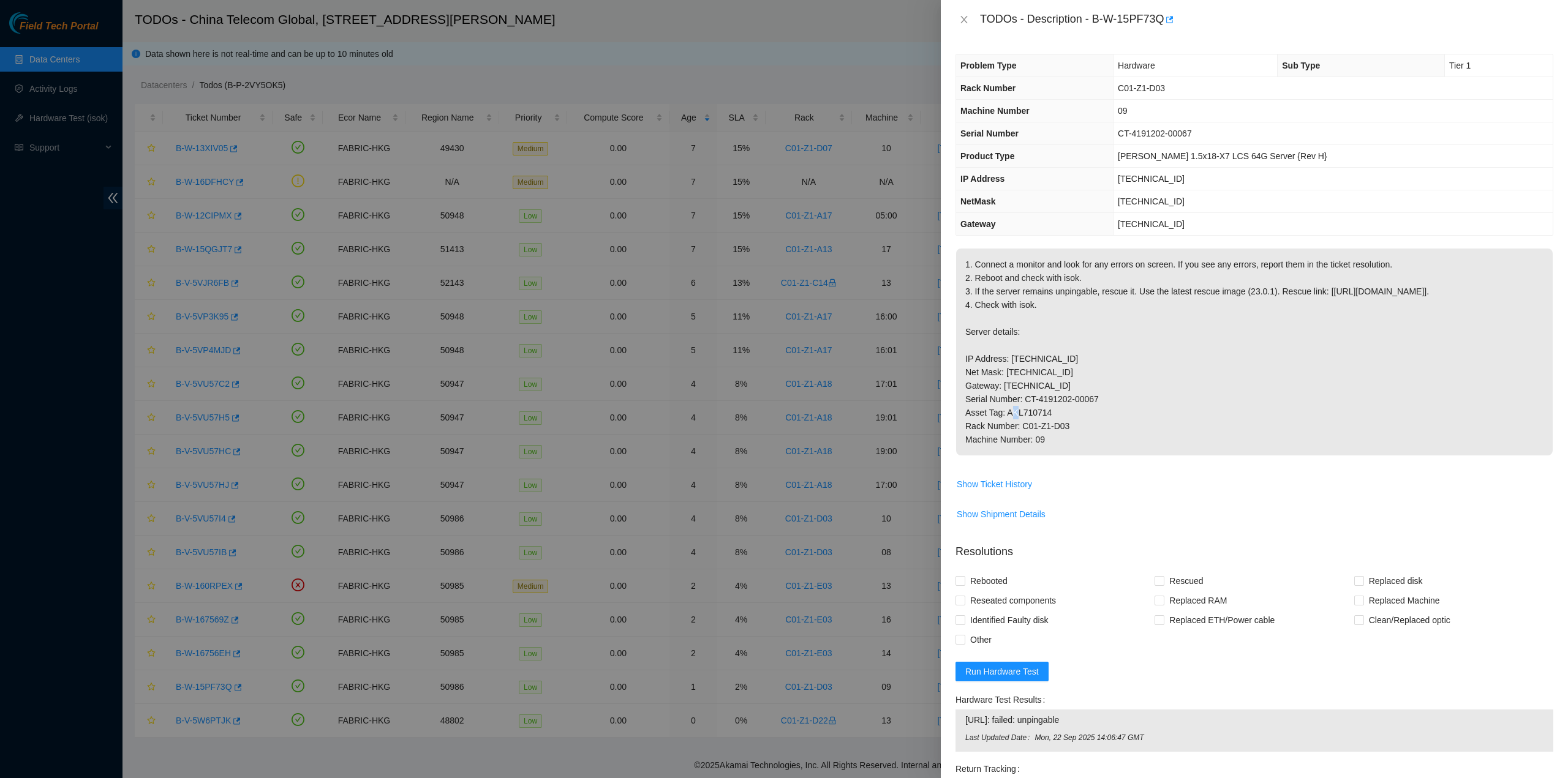
drag, startPoint x: 1046, startPoint y: 417, endPoint x: 1053, endPoint y: 415, distance: 7.3
click at [1054, 416] on p "1. Connect a monitor and look for any errors on screen. If you see any errors, …" at bounding box center [1254, 352] width 596 height 207
drag, startPoint x: 981, startPoint y: 17, endPoint x: 1054, endPoint y: 457, distance: 446.0
click at [1054, 457] on div "TODOs - Description - B-W-15PF73Q Problem Type Hardware Sub Type Tier 1 Rack Nu…" at bounding box center [1254, 389] width 627 height 778
click at [963, 13] on div "TODOs - Description - B-W-15PF73Q" at bounding box center [1254, 19] width 598 height 19
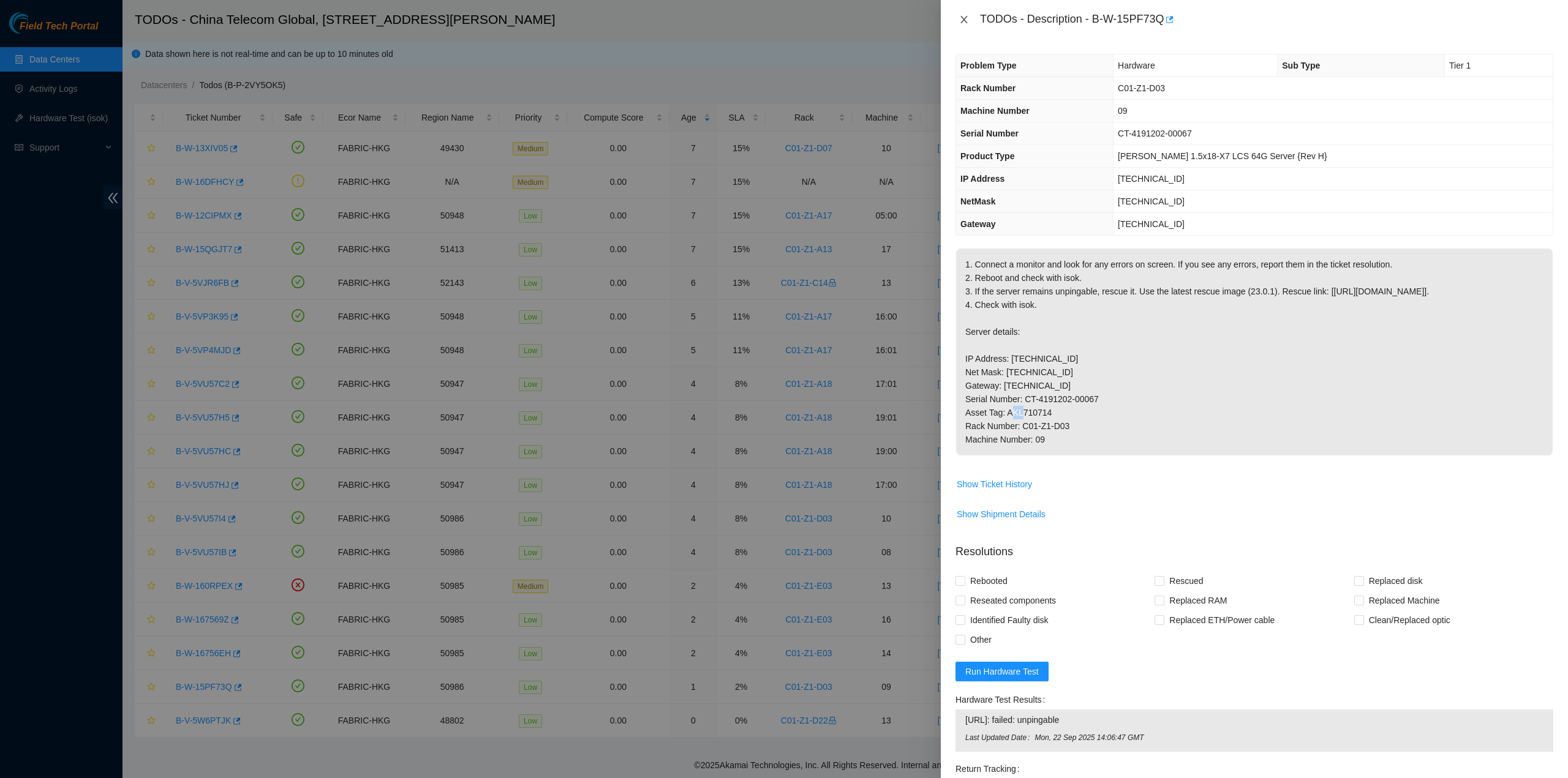
click at [961, 18] on icon "close" at bounding box center [964, 19] width 10 height 10
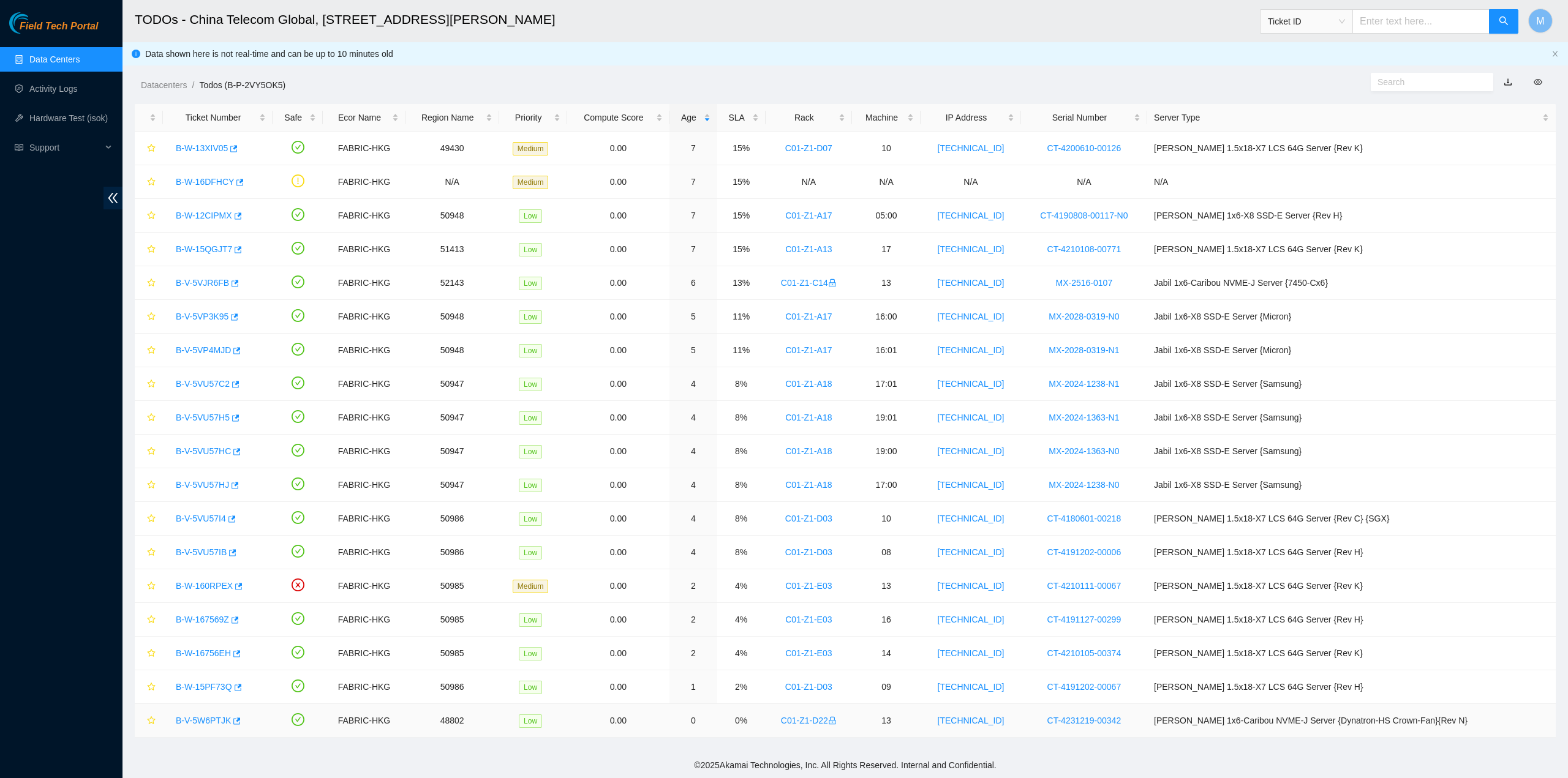
click at [202, 716] on link "B-V-5W6PTJK" at bounding box center [203, 720] width 55 height 10
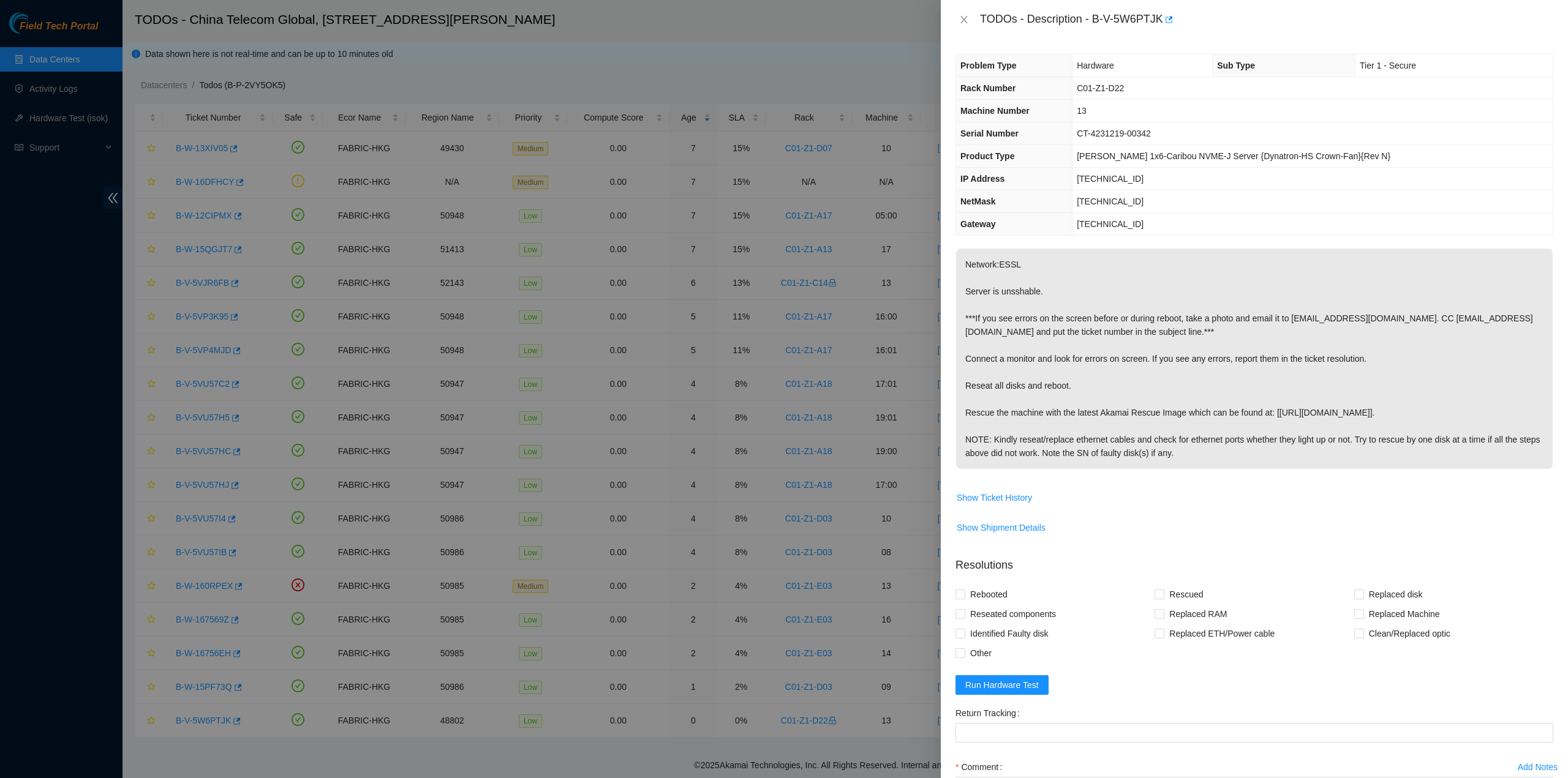
drag, startPoint x: 1049, startPoint y: 389, endPoint x: 1024, endPoint y: 374, distance: 29.2
click at [1049, 388] on p "Network:ESSL Server is unsshable. ***If you see errors on the screen before or …" at bounding box center [1254, 358] width 596 height 221
drag, startPoint x: 981, startPoint y: 19, endPoint x: 1253, endPoint y: 475, distance: 531.0
click at [1258, 468] on div "TODOs - Description - B-V-5W6PTJK Problem Type Hardware Sub Type Tier 1 - Secur…" at bounding box center [1254, 389] width 627 height 778
click at [958, 20] on button "Close" at bounding box center [964, 20] width 17 height 12
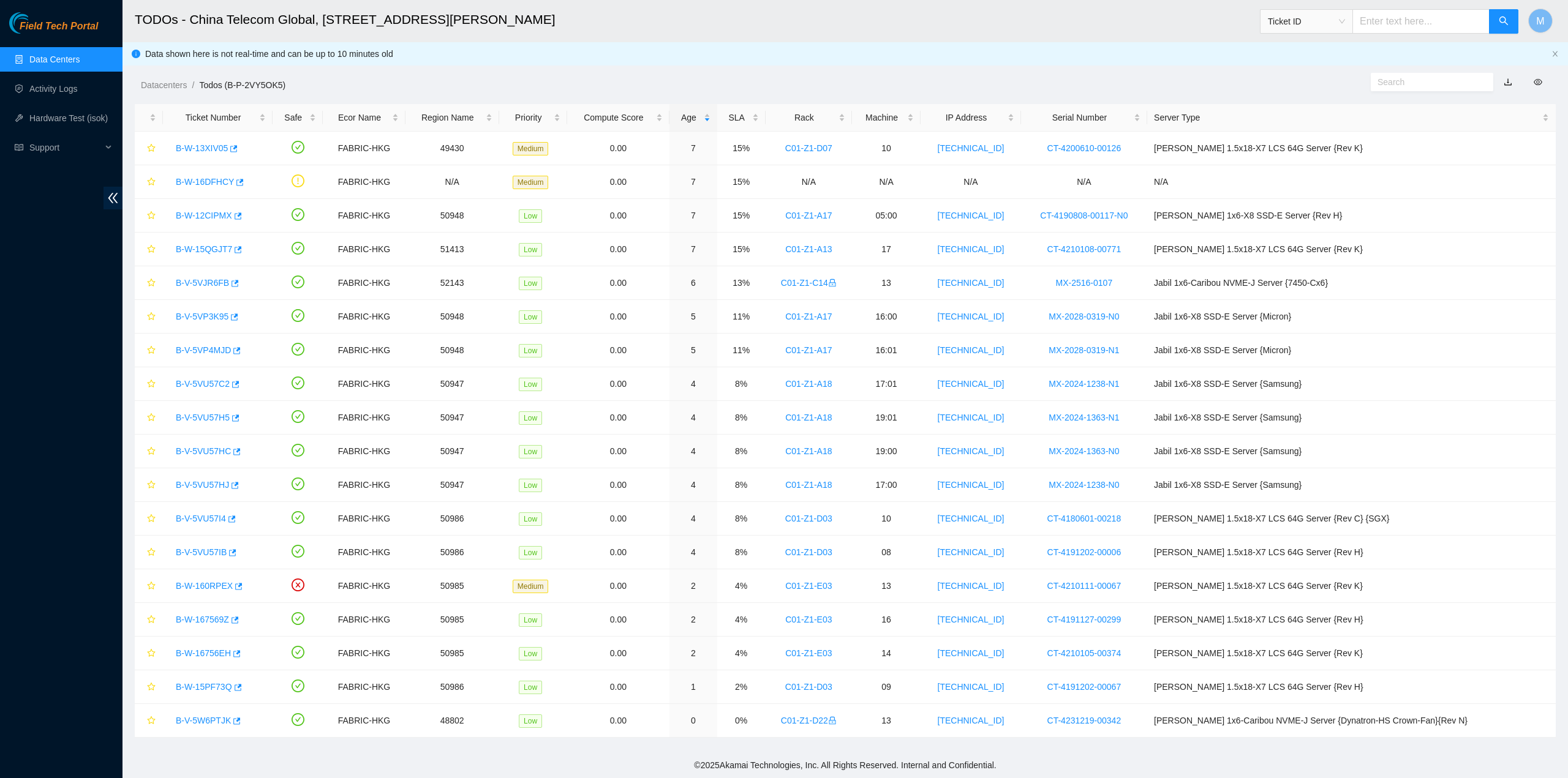
click at [80, 64] on link "Data Centers" at bounding box center [54, 59] width 50 height 10
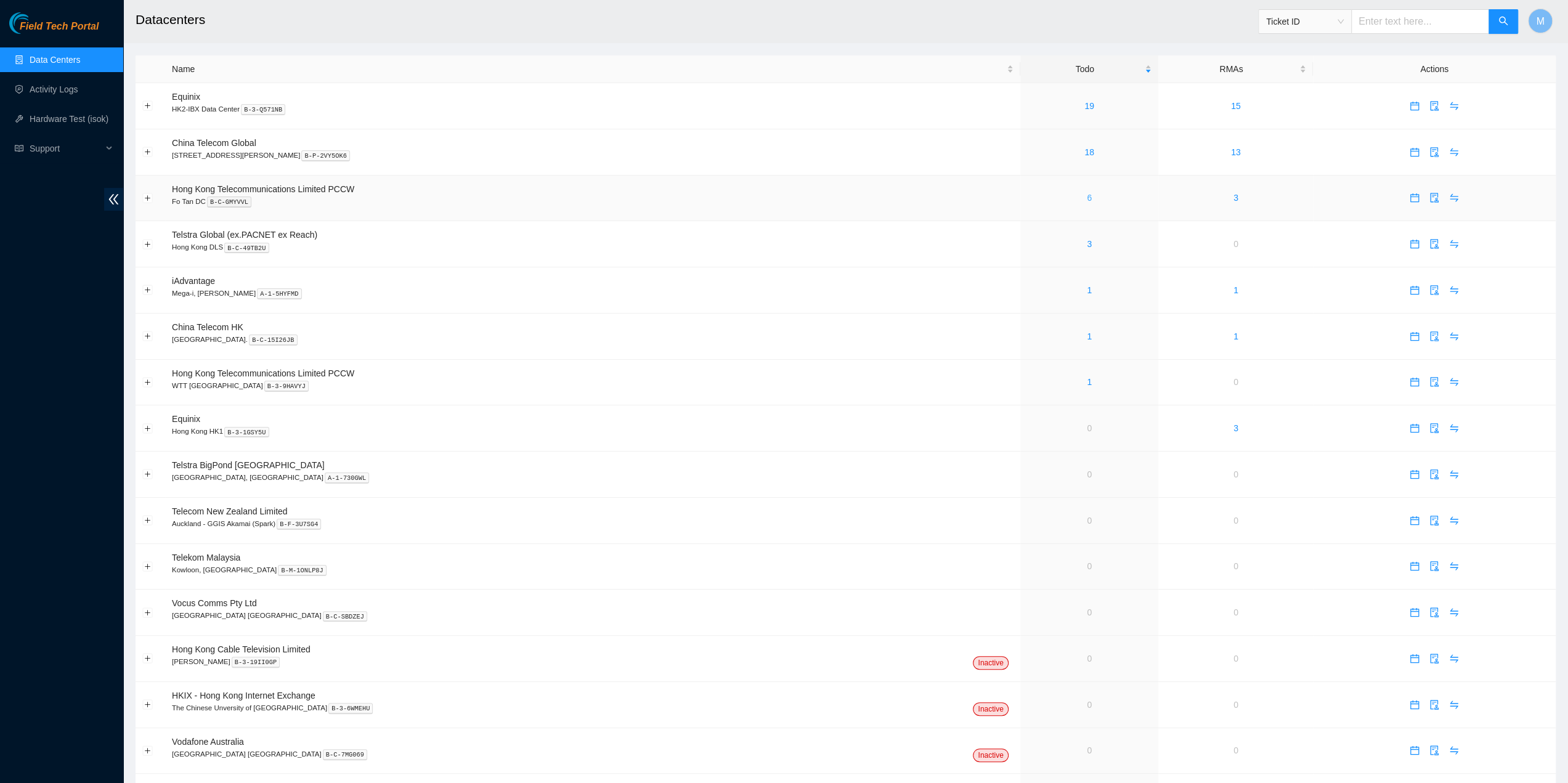
click at [1087, 199] on link "6" at bounding box center [1090, 197] width 5 height 10
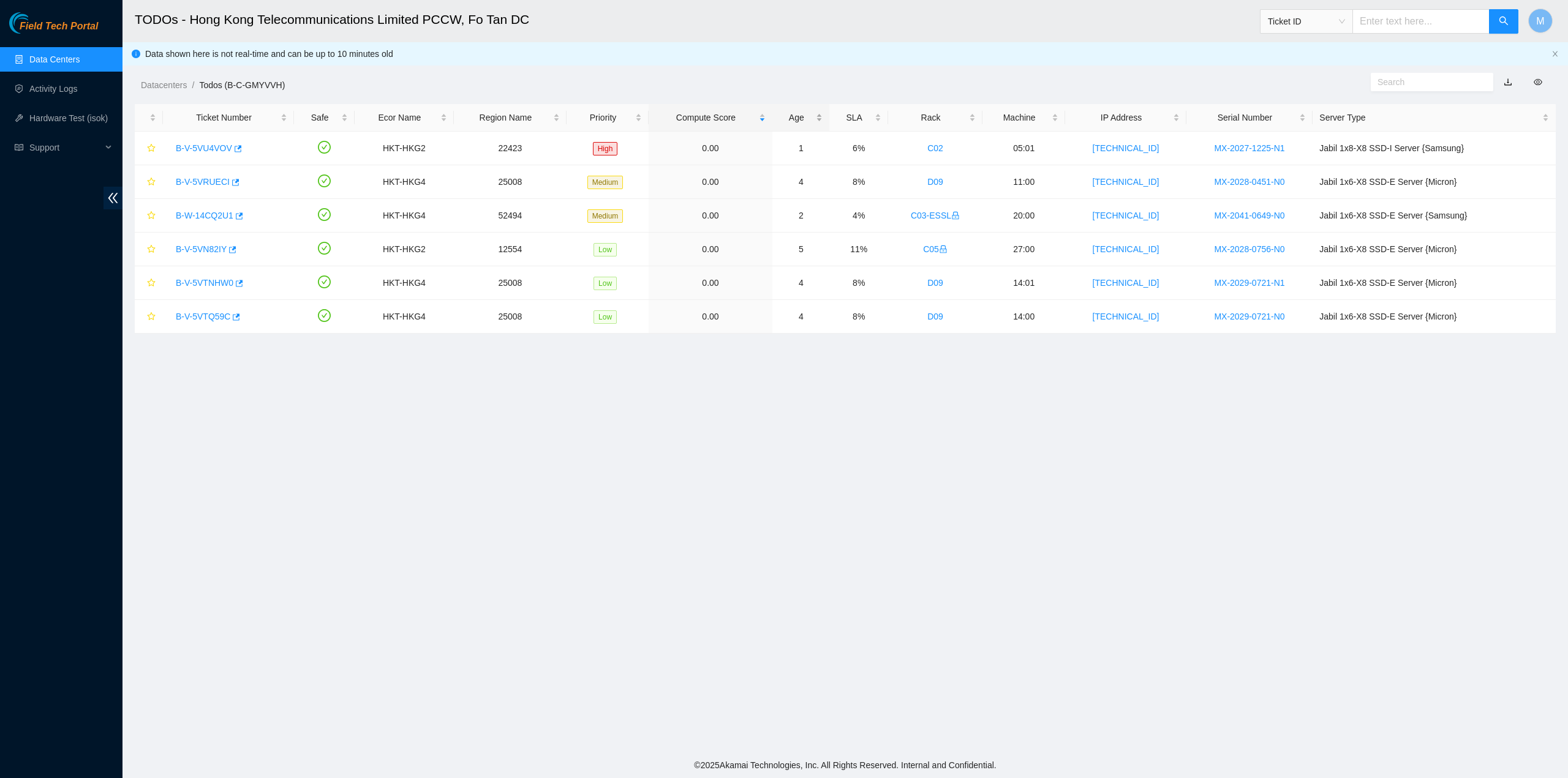
click at [805, 118] on div "Age" at bounding box center [800, 117] width 43 height 14
click at [198, 147] on link "B-V-5VN82IY" at bounding box center [201, 148] width 51 height 10
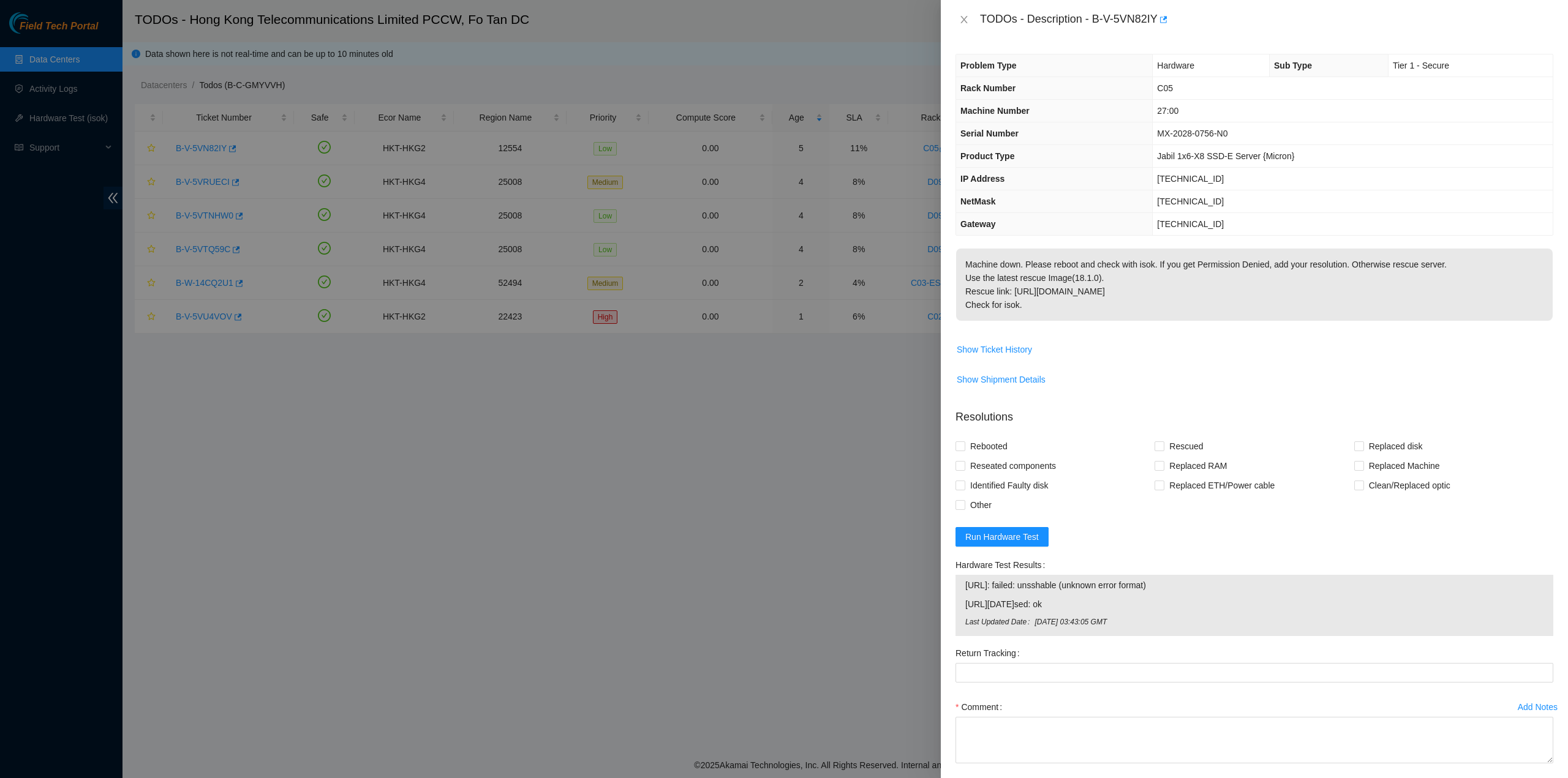
click at [1043, 299] on p "Machine down. Please reboot and check with isok. If you get Permission Denied, …" at bounding box center [1254, 285] width 596 height 72
click at [1298, 142] on td "MX-2028-0756-N0" at bounding box center [1353, 133] width 400 height 23
drag, startPoint x: 981, startPoint y: 16, endPoint x: 1097, endPoint y: 302, distance: 308.6
click at [1104, 305] on div "TODOs - Description - B-V-5VN82IY Problem Type Hardware Sub Type Tier 1 - Secur…" at bounding box center [1254, 389] width 627 height 778
click at [959, 21] on icon "close" at bounding box center [964, 19] width 10 height 10
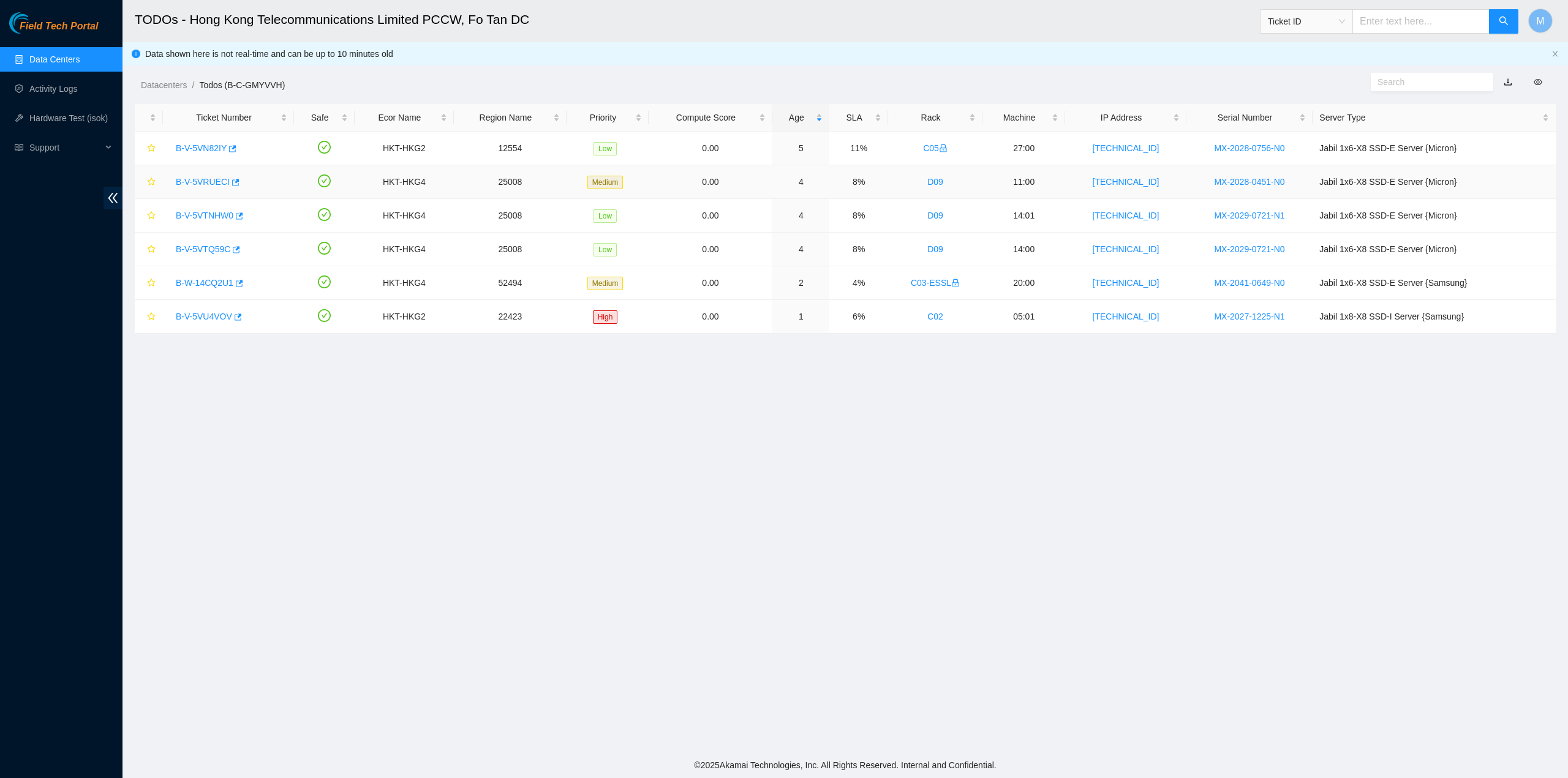
click at [208, 184] on link "B-V-5VRUECI" at bounding box center [202, 182] width 54 height 10
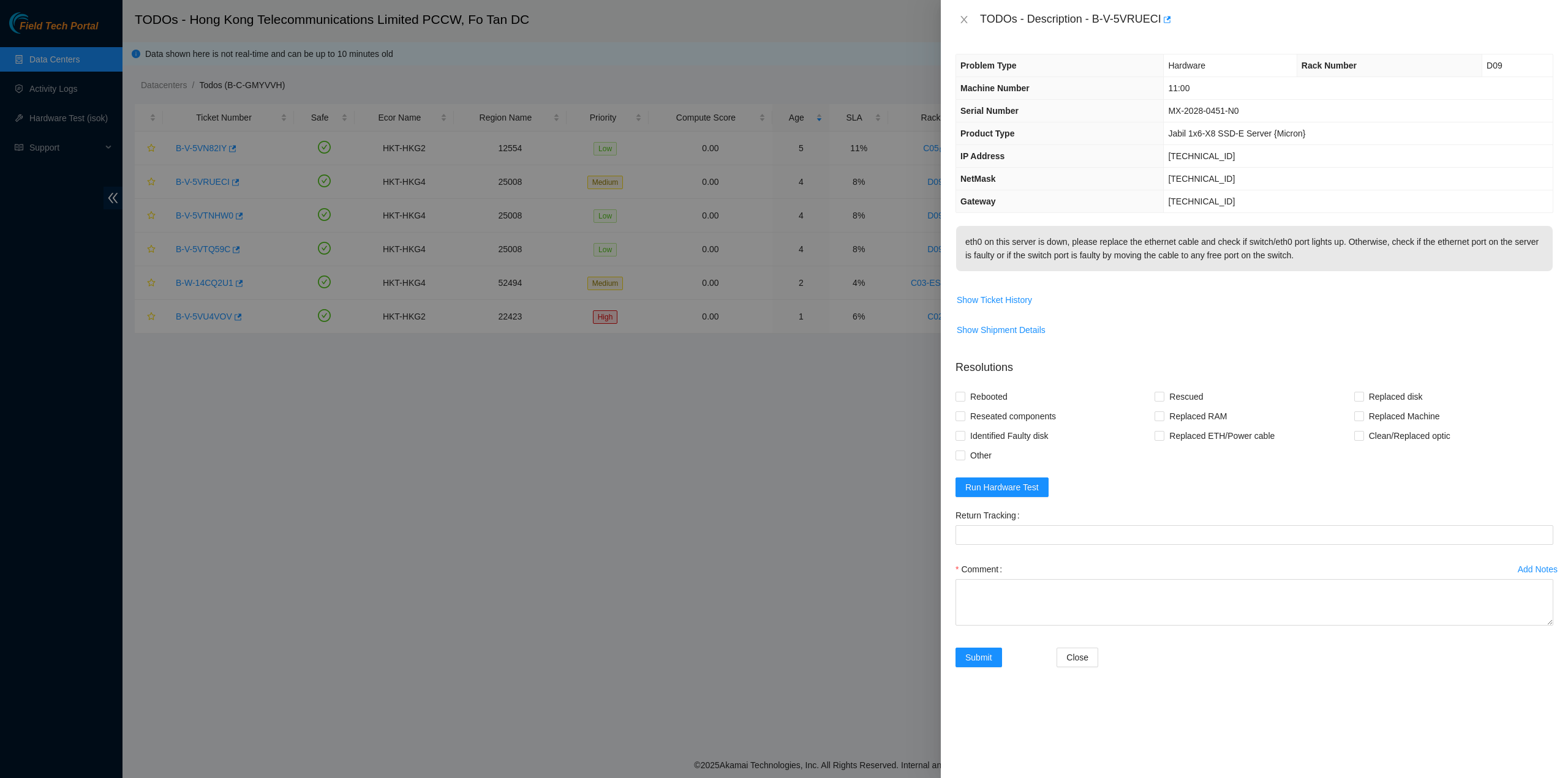
click at [1063, 280] on span "eth0 on this server is down, please replace the ethernet cable and check if swi…" at bounding box center [1254, 252] width 596 height 54
drag, startPoint x: 1303, startPoint y: 261, endPoint x: 977, endPoint y: 28, distance: 400.7
click at [977, 28] on div "TODOs - Description - B-V-5VRUECI Problem Type Hardware Rack Number D09 Machine…" at bounding box center [1254, 389] width 627 height 778
click at [959, 19] on icon "close" at bounding box center [964, 19] width 10 height 10
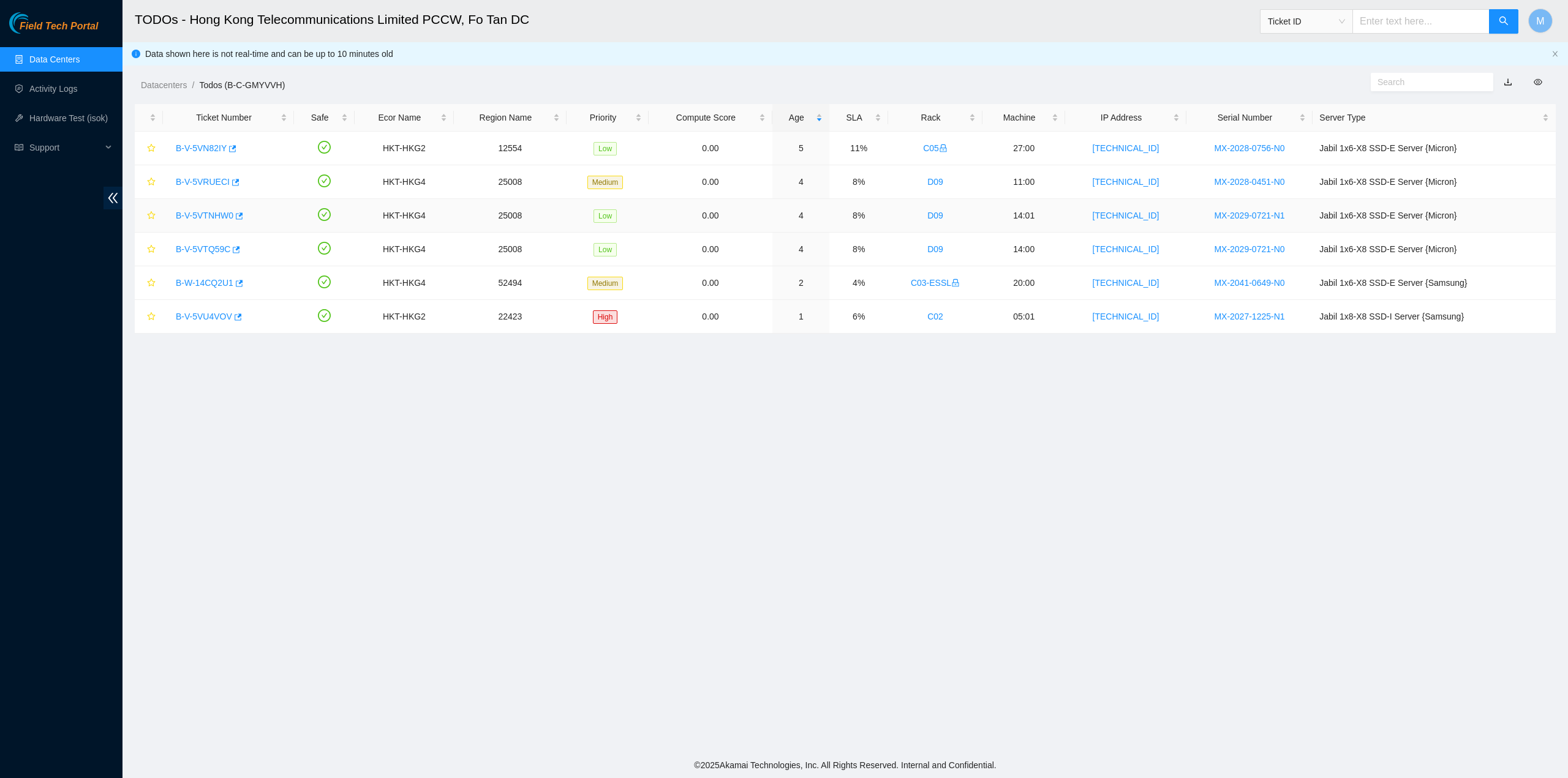
click at [187, 213] on link "B-V-5VTNHW0" at bounding box center [204, 215] width 58 height 10
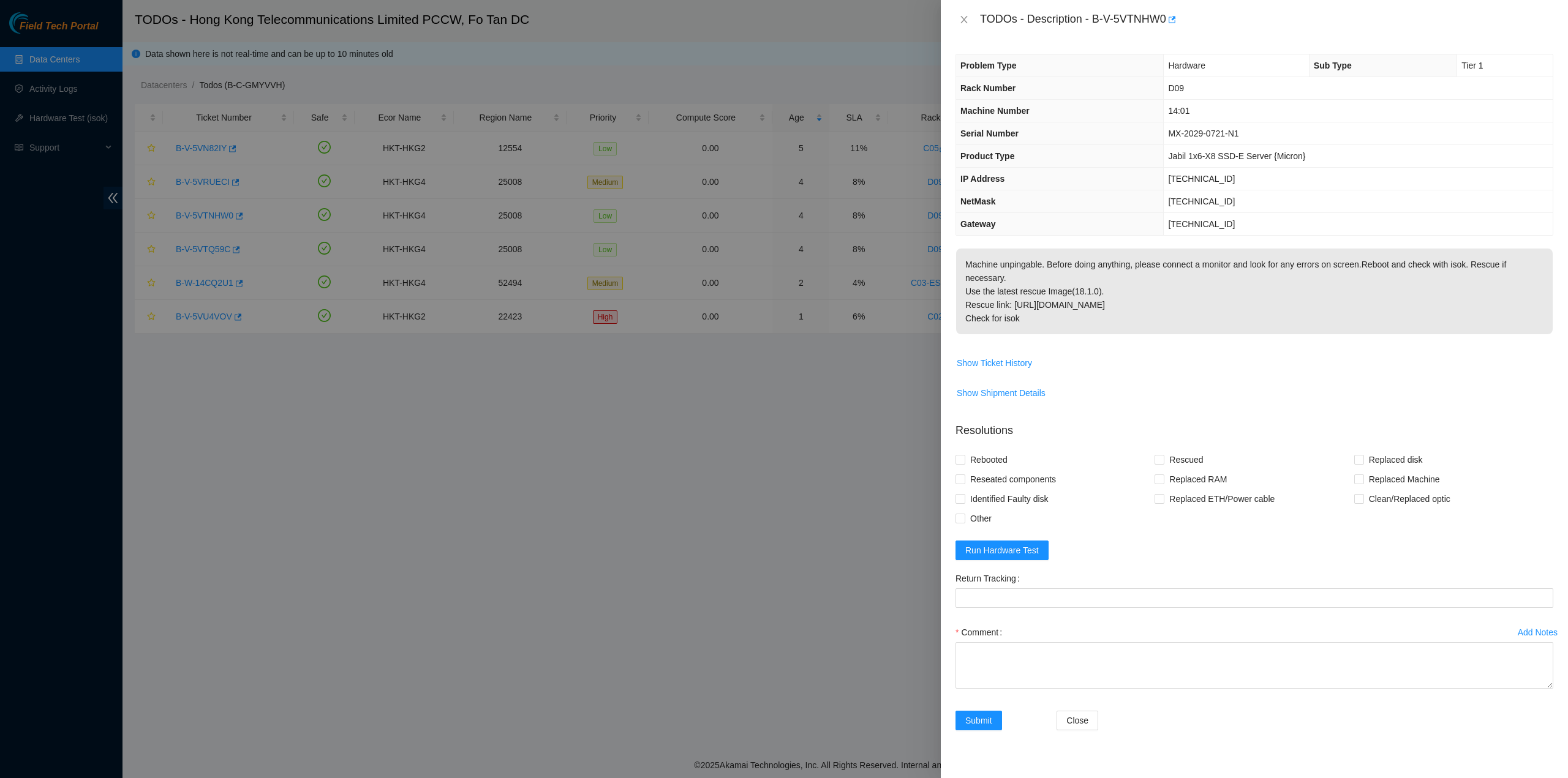
click at [1096, 292] on p "Machine unpingable. Before doing anything, please connect a monitor and look fo…" at bounding box center [1254, 291] width 596 height 86
drag, startPoint x: 1038, startPoint y: 303, endPoint x: 969, endPoint y: 30, distance: 281.6
click at [969, 30] on div "TODOs - Description - B-V-5VTNHW0 Problem Type Hardware Sub Type Tier 1 Rack Nu…" at bounding box center [1254, 389] width 627 height 778
click at [962, 16] on icon "close" at bounding box center [964, 19] width 10 height 10
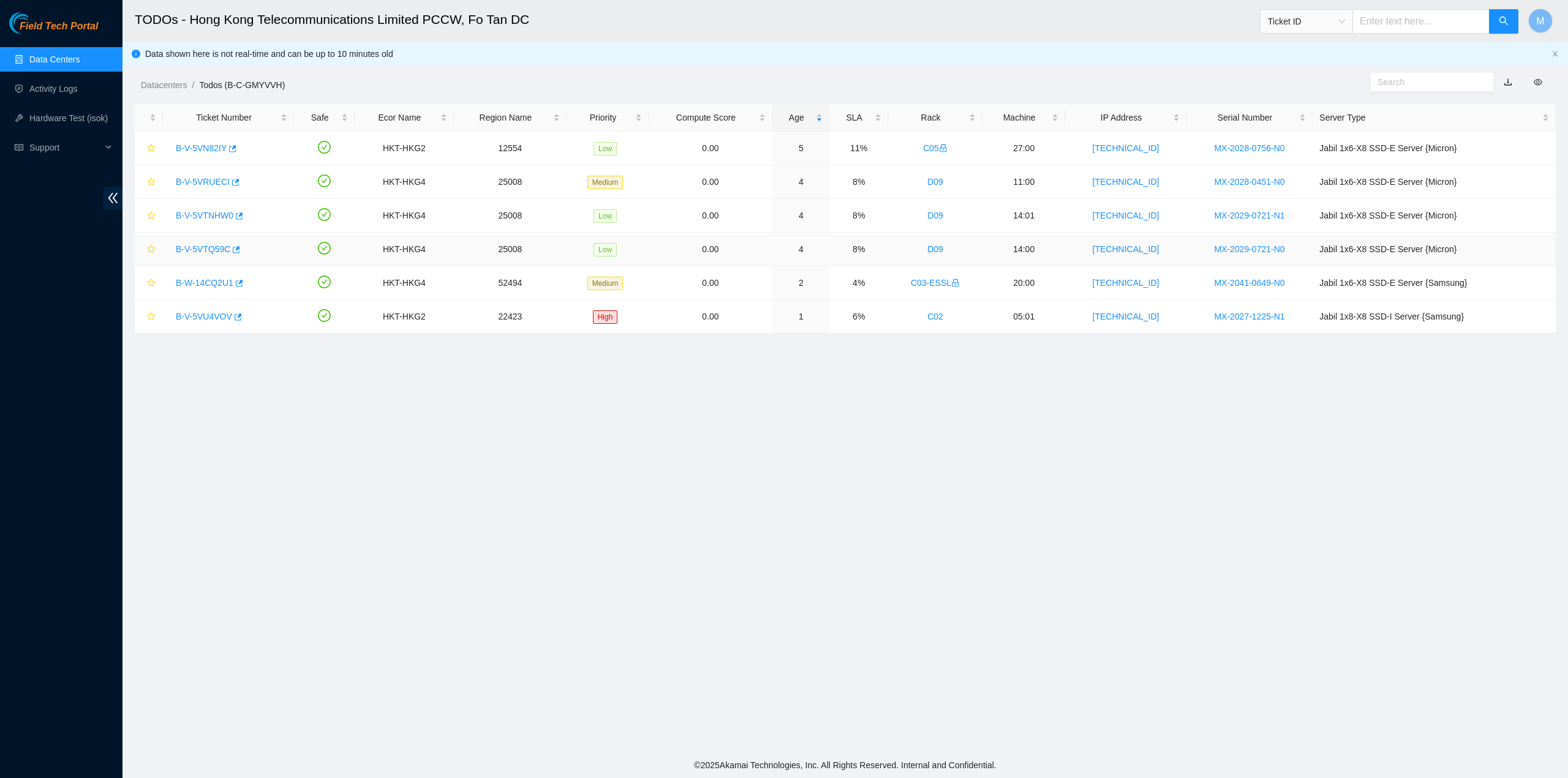
click at [211, 246] on link "B-V-5VTQ59C" at bounding box center [203, 249] width 54 height 10
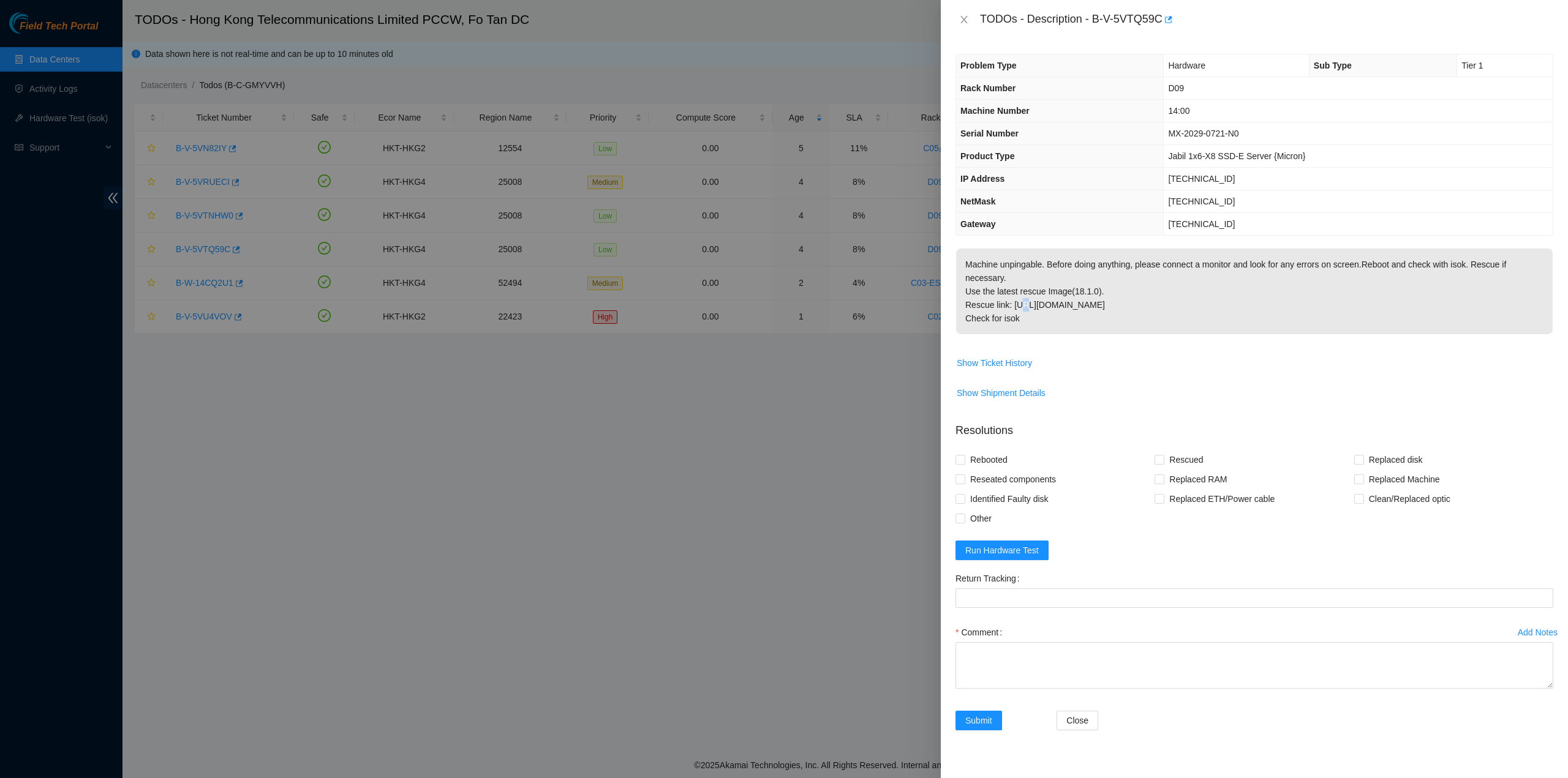
drag, startPoint x: 1021, startPoint y: 292, endPoint x: 1035, endPoint y: 310, distance: 22.8
click at [1020, 292] on p "Machine unpingable. Before doing anything, please connect a monitor and look fo…" at bounding box center [1254, 291] width 596 height 86
drag, startPoint x: 1035, startPoint y: 310, endPoint x: 980, endPoint y: 28, distance: 287.3
click at [980, 28] on div "TODOs - Description - B-V-5VTQ59C Problem Type Hardware Sub Type Tier 1 Rack Nu…" at bounding box center [1254, 389] width 627 height 778
click at [959, 19] on icon "close" at bounding box center [964, 19] width 10 height 10
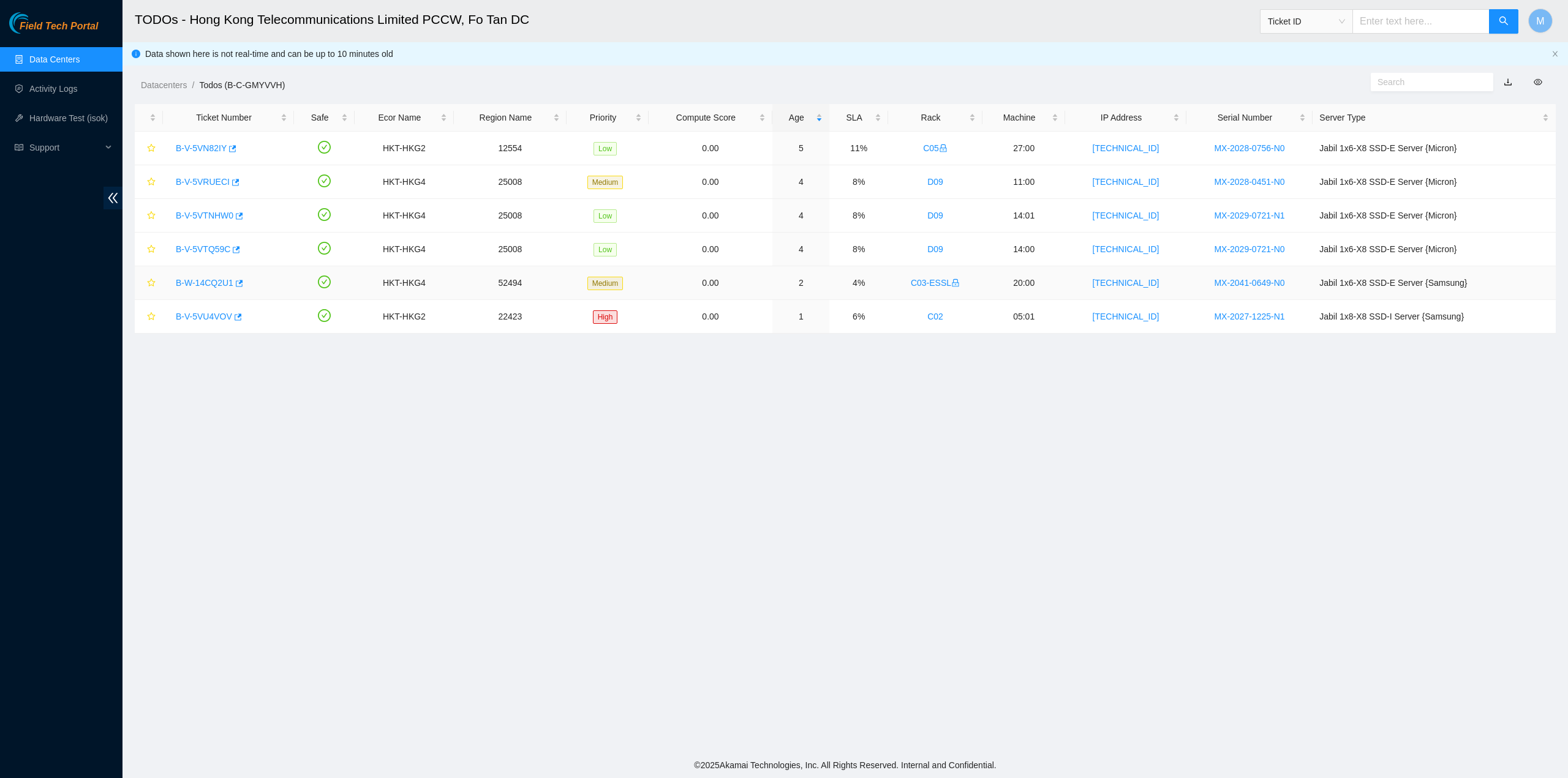
click at [191, 283] on link "B-W-14CQ2U1" at bounding box center [204, 283] width 58 height 10
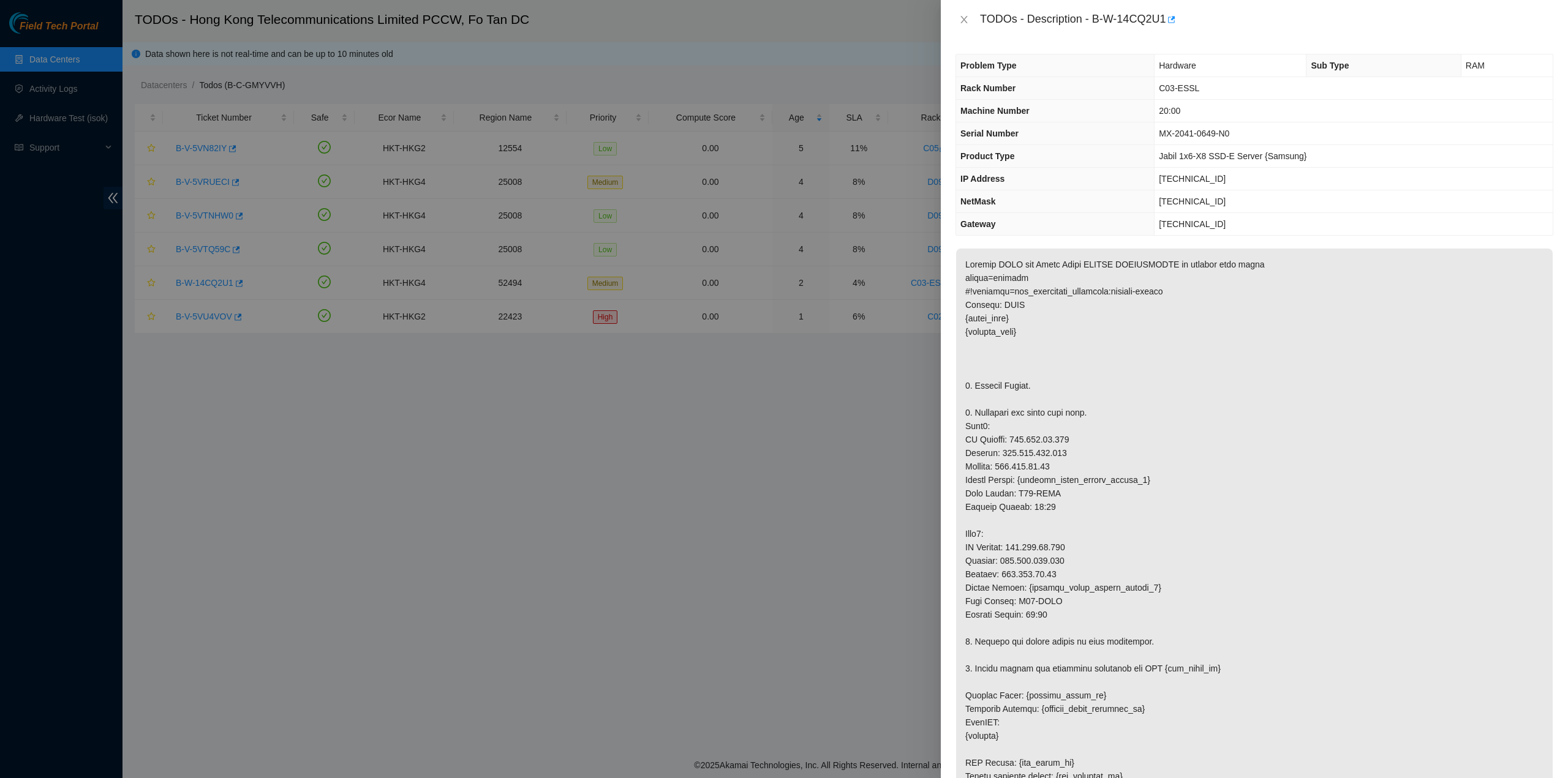
drag, startPoint x: 988, startPoint y: 356, endPoint x: 986, endPoint y: 169, distance: 187.0
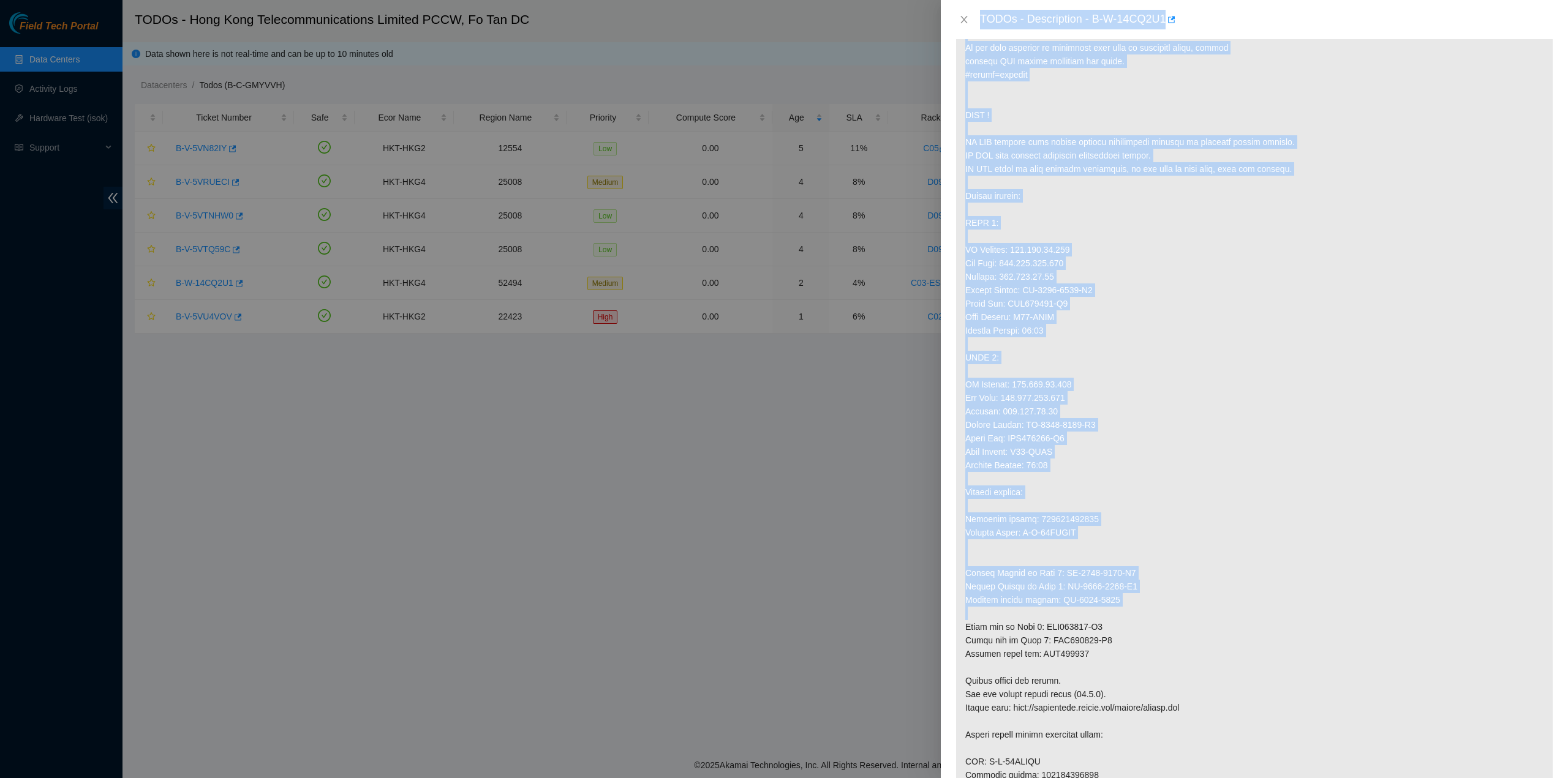
scroll to position [857, 0]
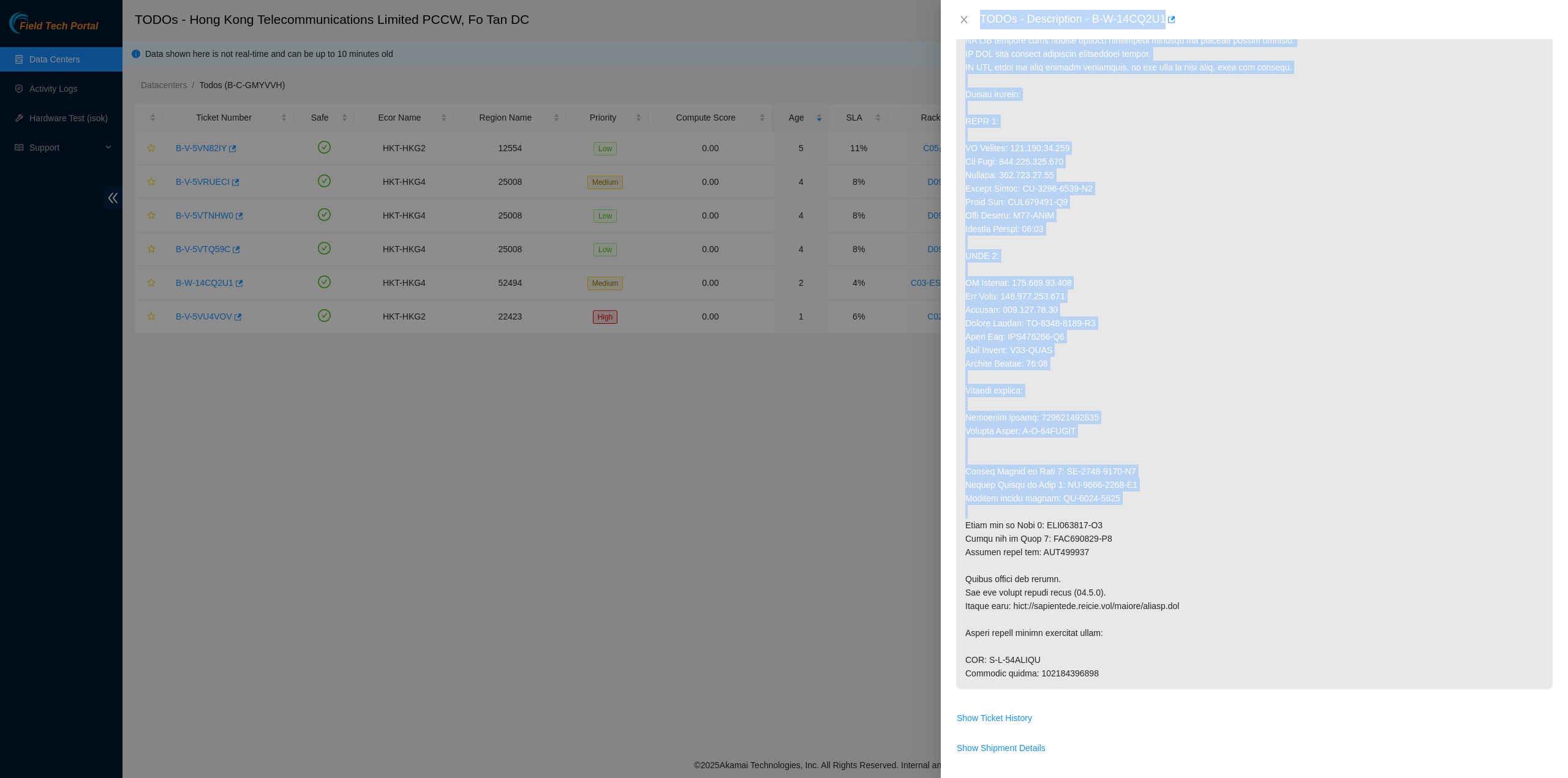
drag, startPoint x: 982, startPoint y: 17, endPoint x: 1075, endPoint y: 682, distance: 671.5
click at [1083, 684] on div "TODOs - Description - B-W-14CQ2U1 Problem Type Hardware Sub Type RAM Rack Numbe…" at bounding box center [1254, 389] width 627 height 778
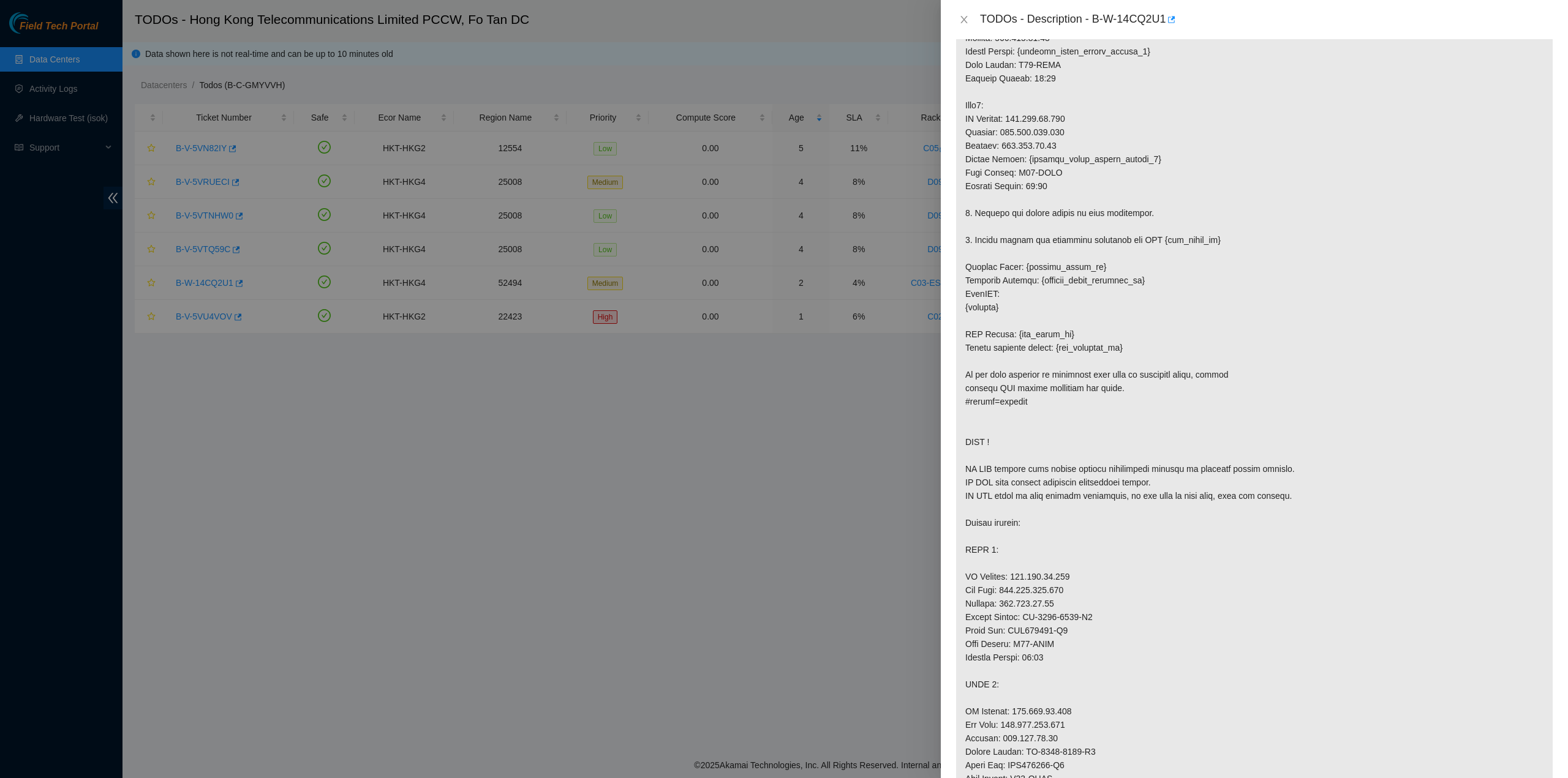
click at [1063, 374] on p at bounding box center [1254, 469] width 596 height 1298
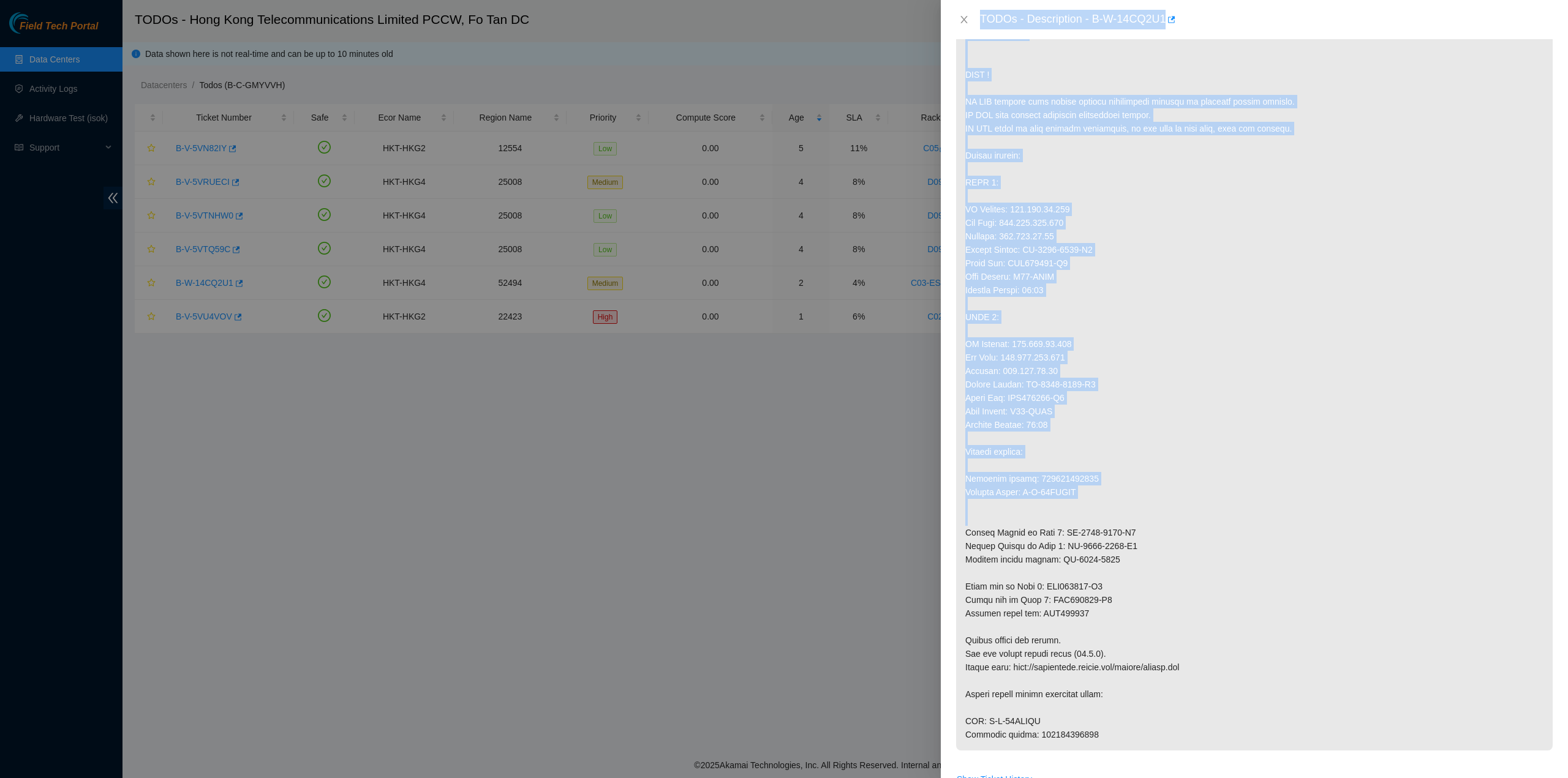
scroll to position [980, 0]
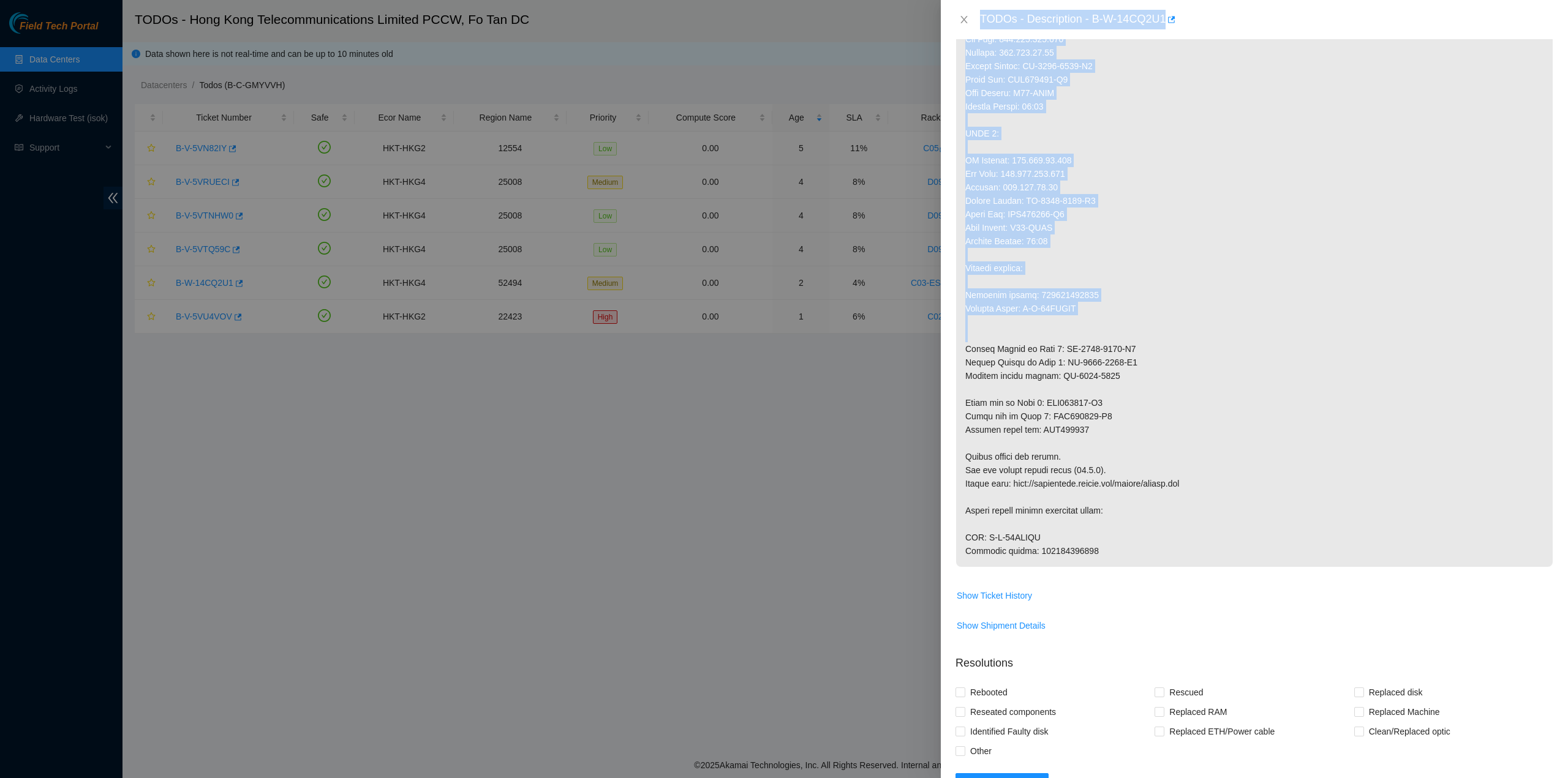
drag, startPoint x: 980, startPoint y: 13, endPoint x: 1107, endPoint y: 565, distance: 566.4
click at [1107, 565] on div "TODOs - Description - B-W-14CQ2U1 Problem Type Hardware Sub Type RAM Rack Numbe…" at bounding box center [1254, 389] width 627 height 778
click at [966, 14] on button "Close" at bounding box center [964, 20] width 17 height 12
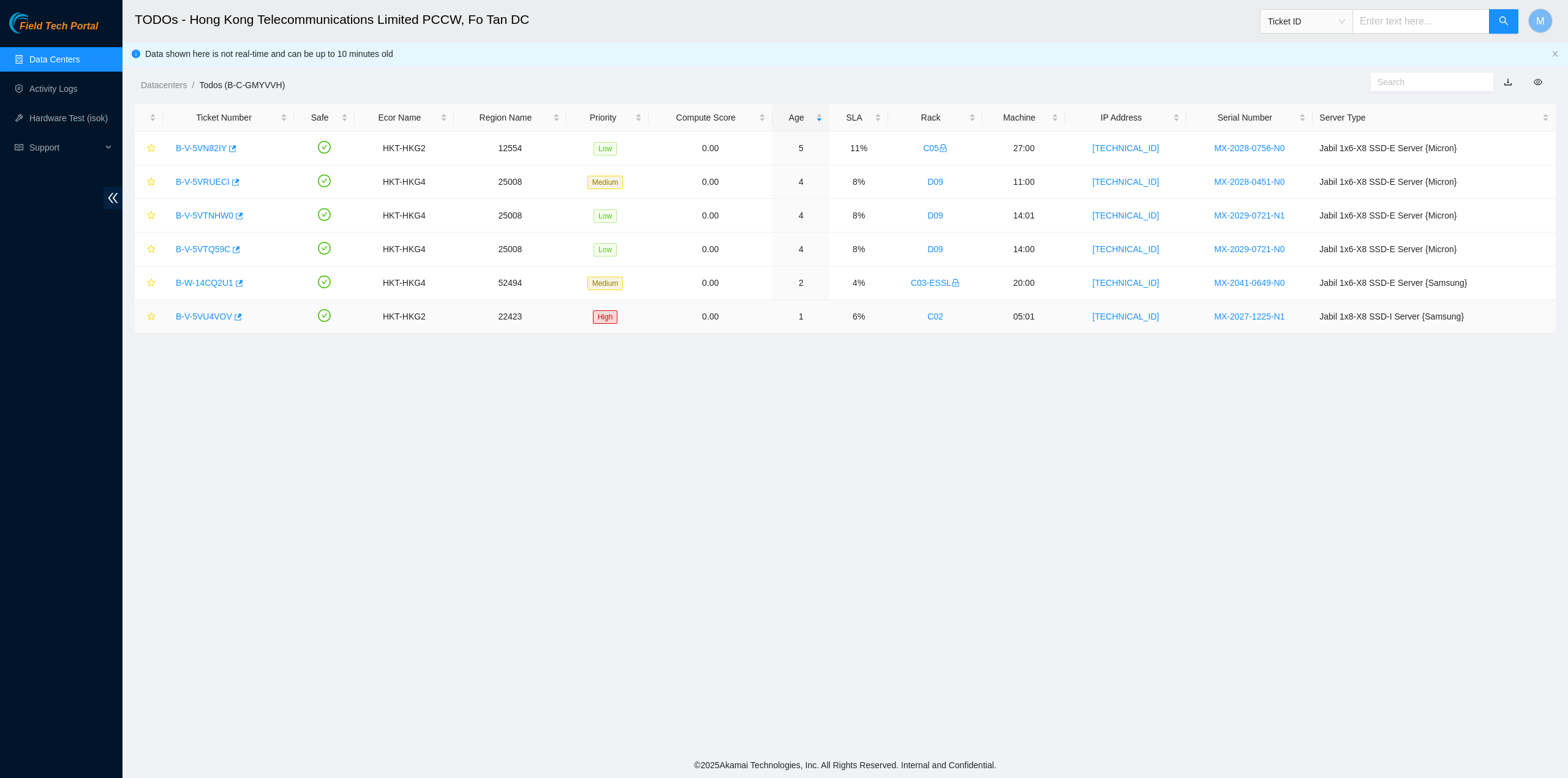
click at [203, 312] on link "B-V-5VU4VOV" at bounding box center [204, 316] width 56 height 10
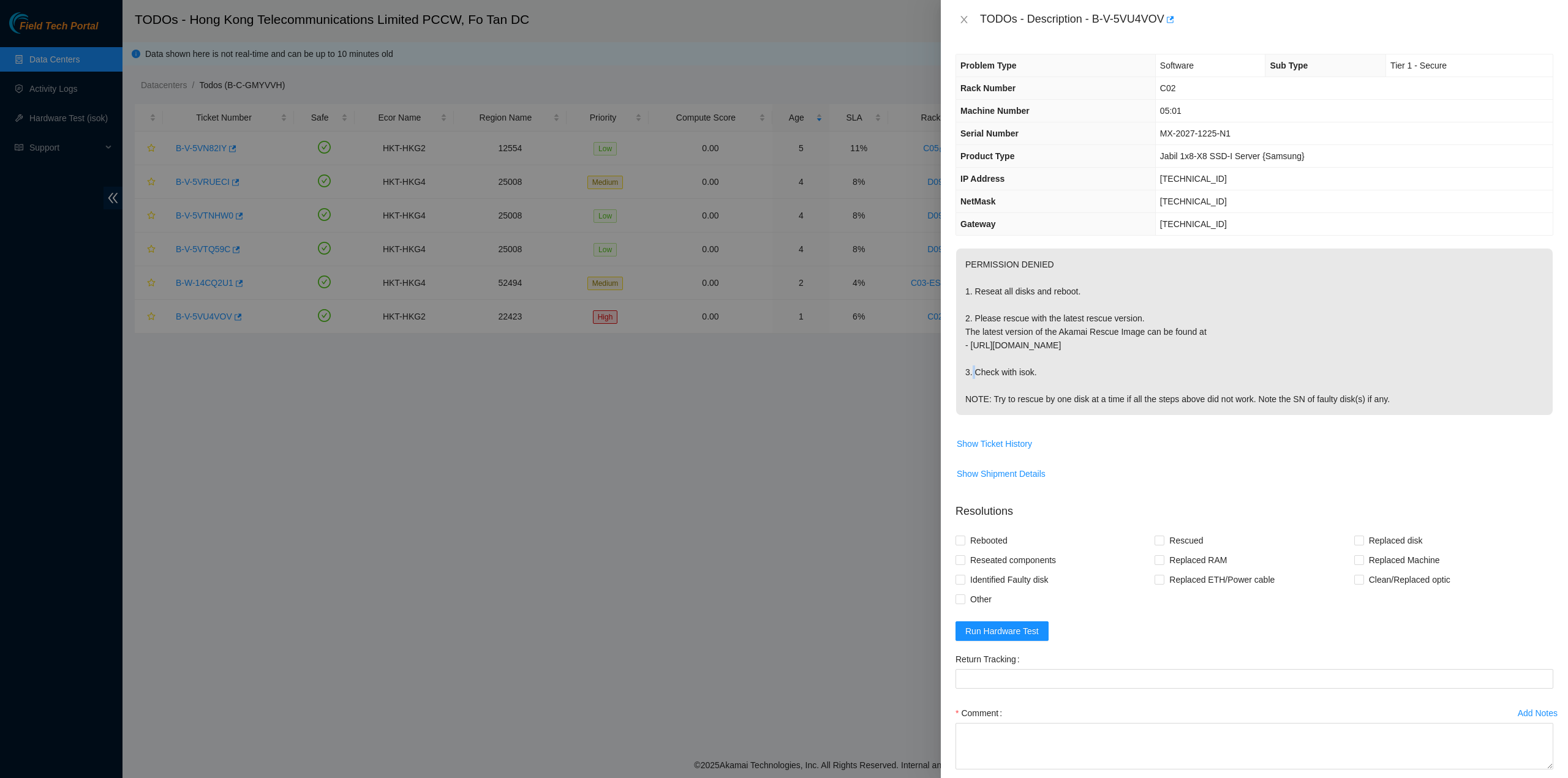
click at [1065, 347] on p "PERMISSION DENIED 1. Reseat all disks and reboot. 2. Please rescue with the lat…" at bounding box center [1254, 331] width 596 height 166
drag, startPoint x: 979, startPoint y: 19, endPoint x: 1298, endPoint y: 323, distance: 440.7
click at [1433, 404] on div "TODOs - Description - B-V-5VU4VOV Problem Type Software Sub Type Tier 1 - Secur…" at bounding box center [1254, 389] width 627 height 778
click at [964, 20] on icon "close" at bounding box center [963, 19] width 6 height 7
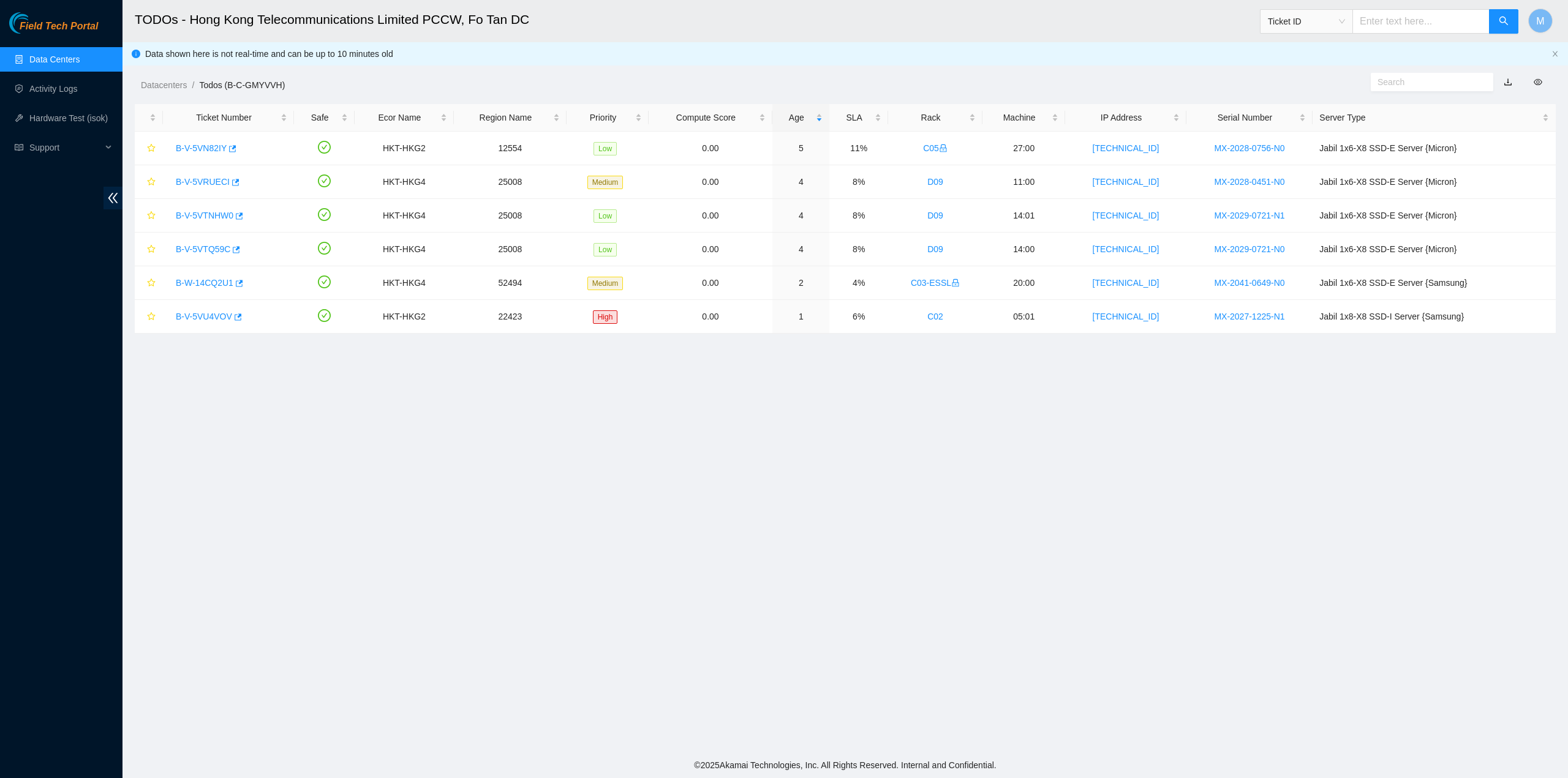
click at [169, 92] on main "TODOs - Hong Kong Teleco[DATE]ted PCCW, Fo Tan DC Ticket ID M Data shown here i…" at bounding box center [845, 376] width 1445 height 752
click at [172, 81] on link "Datacenters" at bounding box center [164, 85] width 46 height 10
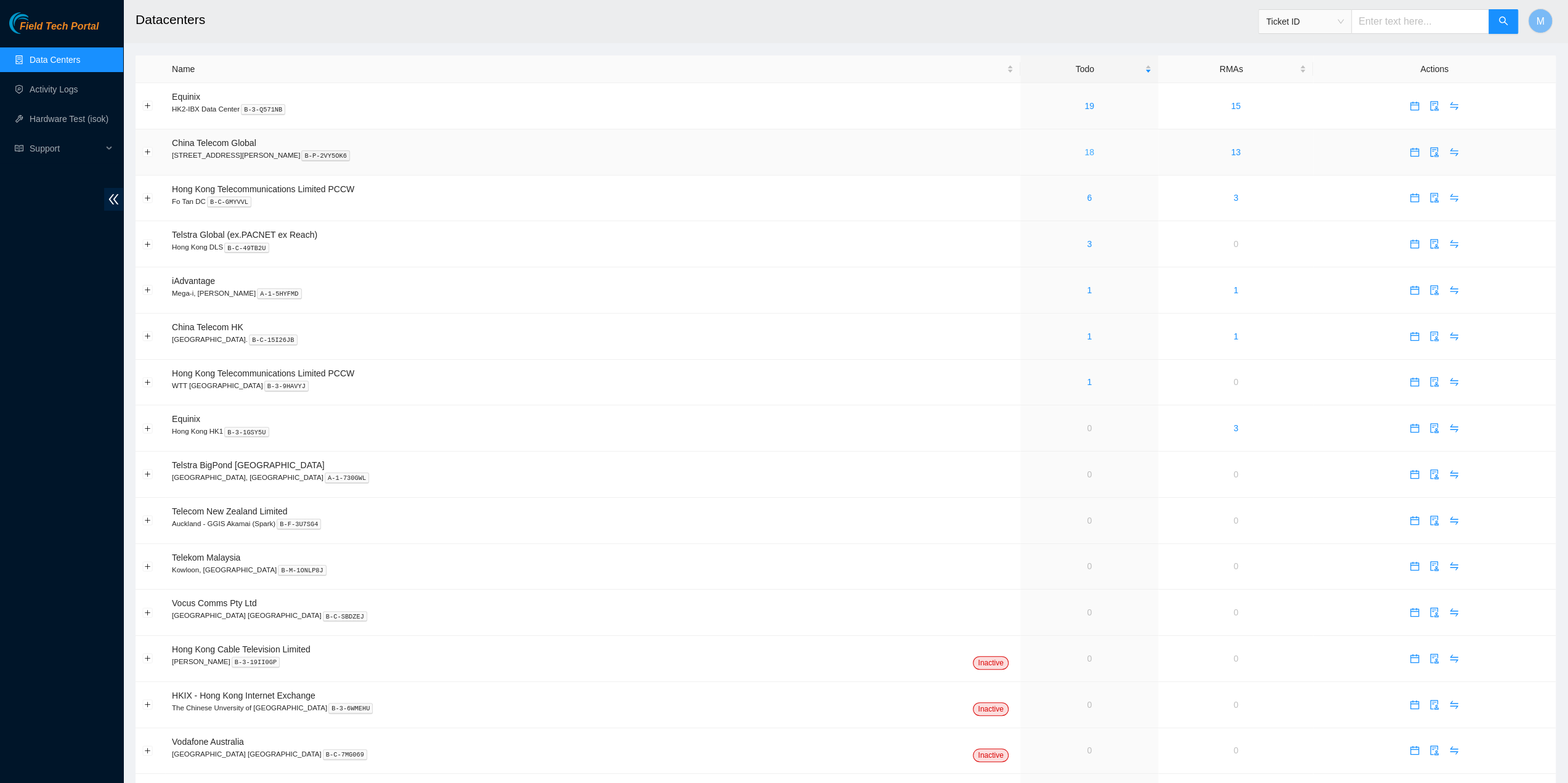
click at [1084, 151] on link "18" at bounding box center [1089, 152] width 10 height 10
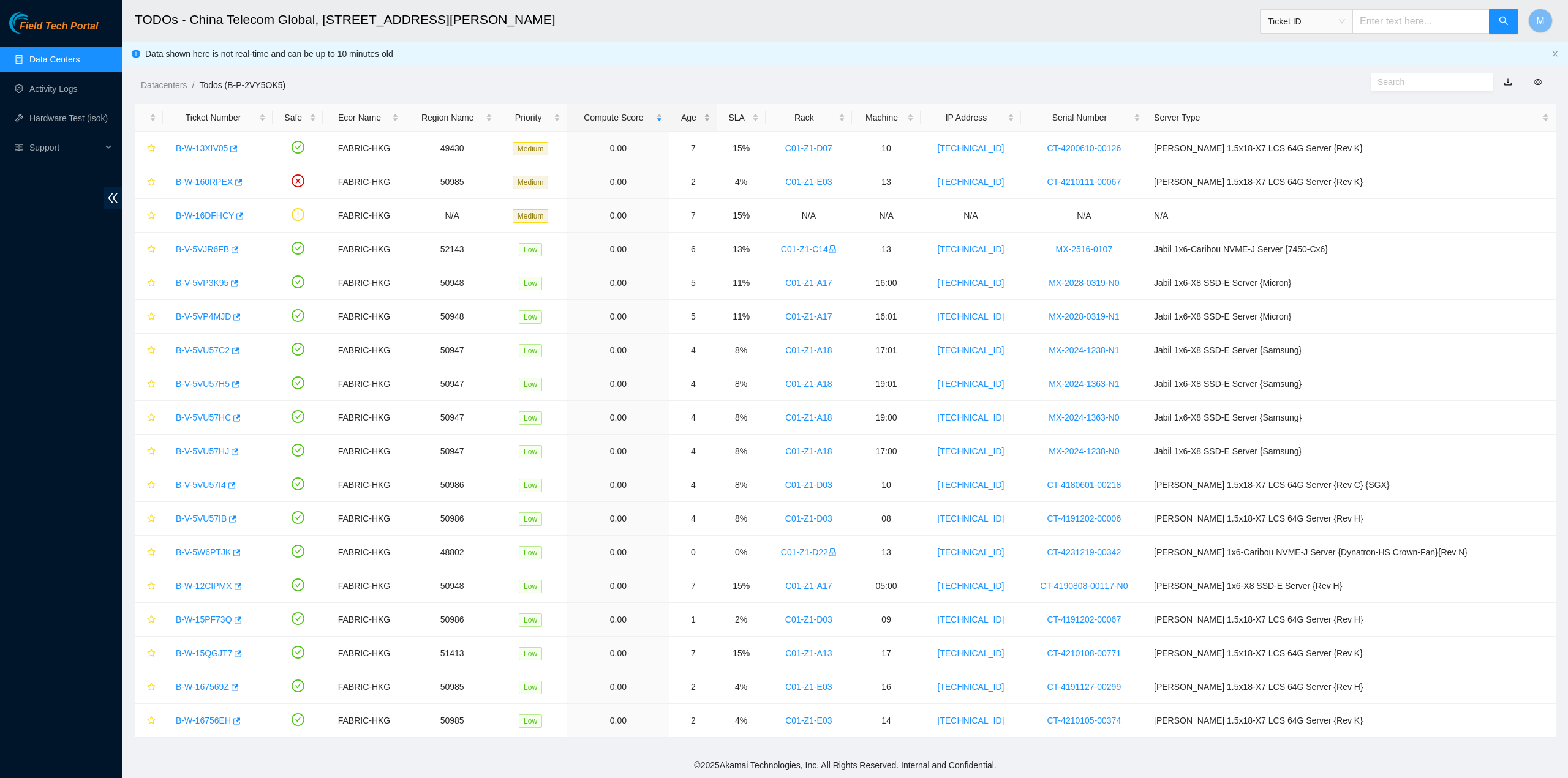
click at [710, 111] on div "Age" at bounding box center [693, 117] width 34 height 14
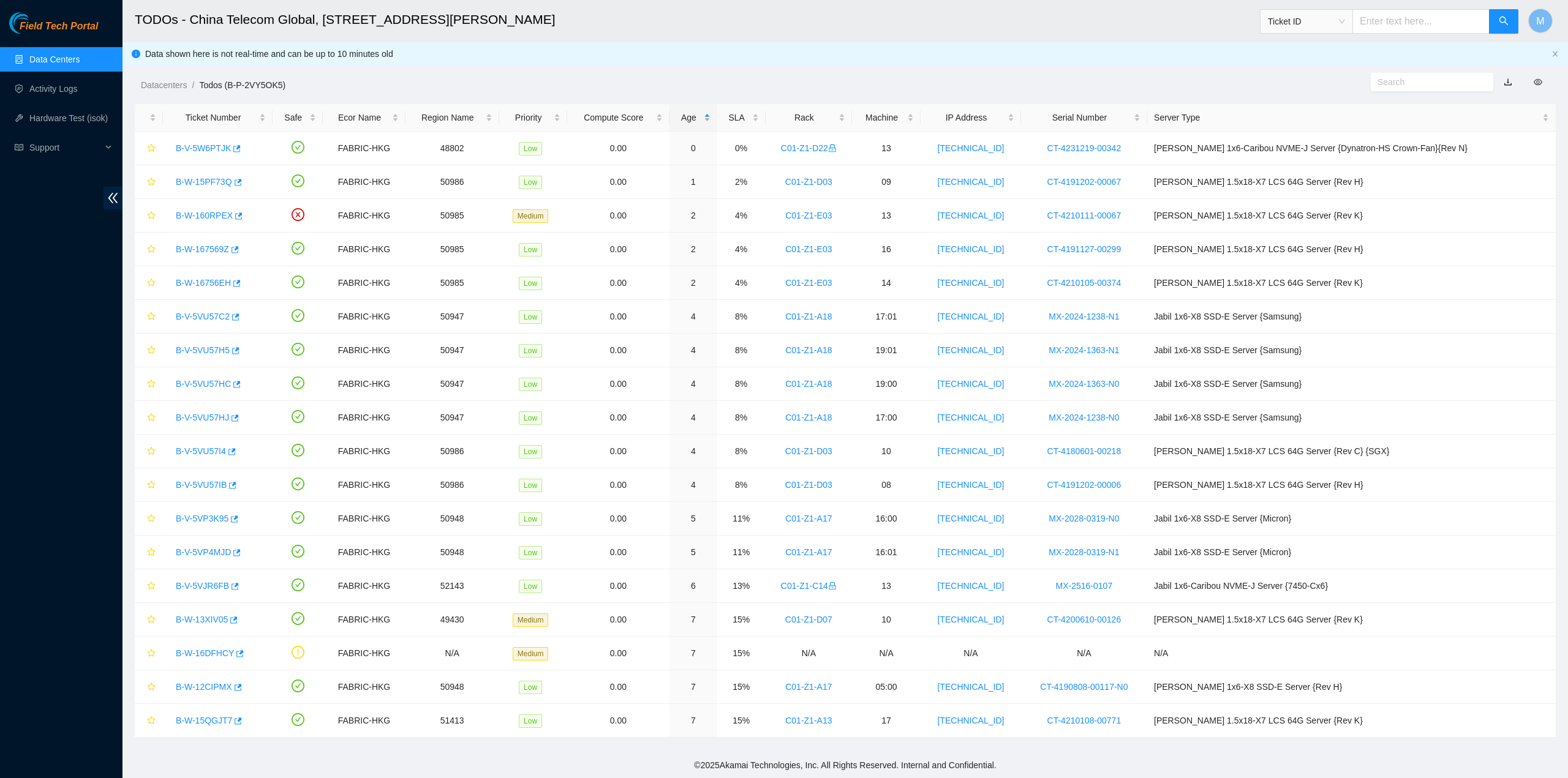
click at [710, 113] on div "Age" at bounding box center [693, 117] width 34 height 14
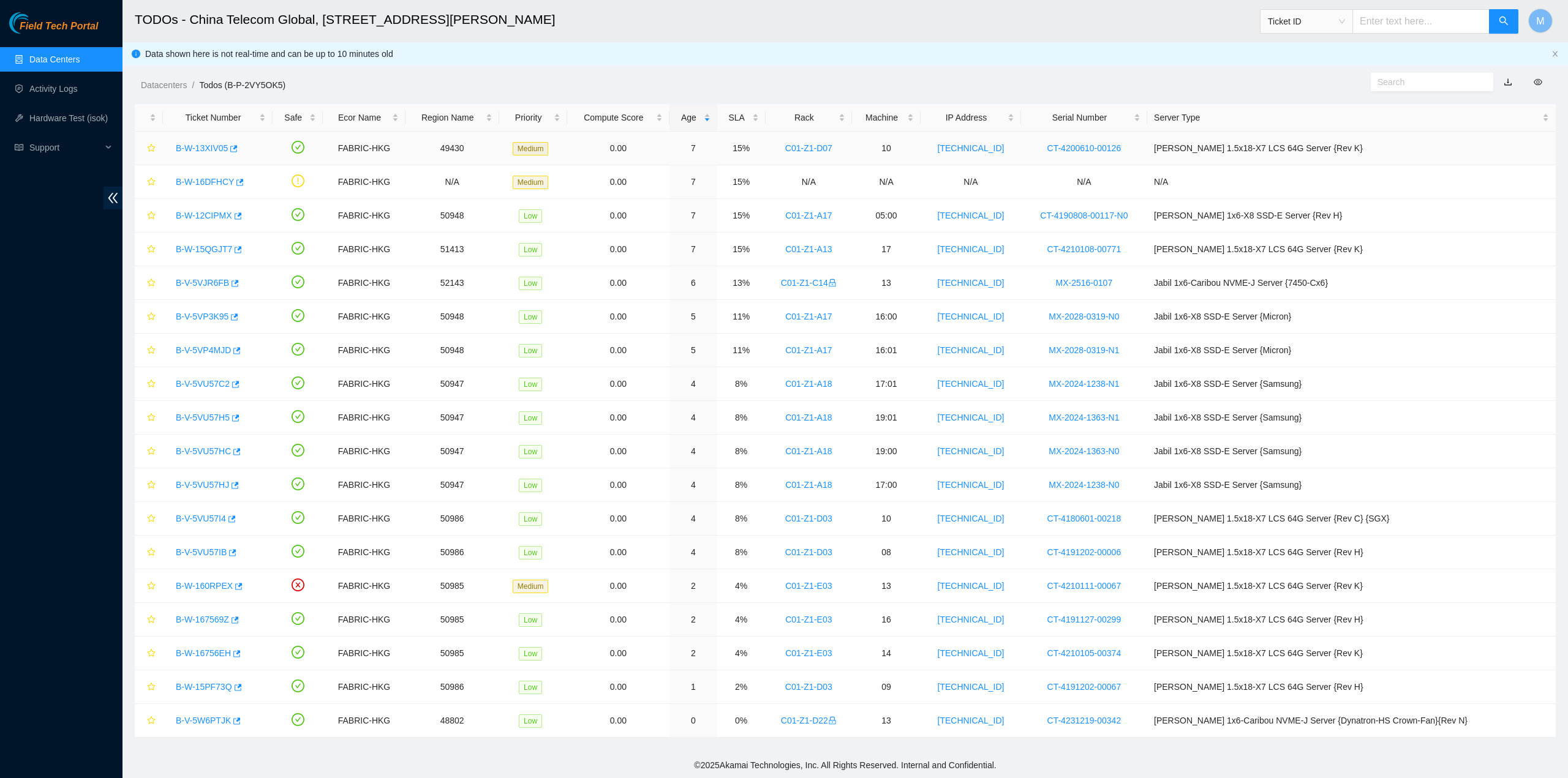
click at [197, 146] on link "B-W-13XIV05" at bounding box center [202, 148] width 52 height 10
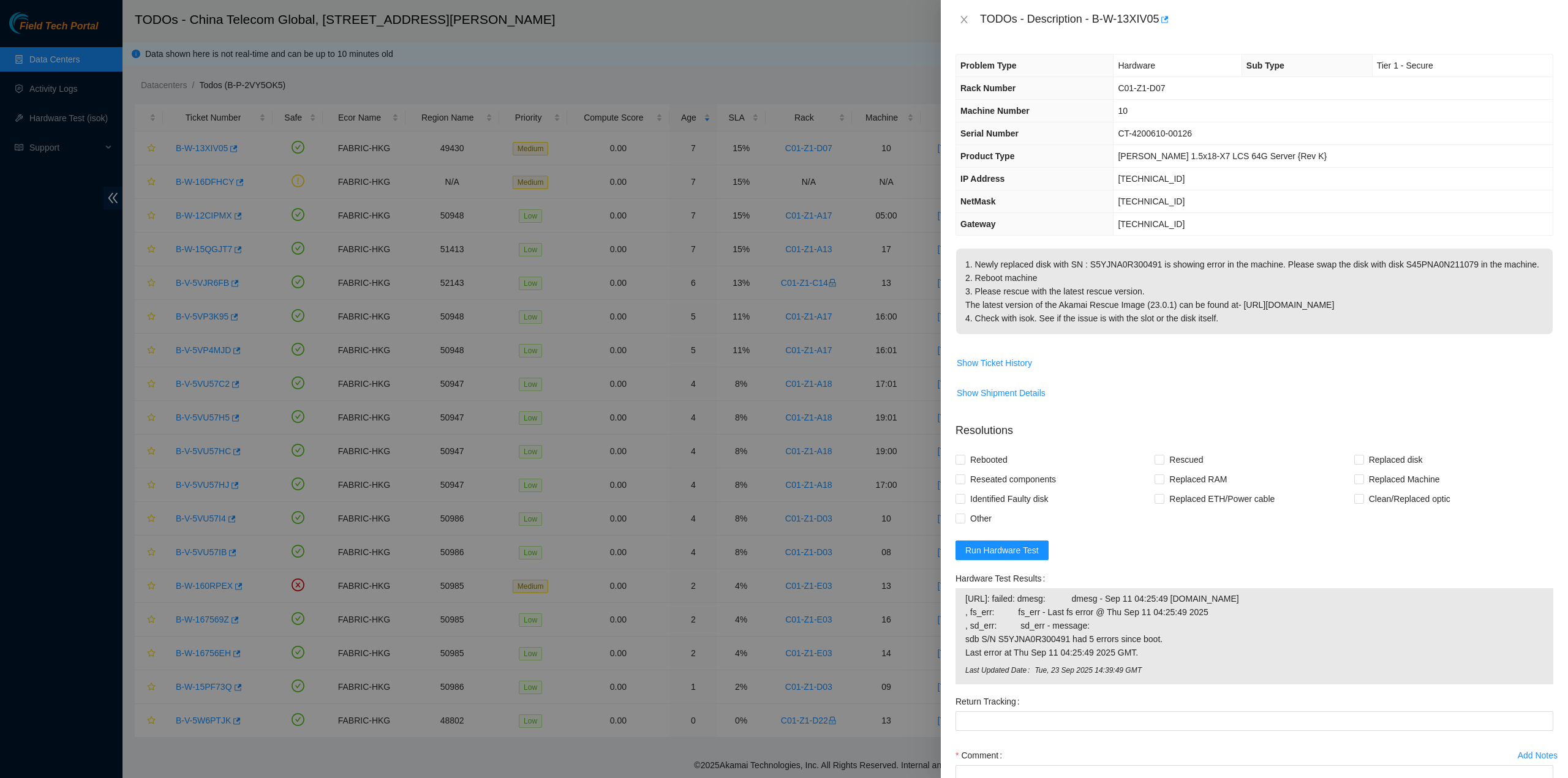
drag, startPoint x: 980, startPoint y: 14, endPoint x: 1269, endPoint y: 314, distance: 416.6
click at [1269, 314] on div "TODOs - Description - B-W-13XIV05 Problem Type Hardware Sub Type Tier 1 - Secur…" at bounding box center [1254, 389] width 627 height 778
click at [966, 17] on icon "close" at bounding box center [963, 19] width 6 height 7
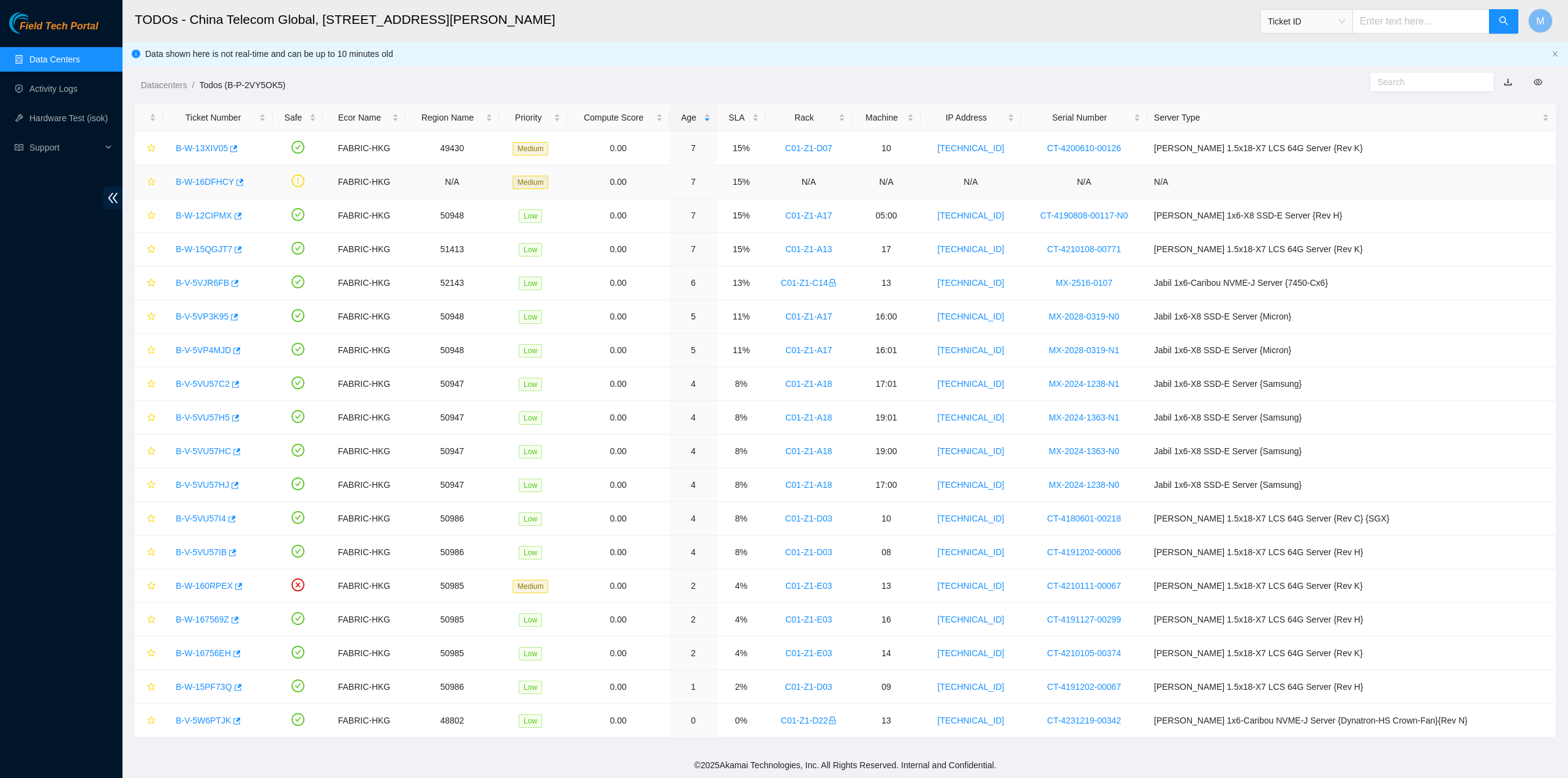
click at [212, 177] on link "B-W-16DFHCY" at bounding box center [205, 182] width 58 height 10
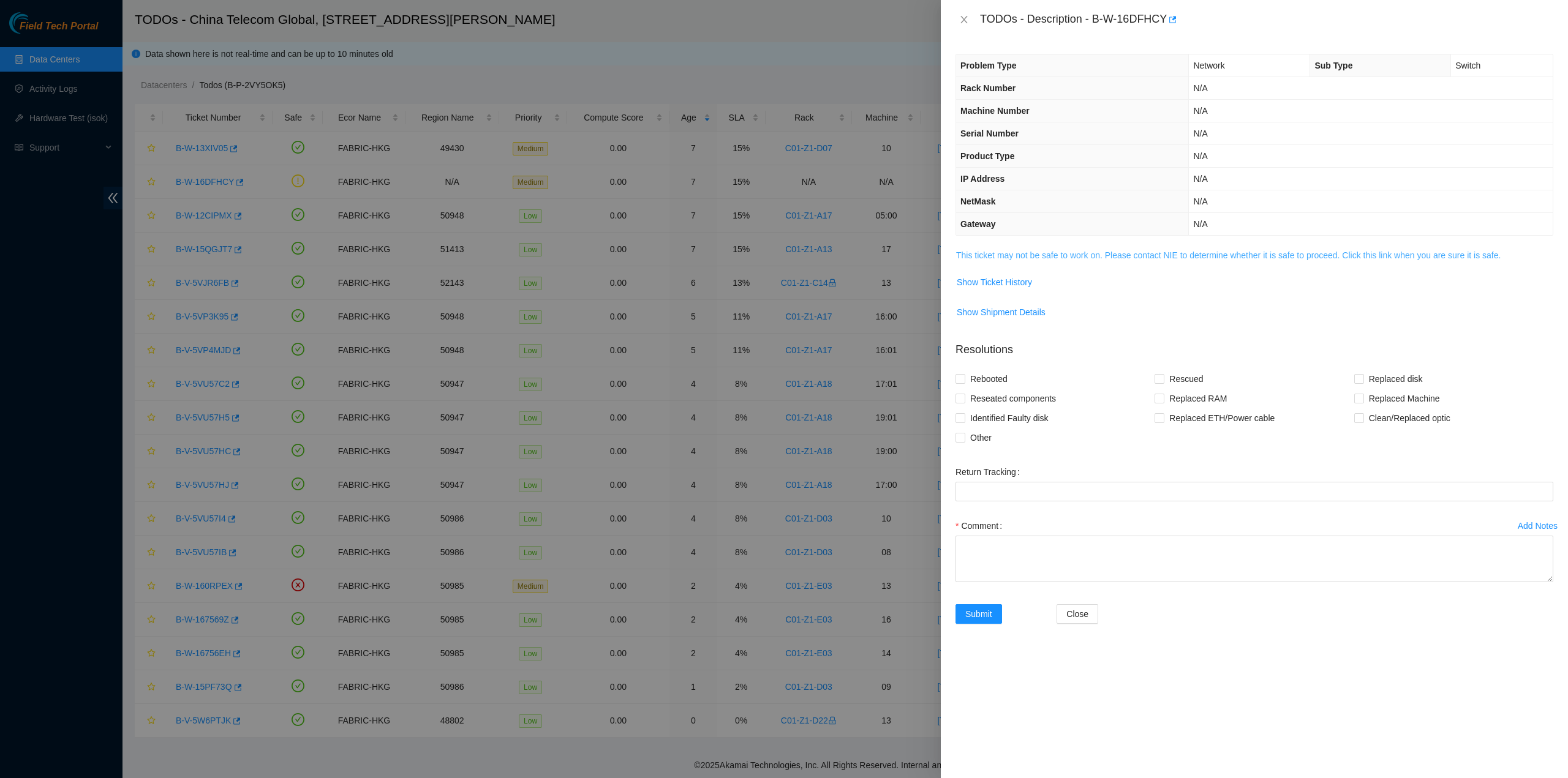
click at [991, 250] on link "This ticket may not be safe to work on. Please contact NIE to determine whether…" at bounding box center [1228, 255] width 545 height 10
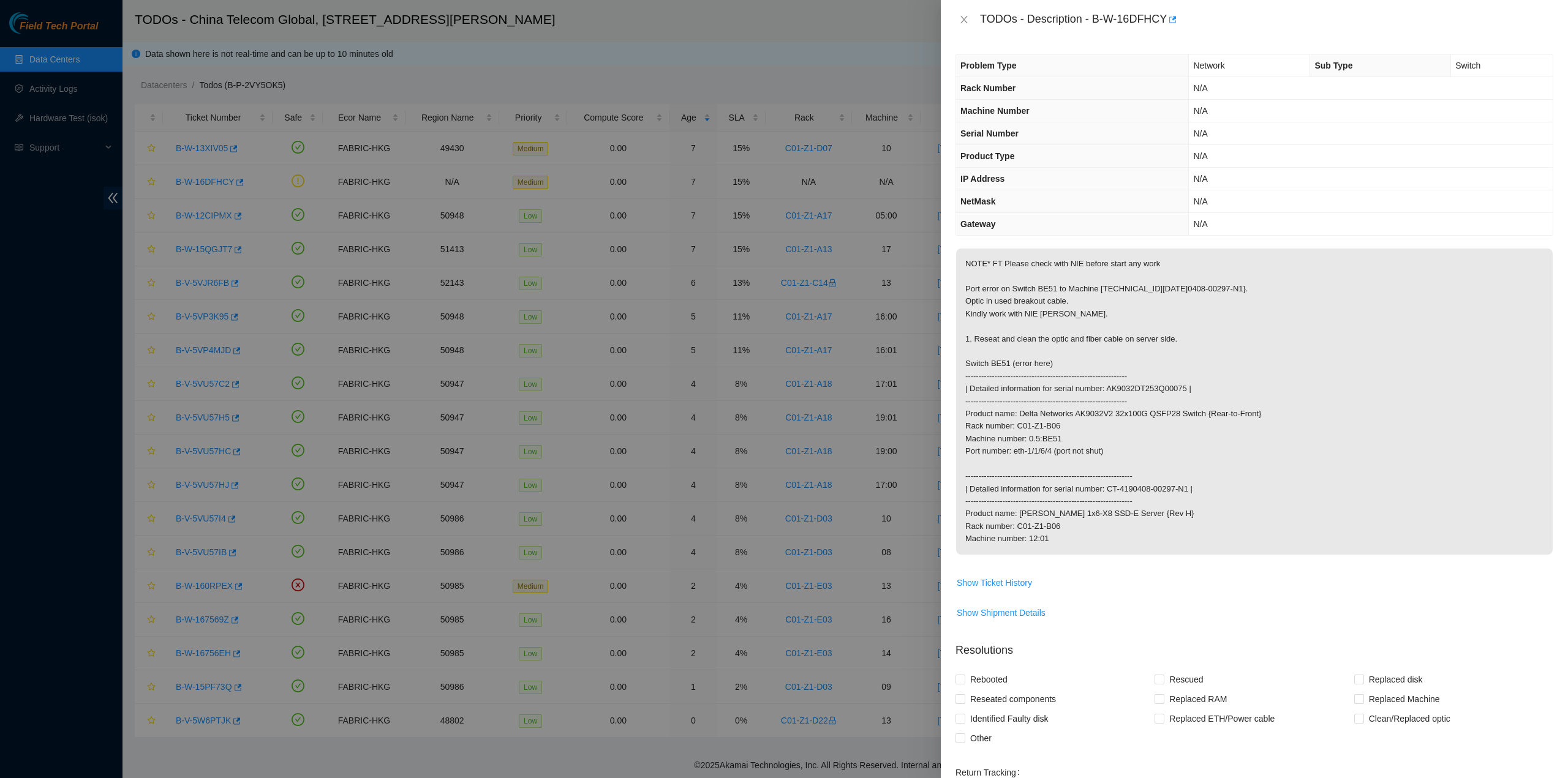
click at [1009, 36] on div "TODOs - Description - B-W-16DFHCY" at bounding box center [1254, 19] width 627 height 39
click at [979, 32] on div "TODOs - Description - B-W-16DFHCY" at bounding box center [1254, 19] width 627 height 39
click at [1179, 260] on p "NOTE* FT Please check with NIE before start any work Port error on Switch BE51 …" at bounding box center [1254, 401] width 596 height 306
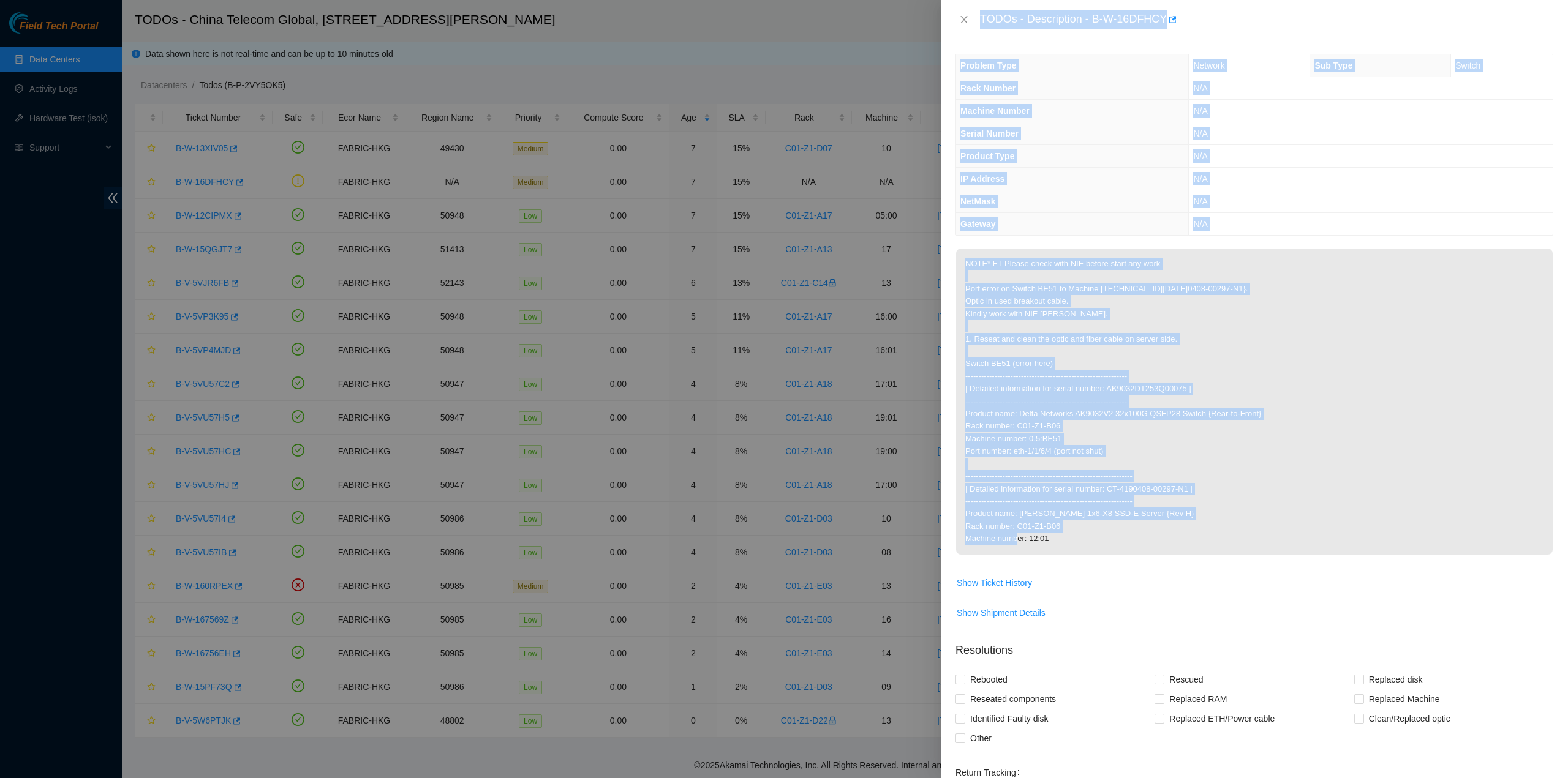
drag, startPoint x: 977, startPoint y: 15, endPoint x: 1129, endPoint y: 535, distance: 541.8
click at [1129, 535] on div "TODOs - Description - B-W-16DFHCY Problem Type Network Sub Type Switch Rack Num…" at bounding box center [1254, 389] width 627 height 778
click at [966, 19] on icon "close" at bounding box center [964, 19] width 10 height 10
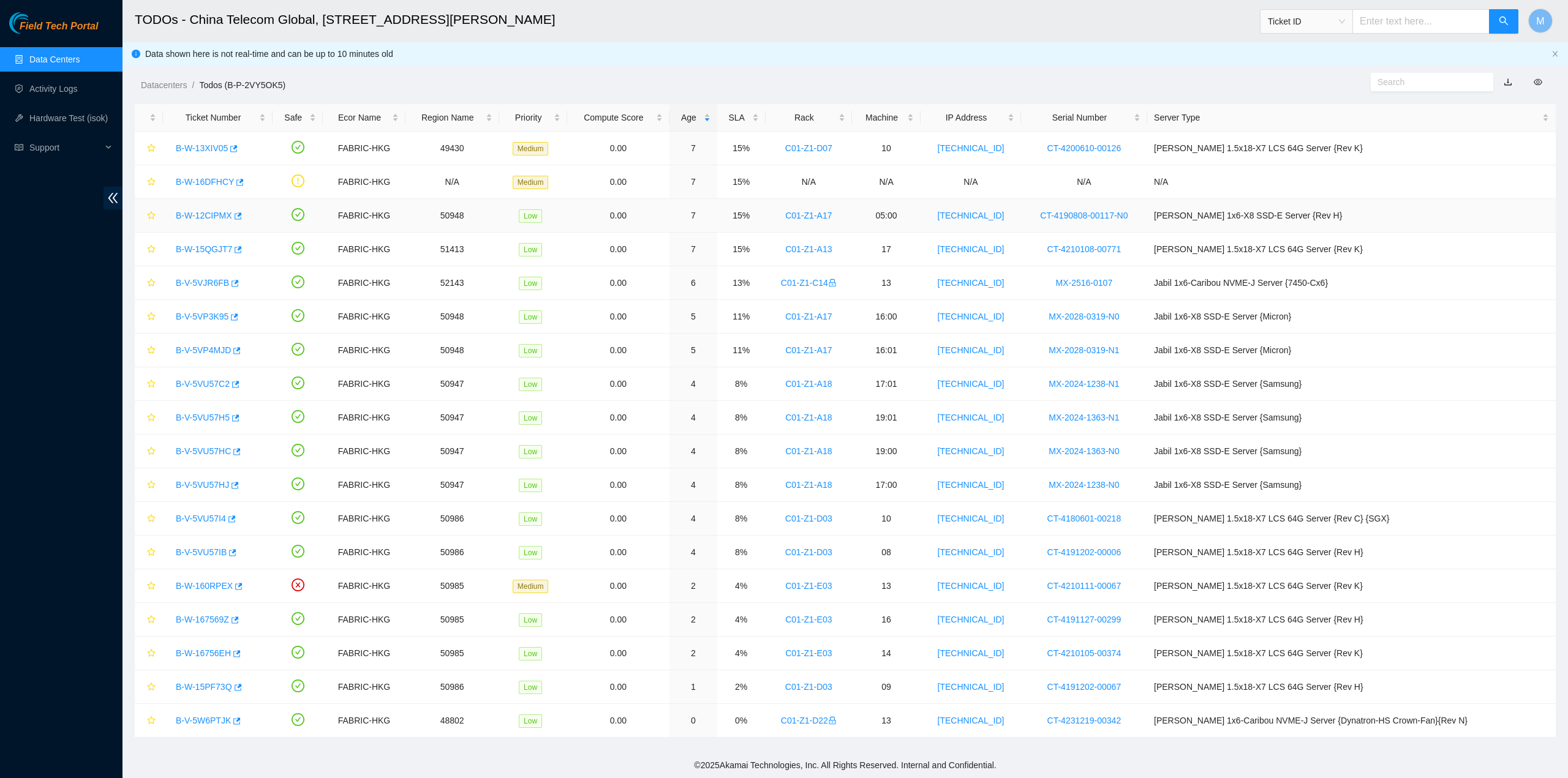
click at [212, 216] on link "B-W-12CIPMX" at bounding box center [204, 215] width 56 height 10
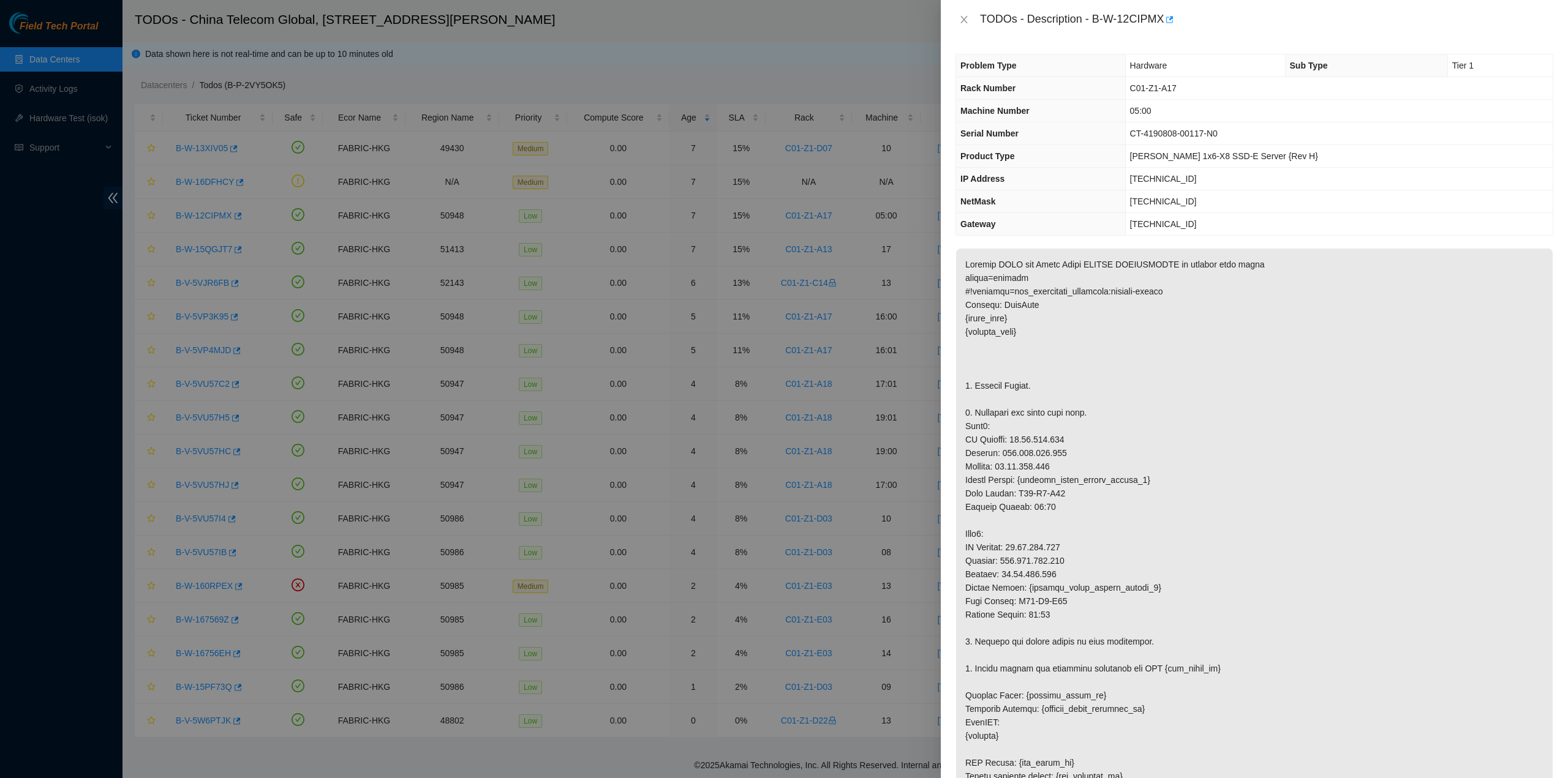
drag, startPoint x: 972, startPoint y: 332, endPoint x: 987, endPoint y: 321, distance: 18.6
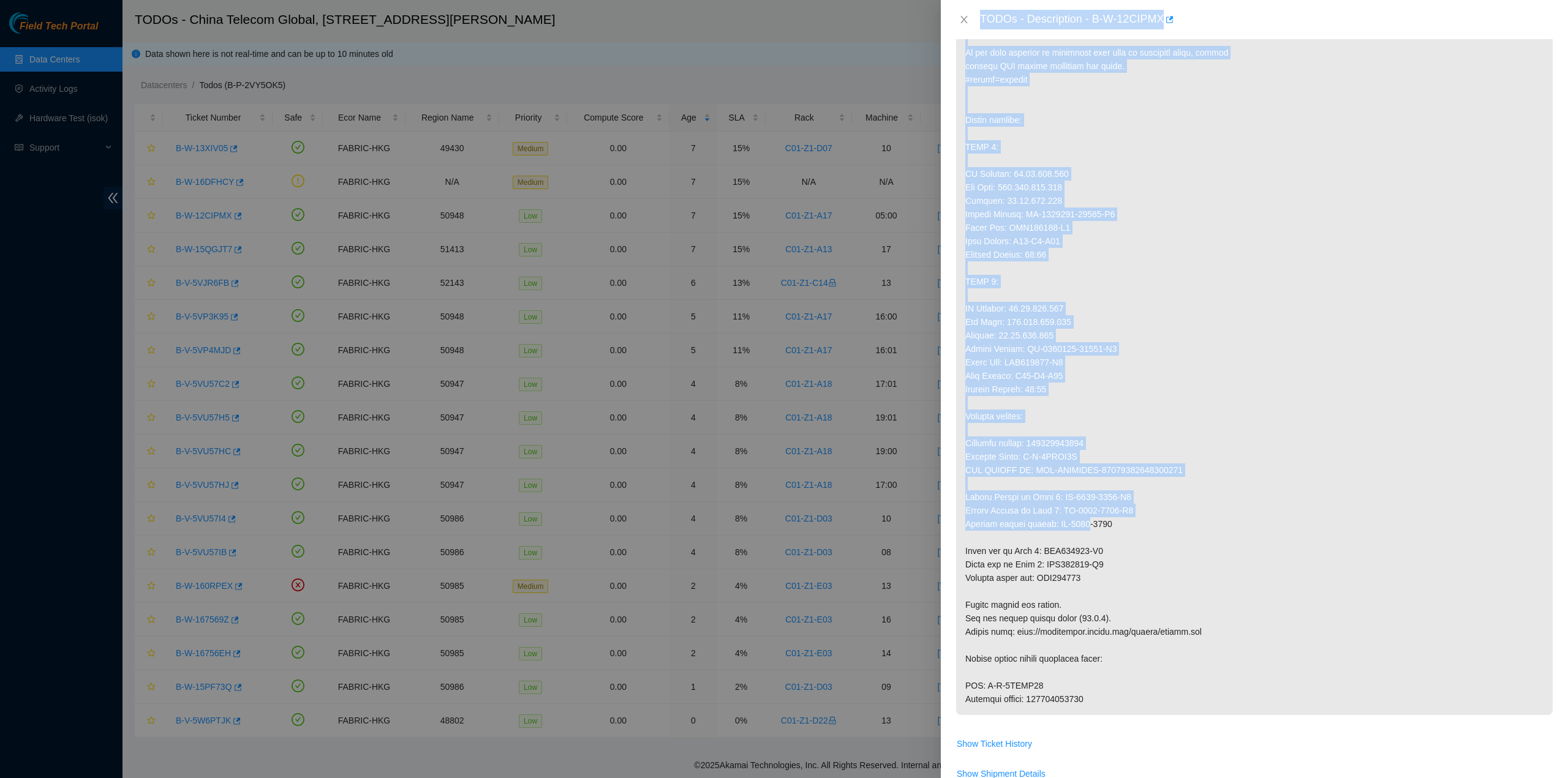
scroll to position [796, 0]
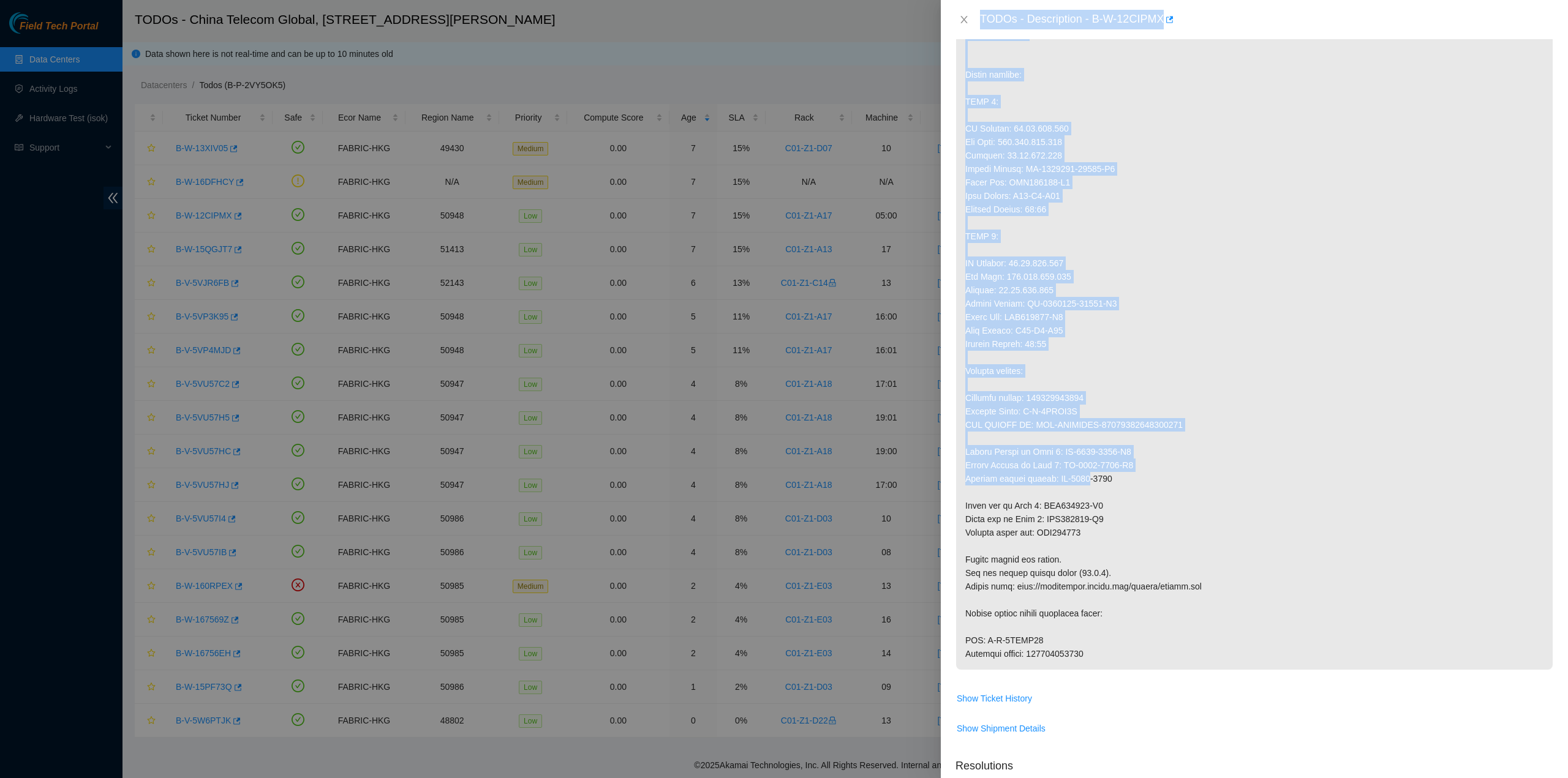
drag, startPoint x: 976, startPoint y: 17, endPoint x: 1080, endPoint y: 664, distance: 655.3
click at [1085, 664] on div "TODOs - Description - B-W-12CIPMX Problem Type Hardware Sub Type Tier 1 Rack Nu…" at bounding box center [1254, 389] width 627 height 778
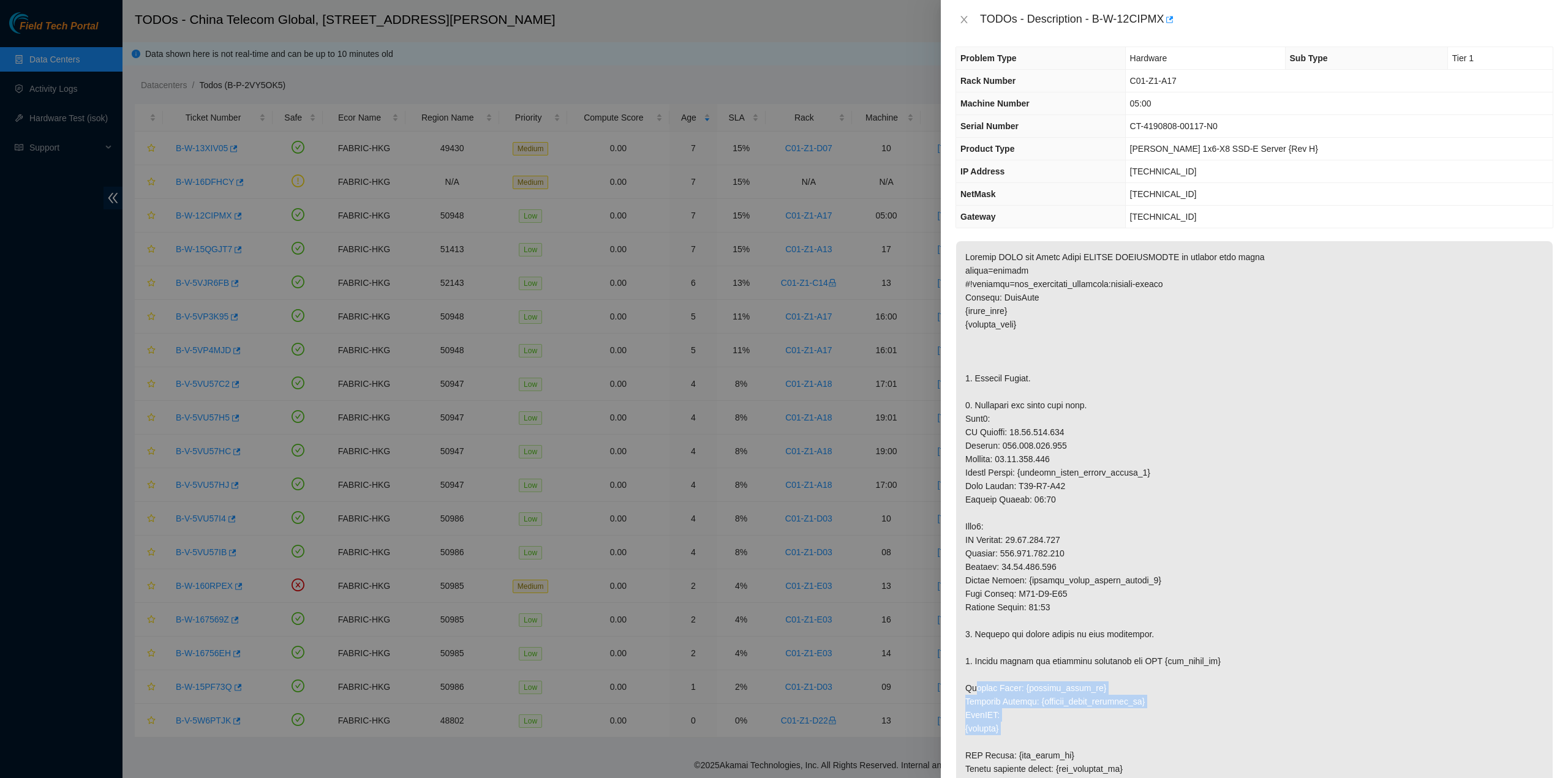
scroll to position [0, 0]
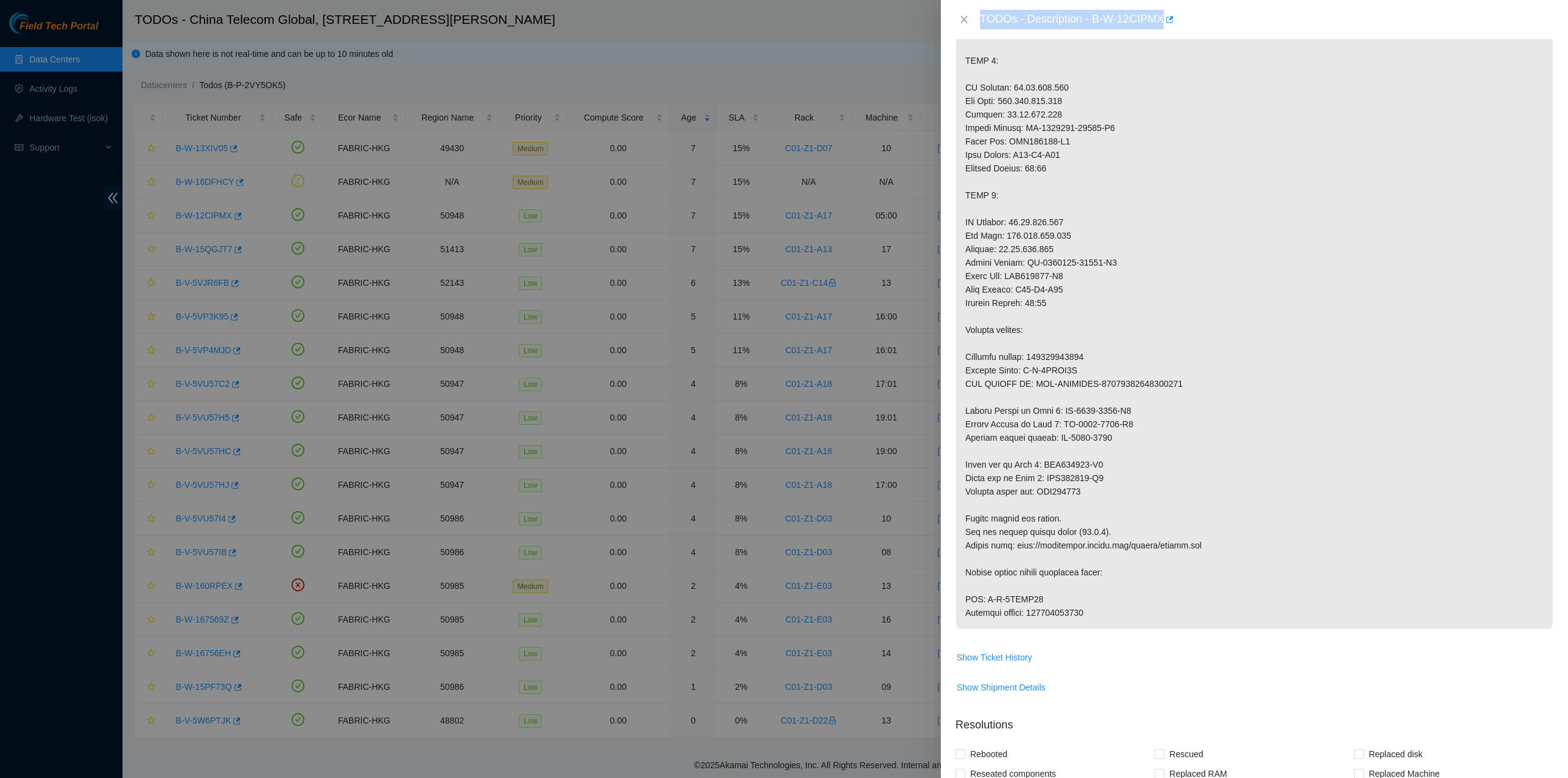
scroll to position [857, 0]
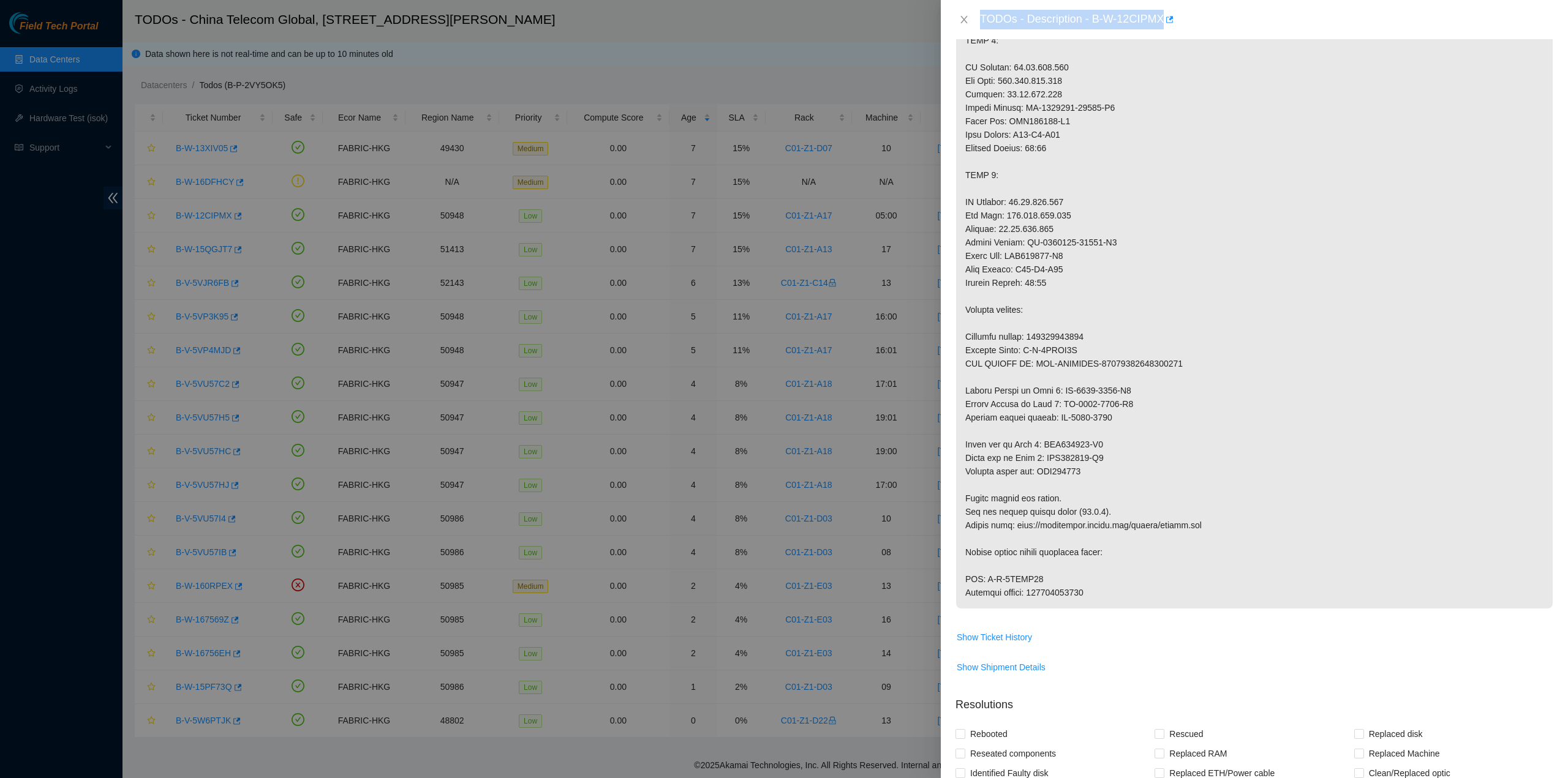
drag, startPoint x: 980, startPoint y: 17, endPoint x: 1097, endPoint y: 620, distance: 614.2
click at [1097, 620] on div "TODOs - Description - B-W-12CIPMX Problem Type Hardware Sub Type Tier 1 Rack Nu…" at bounding box center [1254, 389] width 627 height 778
drag, startPoint x: 968, startPoint y: 21, endPoint x: 884, endPoint y: 154, distance: 157.3
click at [968, 20] on icon "close" at bounding box center [964, 19] width 10 height 10
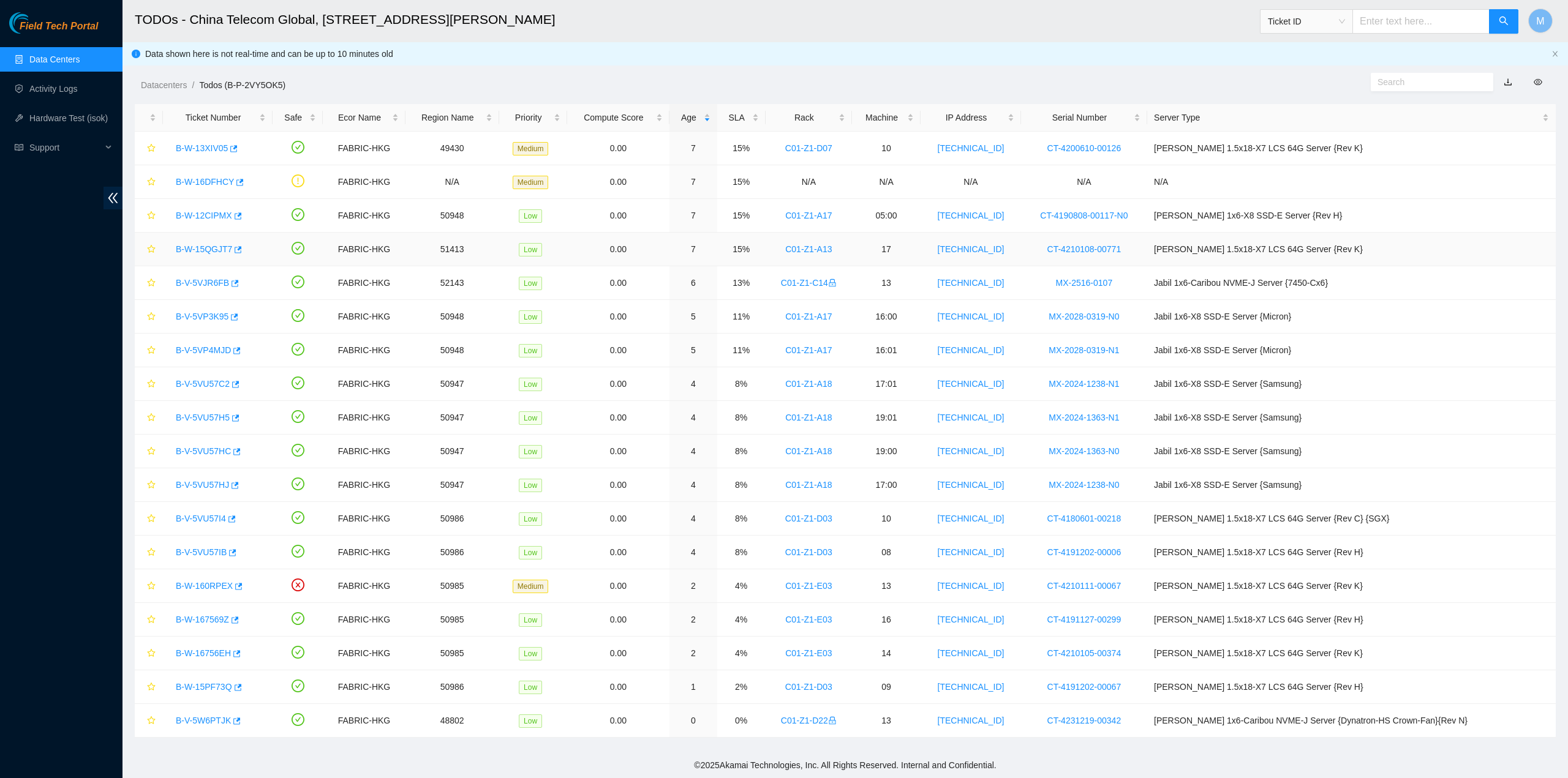
click at [186, 241] on div "B-W-15QGJT7" at bounding box center [217, 249] width 96 height 19
click at [192, 250] on link "B-W-15QGJT7" at bounding box center [204, 249] width 56 height 10
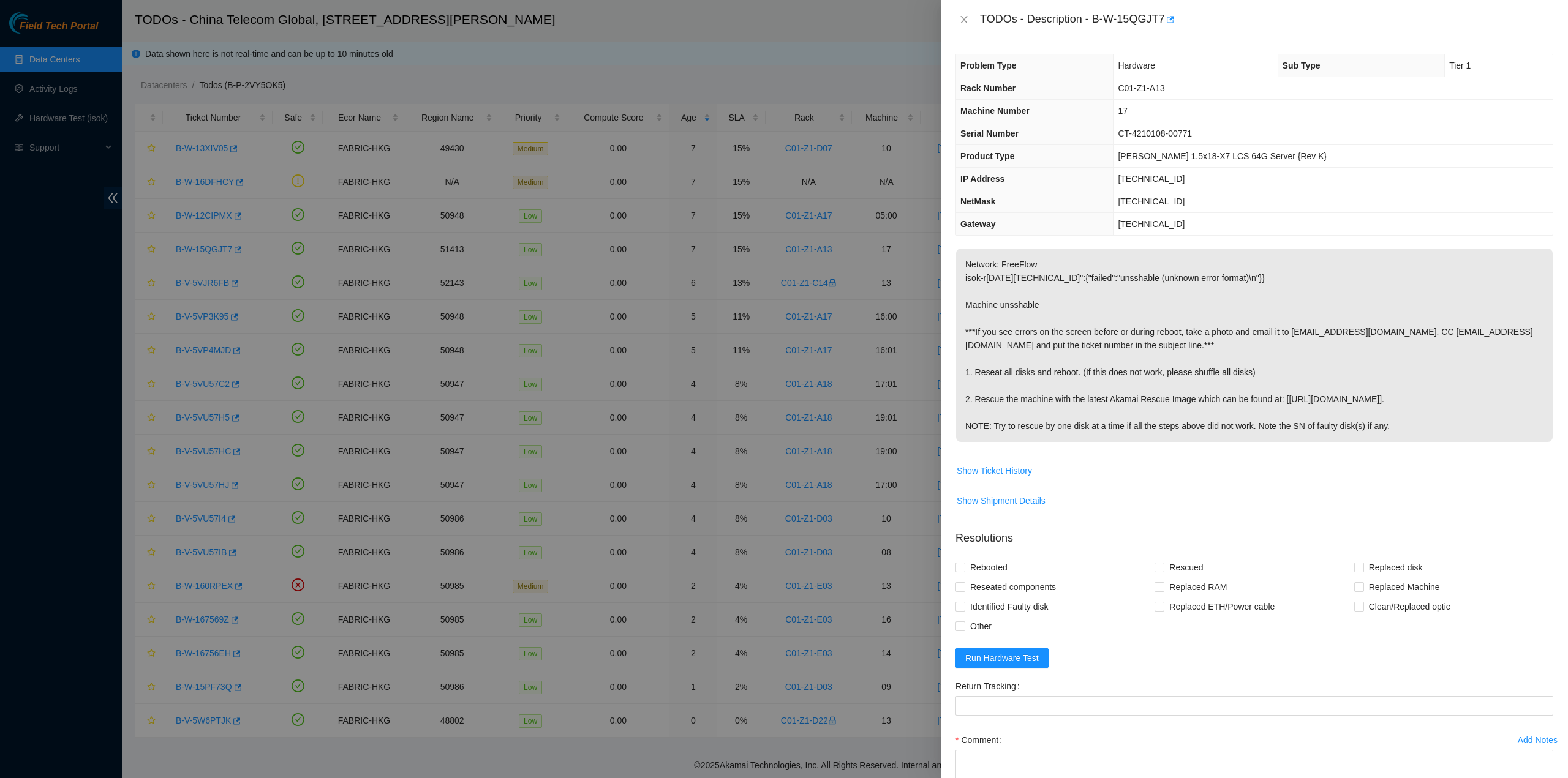
click at [1226, 442] on span "Network: FreeFlow isok-r[DATE][TECHNICAL_ID]":{"failed":"unsshable (unknown err…" at bounding box center [1254, 349] width 596 height 202
drag, startPoint x: 982, startPoint y: 20, endPoint x: 1450, endPoint y: 435, distance: 625.5
click at [1454, 436] on div "TODOs - Description - B-W-15QGJT7 Problem Type Hardware Sub Type Tier 1 Rack Nu…" at bounding box center [1254, 389] width 627 height 778
click at [962, 15] on icon "close" at bounding box center [964, 19] width 10 height 10
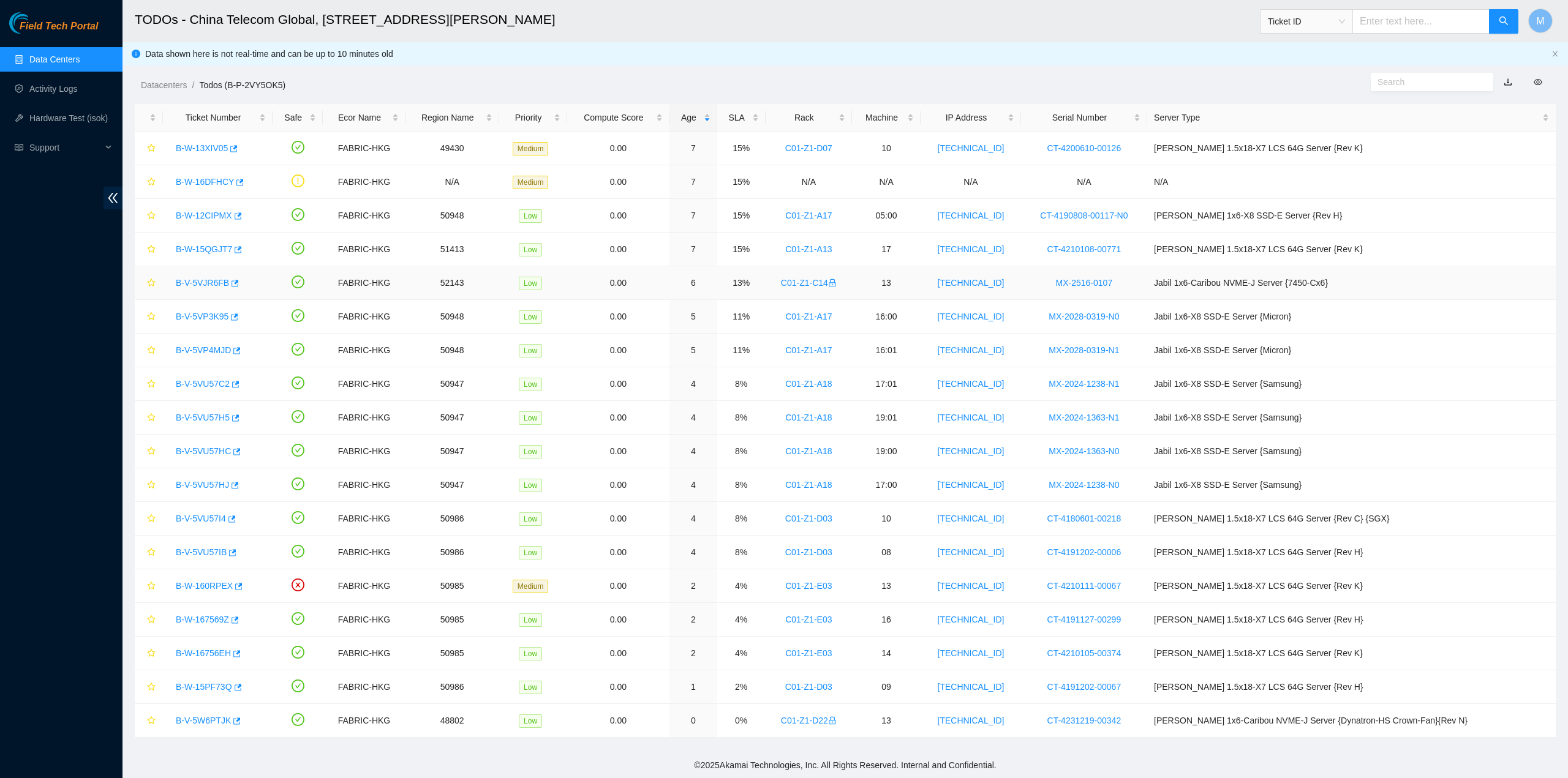
click at [203, 281] on link "B-V-5VJR6FB" at bounding box center [202, 283] width 53 height 10
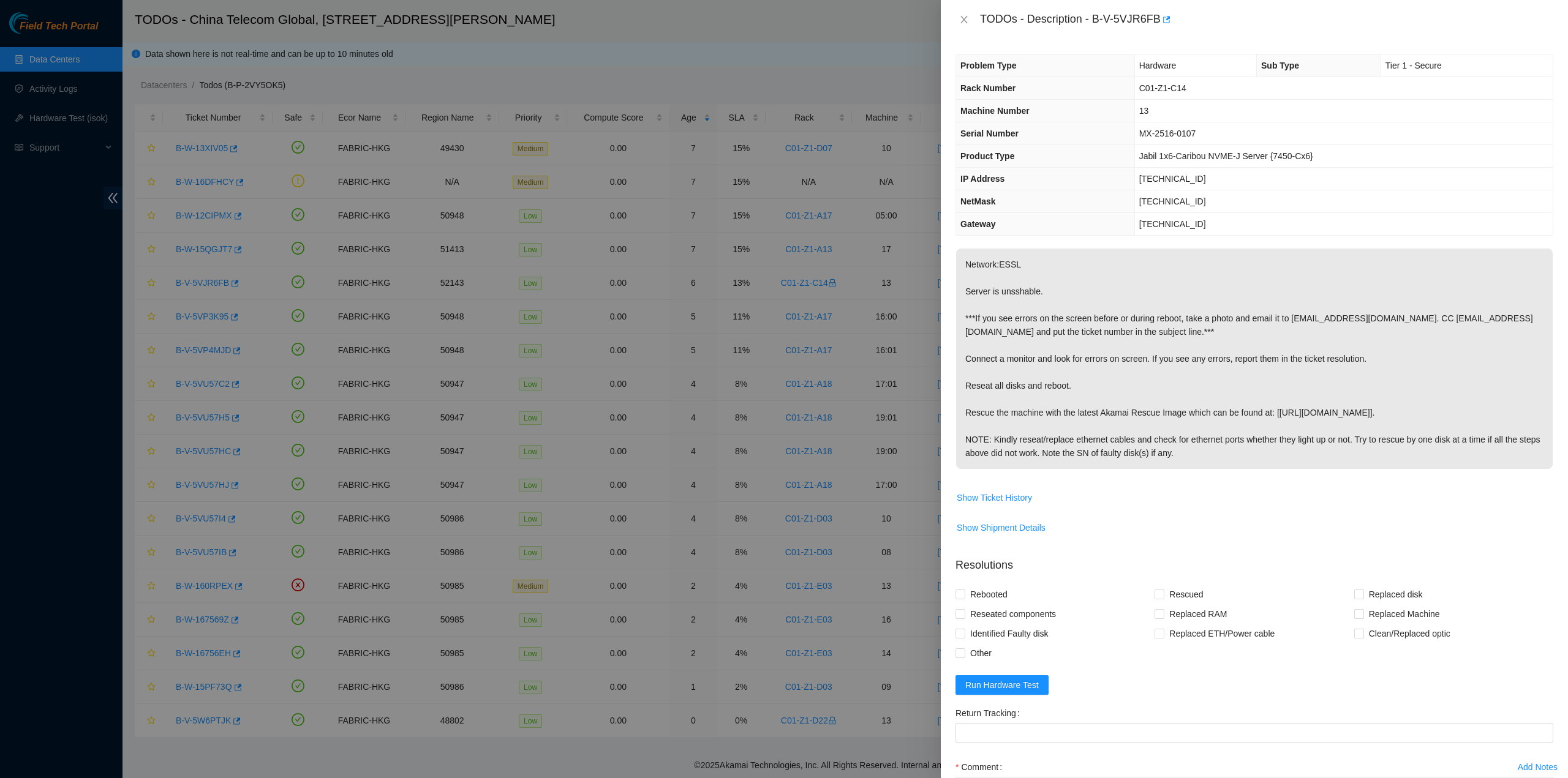
drag, startPoint x: 1143, startPoint y: 351, endPoint x: 1136, endPoint y: 321, distance: 30.8
click at [1140, 347] on p "Network:ESSL Server is unsshable. ***If you see errors on the screen before or …" at bounding box center [1254, 358] width 596 height 221
drag, startPoint x: 977, startPoint y: 22, endPoint x: 1220, endPoint y: 453, distance: 494.8
click at [1220, 453] on div "TODOs - Description - B-V-5VJR6FB Problem Type Hardware Sub Type Tier 1 - Secur…" at bounding box center [1254, 389] width 627 height 778
click at [961, 17] on icon "close" at bounding box center [963, 19] width 6 height 7
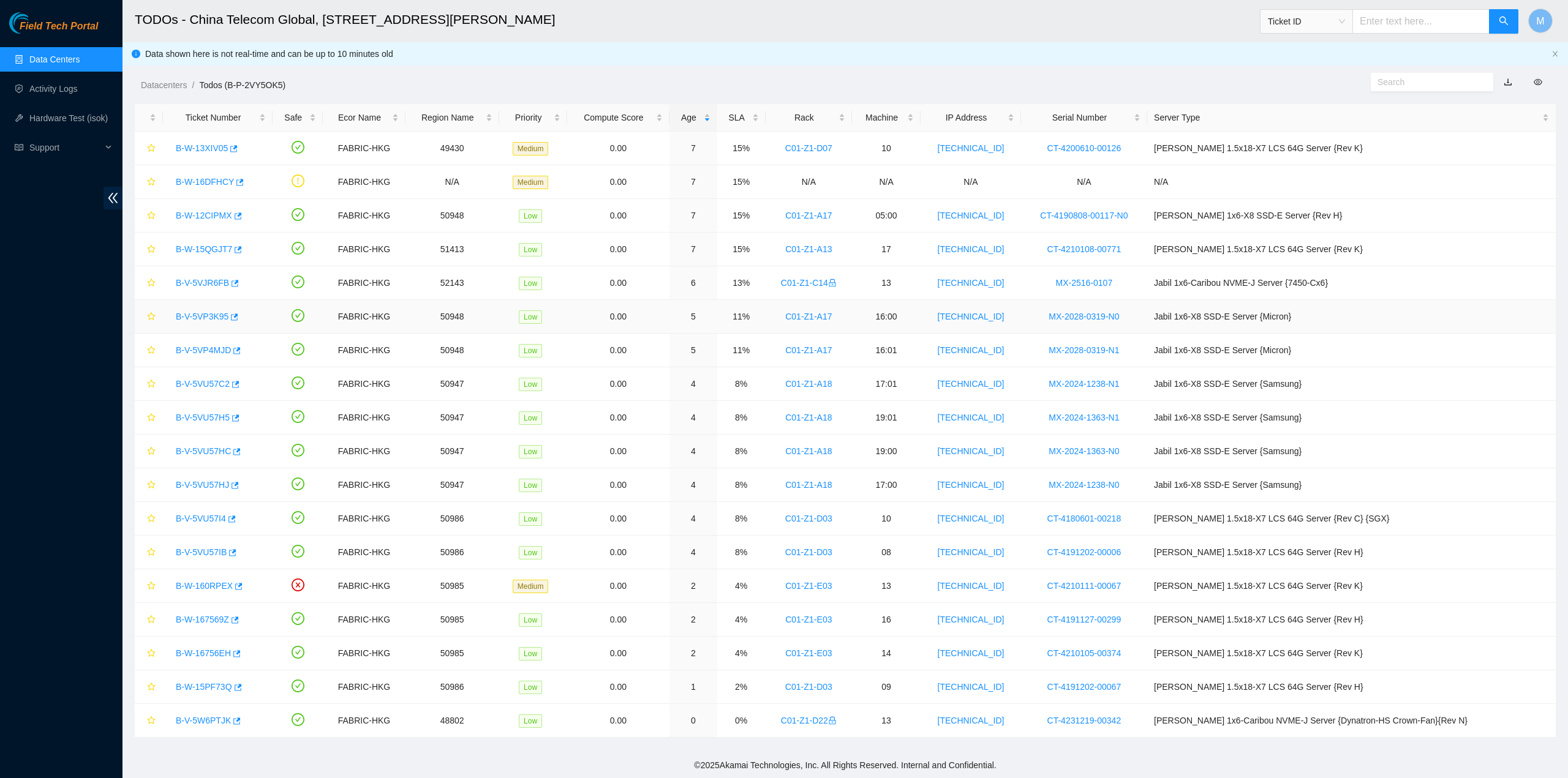
click at [210, 316] on link "B-V-5VP3K95" at bounding box center [202, 316] width 52 height 10
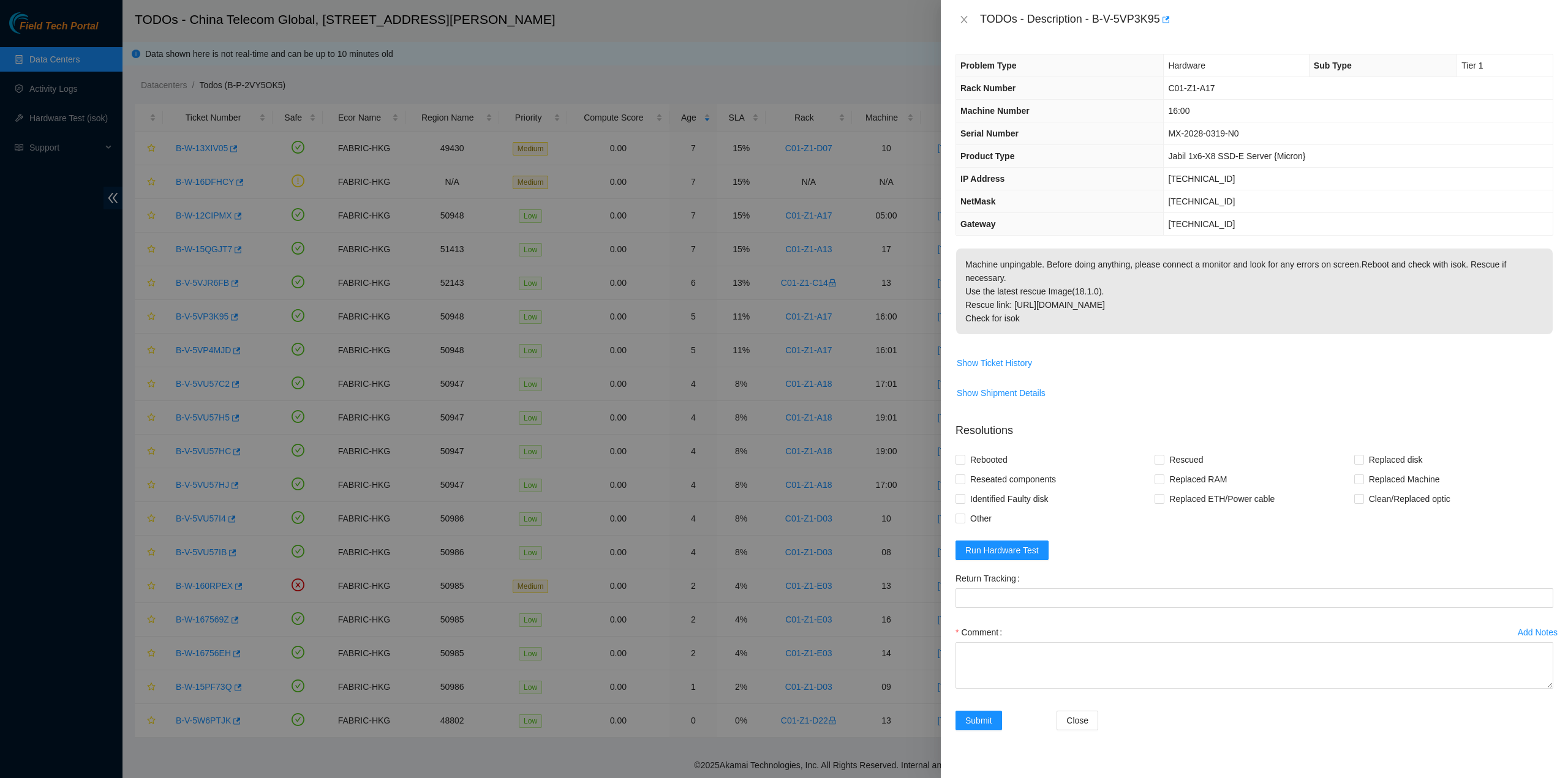
click at [1040, 277] on p "Machine unpingable. Before doing anything, please connect a monitor and look fo…" at bounding box center [1254, 291] width 596 height 86
drag, startPoint x: 980, startPoint y: 15, endPoint x: 1100, endPoint y: 314, distance: 322.2
click at [1100, 314] on div "TODOs - Description - B-V-5VP3K95 Problem Type Hardware Sub Type Tier 1 Rack Nu…" at bounding box center [1254, 389] width 627 height 778
click at [967, 17] on button "Close" at bounding box center [964, 20] width 17 height 12
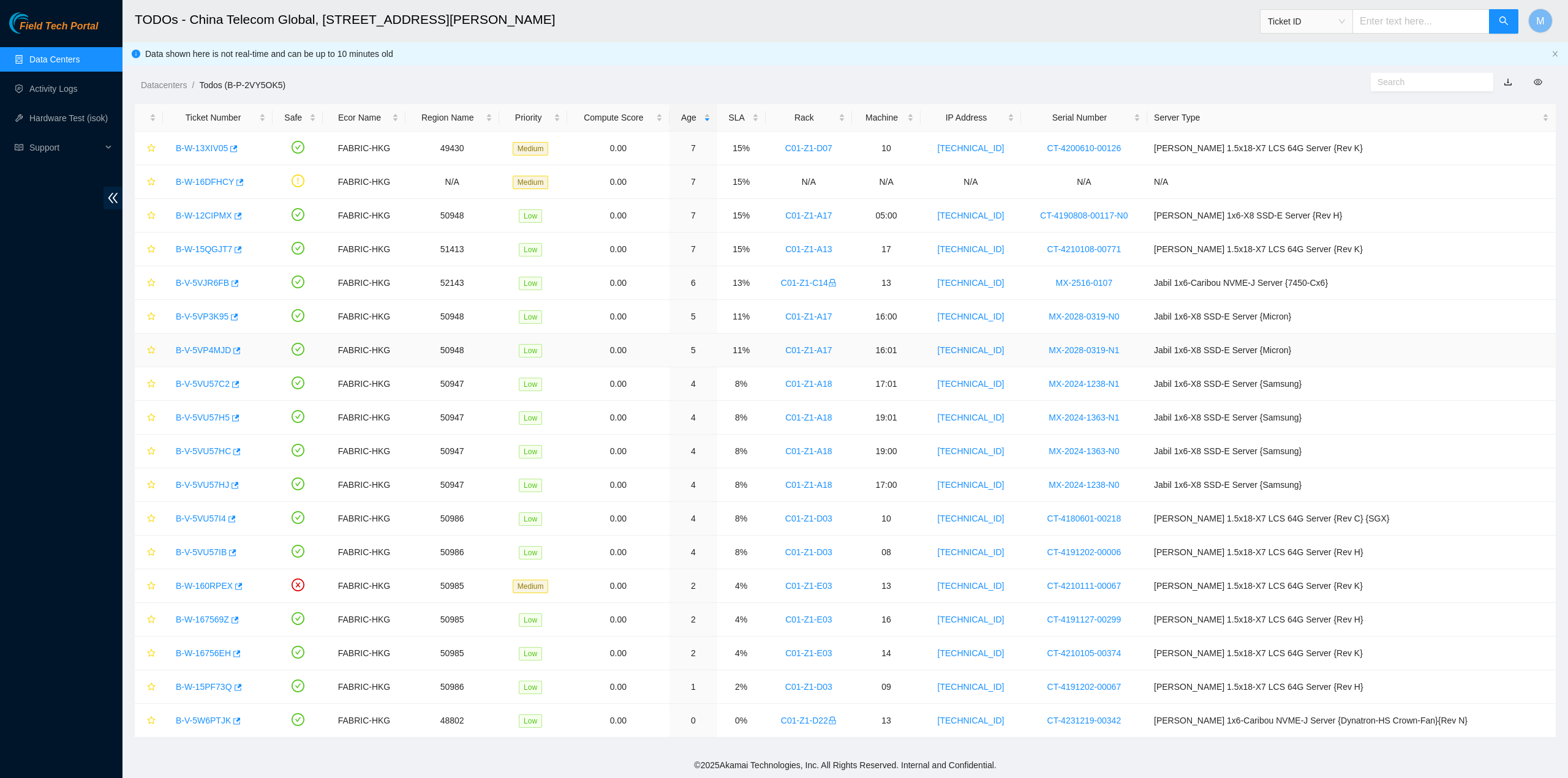
click at [210, 351] on link "B-V-5VP4MJD" at bounding box center [203, 350] width 55 height 10
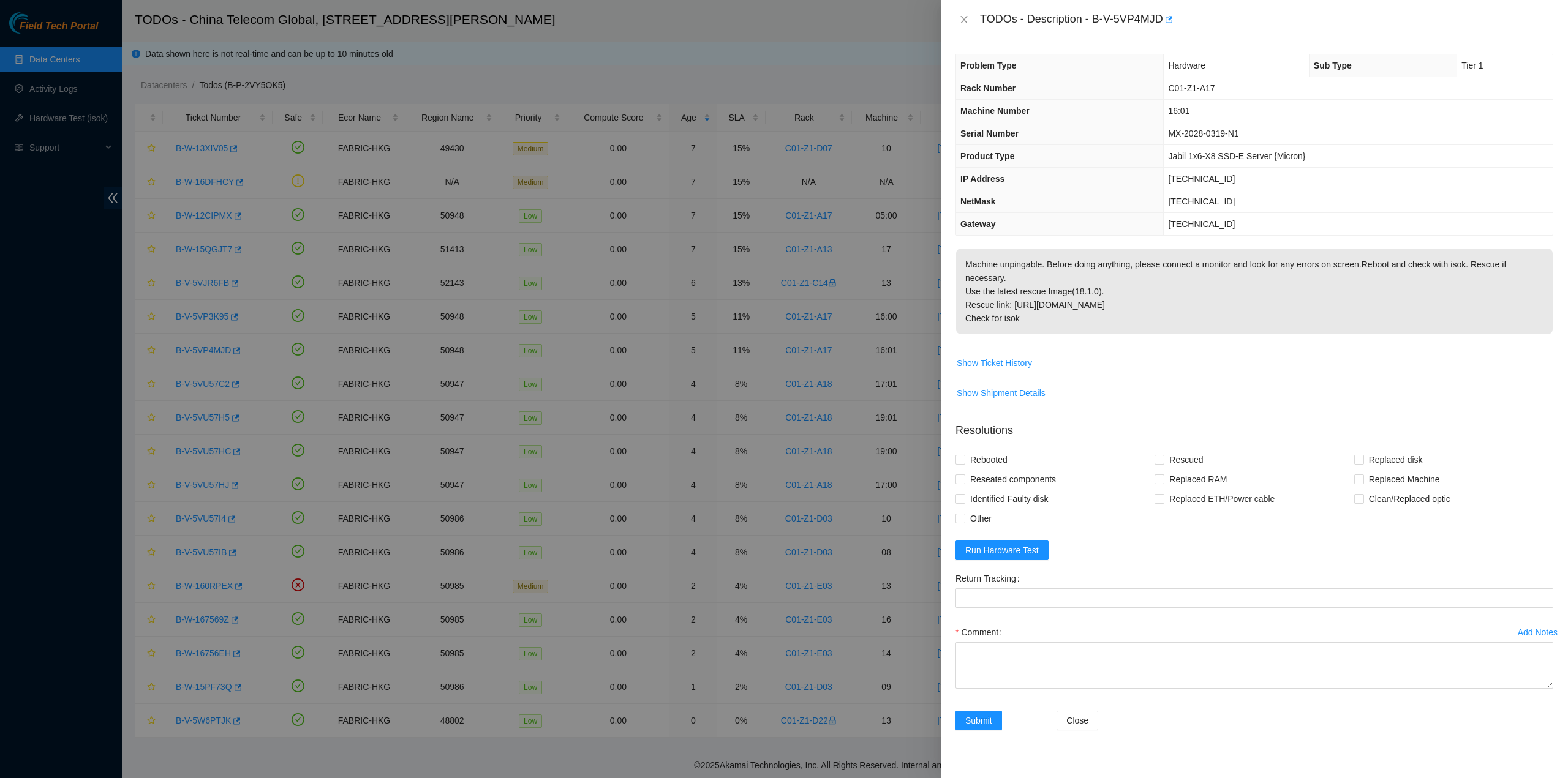
drag, startPoint x: 1131, startPoint y: 321, endPoint x: 1061, endPoint y: 306, distance: 71.6
click at [1124, 316] on span "Machine unpingable. Before doing anything, please connect a monitor and look fo…" at bounding box center [1254, 296] width 596 height 94
drag, startPoint x: 1035, startPoint y: 305, endPoint x: 977, endPoint y: 28, distance: 283.0
click at [977, 28] on div "TODOs - Description - B-V-5VP4MJD Problem Type Hardware Sub Type Tier 1 Rack Nu…" at bounding box center [1254, 389] width 627 height 778
click at [966, 17] on icon "close" at bounding box center [964, 19] width 10 height 10
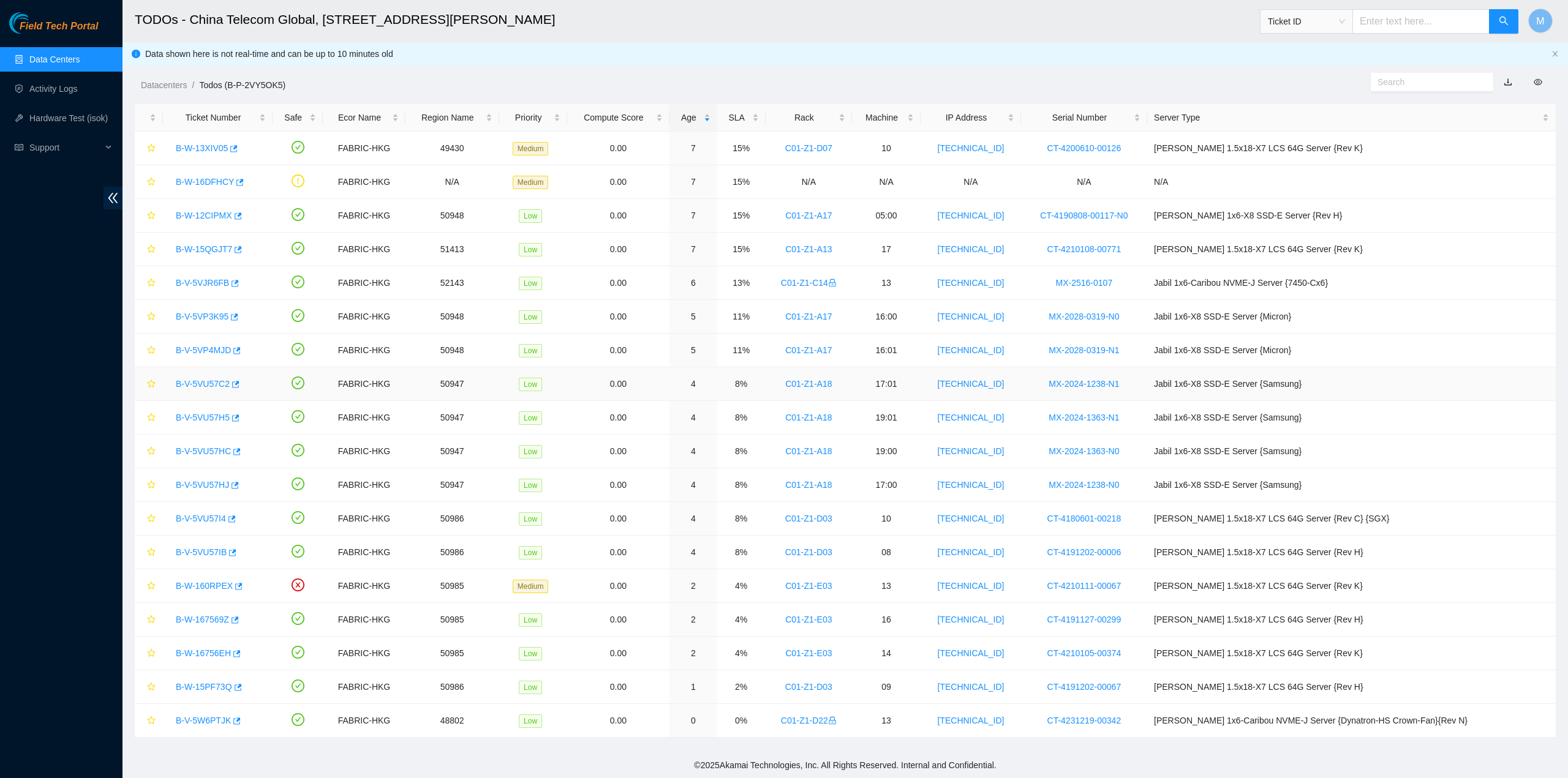
click at [199, 388] on div "B-V-5VU57C2" at bounding box center [217, 384] width 96 height 19
click at [200, 379] on link "B-V-5VU57C2" at bounding box center [202, 384] width 54 height 10
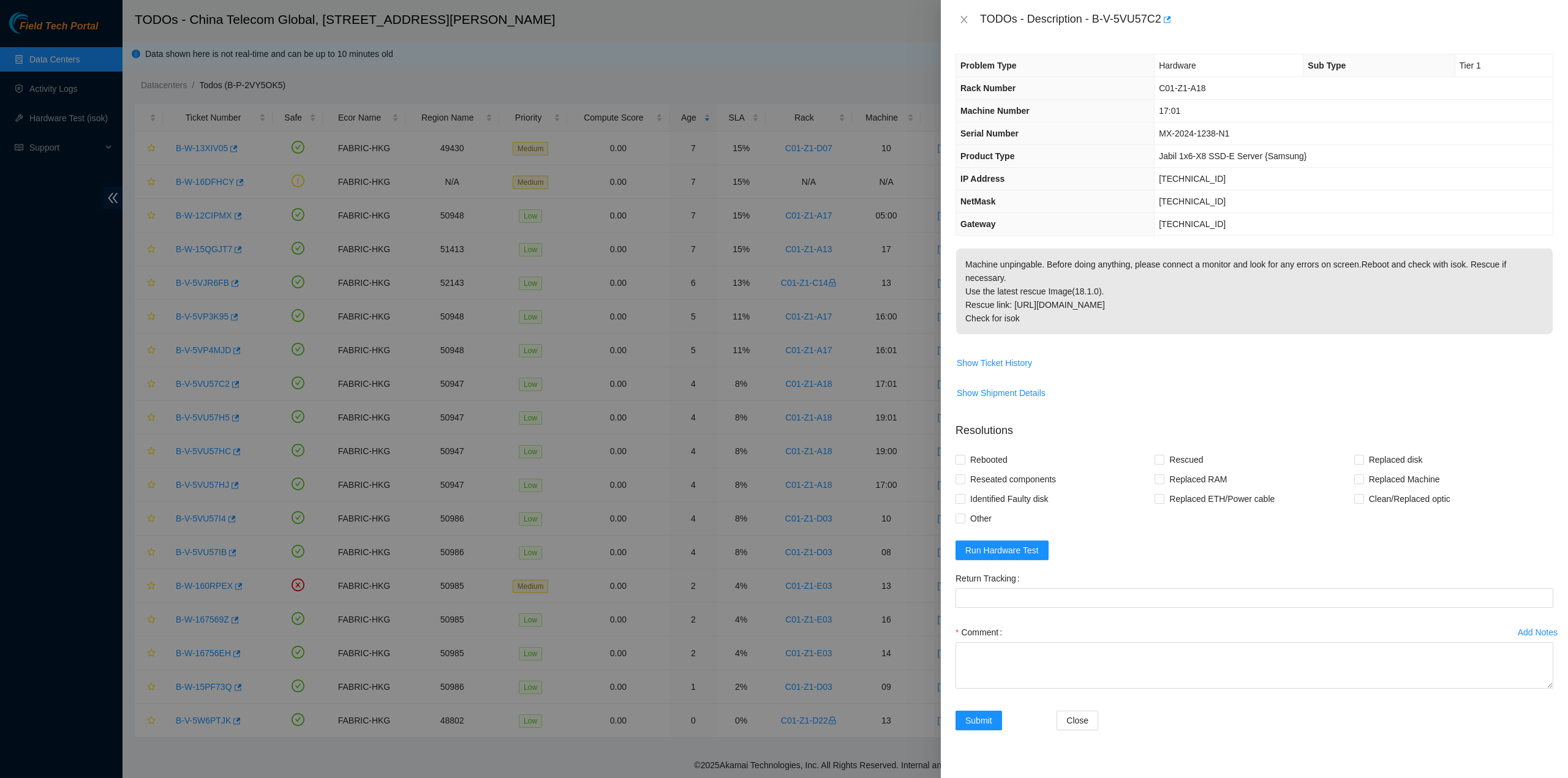
drag, startPoint x: 1009, startPoint y: 319, endPoint x: 1014, endPoint y: 301, distance: 18.7
click at [1010, 314] on span "Machine unpingable. Before doing anything, please connect a monitor and look fo…" at bounding box center [1254, 296] width 596 height 94
drag, startPoint x: 978, startPoint y: 17, endPoint x: 1033, endPoint y: 339, distance: 326.7
click at [1034, 337] on div "TODOs - Description - B-V-5VU57C2 Problem Type Hardware Sub Type Tier 1 Rack Nu…" at bounding box center [1254, 389] width 627 height 778
click at [959, 19] on icon "close" at bounding box center [964, 19] width 10 height 10
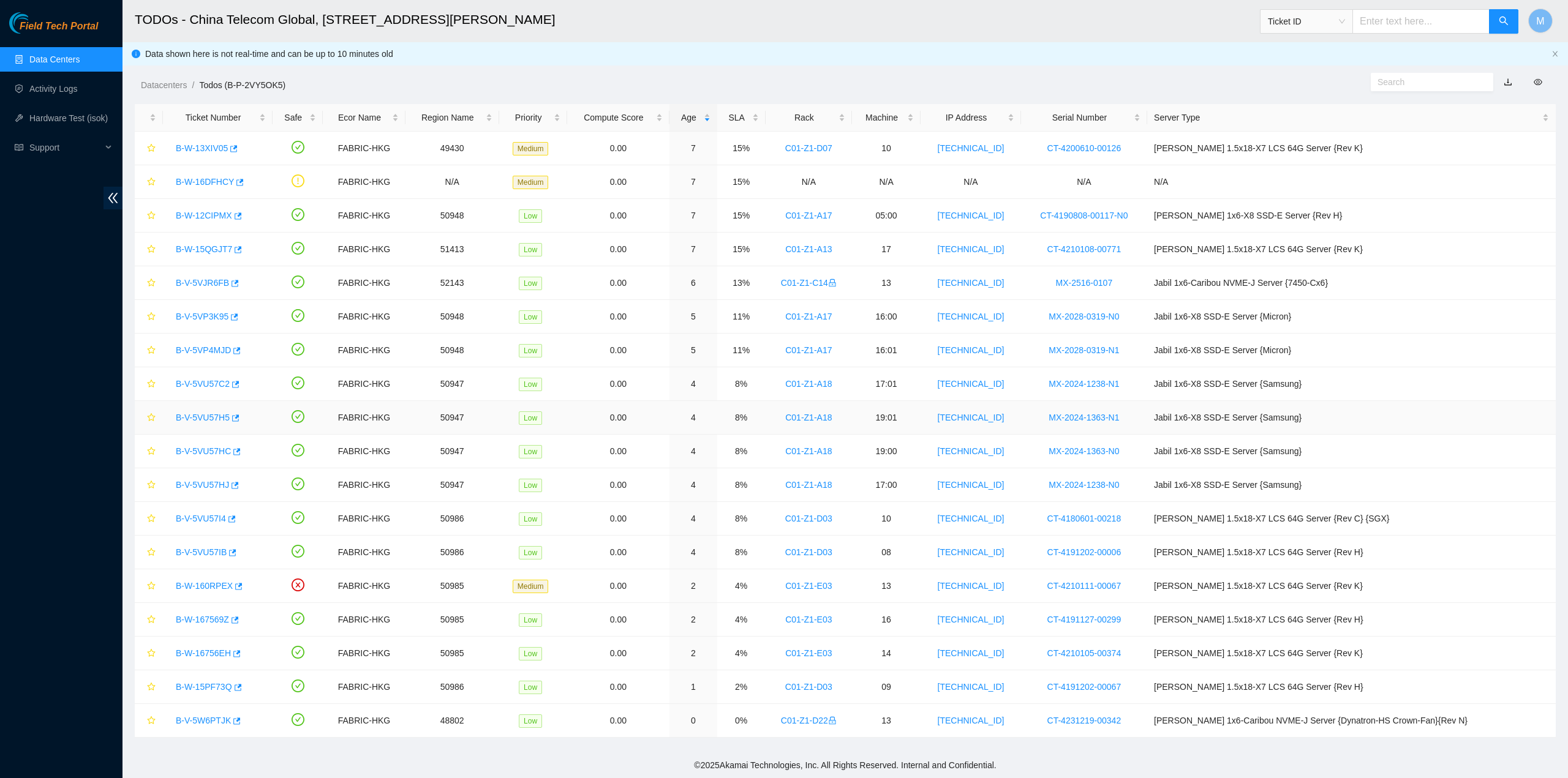
click at [208, 413] on link "B-V-5VU57H5" at bounding box center [202, 417] width 54 height 10
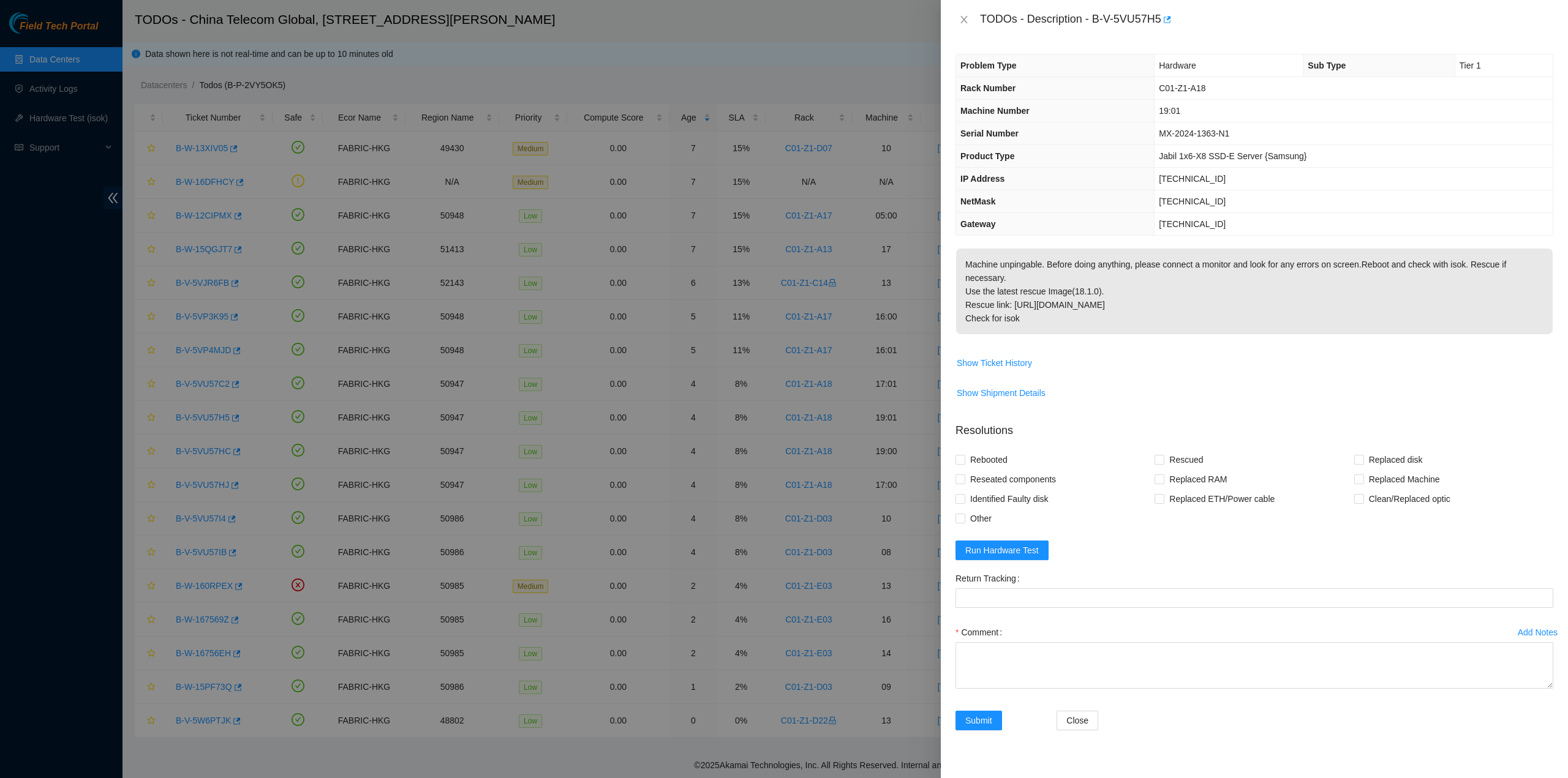
click at [977, 16] on div "TODOs - Description - B-V-5VU57H5" at bounding box center [1254, 19] width 598 height 19
click at [981, 18] on div "TODOs - Description - B-V-5VU57H5" at bounding box center [1267, 19] width 573 height 19
drag, startPoint x: 1028, startPoint y: 290, endPoint x: 1016, endPoint y: 296, distance: 13.4
click at [1019, 289] on p "Machine unpingable. Before doing anything, please connect a monitor and look fo…" at bounding box center [1254, 291] width 596 height 86
drag, startPoint x: 1025, startPoint y: 312, endPoint x: 979, endPoint y: 12, distance: 303.5
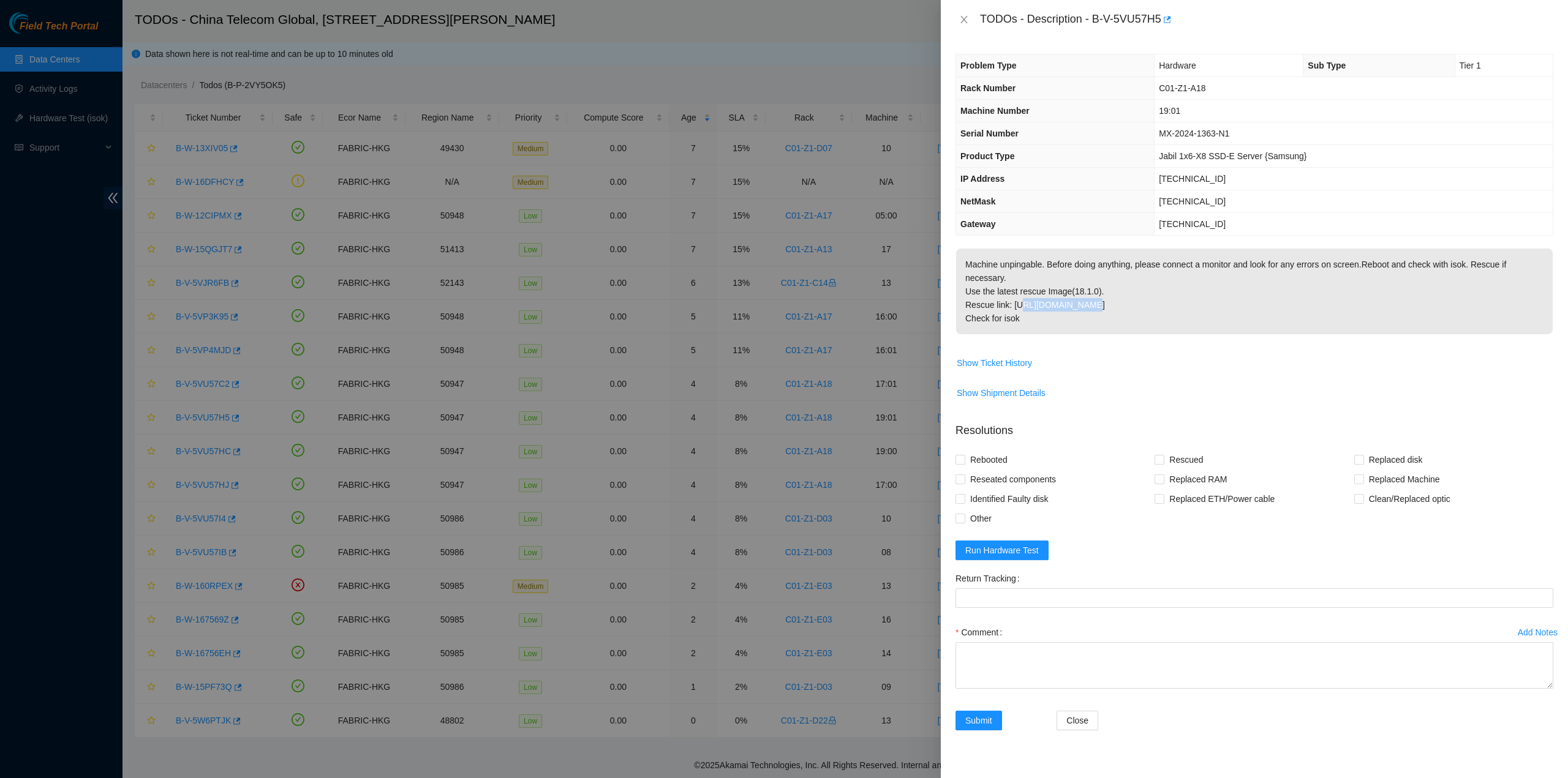
click at [979, 12] on div "TODOs - Description - B-V-5VU57H5 Problem Type Hardware Sub Type Tier 1 Rack Nu…" at bounding box center [1254, 389] width 627 height 778
click at [964, 20] on icon "close" at bounding box center [963, 19] width 6 height 7
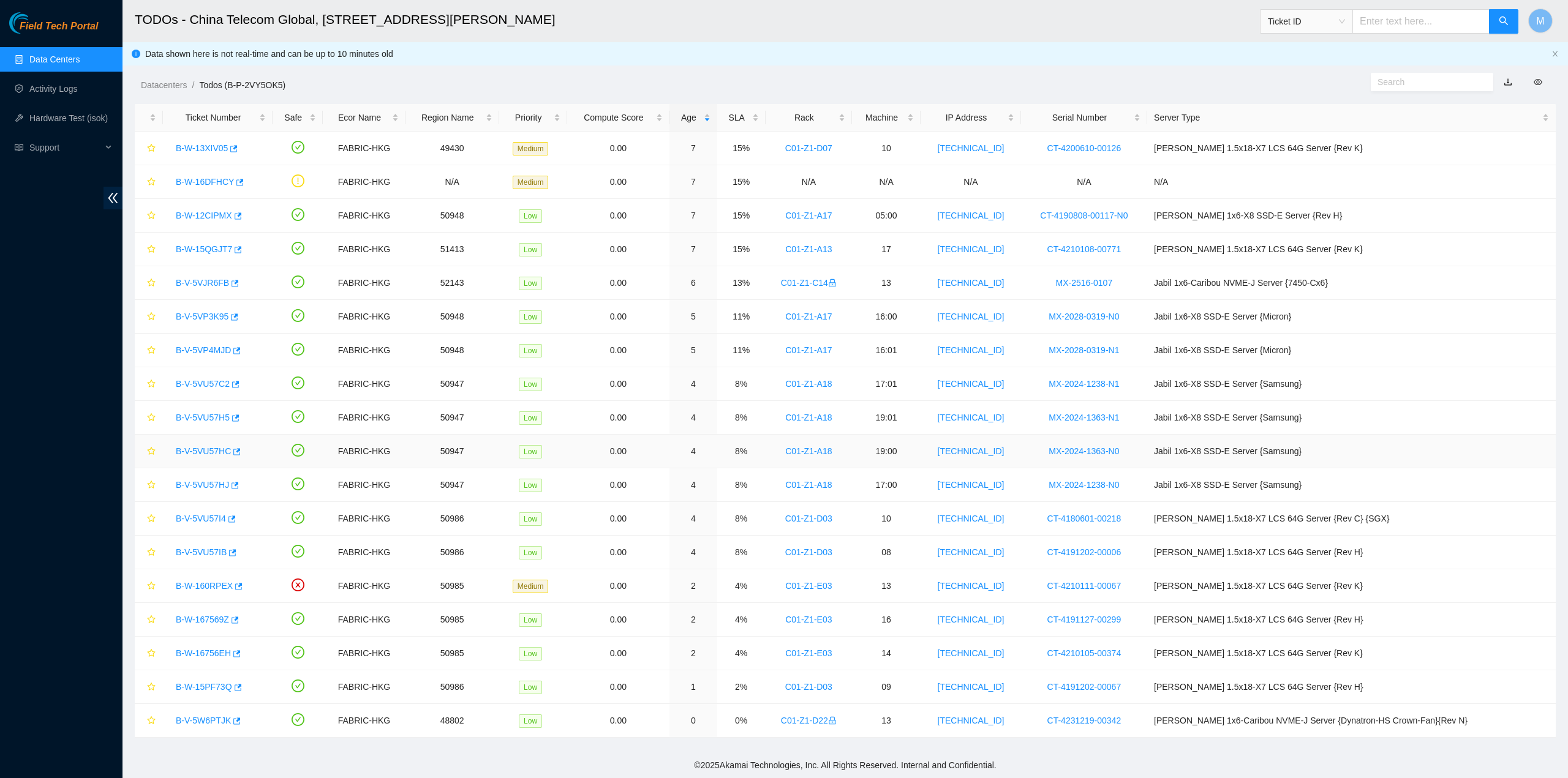
click at [208, 448] on link "B-V-5VU57HC" at bounding box center [203, 451] width 55 height 10
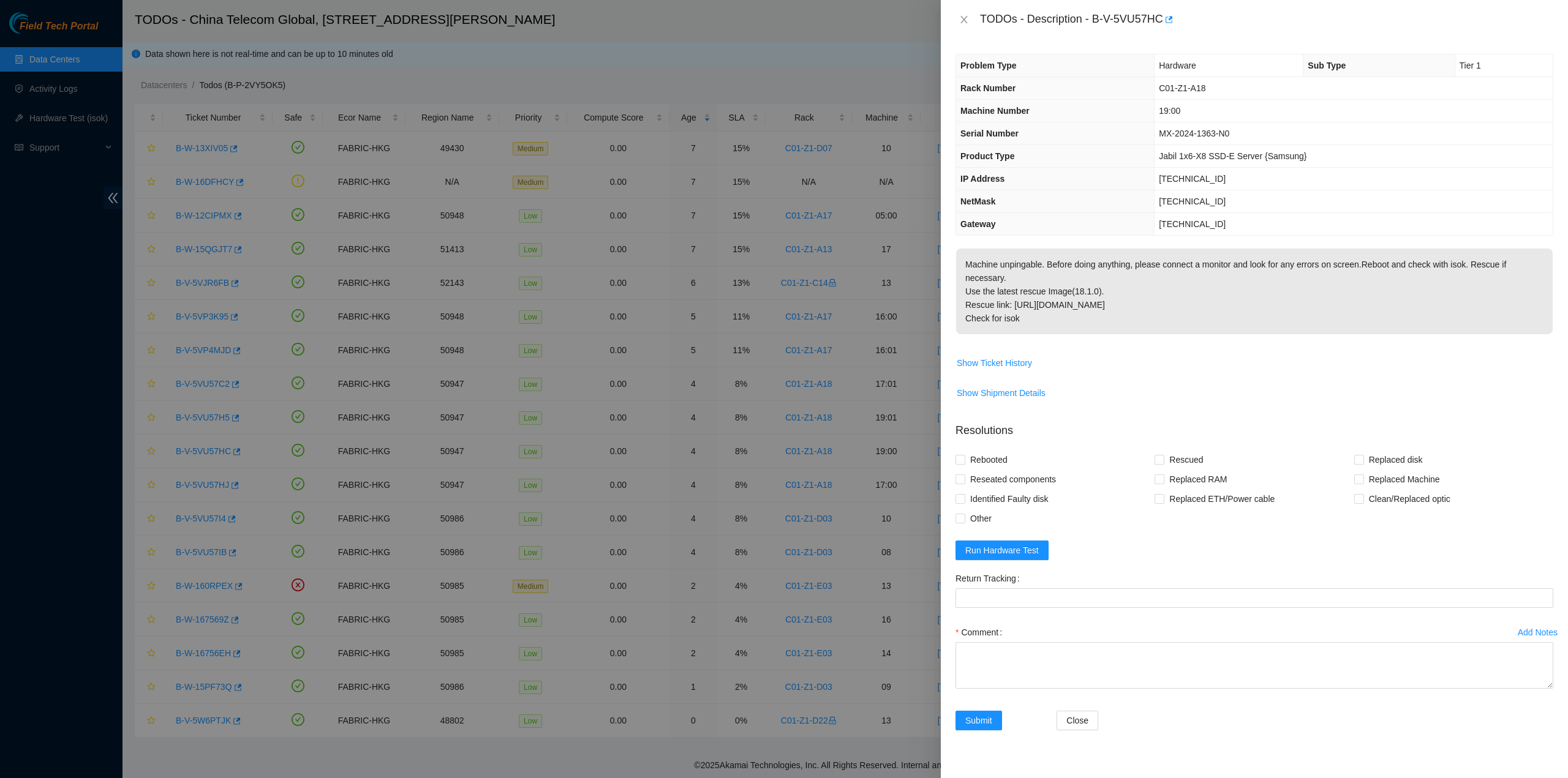
click at [1029, 282] on p "Machine unpingable. Before doing anything, please connect a monitor and look fo…" at bounding box center [1254, 291] width 596 height 86
click at [986, 27] on div "TODOs - Description - B-V-5VU57HC" at bounding box center [1254, 19] width 627 height 39
drag, startPoint x: 979, startPoint y: 19, endPoint x: 1071, endPoint y: 305, distance: 300.4
click at [1071, 305] on div "TODOs - Description - B-V-5VU57HC Problem Type Hardware Sub Type Tier 1 Rack Nu…" at bounding box center [1254, 389] width 627 height 778
click at [970, 25] on button "Close" at bounding box center [964, 20] width 17 height 12
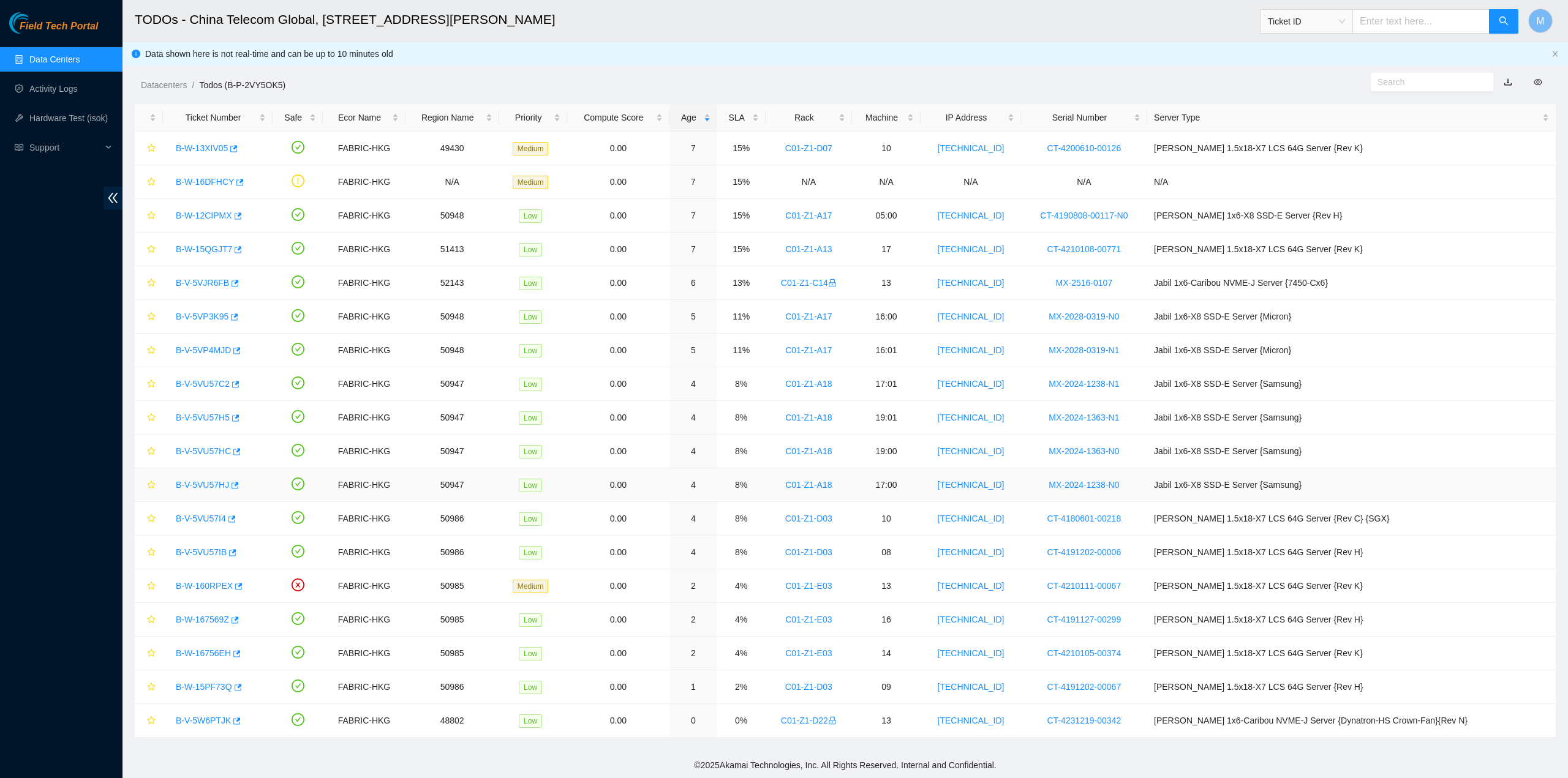
click at [205, 485] on link "B-V-5VU57HJ" at bounding box center [202, 484] width 53 height 10
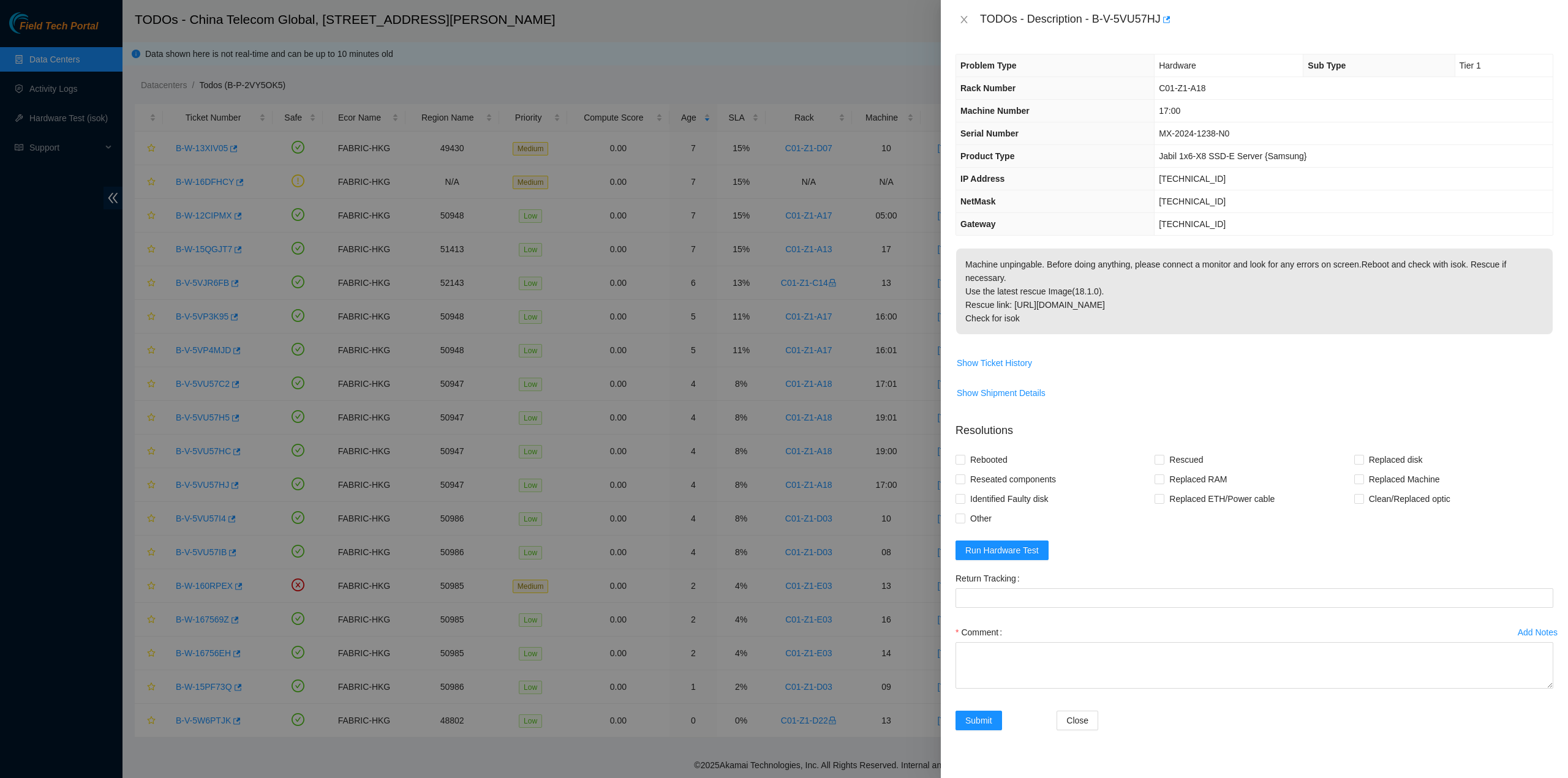
drag, startPoint x: 1062, startPoint y: 313, endPoint x: 1058, endPoint y: 307, distance: 7.2
click at [1060, 309] on p "Machine unpingable. Before doing anything, please connect a monitor and look fo…" at bounding box center [1254, 291] width 596 height 86
drag, startPoint x: 981, startPoint y: 14, endPoint x: 1051, endPoint y: 305, distance: 299.3
click at [1051, 305] on div "TODOs - Description - B-V-5VU57HJ Problem Type Hardware Sub Type Tier 1 Rack Nu…" at bounding box center [1254, 389] width 627 height 778
click at [968, 16] on icon "close" at bounding box center [964, 19] width 10 height 10
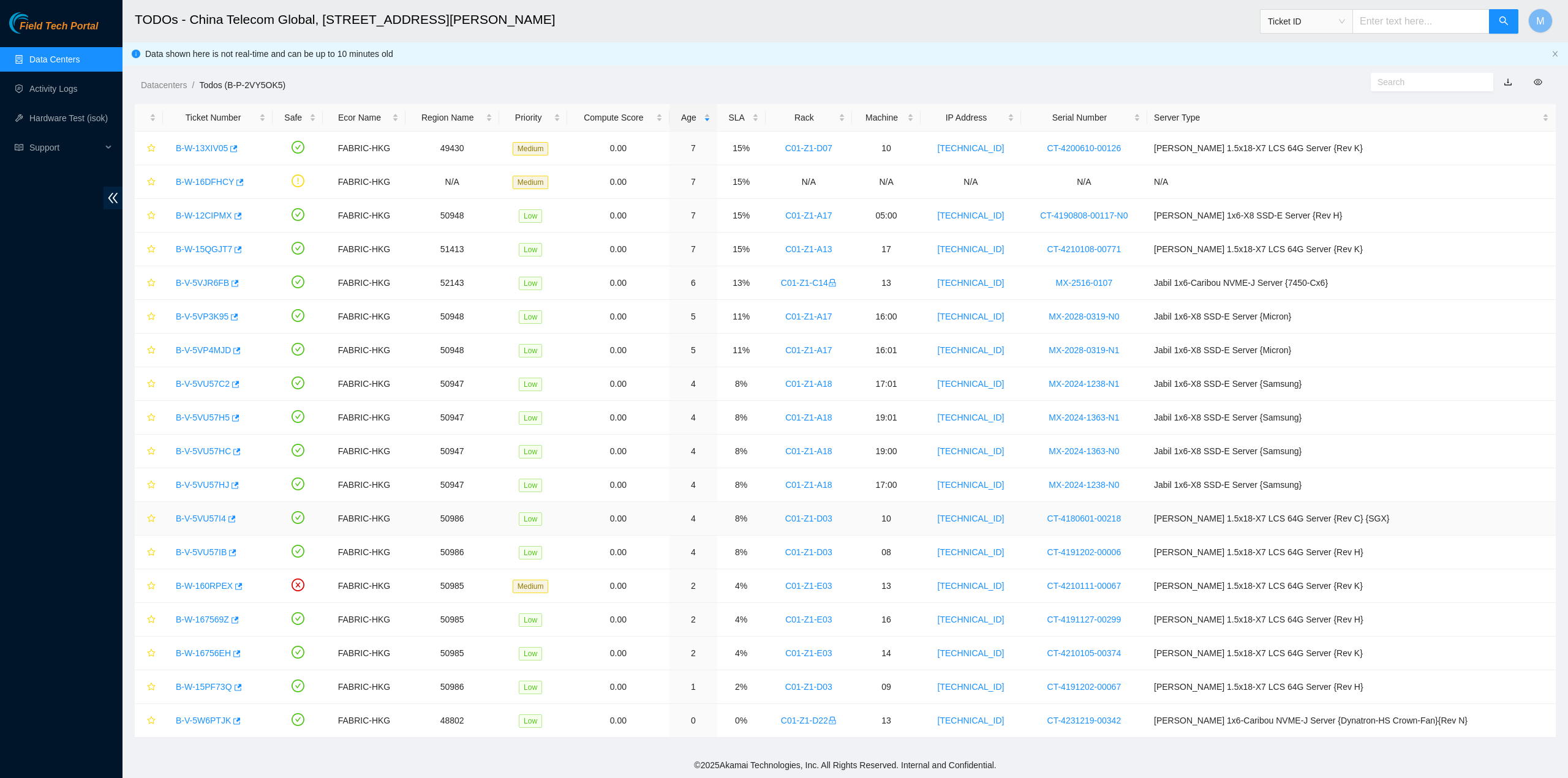
click at [203, 513] on link "B-V-5VU57I4" at bounding box center [201, 518] width 50 height 10
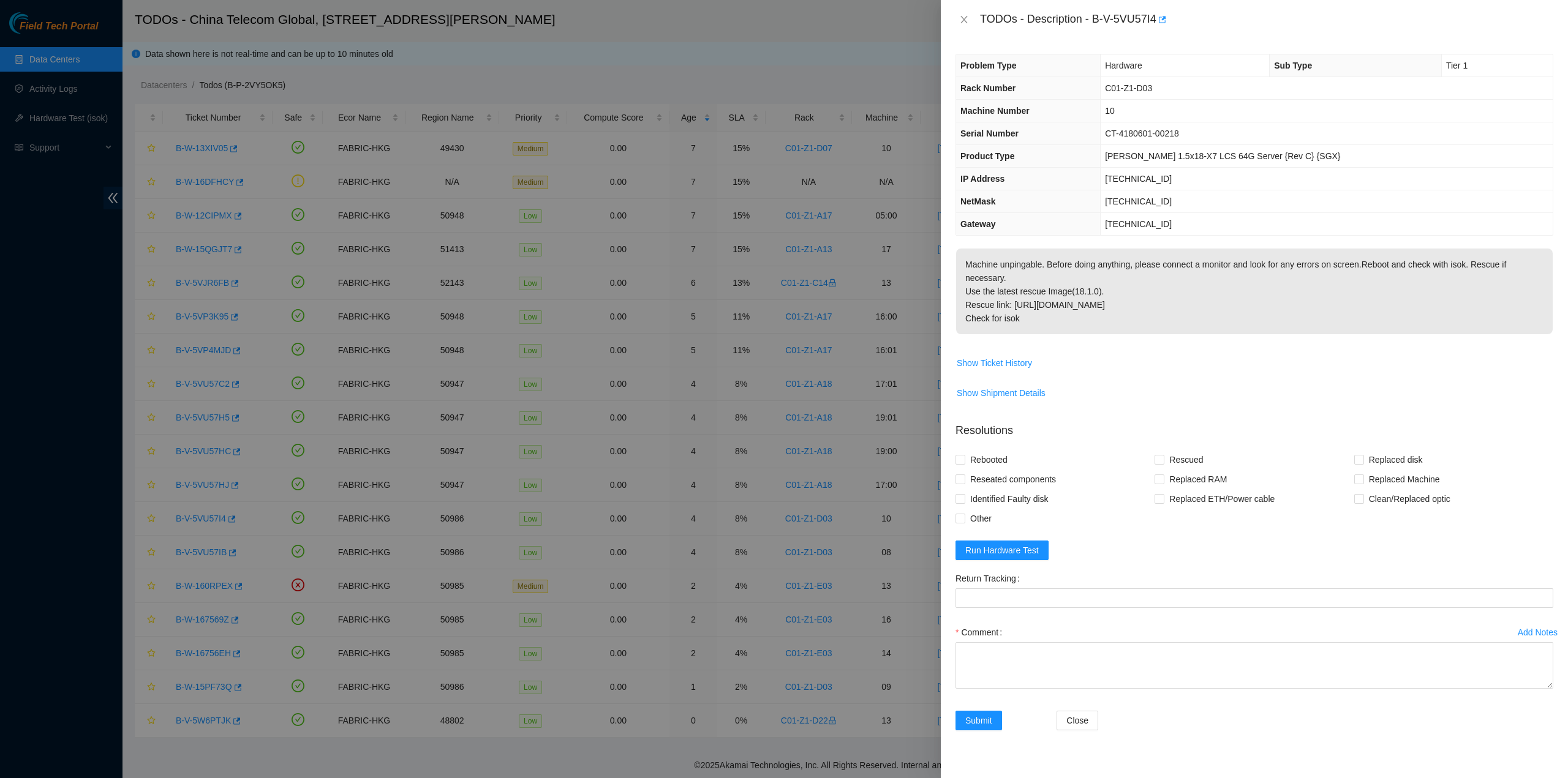
click at [976, 44] on div "Problem Type Hardware Sub Type Tier 1 Rack Number C01-Z1-D03 Machine Number 10 …" at bounding box center [1254, 409] width 627 height 739
click at [981, 19] on div "TODOs - Description - B-V-5VU57I4" at bounding box center [1267, 19] width 573 height 19
drag, startPoint x: 981, startPoint y: 17, endPoint x: 1057, endPoint y: 299, distance: 292.1
click at [1057, 299] on div "TODOs - Description - B-V-5VU57I4 Problem Type Hardware Sub Type Tier 1 Rack Nu…" at bounding box center [1254, 389] width 627 height 778
click at [963, 19] on icon "close" at bounding box center [963, 19] width 6 height 7
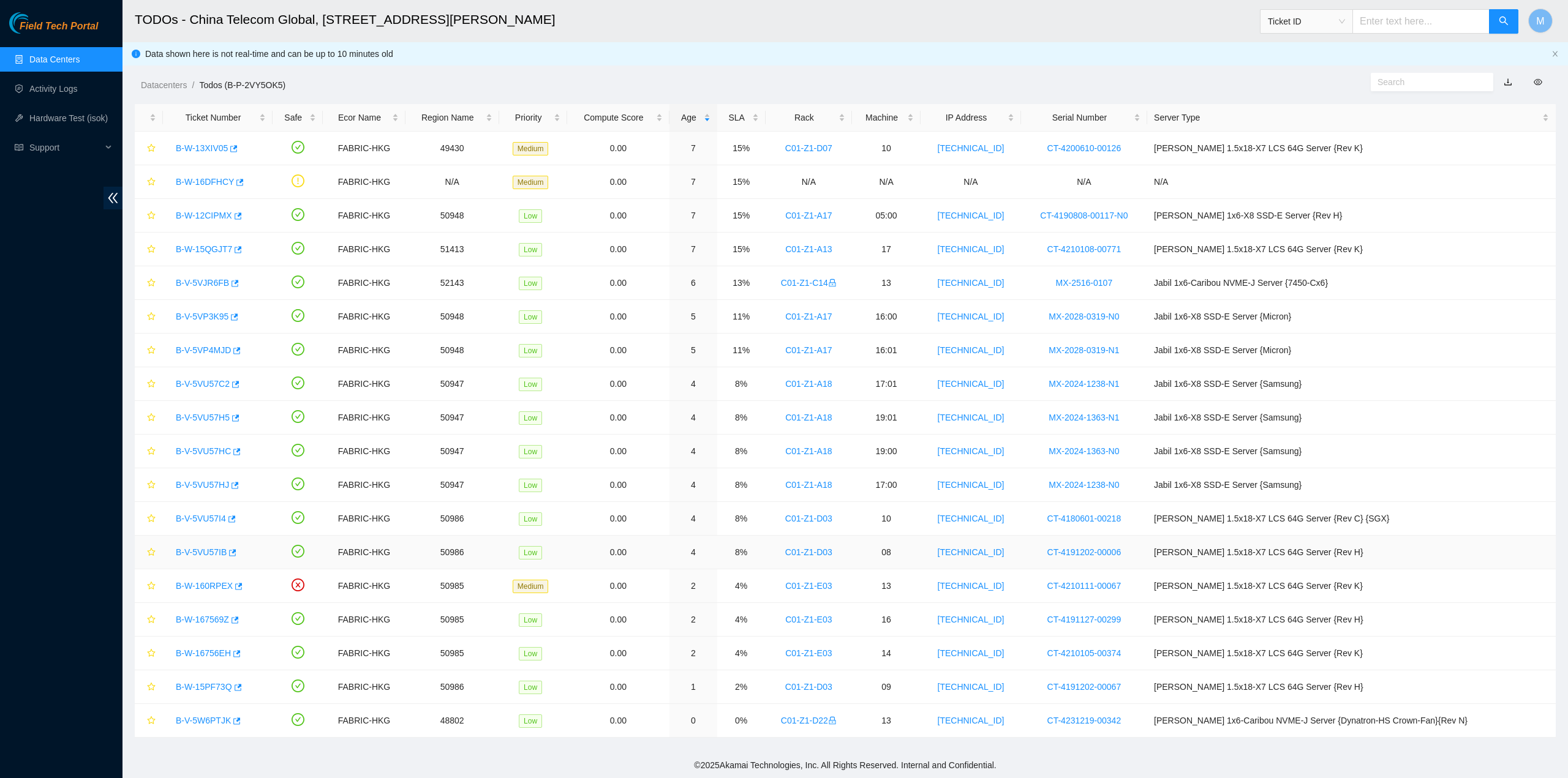
click at [210, 547] on link "B-V-5VU57IB" at bounding box center [201, 552] width 51 height 10
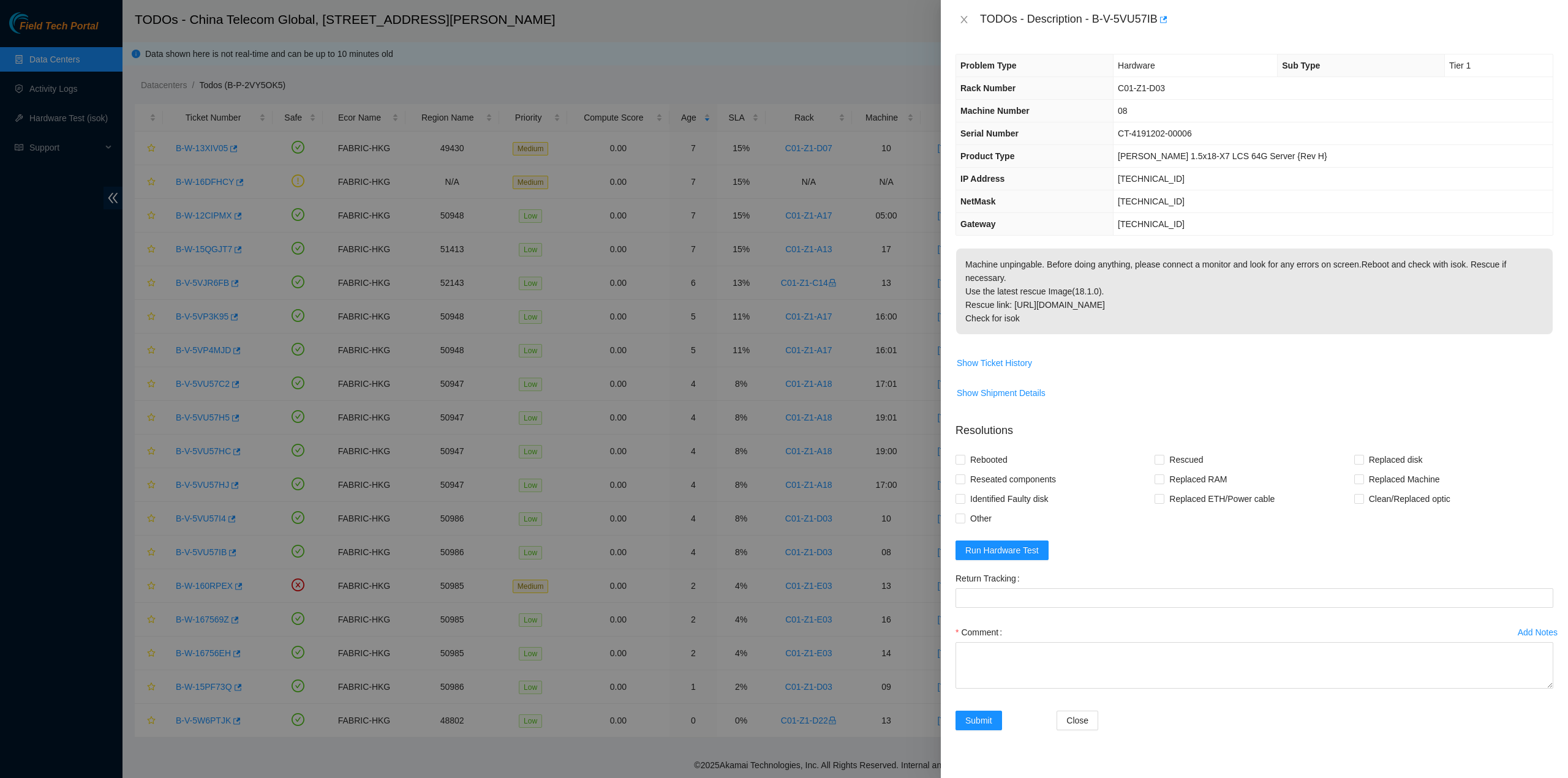
click at [1096, 248] on p "Machine unpingable. Before doing anything, please connect a monitor and look fo…" at bounding box center [1254, 291] width 596 height 86
drag, startPoint x: 980, startPoint y: 16, endPoint x: 1068, endPoint y: 303, distance: 300.2
click at [1068, 303] on div "TODOs - Description - B-V-5VU57IB Problem Type Hardware Sub Type Tier 1 Rack Nu…" at bounding box center [1254, 389] width 627 height 778
click at [964, 17] on icon "close" at bounding box center [964, 19] width 10 height 10
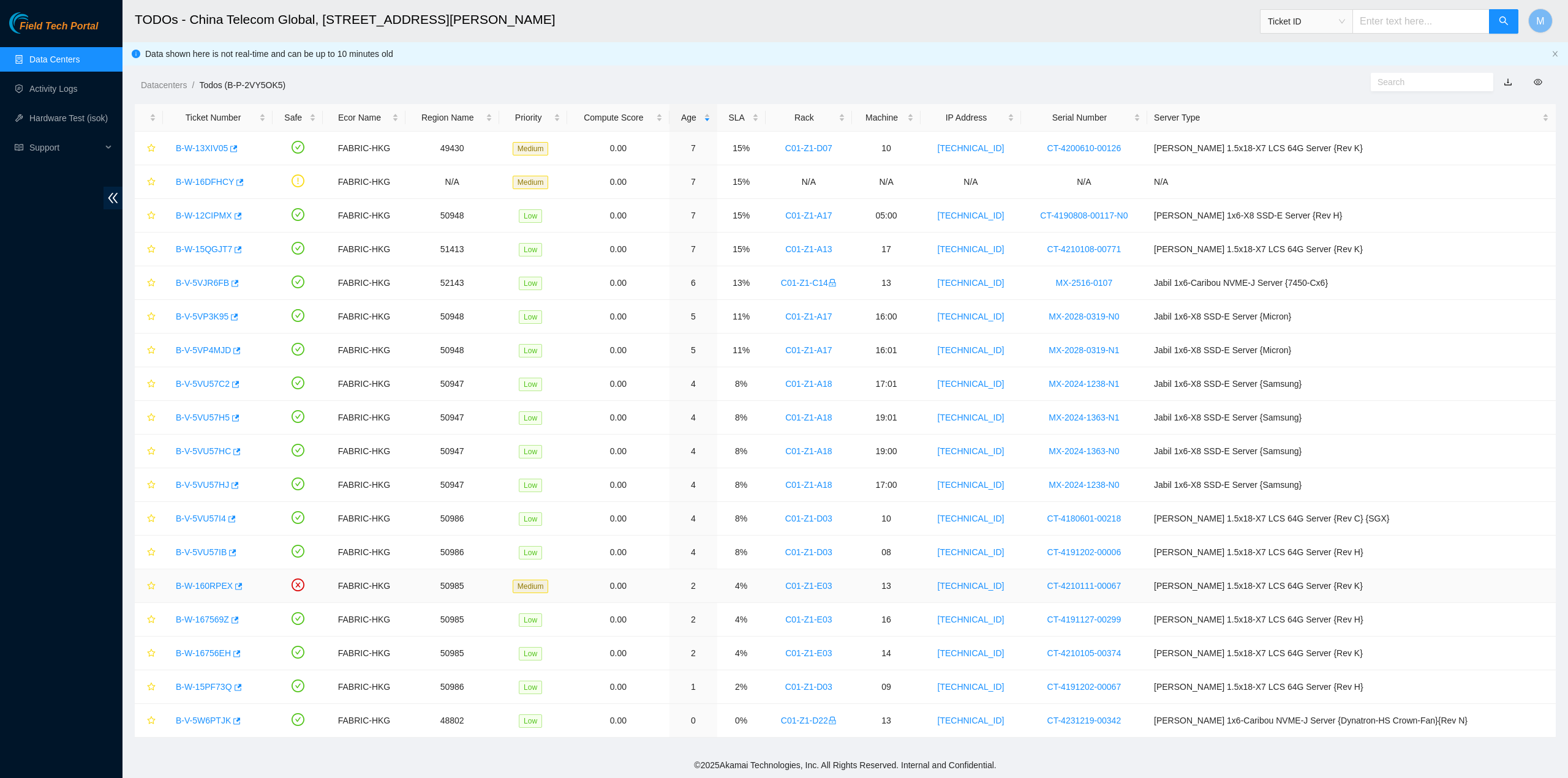
click at [211, 582] on link "B-W-160RPEX" at bounding box center [204, 585] width 57 height 10
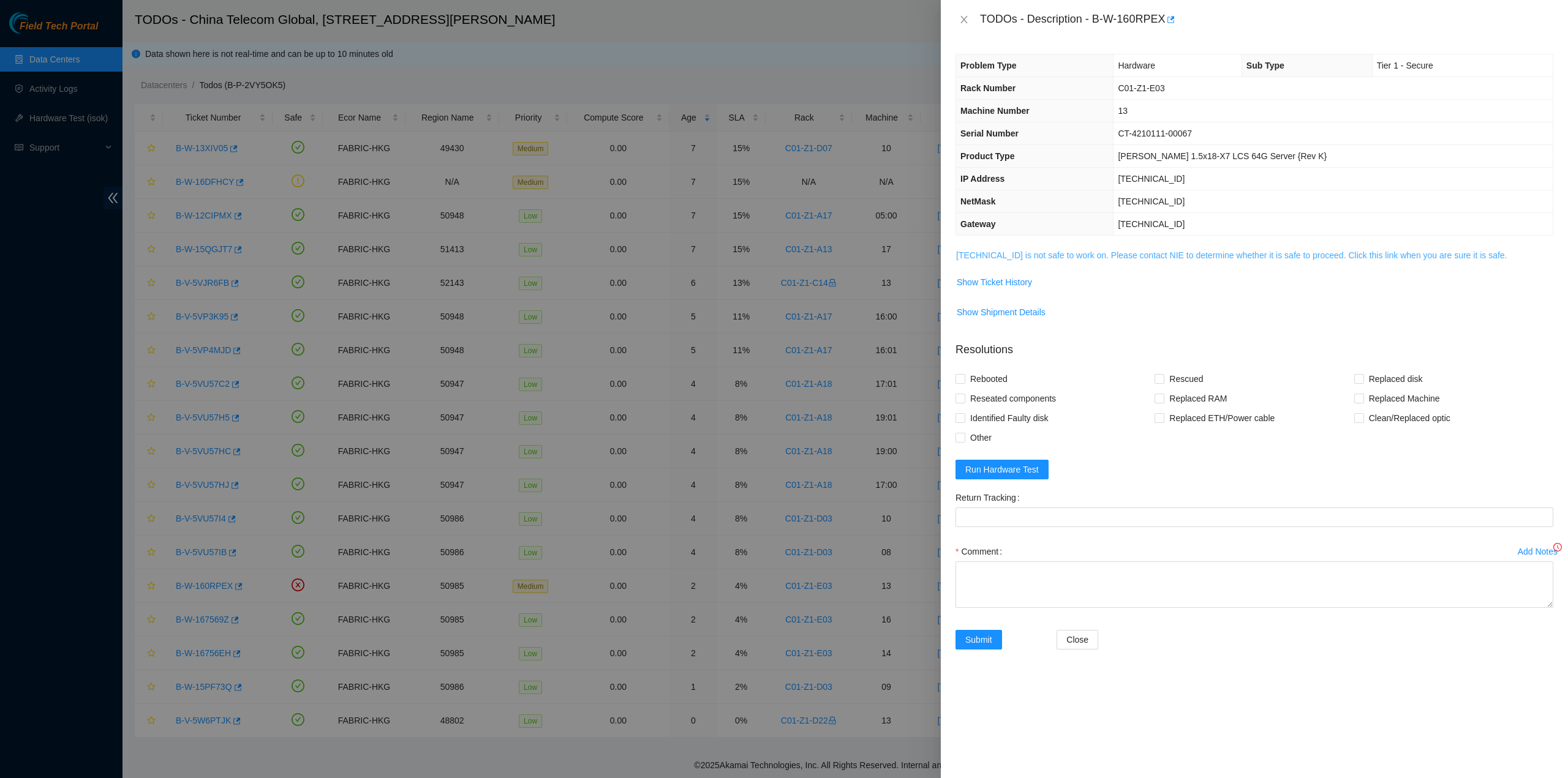
drag, startPoint x: 1074, startPoint y: 270, endPoint x: 1075, endPoint y: 254, distance: 16.0
click at [1075, 270] on tbody "[TECHNICAL_ID] is not safe to work on. Please contact NIE to determine whether …" at bounding box center [1254, 290] width 598 height 84
click at [1075, 254] on link "[TECHNICAL_ID] is not safe to work on. Please contact NIE to determine whether …" at bounding box center [1232, 255] width 551 height 10
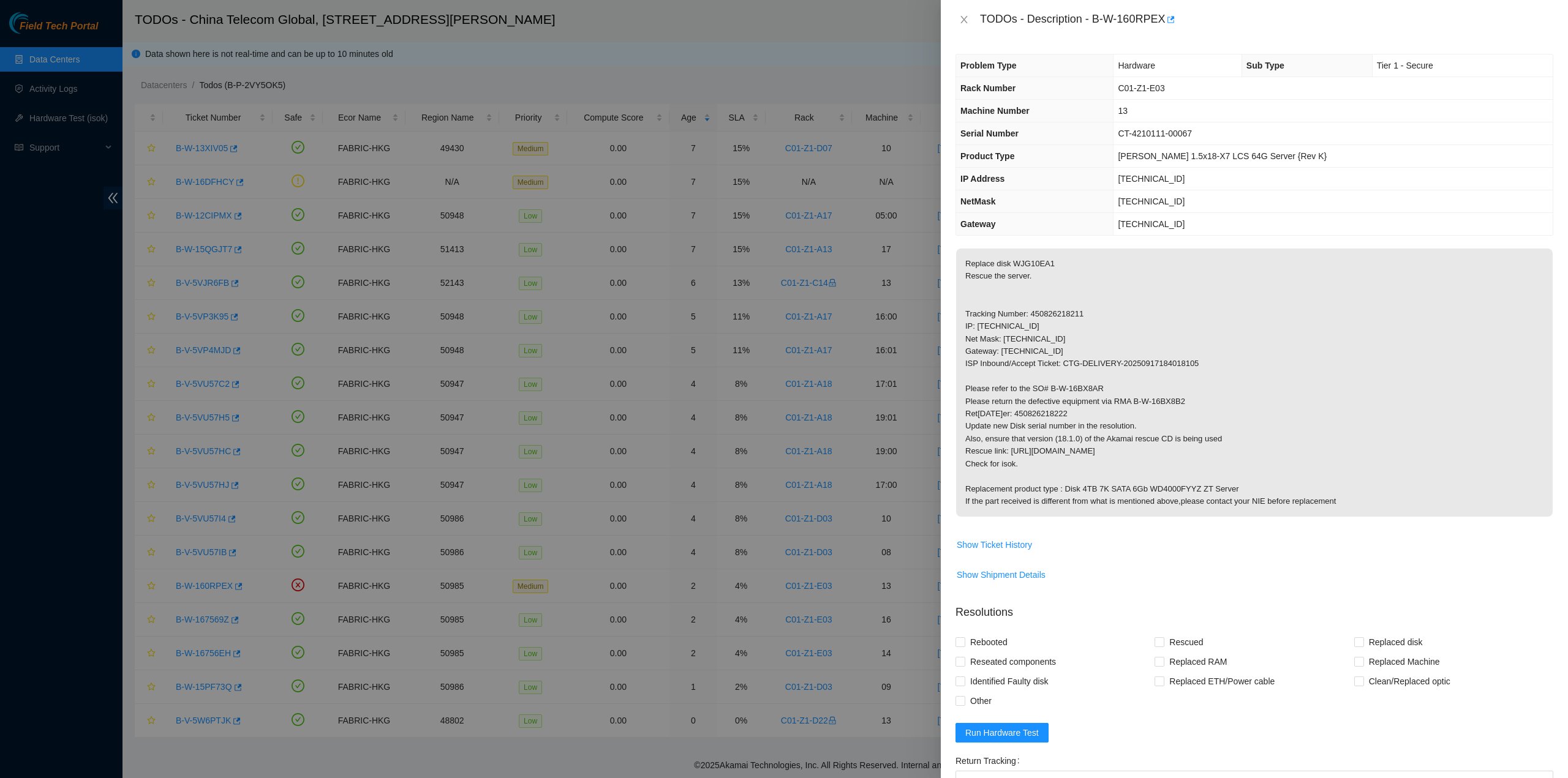
click at [1133, 288] on p "Replace disk WJG10EA1 Rescue the server. Tracking Number: 450826218211 IP: [TEC…" at bounding box center [1254, 382] width 596 height 268
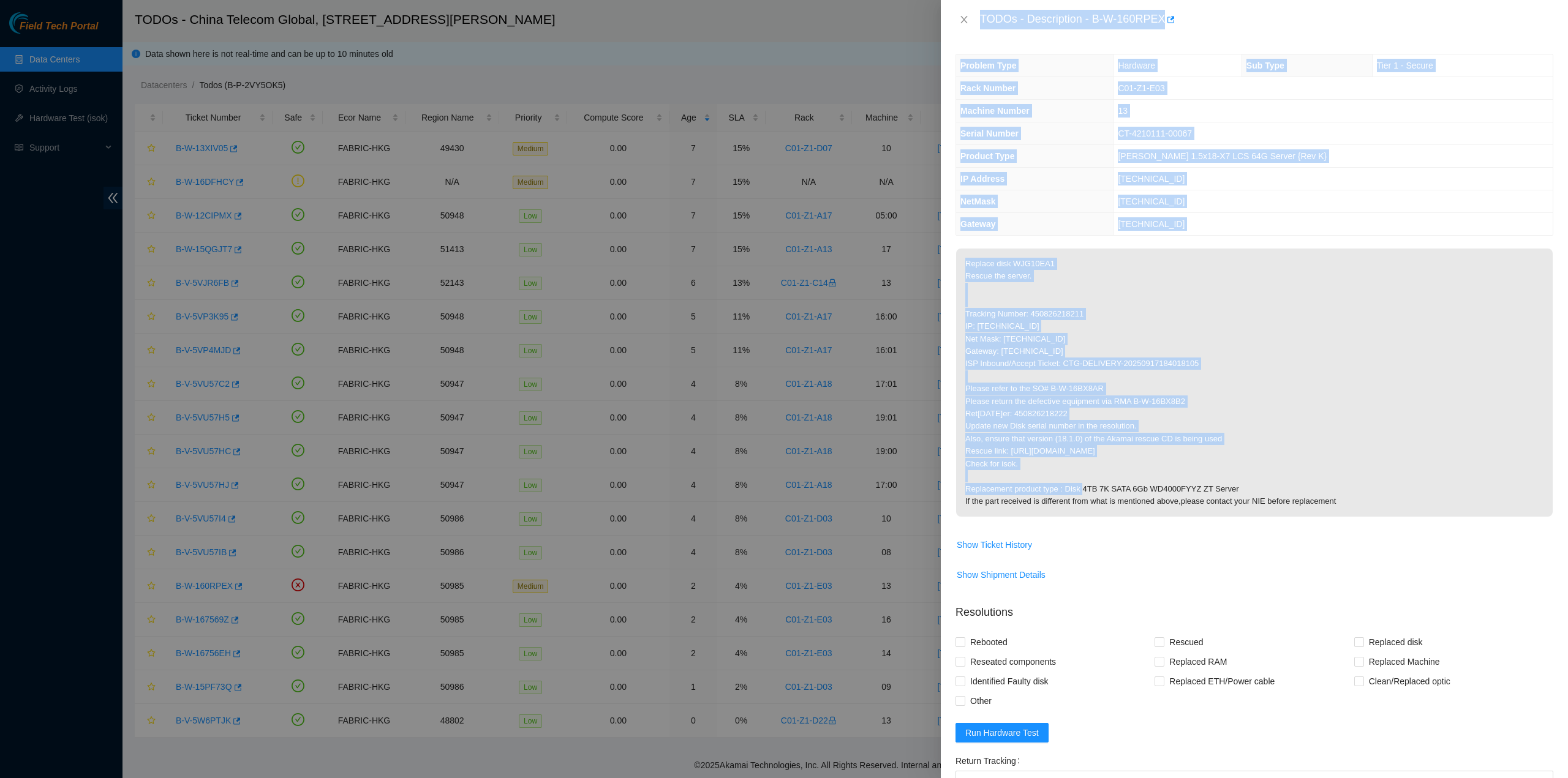
drag, startPoint x: 979, startPoint y: 16, endPoint x: 1226, endPoint y: 463, distance: 510.7
click at [1226, 463] on div "TODOs - Description - B-W-160RPEX Problem Type Hardware Sub Type Tier 1 - Secur…" at bounding box center [1254, 389] width 627 height 778
click at [969, 16] on button "Close" at bounding box center [964, 20] width 17 height 12
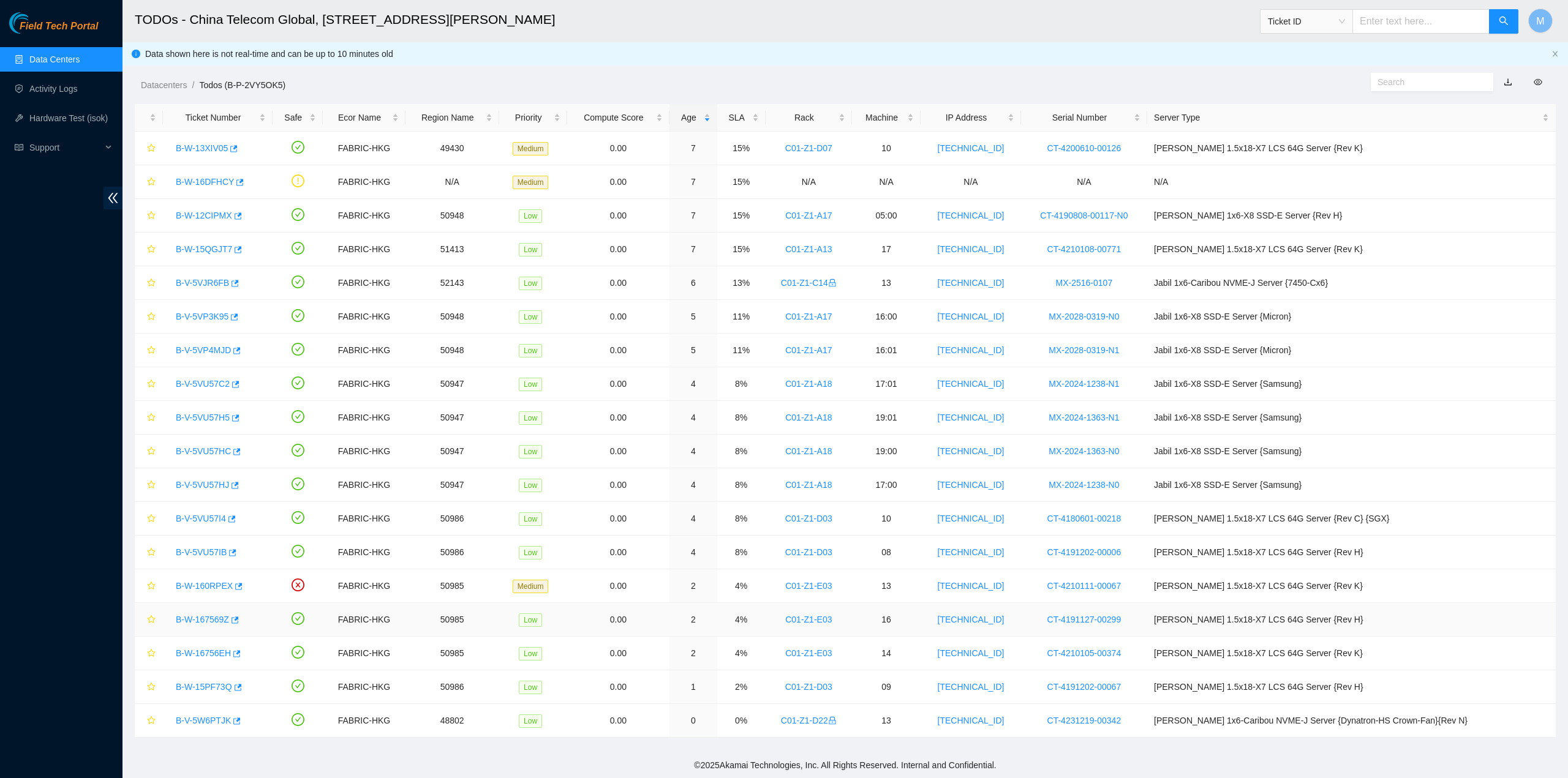
click at [213, 614] on link "B-W-167569Z" at bounding box center [202, 619] width 53 height 10
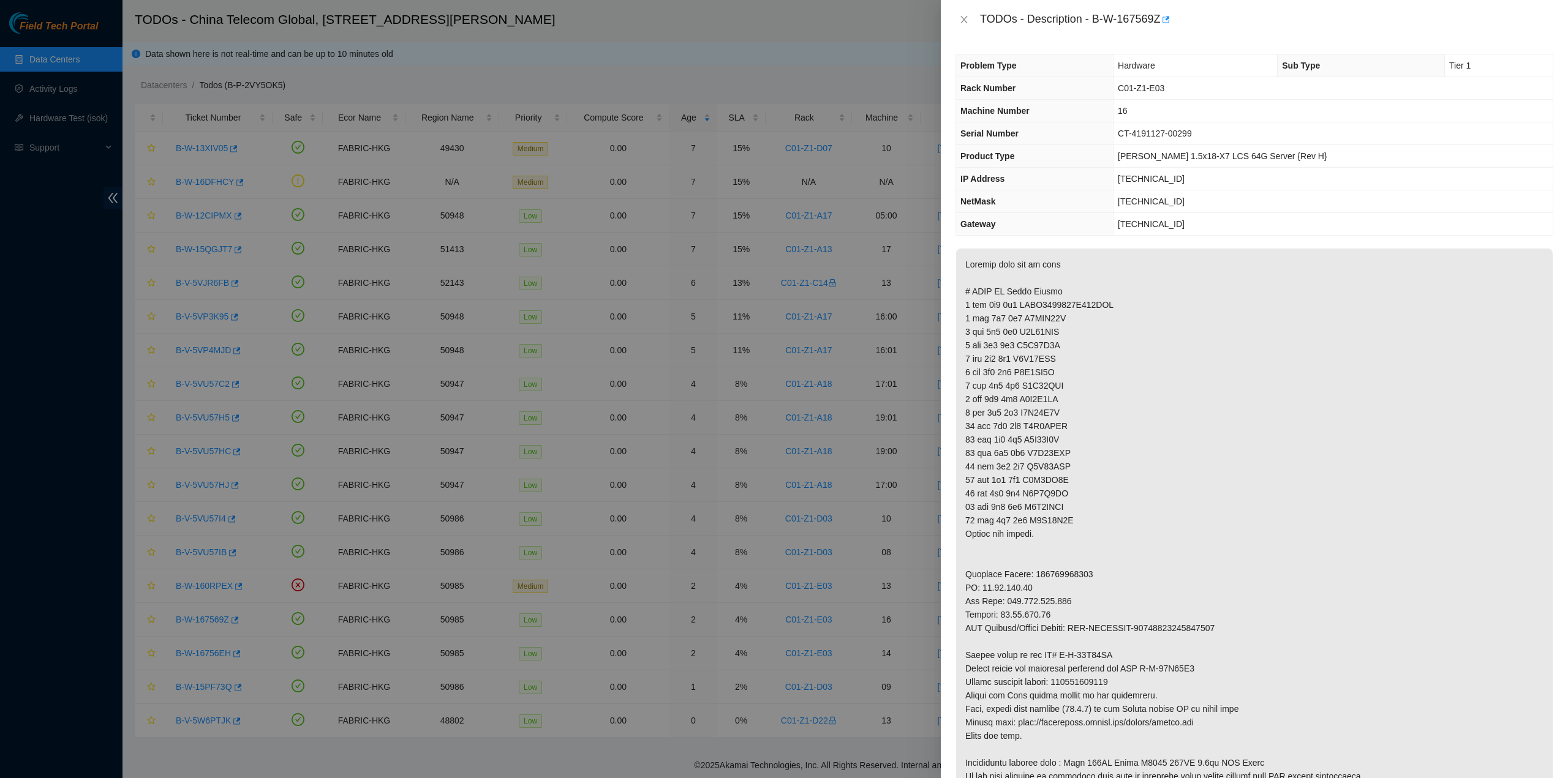
click at [1027, 435] on p at bounding box center [1254, 520] width 596 height 544
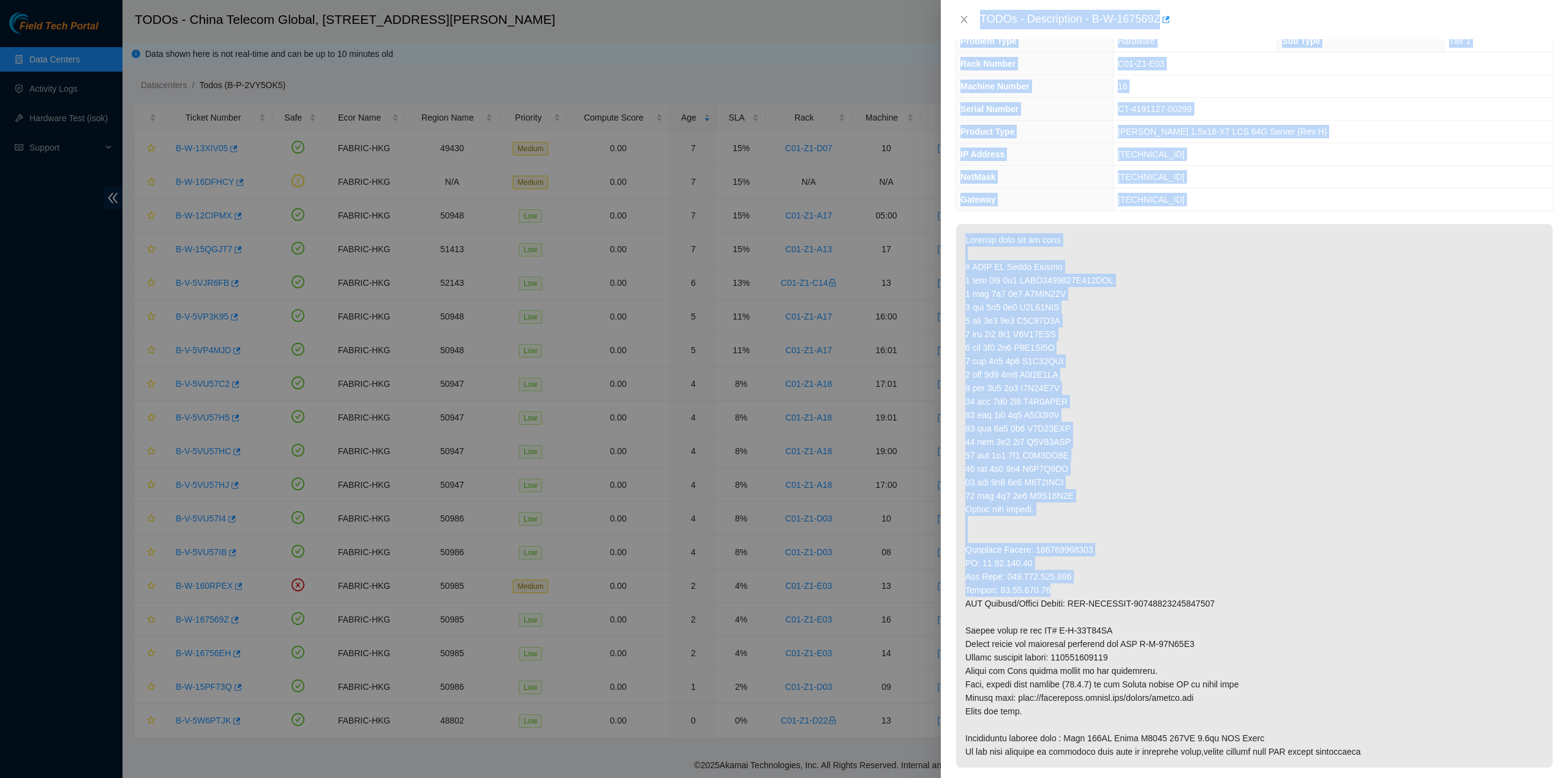
scroll to position [122, 0]
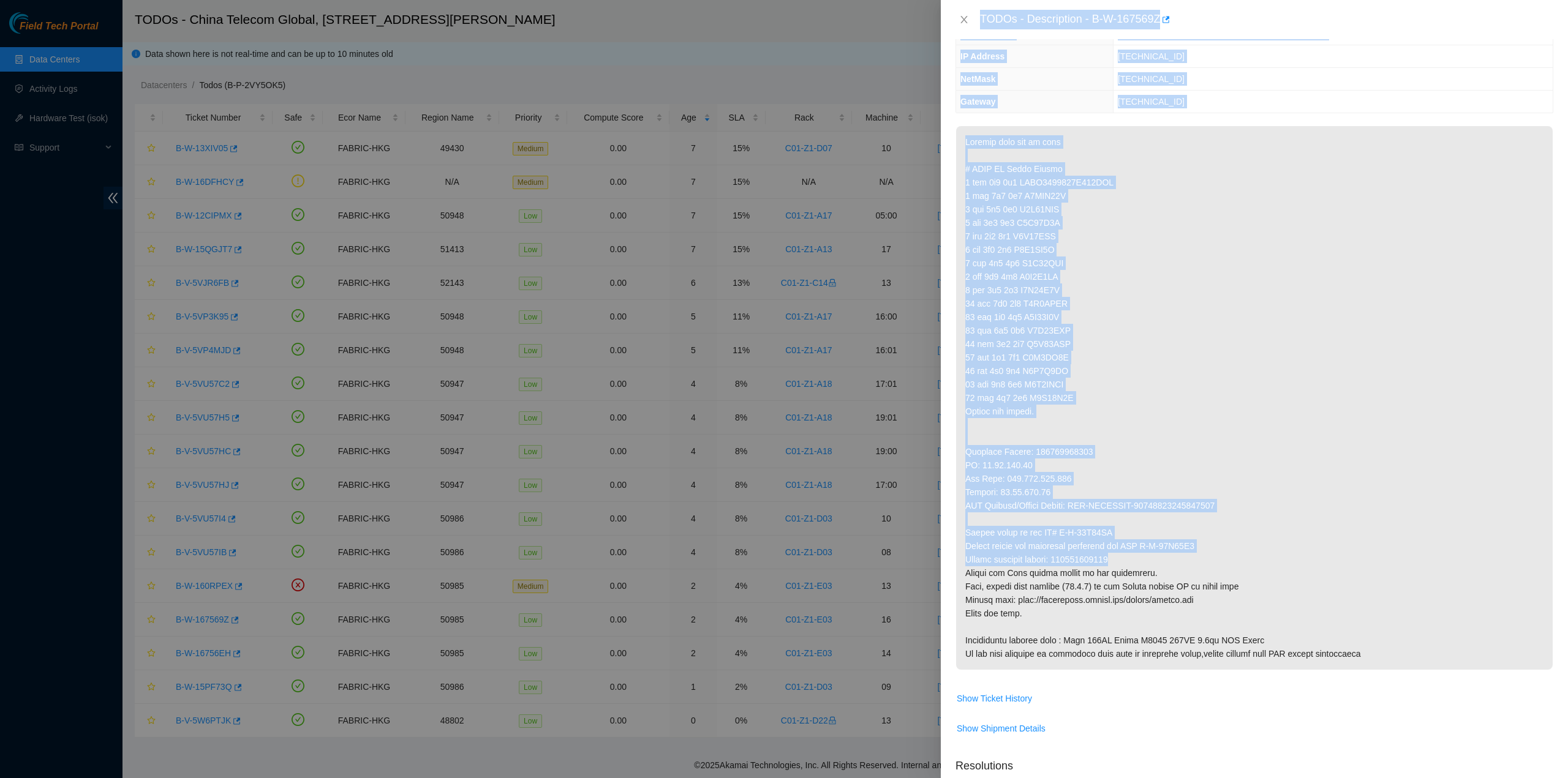
drag, startPoint x: 979, startPoint y: 17, endPoint x: 1137, endPoint y: 561, distance: 566.5
click at [1137, 561] on div "TODOs - Description - B-W-167569Z Problem Type Hardware Sub Type Tier 1 Rack Nu…" at bounding box center [1254, 389] width 627 height 778
click at [968, 18] on icon "close" at bounding box center [964, 19] width 10 height 10
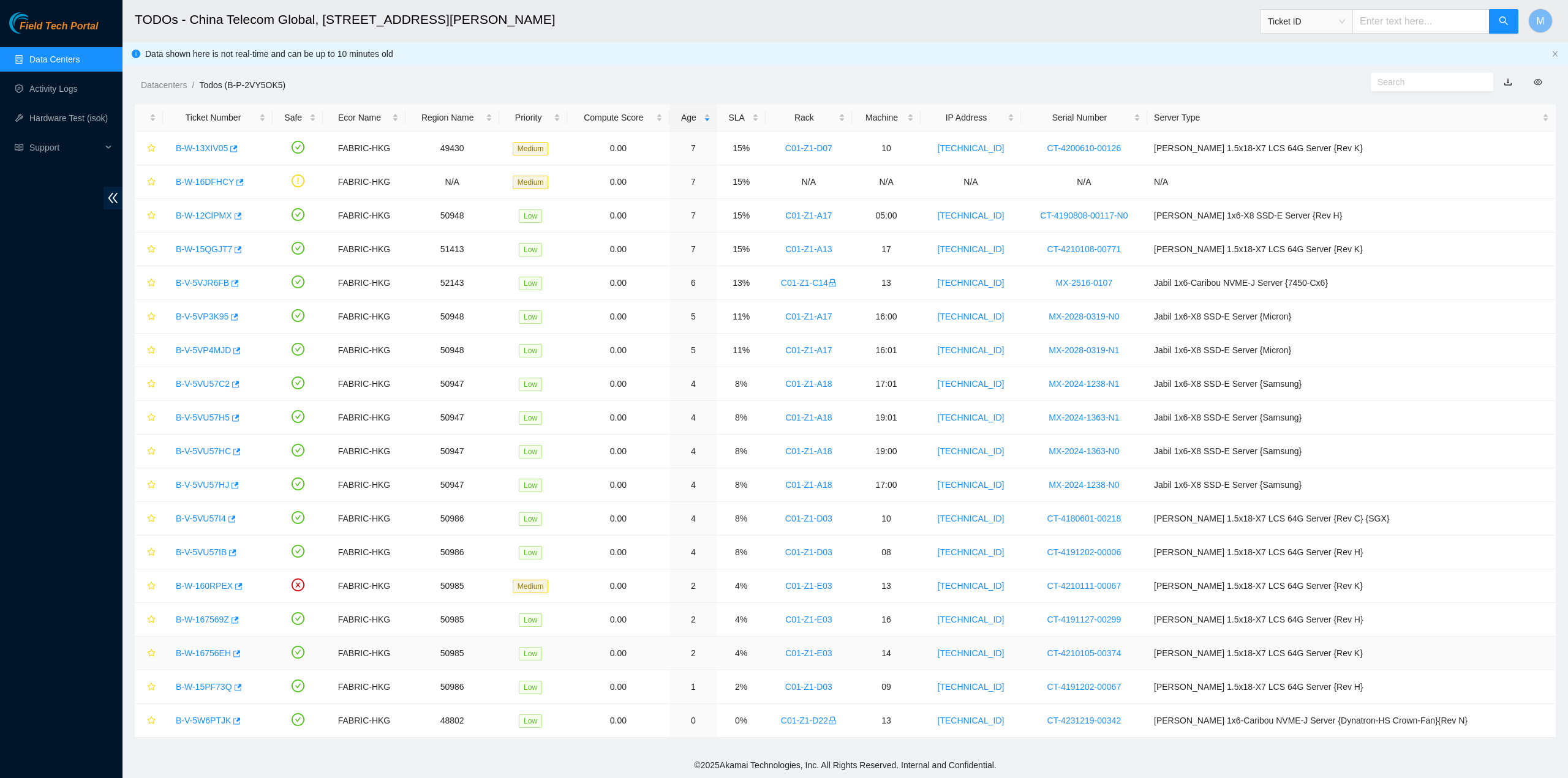
click at [195, 649] on link "B-W-16756EH" at bounding box center [203, 653] width 55 height 10
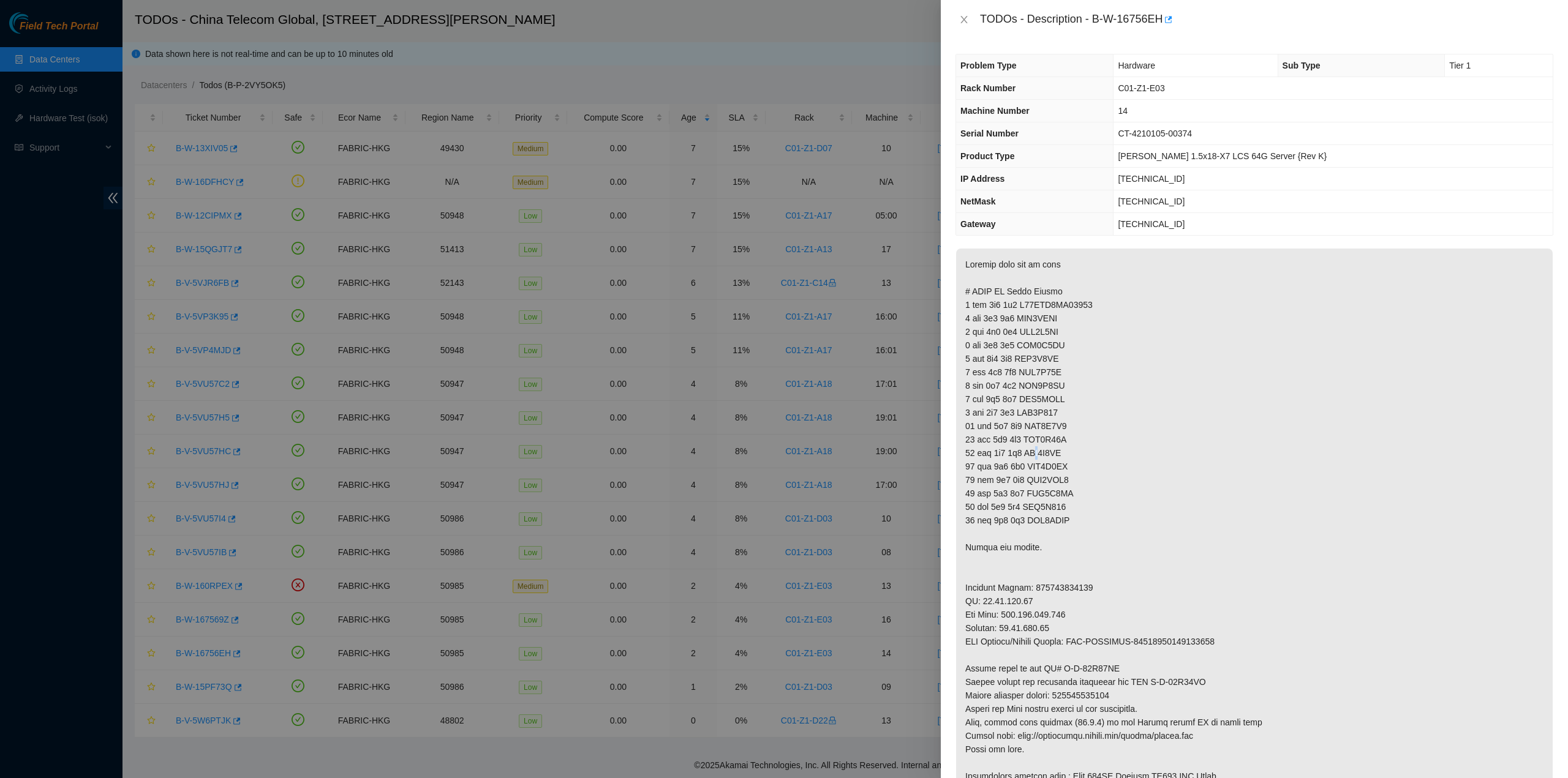
drag, startPoint x: 1034, startPoint y: 456, endPoint x: 1041, endPoint y: 449, distance: 9.9
click at [1038, 453] on p at bounding box center [1254, 526] width 596 height 557
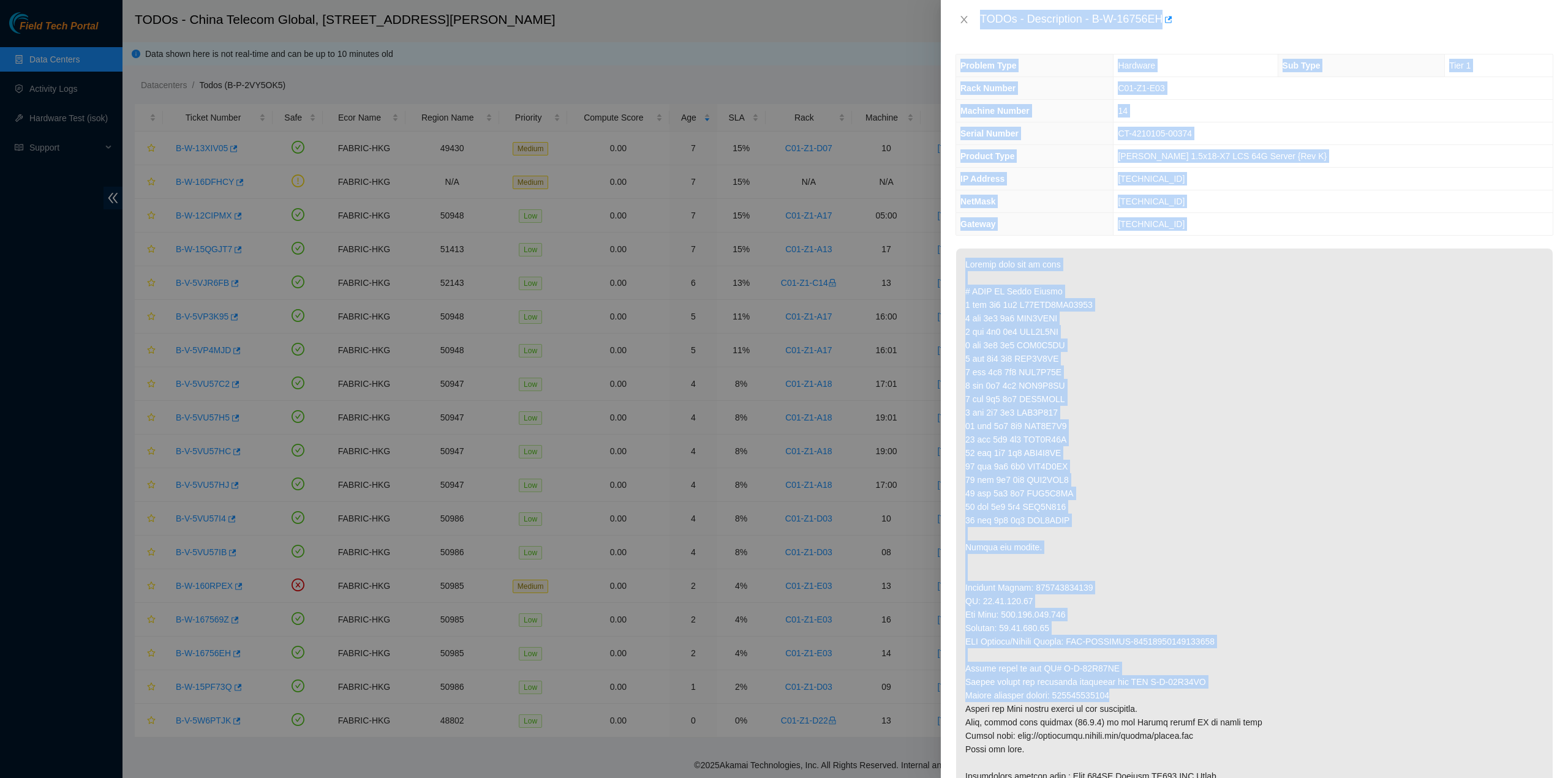
drag, startPoint x: 981, startPoint y: 17, endPoint x: 1157, endPoint y: 691, distance: 696.6
click at [1157, 691] on div "TODOs - Description - B-W-16756EH Problem Type Hardware Sub Type Tier 1 Rack Nu…" at bounding box center [1254, 389] width 627 height 778
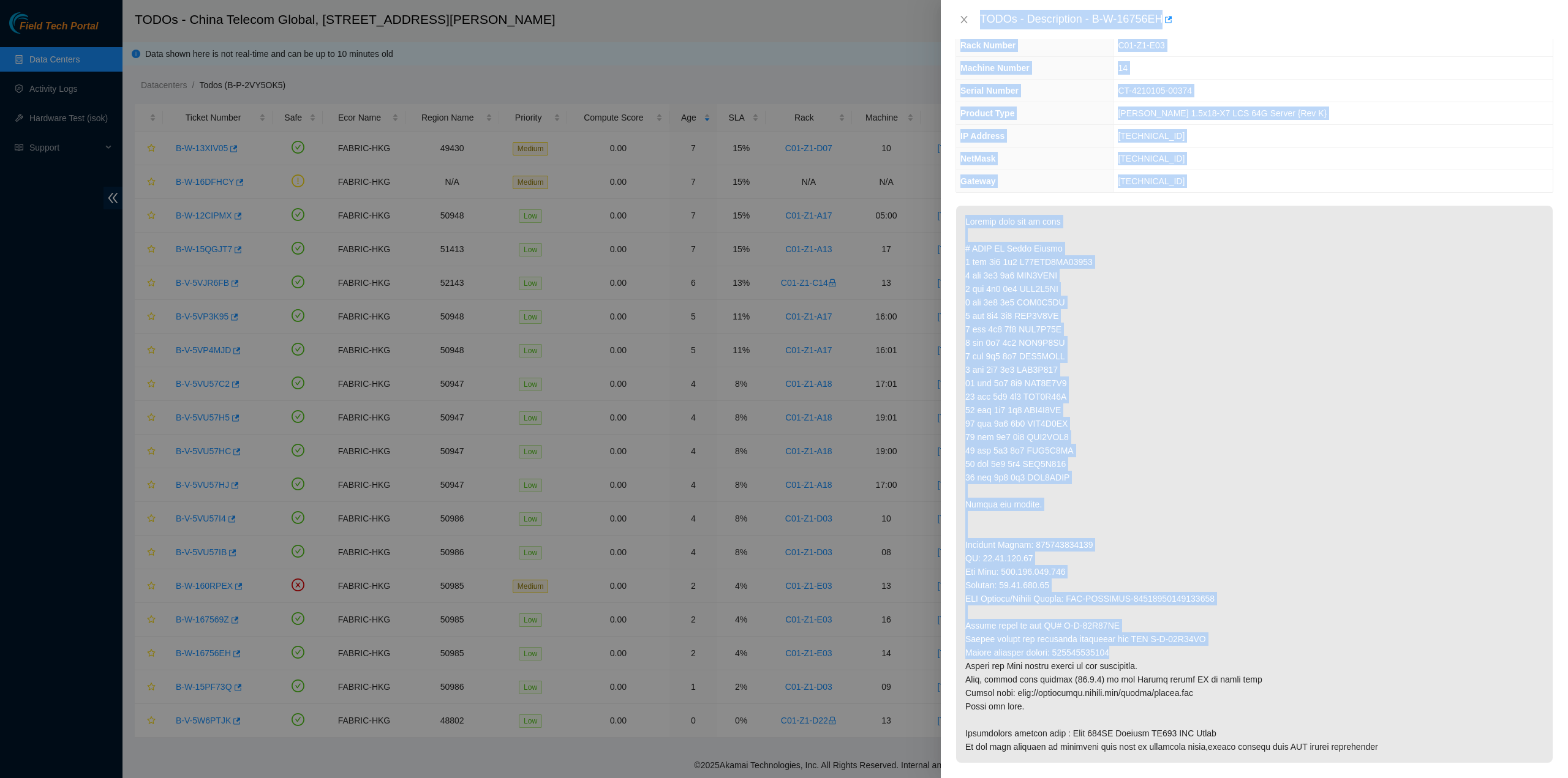
scroll to position [184, 0]
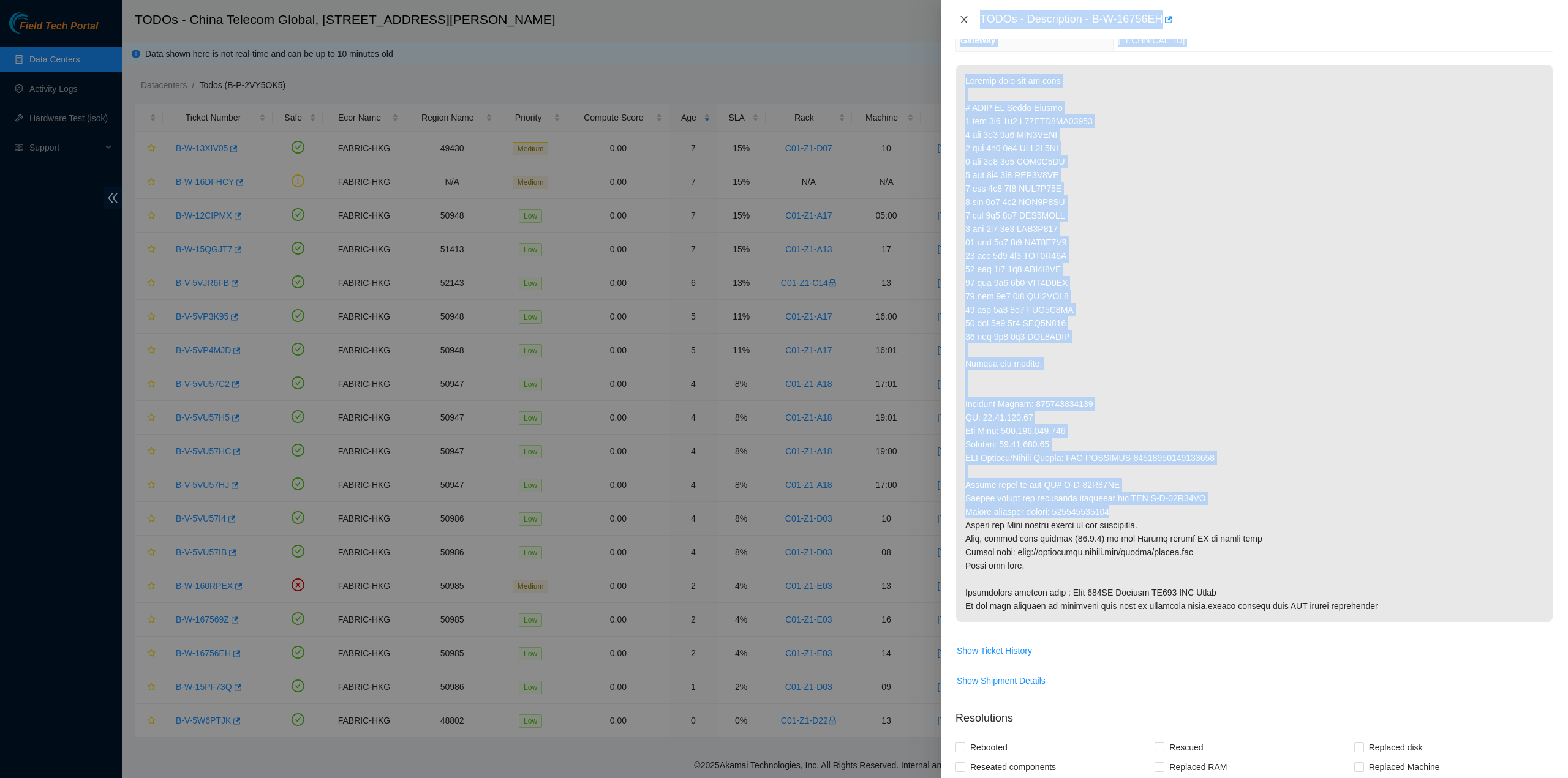
click at [962, 17] on icon "close" at bounding box center [964, 19] width 10 height 10
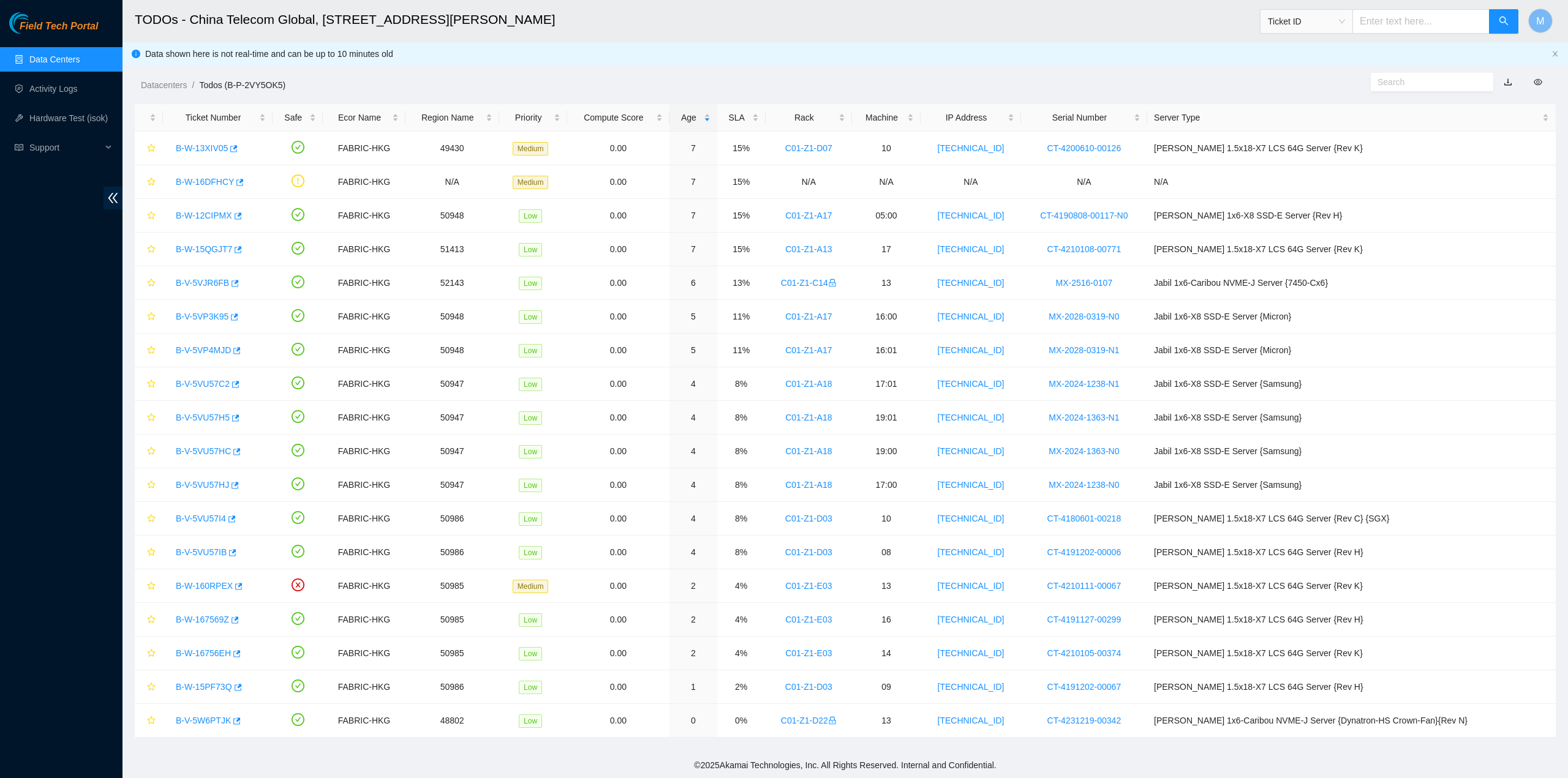
scroll to position [0, 0]
click at [206, 684] on link "B-W-15PF73Q" at bounding box center [204, 687] width 56 height 10
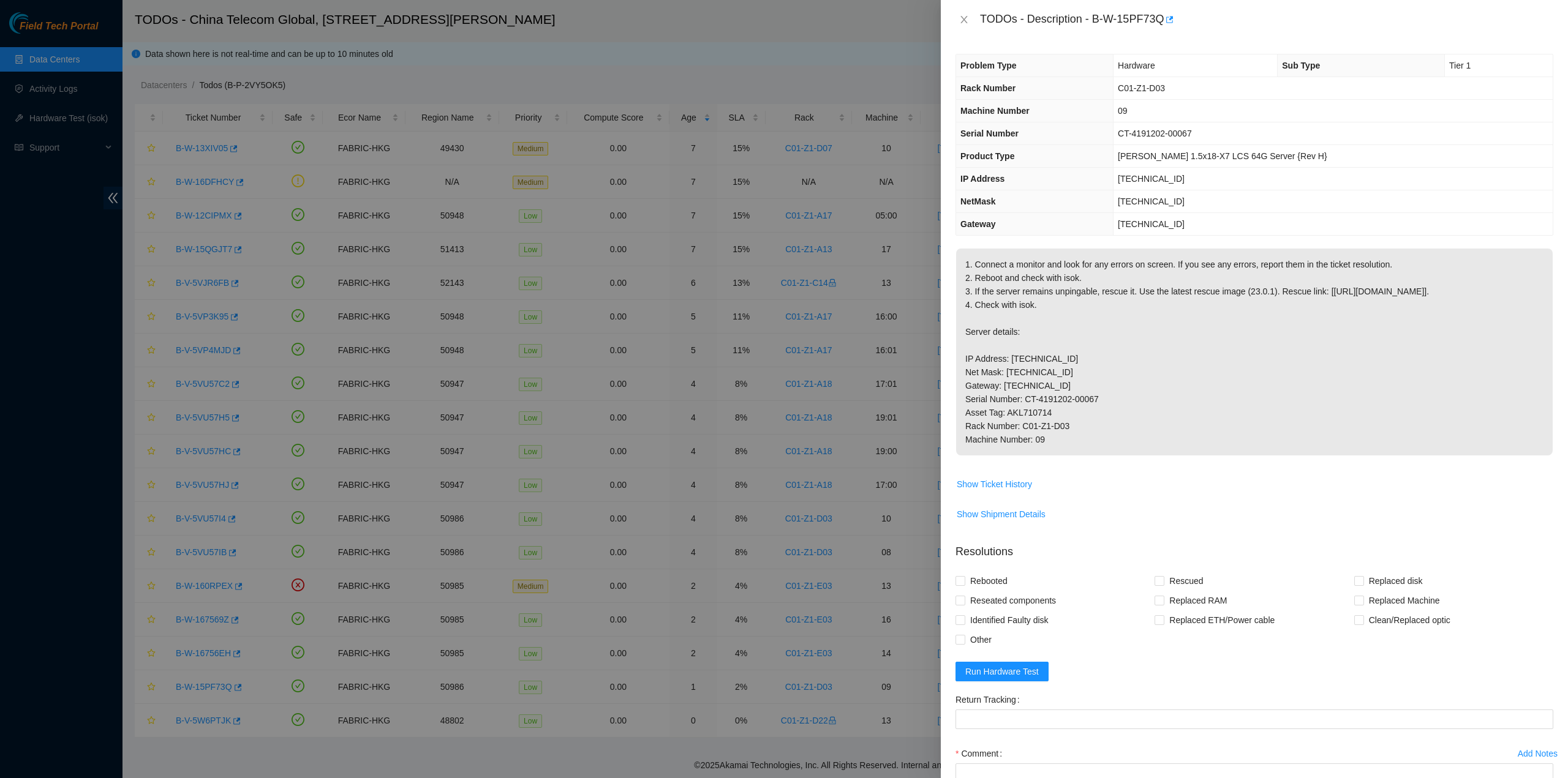
click at [1084, 373] on p "1. Connect a monitor and look for any errors on screen. If you see any errors, …" at bounding box center [1254, 352] width 596 height 207
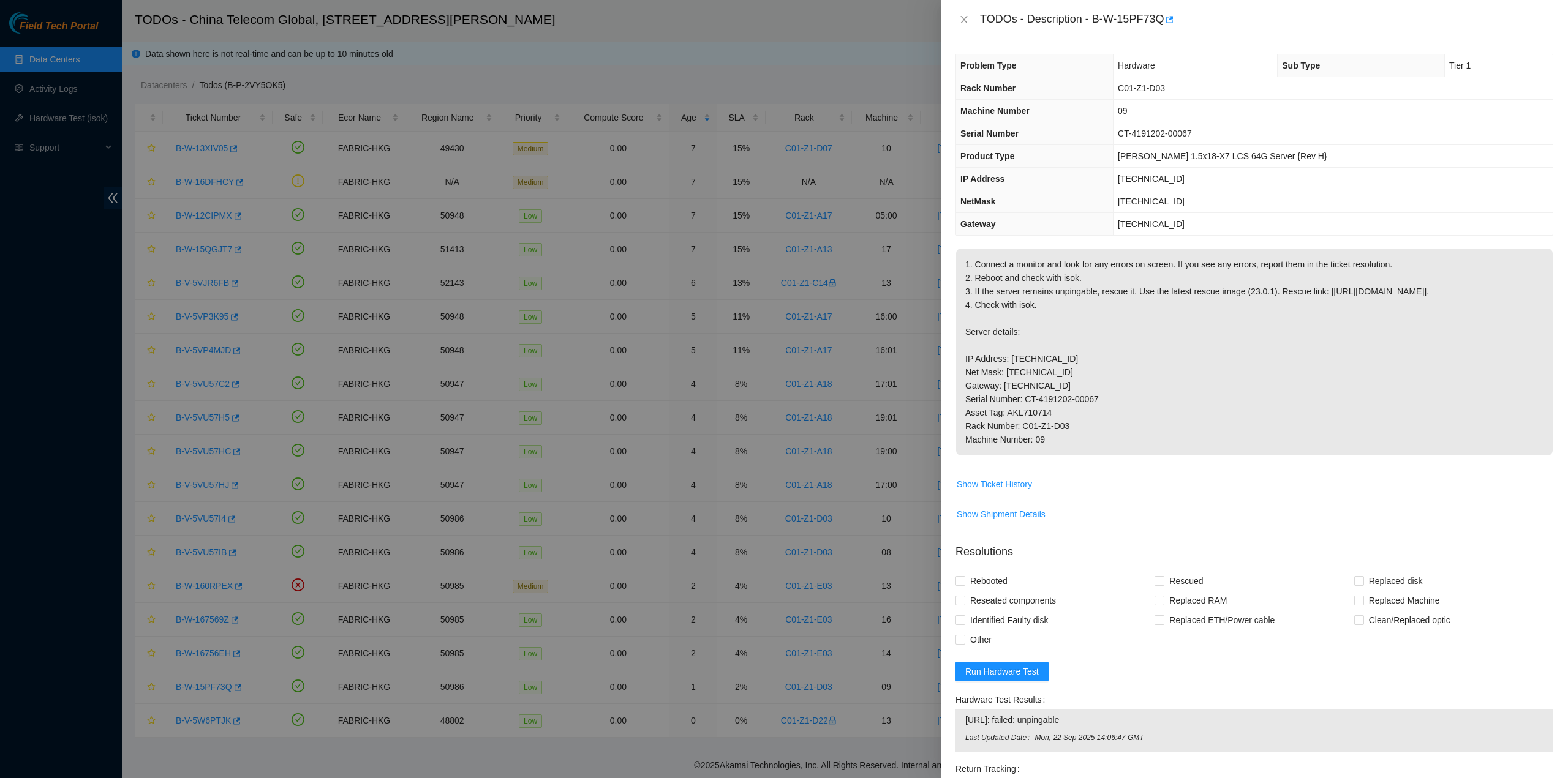
drag, startPoint x: 980, startPoint y: 17, endPoint x: 1126, endPoint y: 466, distance: 472.1
click at [1127, 466] on div "TODOs - Description - B-W-15PF73Q Problem Type Hardware Sub Type Tier 1 Rack Nu…" at bounding box center [1254, 389] width 627 height 778
drag, startPoint x: 964, startPoint y: 14, endPoint x: 785, endPoint y: 212, distance: 266.9
click at [964, 15] on button "Close" at bounding box center [964, 20] width 17 height 12
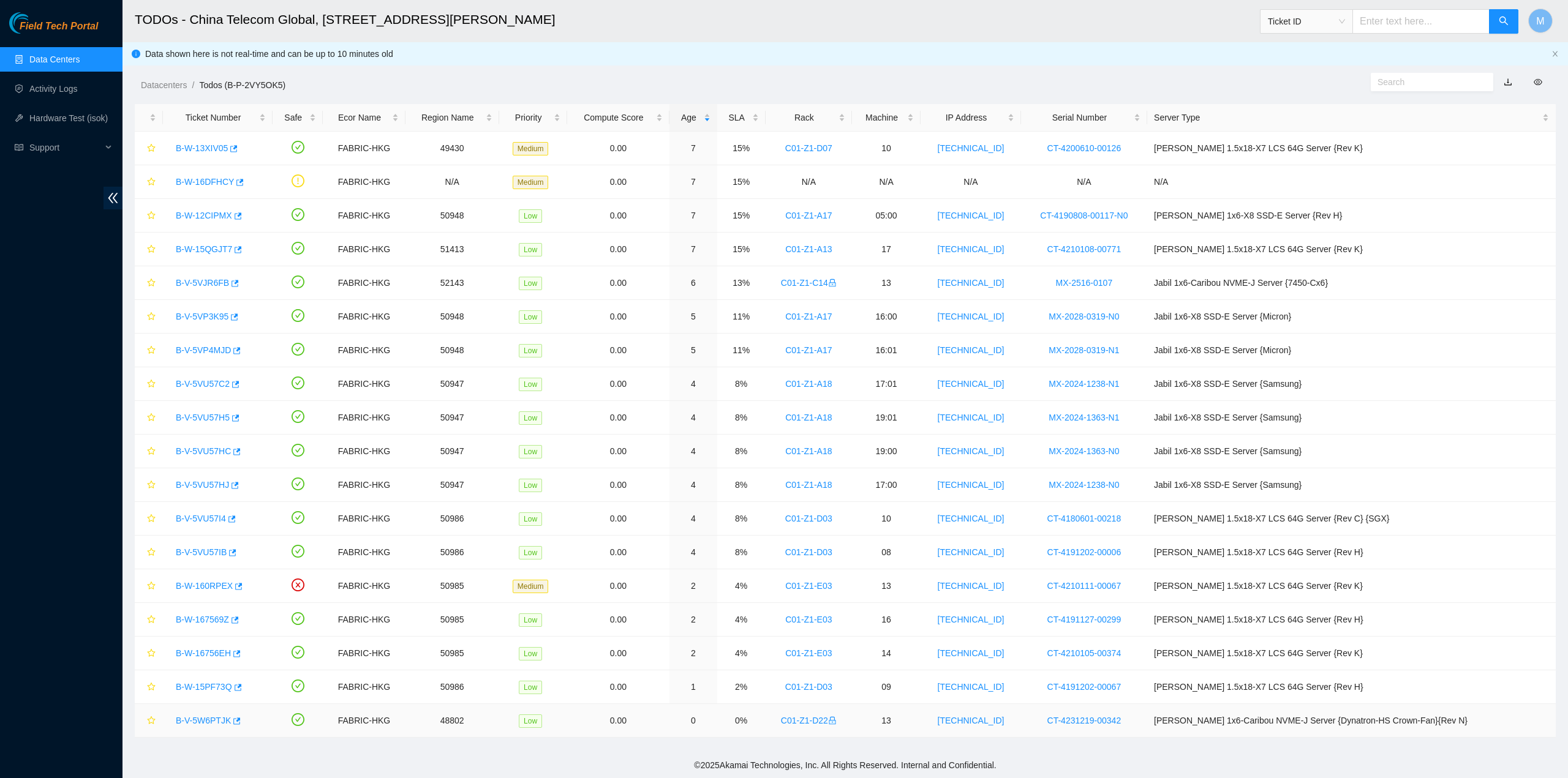
click at [208, 716] on link "B-V-5W6PTJK" at bounding box center [203, 720] width 55 height 10
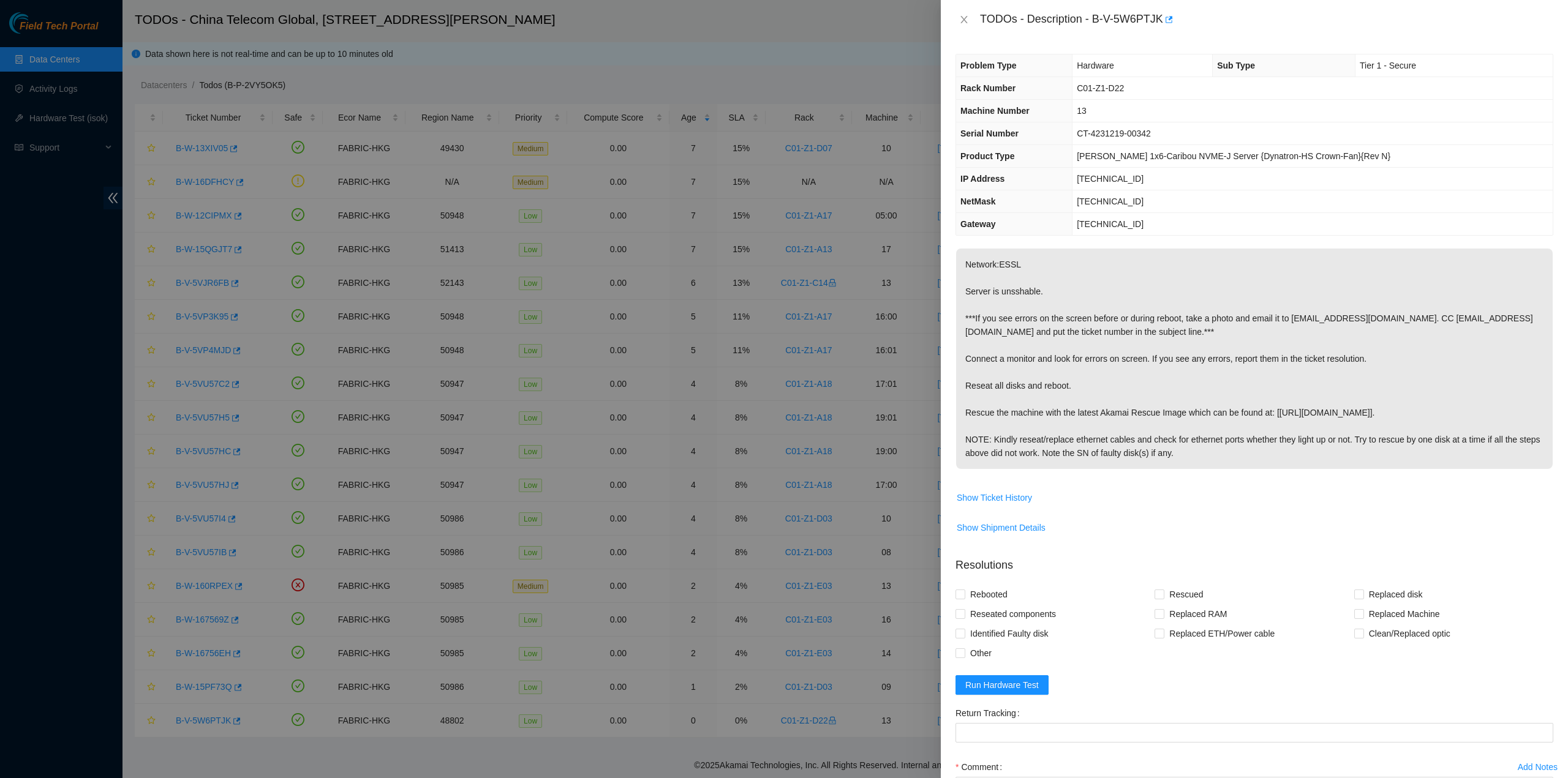
click at [1030, 390] on p "Network:ESSL Server is unsshable. ***If you see errors on the screen before or …" at bounding box center [1254, 358] width 596 height 221
drag, startPoint x: 976, startPoint y: 23, endPoint x: 1264, endPoint y: 455, distance: 519.2
click at [1265, 453] on div "TODOs - Description - B-V-5W6PTJK Problem Type Hardware Sub Type Tier 1 - Secur…" at bounding box center [1254, 389] width 627 height 778
click at [965, 16] on icon "close" at bounding box center [964, 19] width 10 height 10
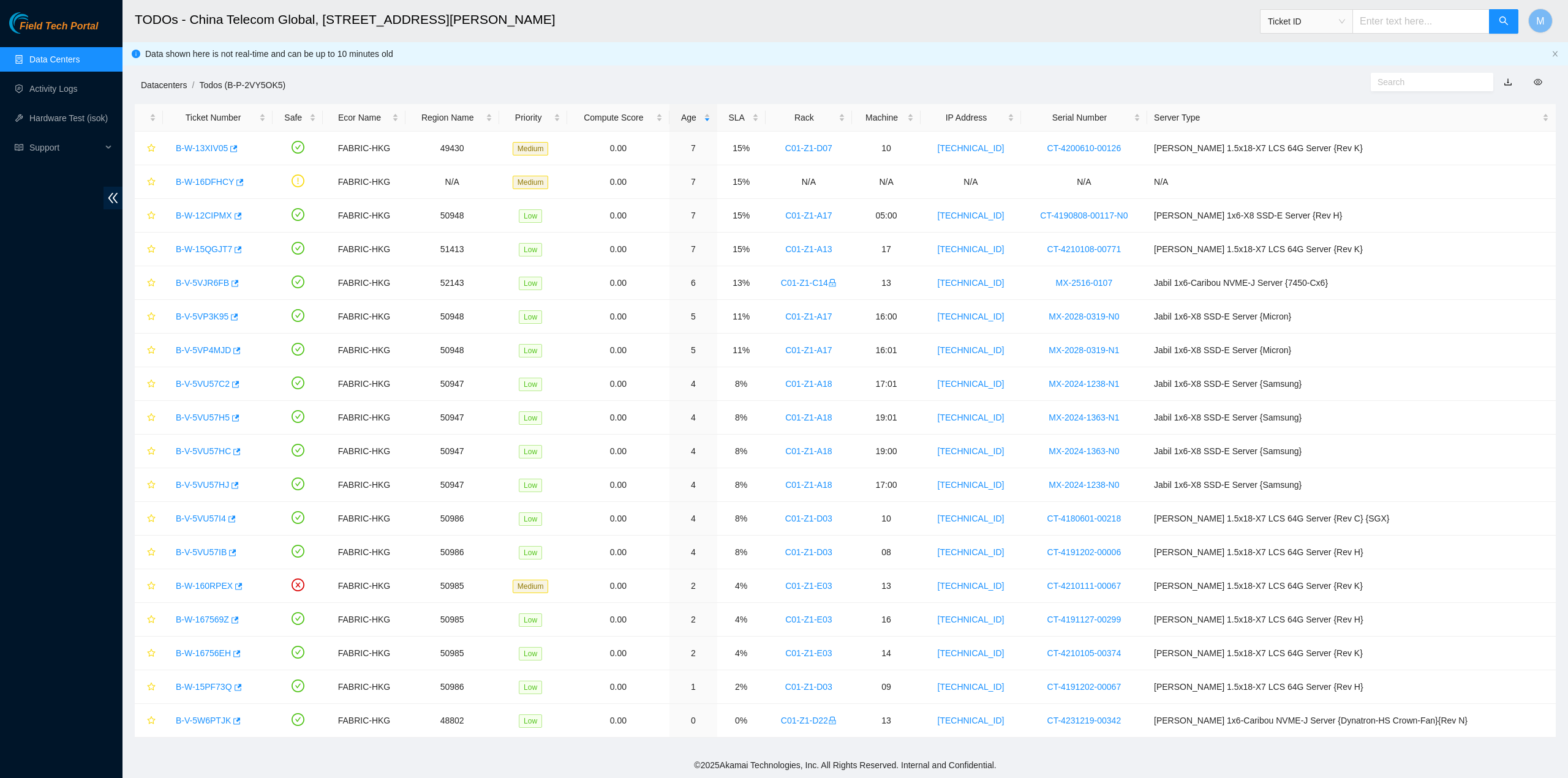
click at [166, 86] on link "Datacenters" at bounding box center [164, 85] width 46 height 10
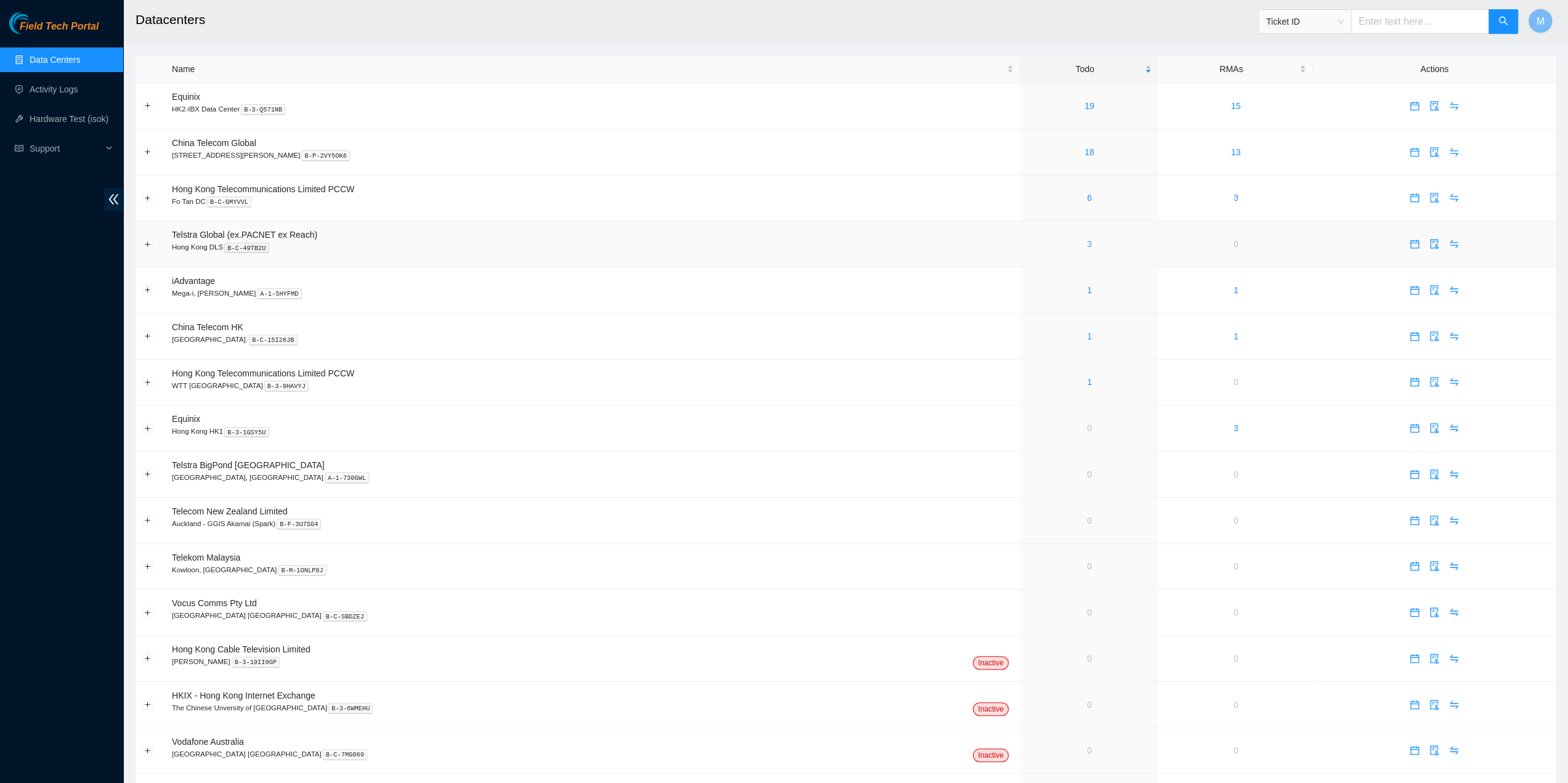
click at [1087, 246] on link "3" at bounding box center [1090, 243] width 5 height 10
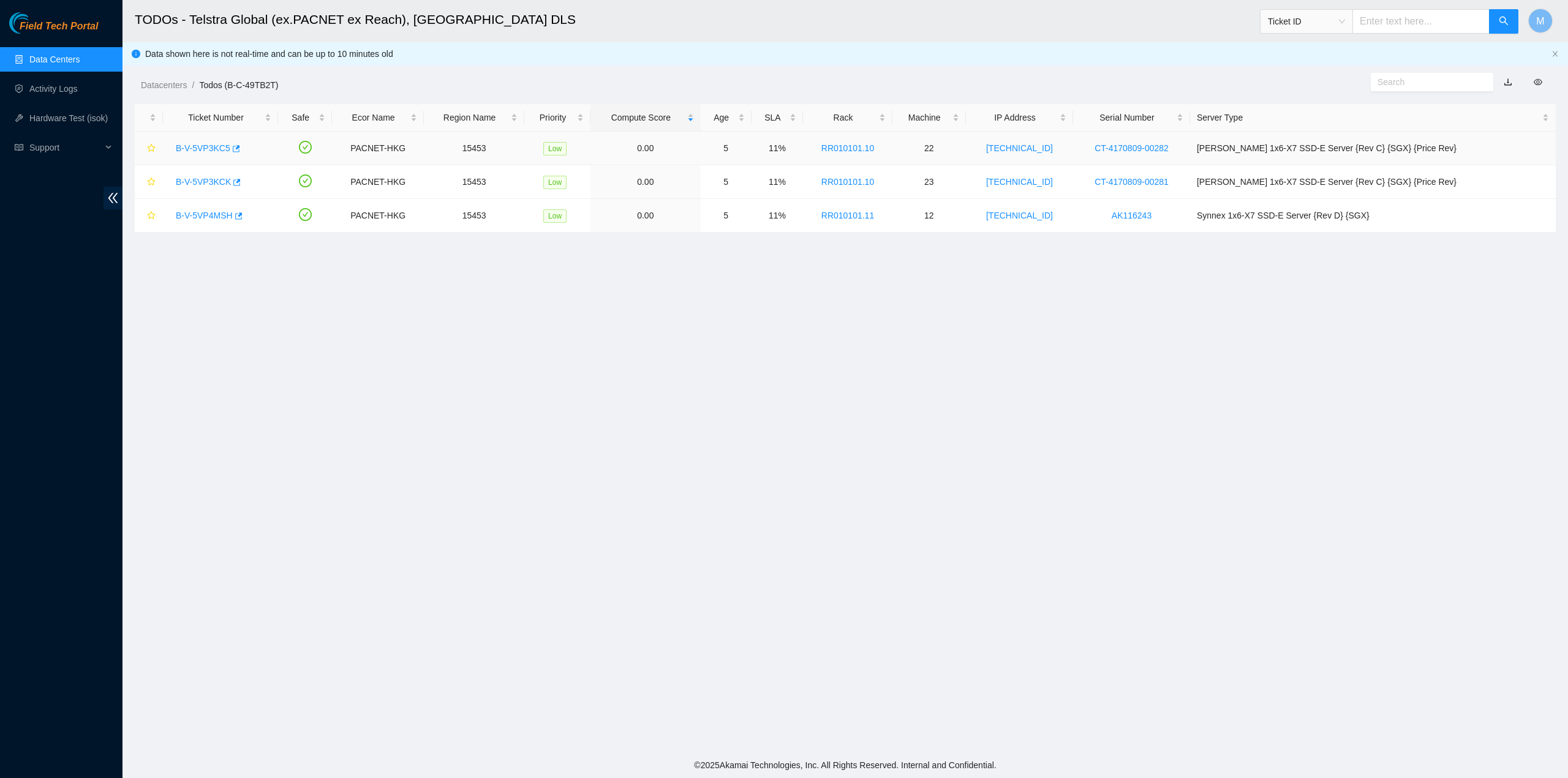
click at [184, 149] on link "B-V-5VP3KC5" at bounding box center [203, 148] width 54 height 10
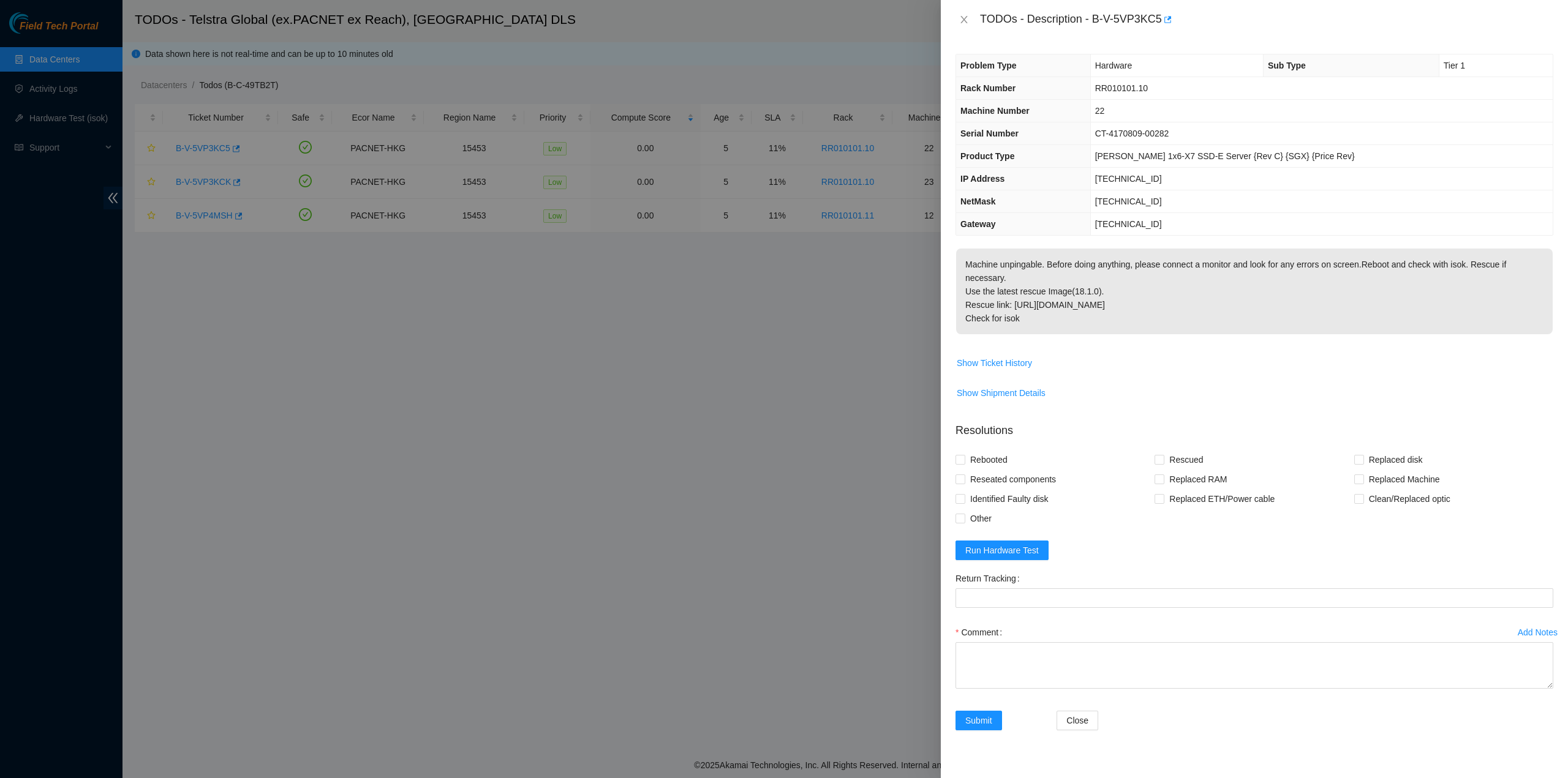
click at [1166, 227] on div "Problem Type Hardware Sub Type Tier 1 Rack Number RR010101.10 Machine Number 22…" at bounding box center [1254, 144] width 598 height 182
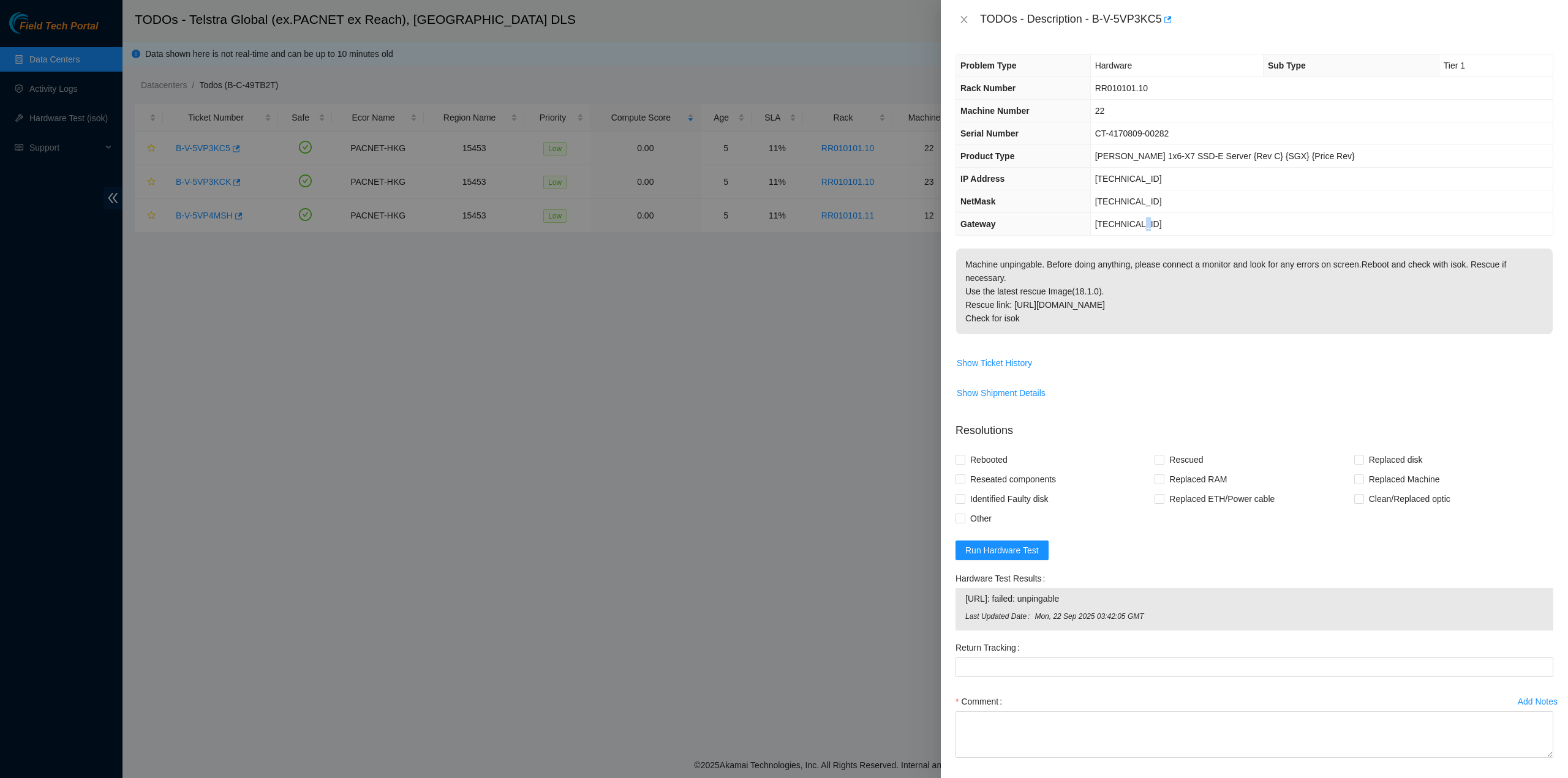
drag, startPoint x: 975, startPoint y: 17, endPoint x: 1094, endPoint y: 316, distance: 321.8
click at [1096, 316] on div "TODOs - Description - B-V-5VP3KC5 Problem Type Hardware Sub Type Tier 1 Rack Nu…" at bounding box center [1254, 389] width 627 height 778
drag, startPoint x: 959, startPoint y: 23, endPoint x: 897, endPoint y: 53, distance: 68.9
click at [959, 23] on icon "close" at bounding box center [964, 19] width 10 height 10
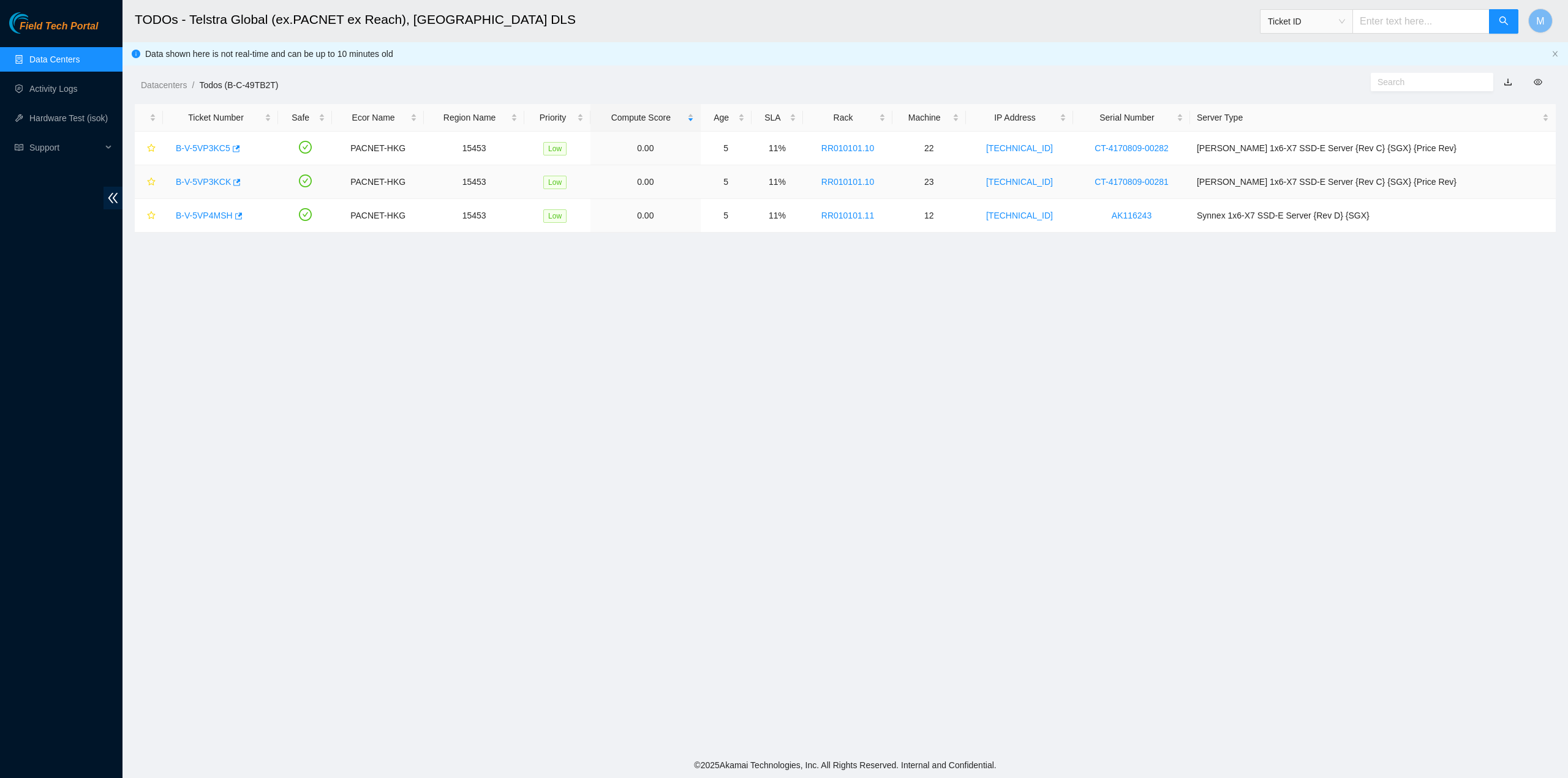
click at [192, 181] on link "B-V-5VP3KCK" at bounding box center [203, 182] width 55 height 10
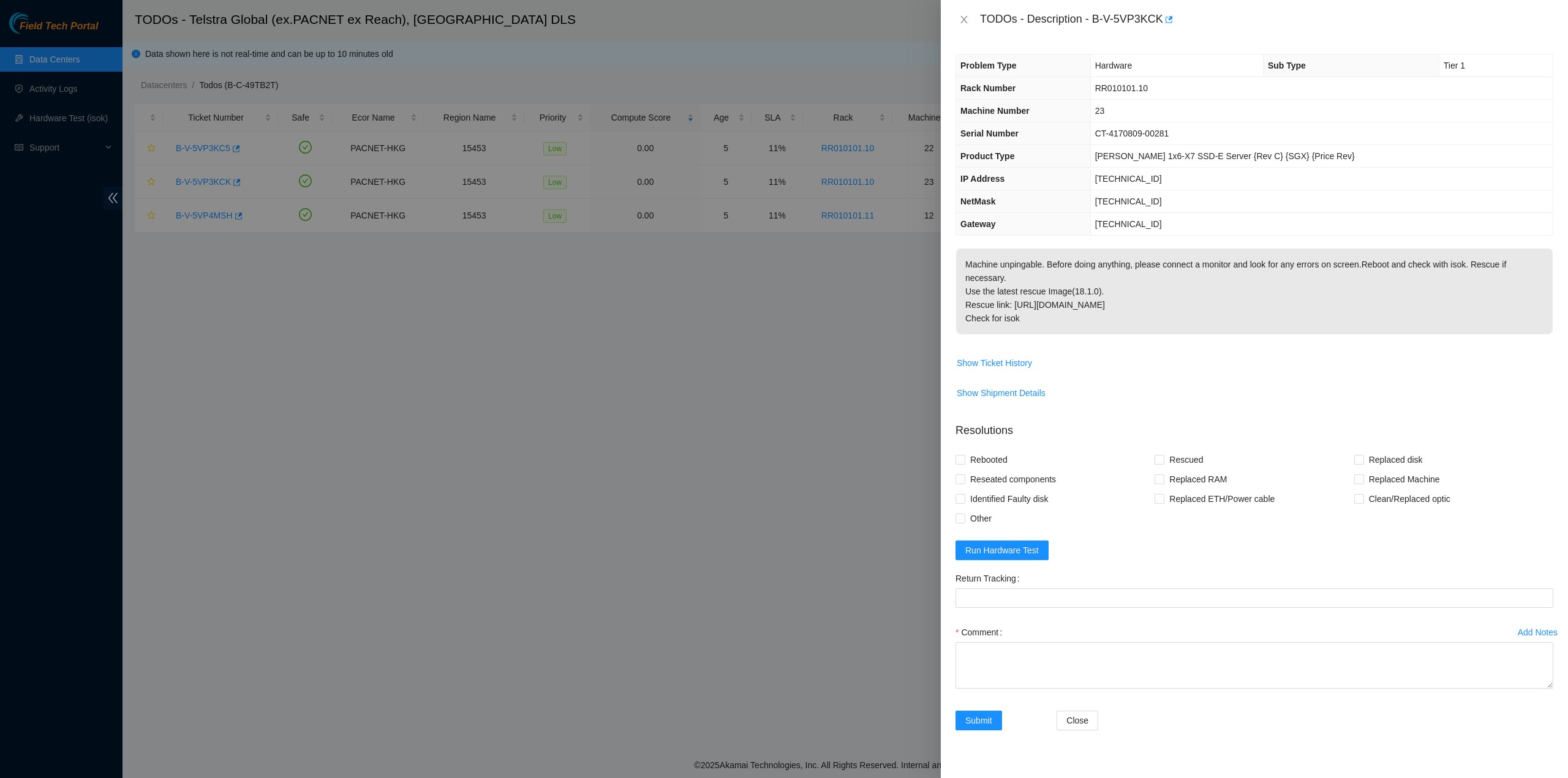
click at [1028, 286] on p "Machine unpingable. Before doing anything, please connect a monitor and look fo…" at bounding box center [1254, 291] width 596 height 86
drag, startPoint x: 1019, startPoint y: 309, endPoint x: 957, endPoint y: 30, distance: 285.8
click at [957, 30] on div "TODOs - Description - B-V-5VP3KCK Problem Type Hardware Sub Type Tier 1 Rack Nu…" at bounding box center [1254, 389] width 627 height 778
click at [966, 17] on icon "close" at bounding box center [964, 19] width 10 height 10
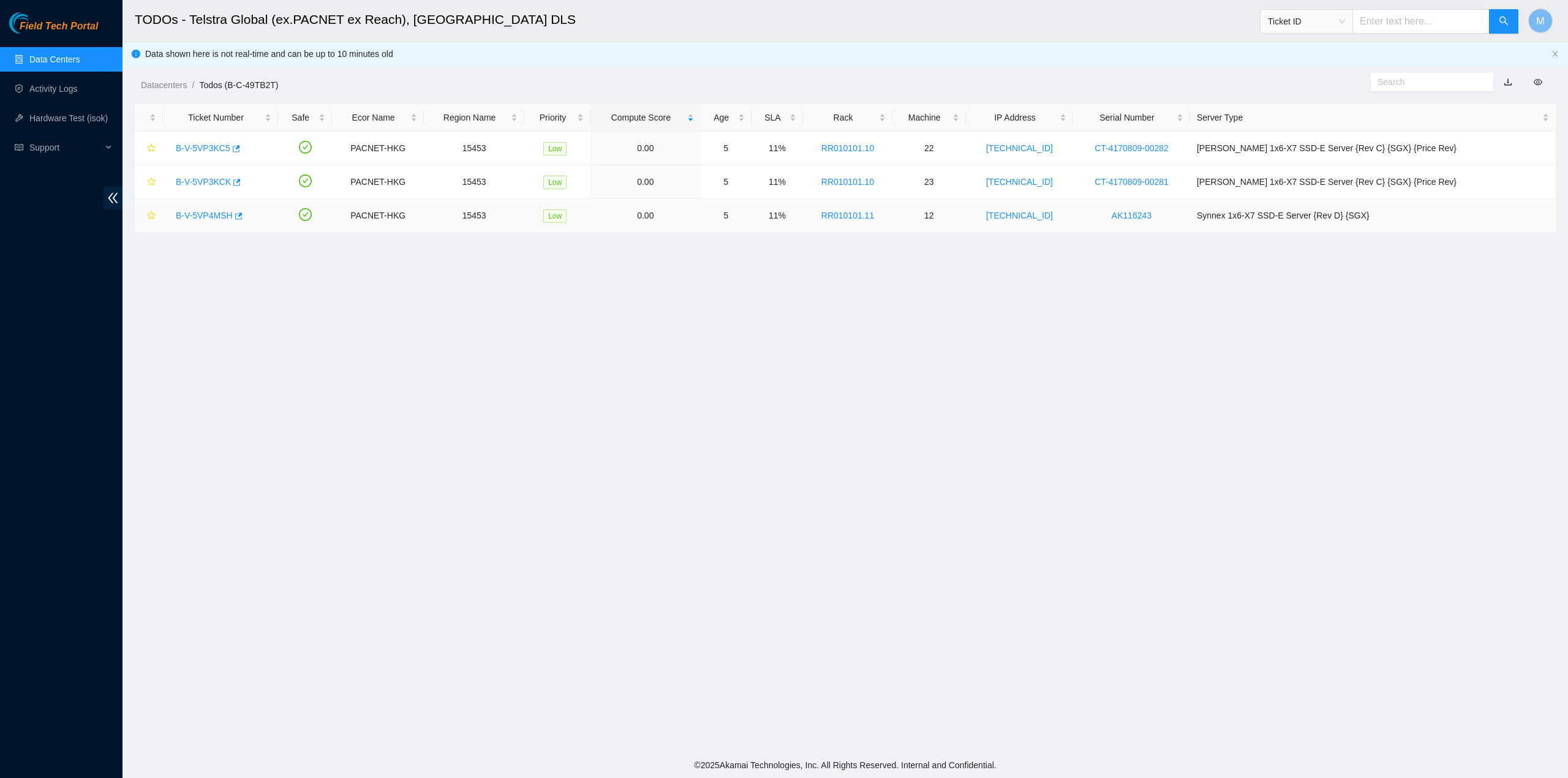
click at [200, 211] on link "B-V-5VP4MSH" at bounding box center [204, 215] width 57 height 10
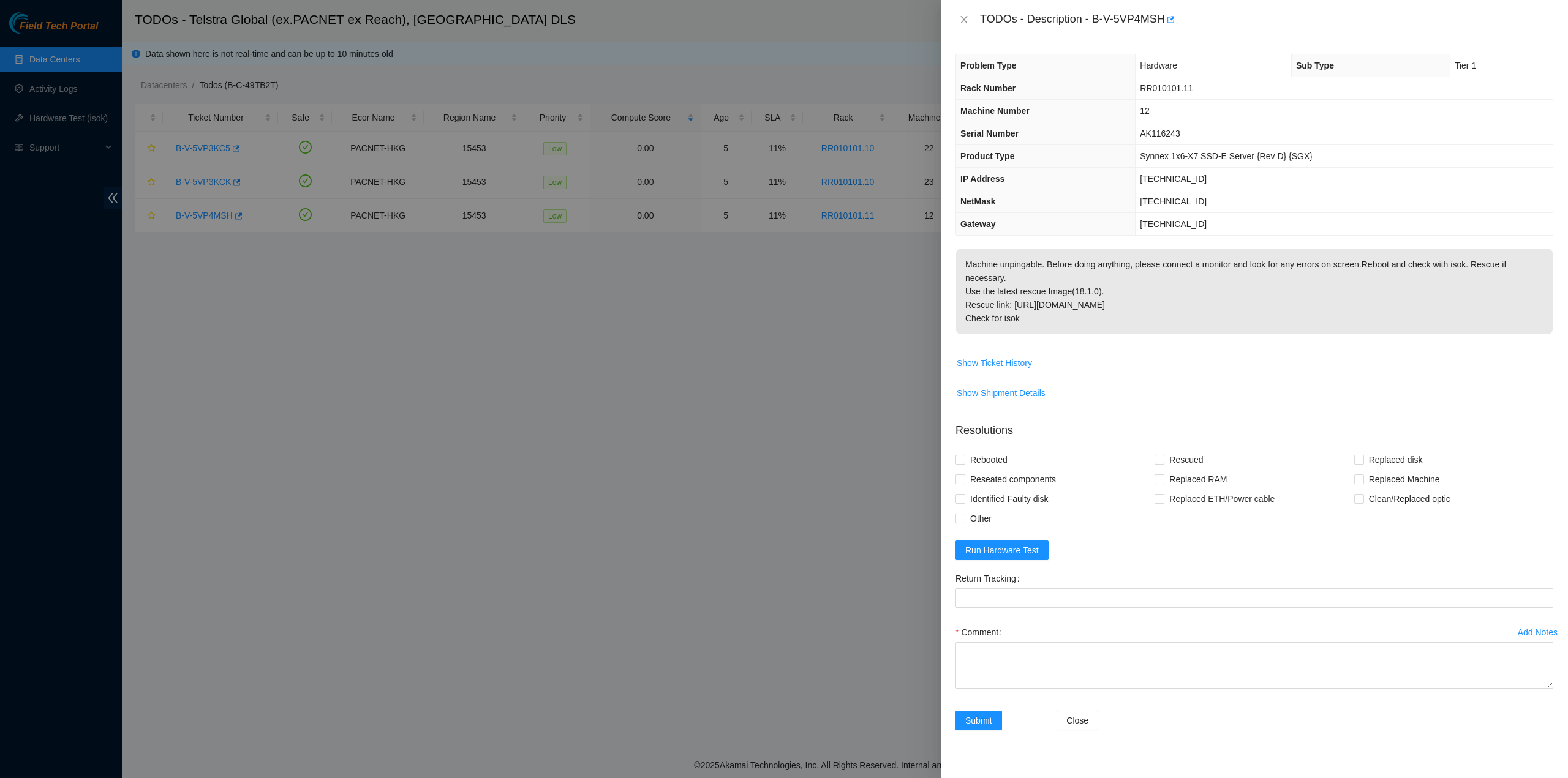
click at [1079, 244] on div "Problem Type Hardware Sub Type Tier 1 Rack Number RR010101.11 Machine Number 12…" at bounding box center [1254, 409] width 627 height 739
click at [1018, 72] on th "Problem Type" at bounding box center [1045, 65] width 179 height 23
click at [989, 27] on div "TODOs - Description - B-V-5VP4MSH" at bounding box center [1267, 19] width 573 height 19
drag, startPoint x: 982, startPoint y: 16, endPoint x: 1121, endPoint y: 321, distance: 335.2
click at [1123, 322] on div "TODOs - Description - B-V-5VP4MSH Problem Type Hardware Sub Type Tier 1 Rack Nu…" at bounding box center [1254, 389] width 627 height 778
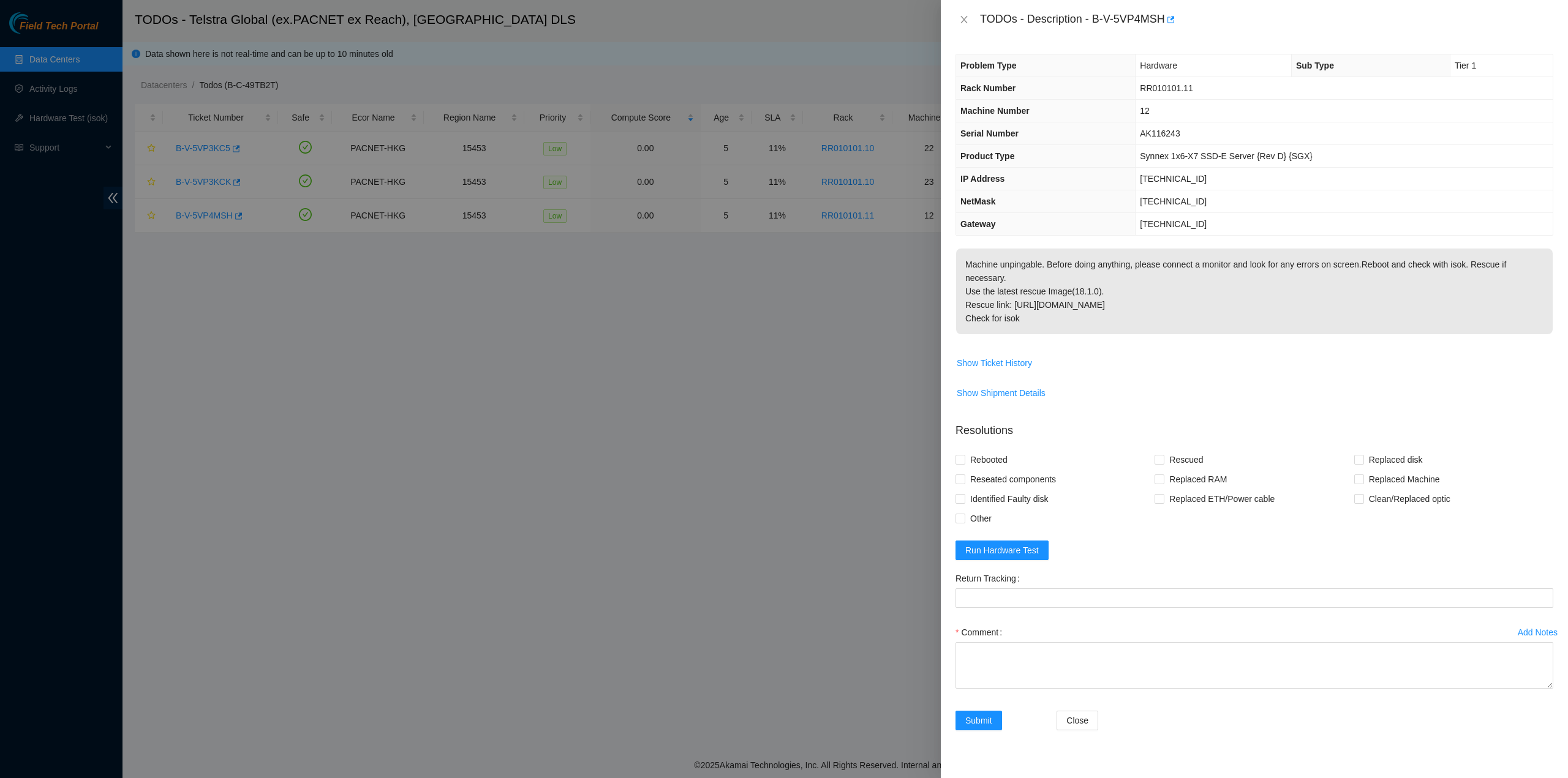
click at [558, 283] on div at bounding box center [784, 389] width 1568 height 778
click at [965, 19] on icon "close" at bounding box center [964, 19] width 10 height 10
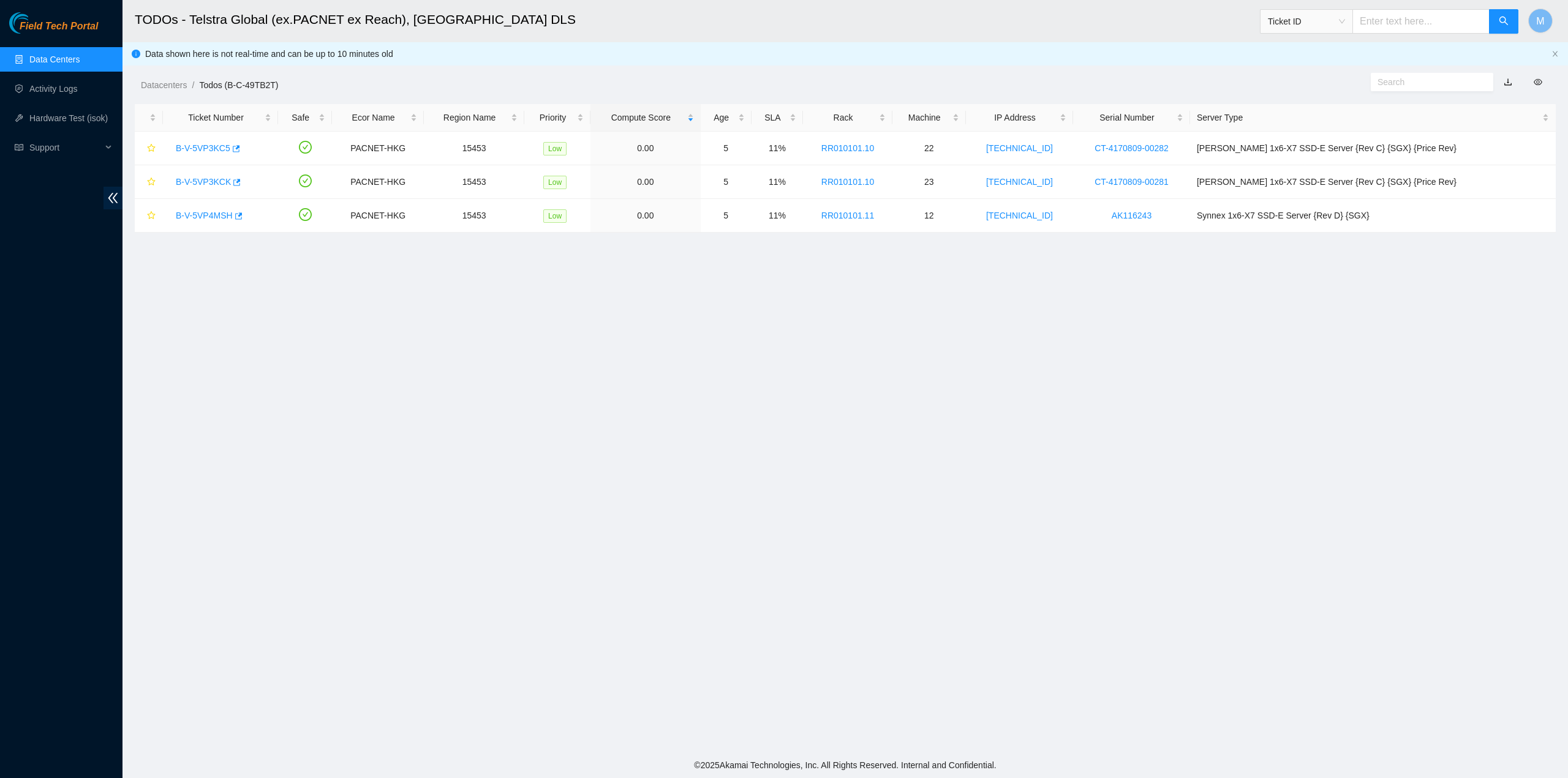
click at [131, 80] on div "Datacenters / Todos (B-C-49TB2T) /" at bounding box center [664, 58] width 1084 height 69
click at [138, 82] on div "Datacenters / Todos (B-C-49TB2T) /" at bounding box center [664, 58] width 1084 height 69
click at [146, 86] on link "Datacenters" at bounding box center [164, 85] width 46 height 10
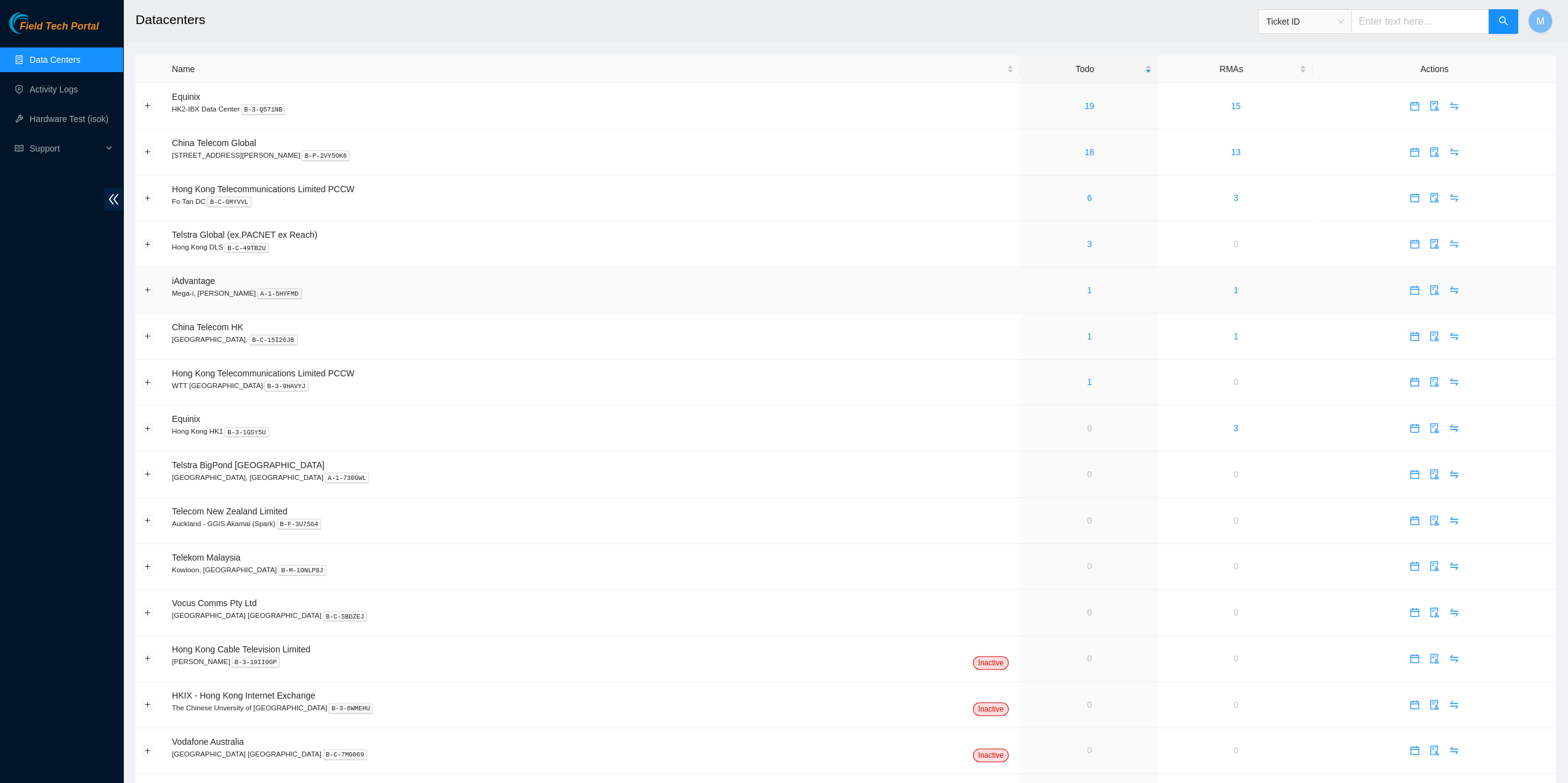
click at [1048, 293] on div "1" at bounding box center [1090, 290] width 125 height 14
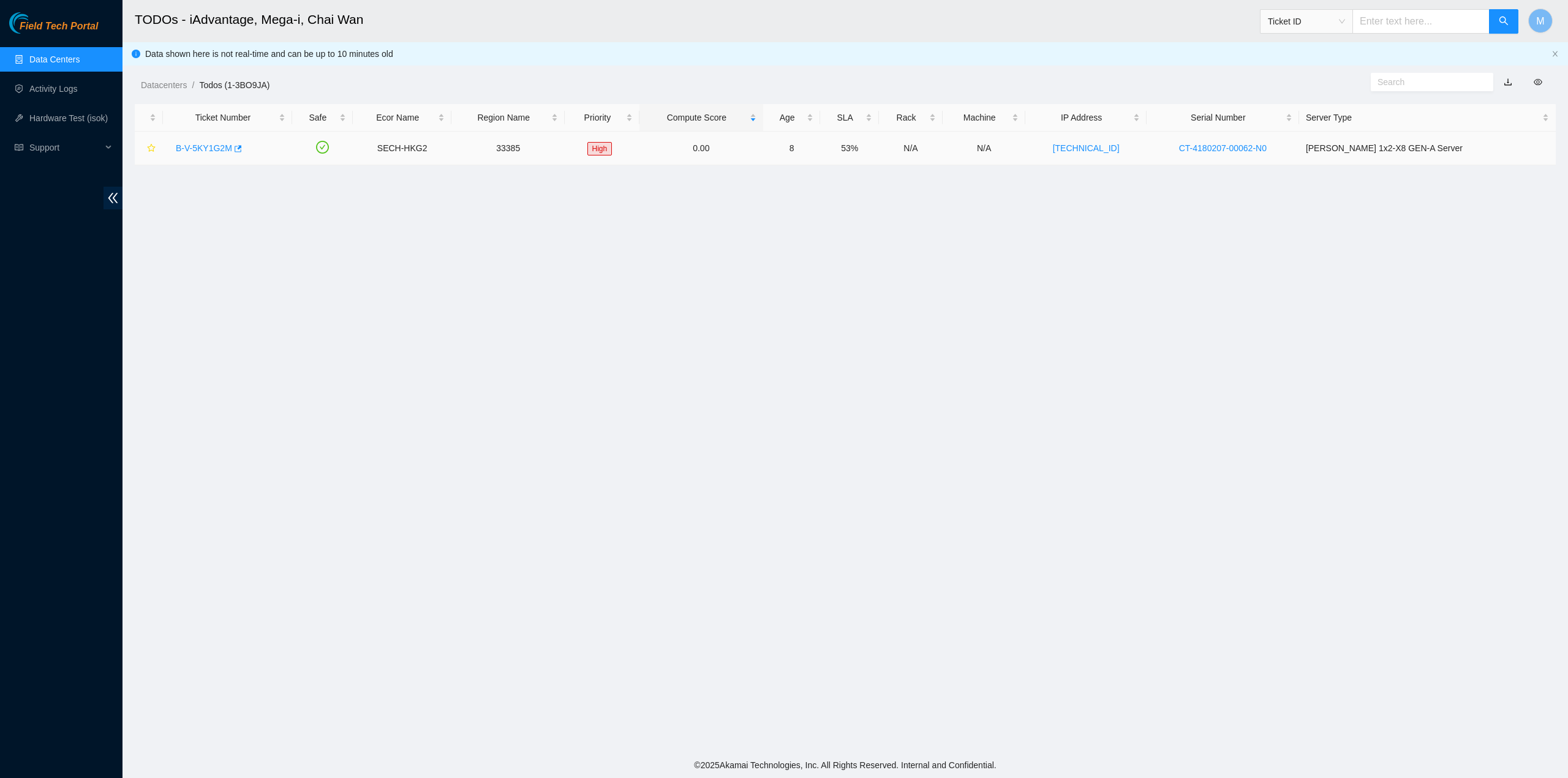
click at [211, 147] on link "B-V-5KY1G2M" at bounding box center [204, 148] width 56 height 10
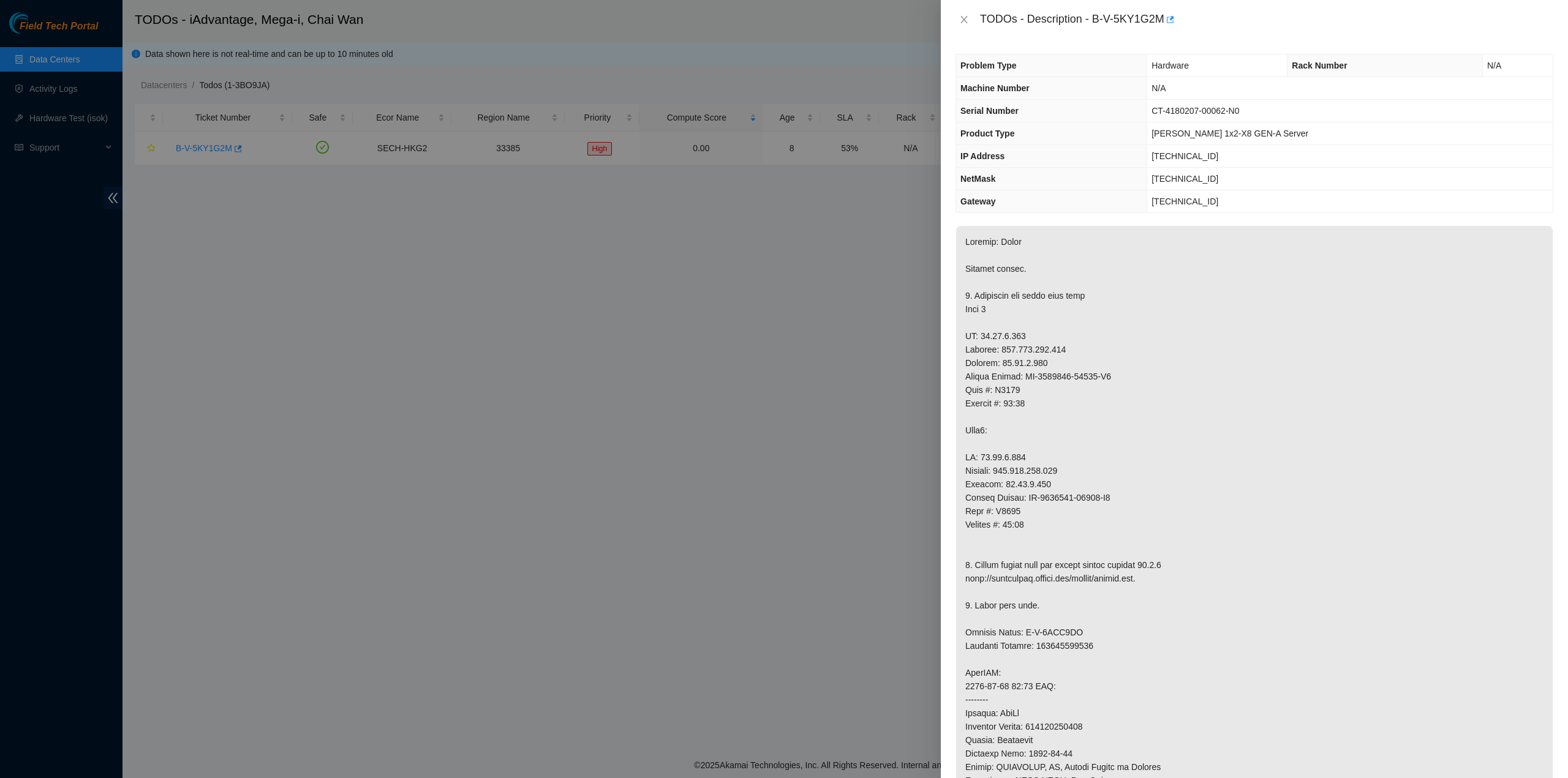
drag, startPoint x: 1134, startPoint y: 357, endPoint x: 1134, endPoint y: 342, distance: 15.0
click at [1134, 356] on p at bounding box center [1254, 572] width 596 height 692
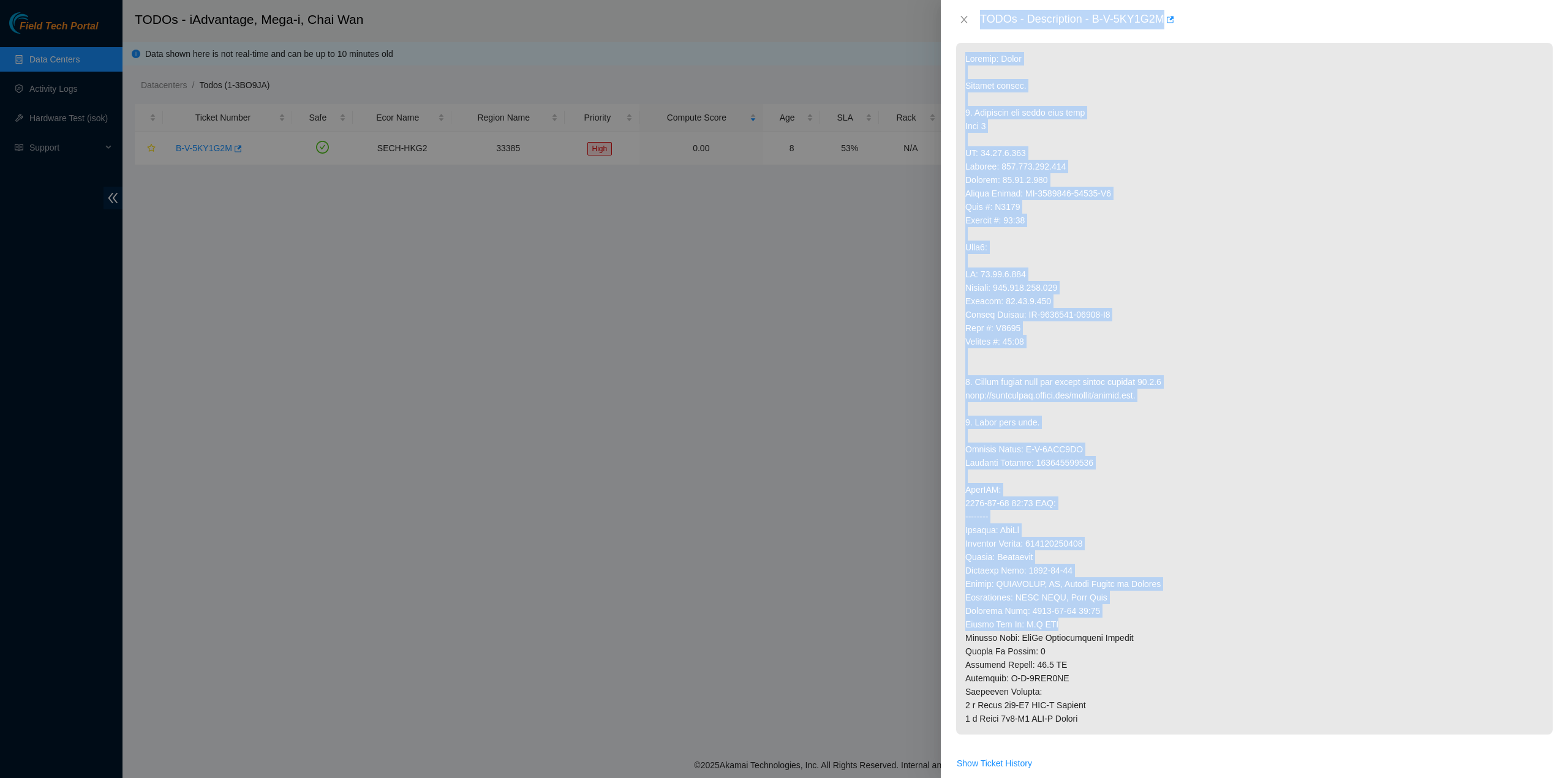
scroll to position [184, 0]
drag, startPoint x: 981, startPoint y: 17, endPoint x: 1131, endPoint y: 711, distance: 710.0
click at [1131, 711] on div "TODOs - Description - B-V-5KY1G2M Problem Type Hardware Rack Number N/A Machine…" at bounding box center [1254, 389] width 627 height 778
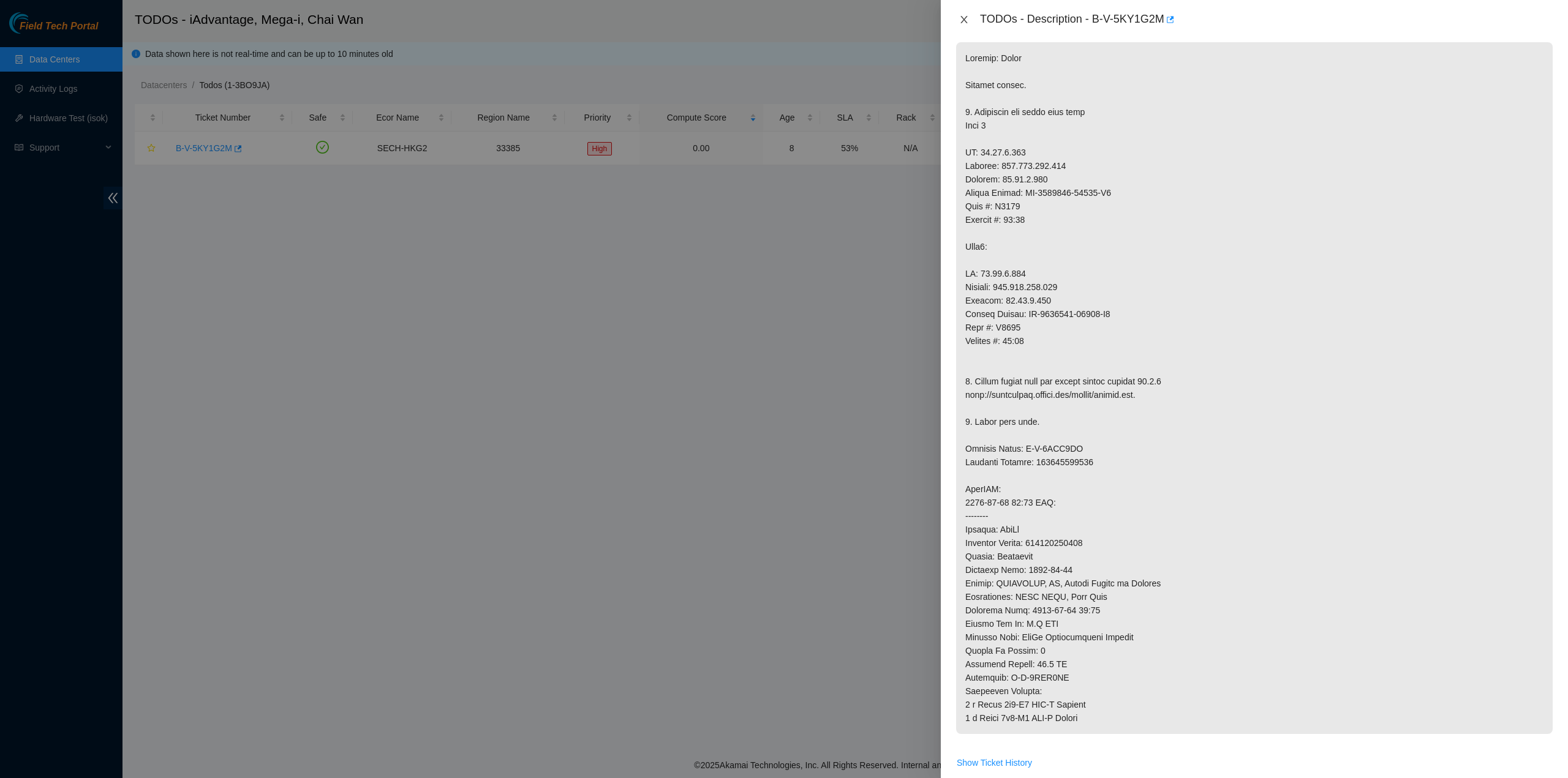
drag, startPoint x: 969, startPoint y: 8, endPoint x: 966, endPoint y: 16, distance: 8.5
click at [970, 9] on div "TODOs - Description - B-V-5KY1G2M" at bounding box center [1254, 19] width 627 height 39
drag, startPoint x: 960, startPoint y: 24, endPoint x: 930, endPoint y: 40, distance: 34.0
click at [959, 24] on icon "close" at bounding box center [964, 19] width 10 height 10
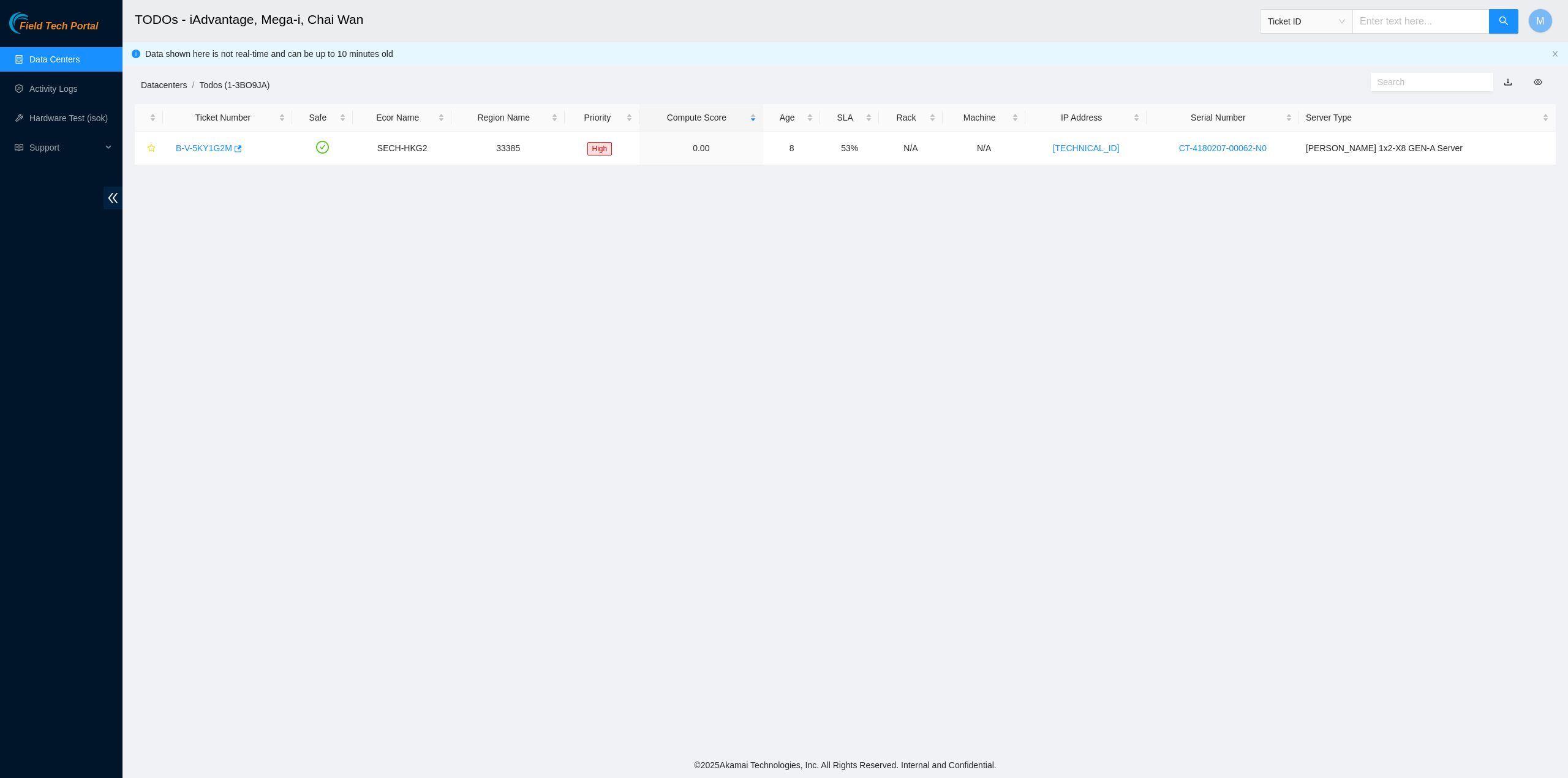
click at [148, 82] on link "Datacenters" at bounding box center [164, 85] width 46 height 10
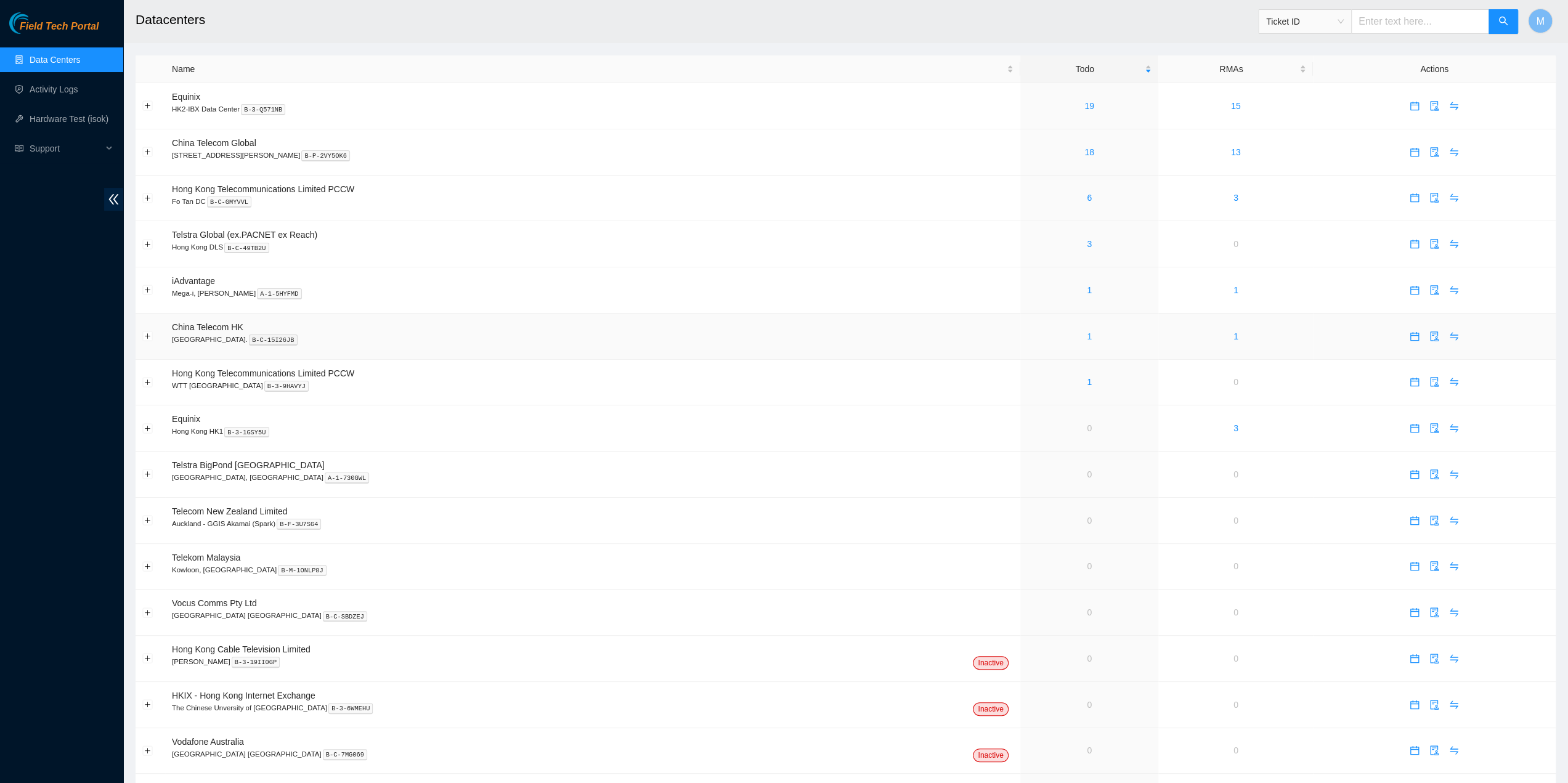
click at [1087, 333] on link "1" at bounding box center [1090, 336] width 5 height 10
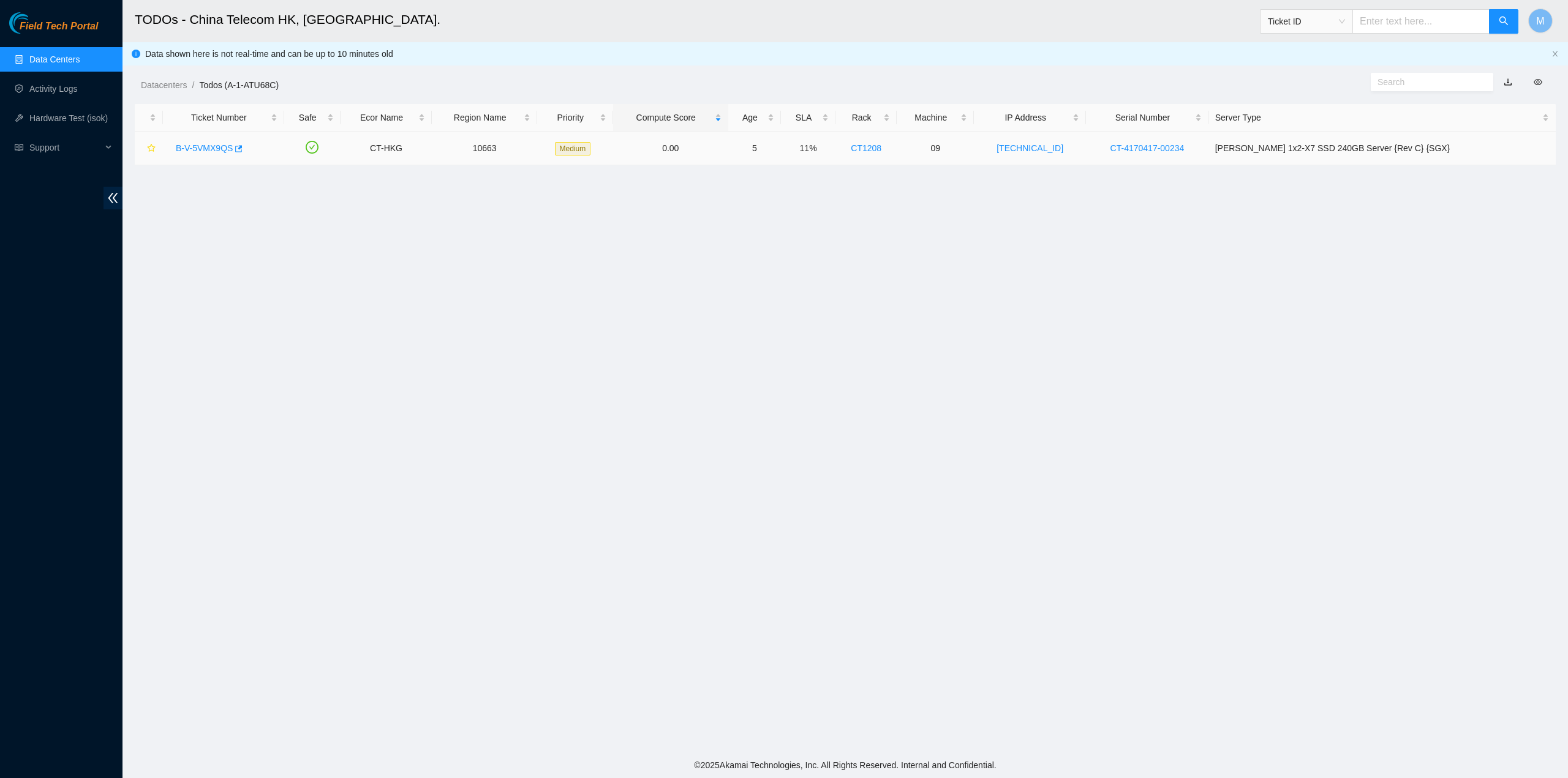
click at [221, 145] on link "B-V-5VMX9QS" at bounding box center [204, 148] width 57 height 10
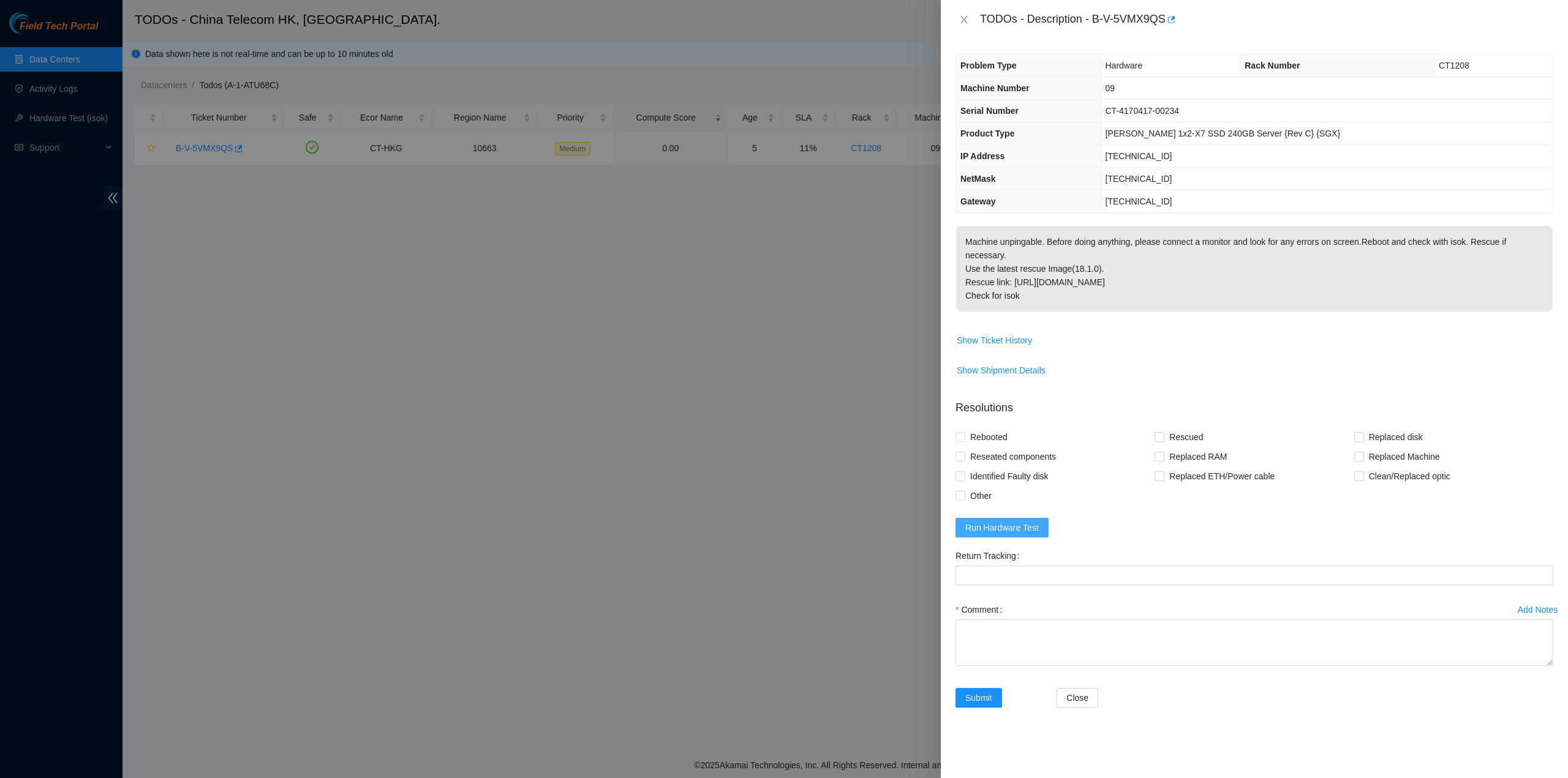
click at [1018, 521] on span "Run Hardware Test" at bounding box center [1002, 528] width 74 height 14
drag, startPoint x: 980, startPoint y: 17, endPoint x: 1068, endPoint y: 283, distance: 280.2
click at [1068, 283] on div "TODOs - Description - B-V-5VMX9QS Problem Type Hardware Rack Number CT1208 Mach…" at bounding box center [1254, 389] width 627 height 778
click at [955, 16] on button "Close" at bounding box center [964, 20] width 17 height 12
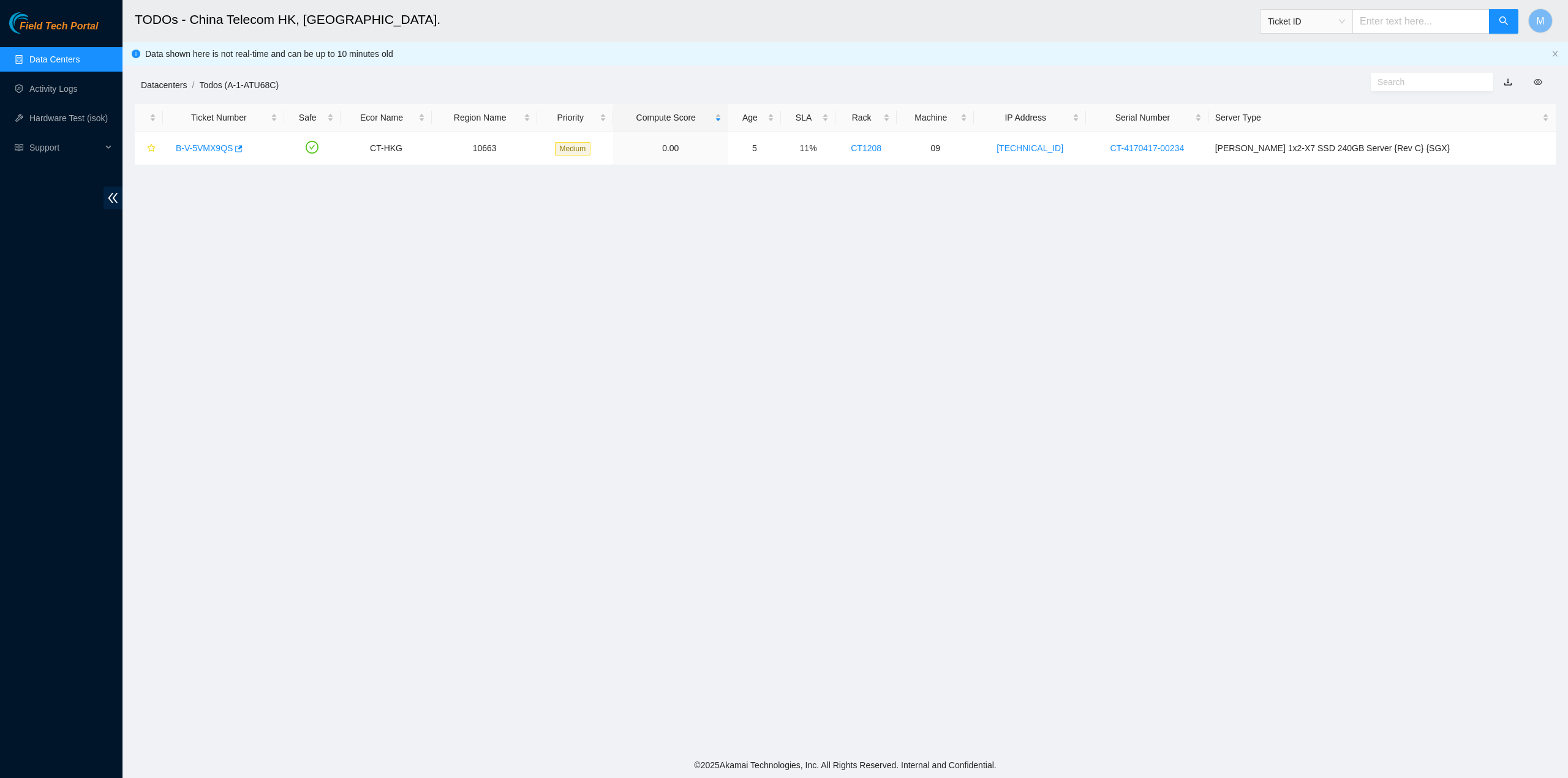
click at [144, 84] on link "Datacenters" at bounding box center [164, 85] width 46 height 10
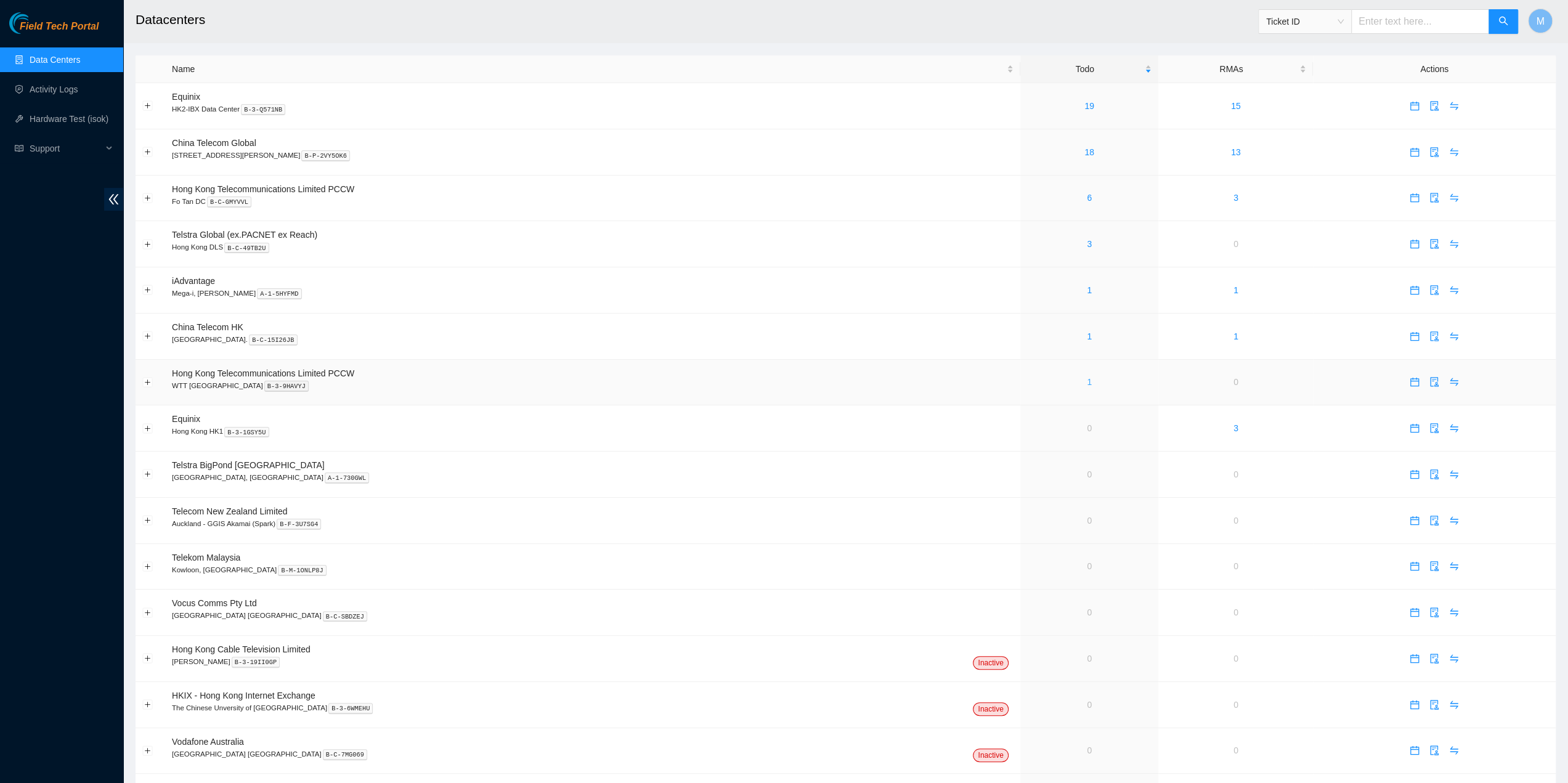
click at [1087, 384] on link "1" at bounding box center [1090, 381] width 5 height 10
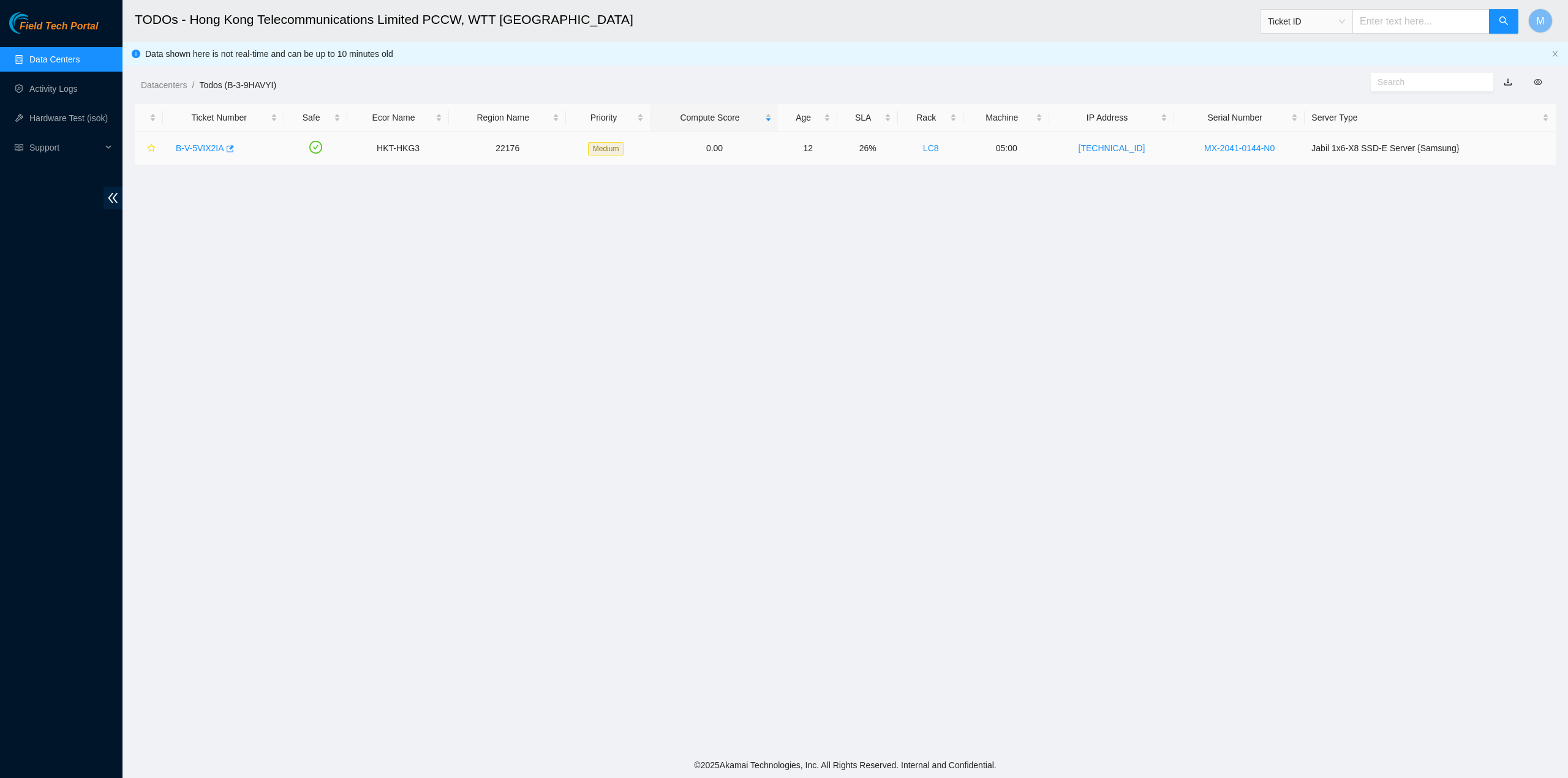
click at [217, 139] on div "B-V-5VIX2IA" at bounding box center [223, 148] width 108 height 19
click at [213, 147] on link "B-V-5VIX2IA" at bounding box center [200, 148] width 49 height 10
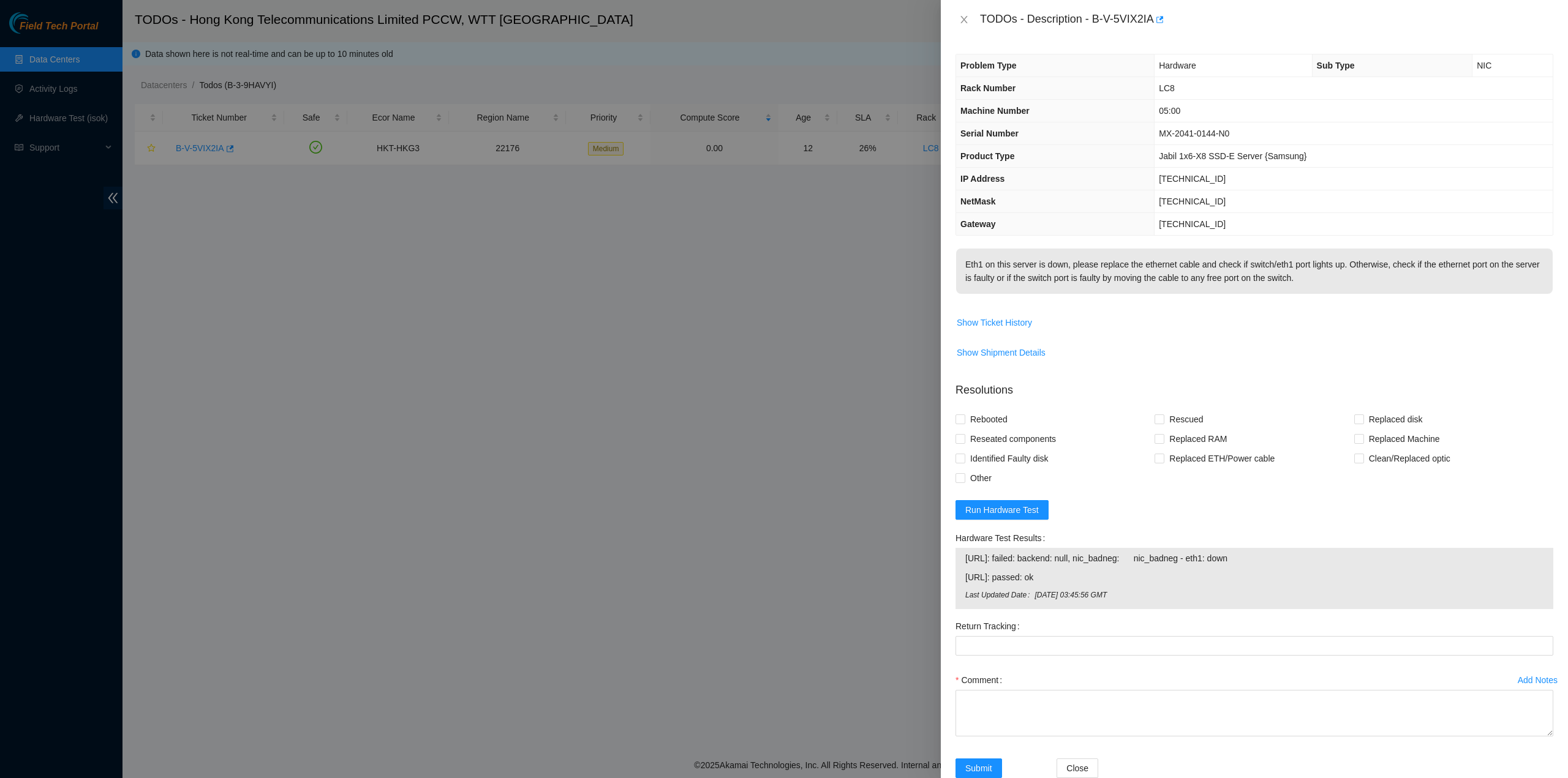
drag, startPoint x: 981, startPoint y: 17, endPoint x: 1291, endPoint y: 296, distance: 417.1
click at [1322, 286] on div "TODOs - Description - B-V-5VIX2IA Problem Type Hardware Sub Type NIC Rack Numbe…" at bounding box center [1254, 389] width 627 height 778
click at [970, 16] on button "Close" at bounding box center [964, 20] width 17 height 12
